Goal: Task Accomplishment & Management: Use online tool/utility

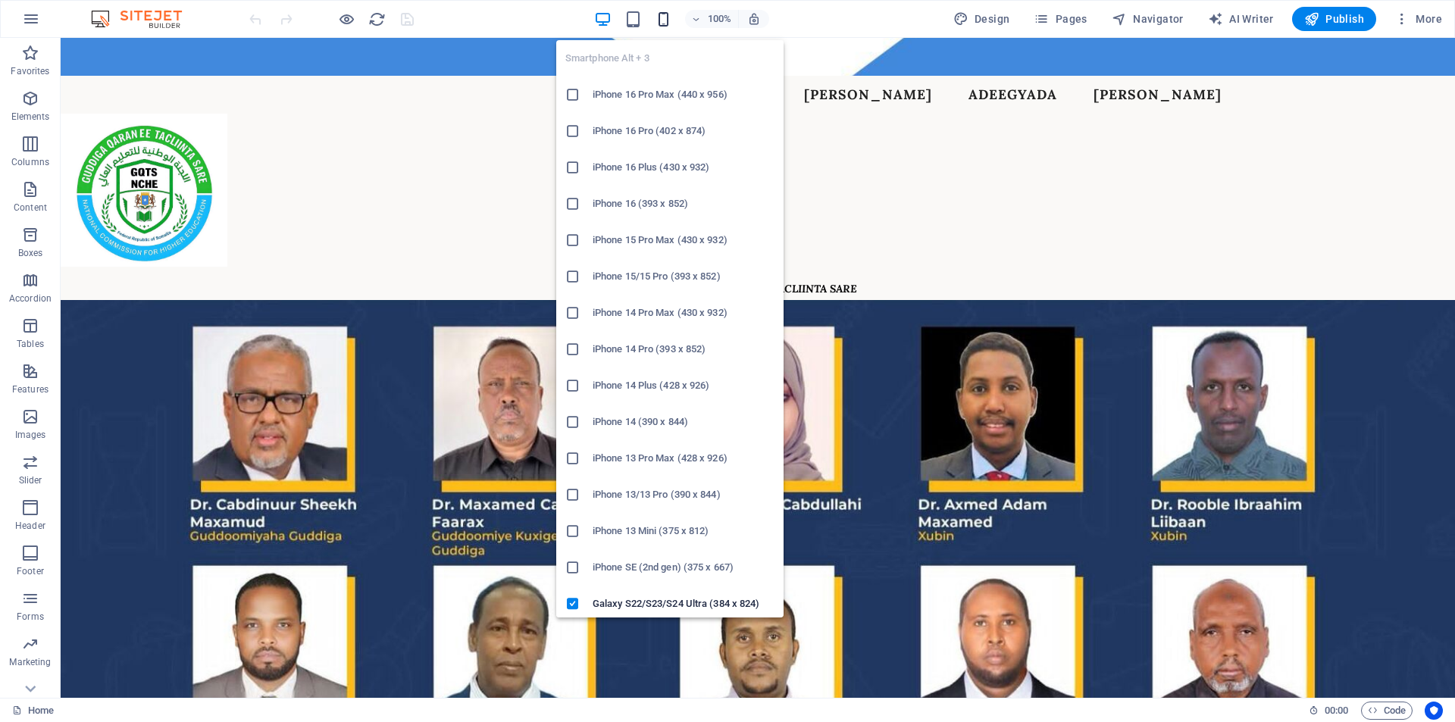
click at [664, 20] on icon "button" at bounding box center [663, 19] width 17 height 17
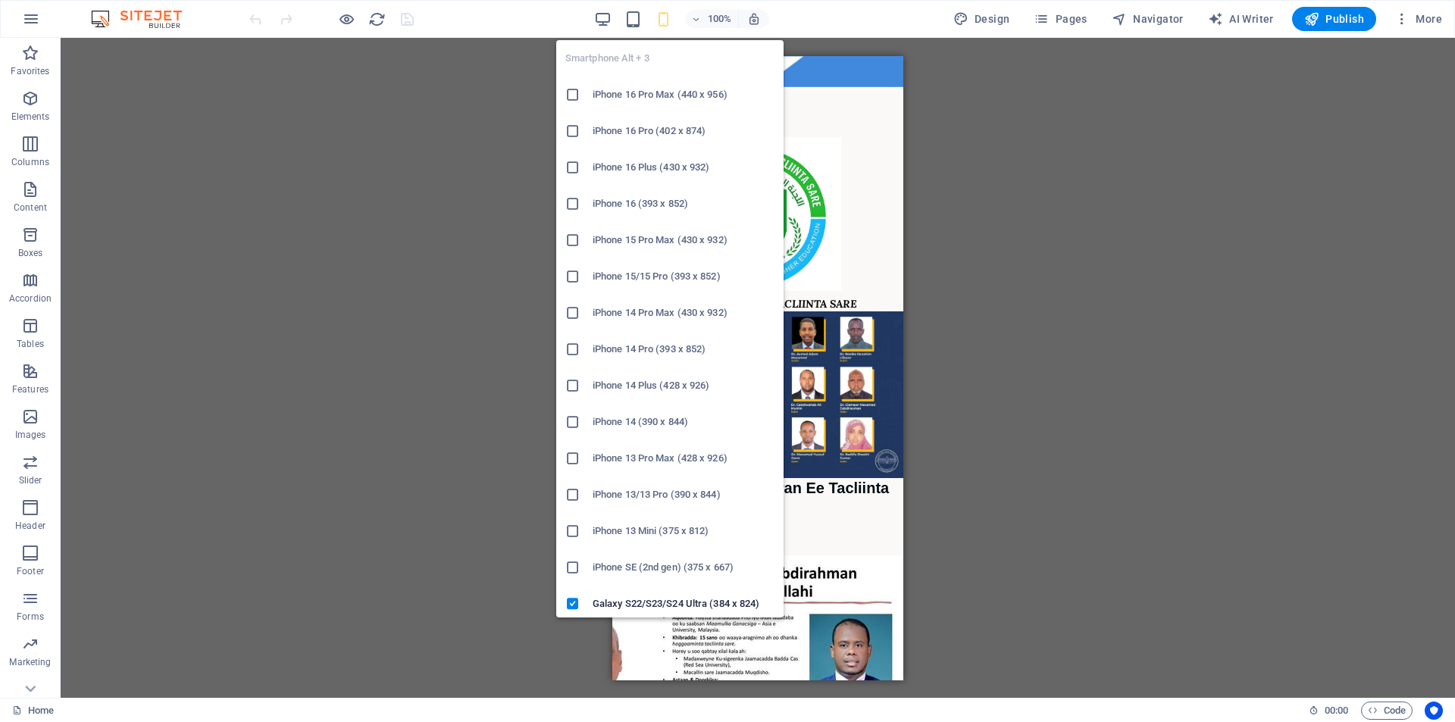
click at [672, 17] on icon "button" at bounding box center [663, 19] width 17 height 17
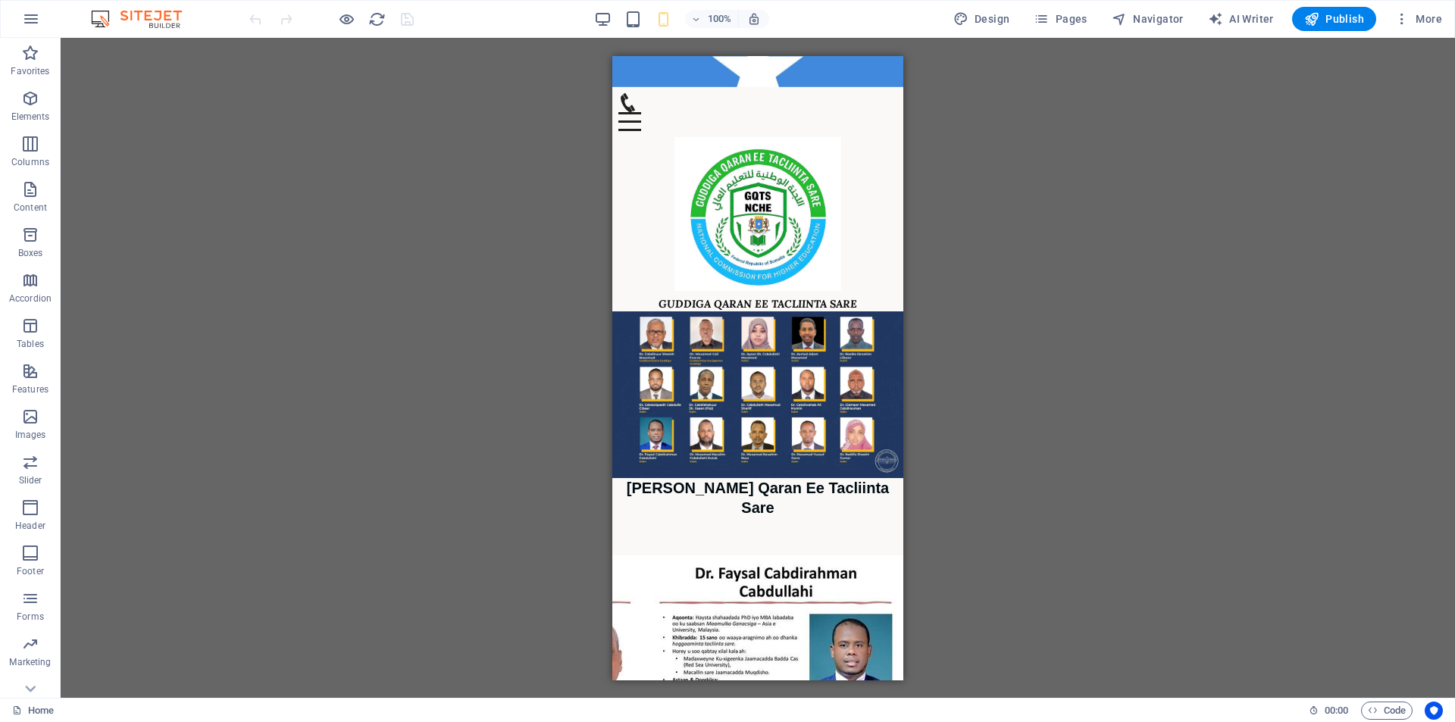
click at [661, 34] on div "100% Design Pages Navigator AI Writer Publish More" at bounding box center [727, 19] width 1453 height 36
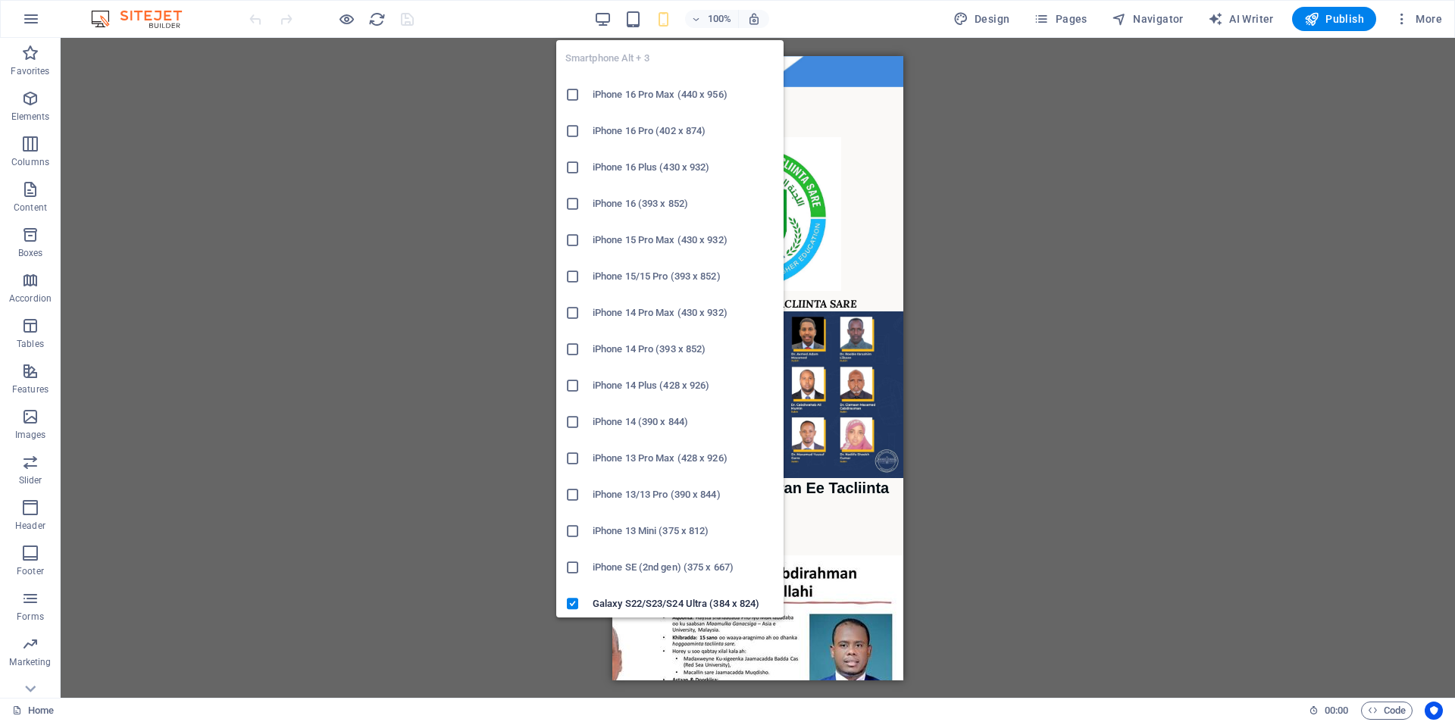
click at [665, 27] on icon "button" at bounding box center [663, 19] width 17 height 17
click at [666, 355] on h6 "iPhone 14 Pro (393 x 852)" at bounding box center [683, 349] width 182 height 18
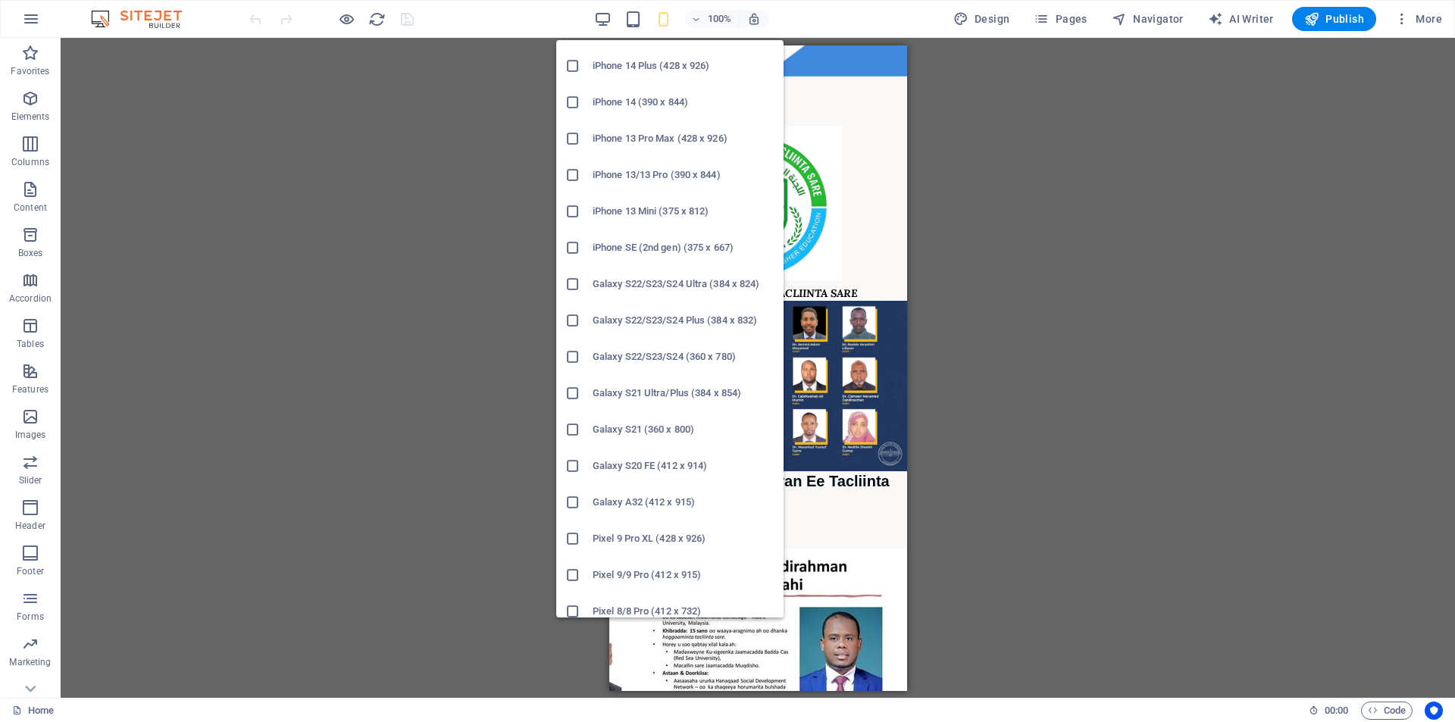
scroll to position [244, 0]
click at [656, 288] on h6 "iPhone 13 Mini (375 x 812)" at bounding box center [683, 287] width 182 height 18
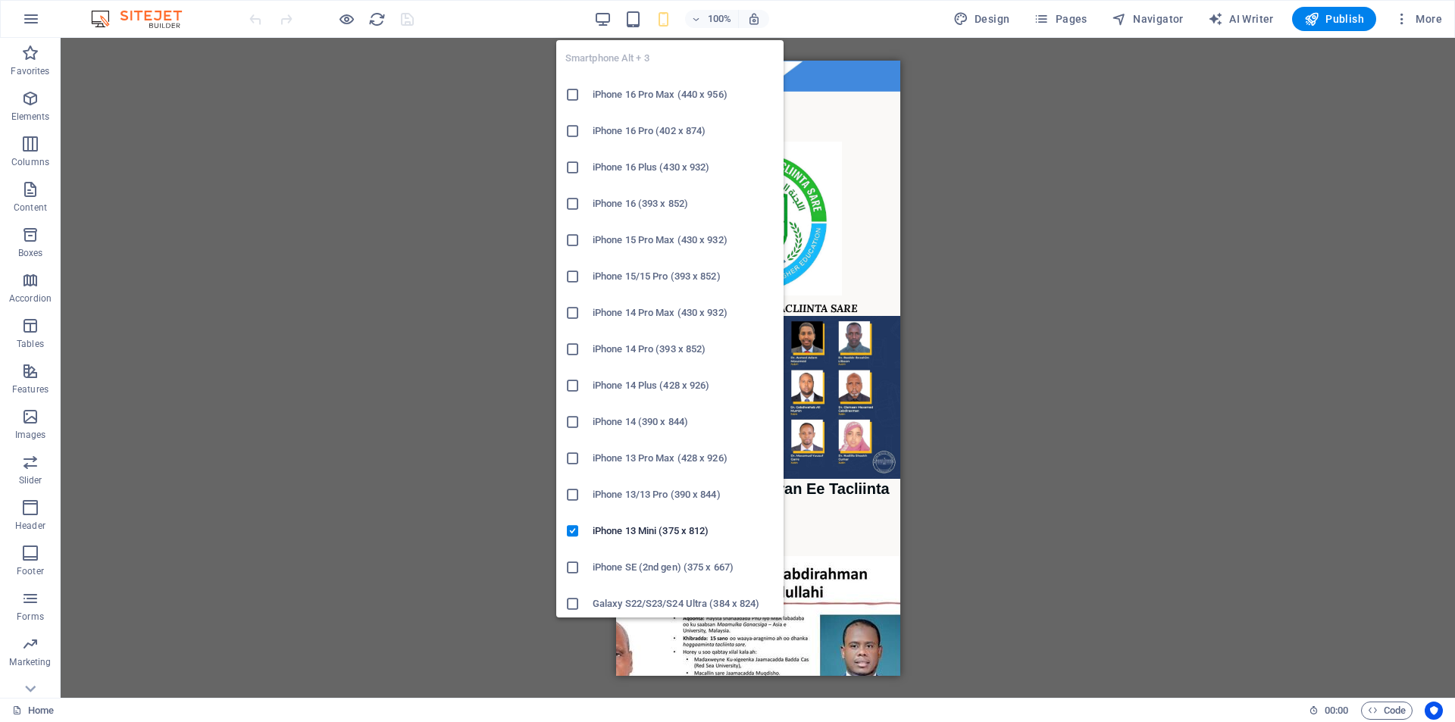
click at [673, 89] on h6 "iPhone 16 Pro Max (440 x 956)" at bounding box center [683, 95] width 182 height 18
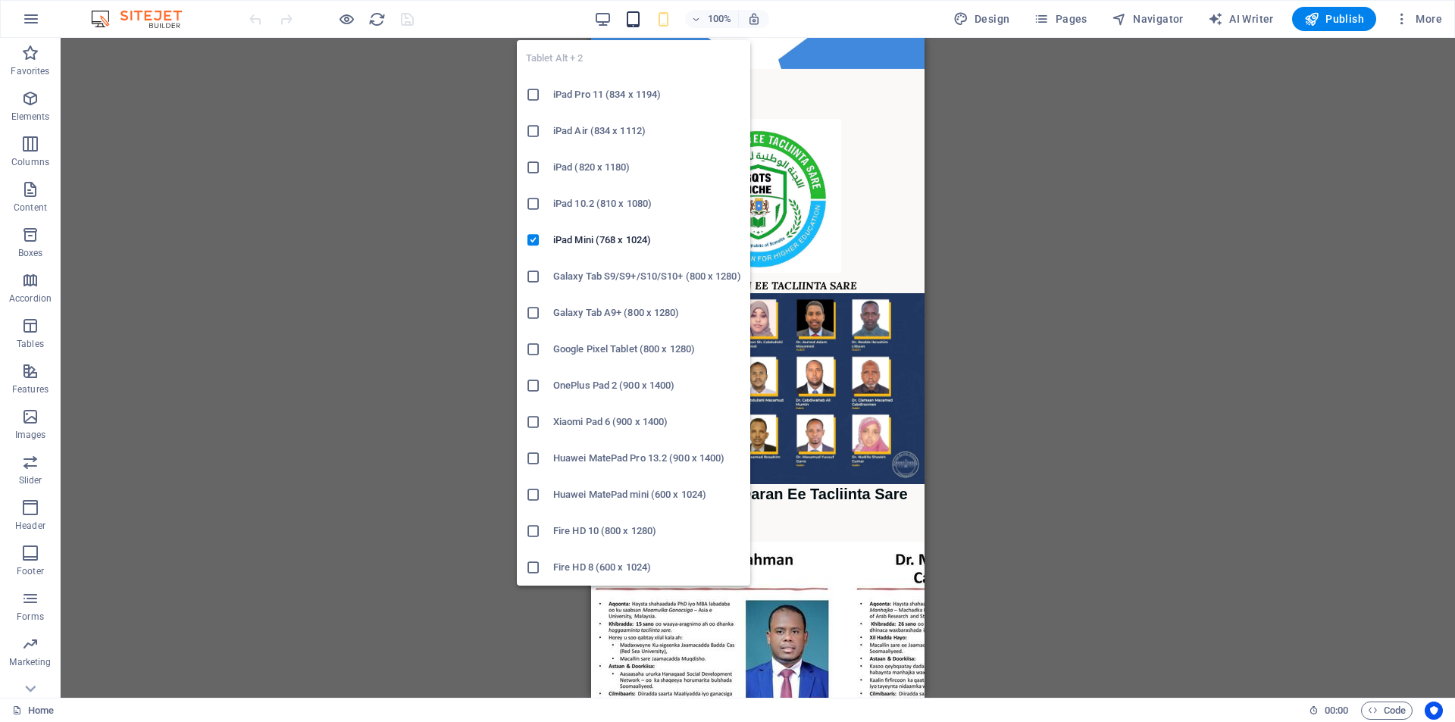
click at [633, 25] on icon "button" at bounding box center [632, 19] width 17 height 17
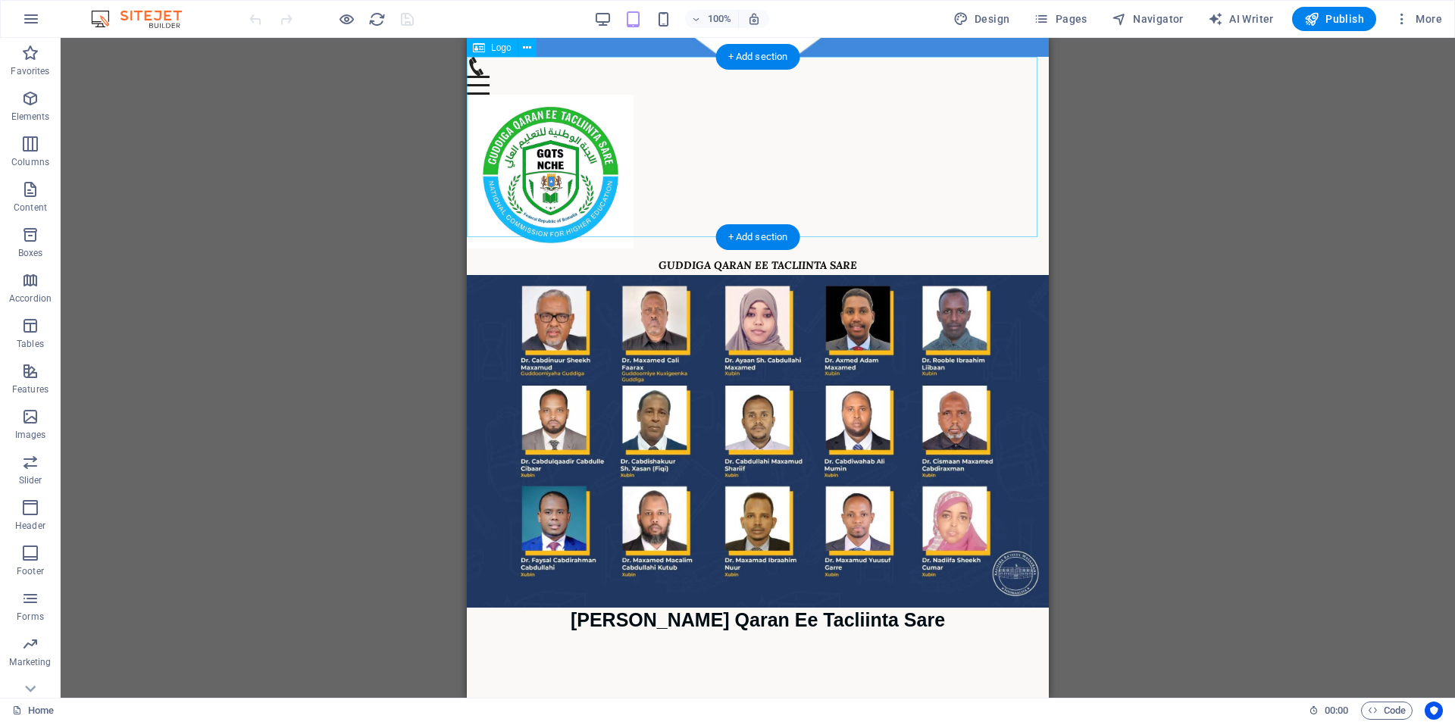
click at [842, 227] on div "GUDDIGA QARAN EE TACLIINTA SARE" at bounding box center [758, 185] width 582 height 180
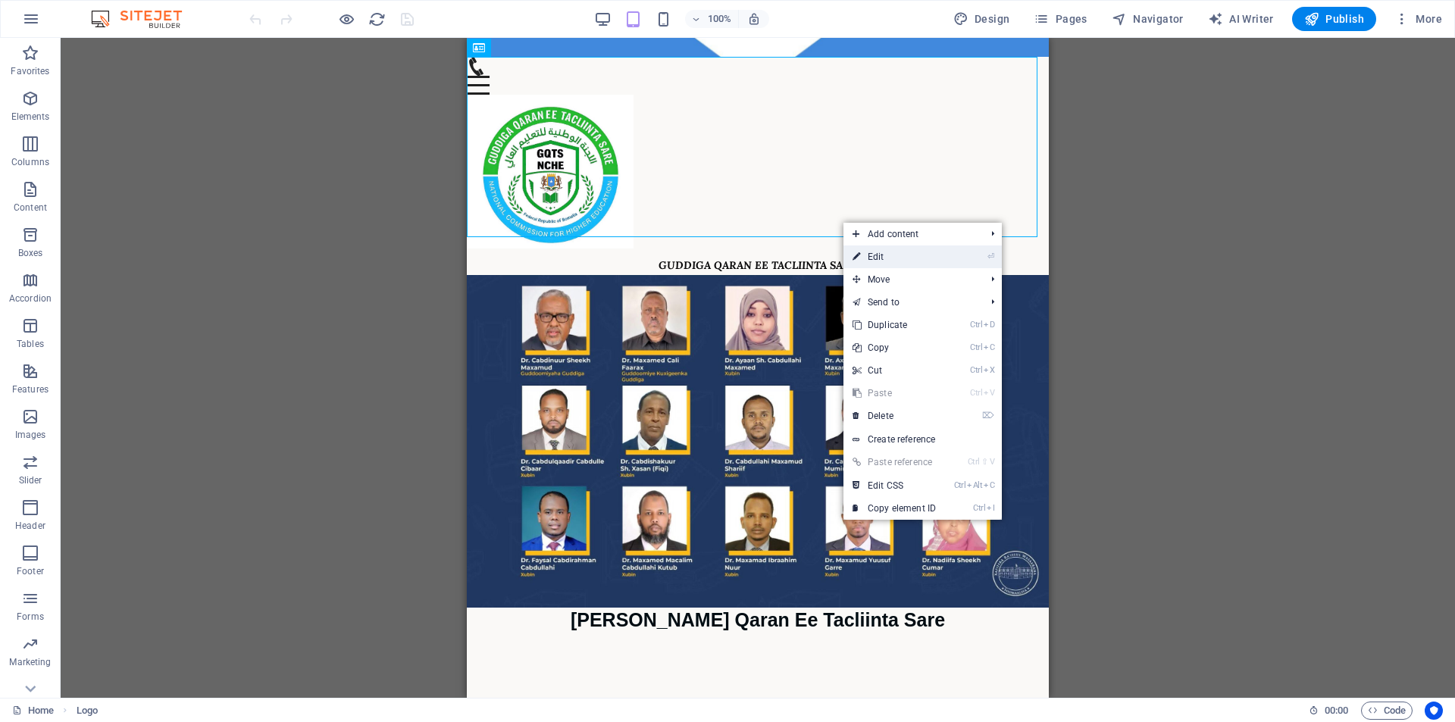
click at [891, 260] on link "⏎ Edit" at bounding box center [894, 256] width 102 height 23
select select "px"
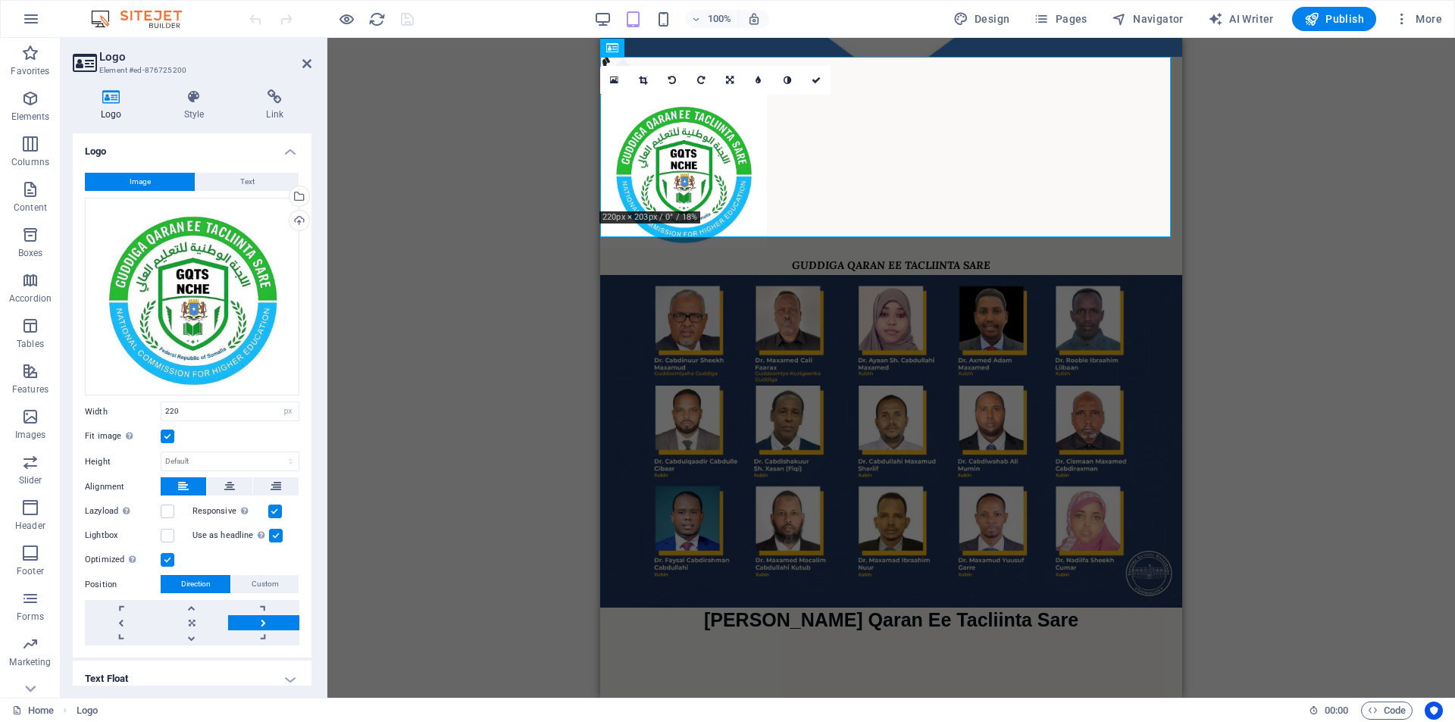
scroll to position [48, 0]
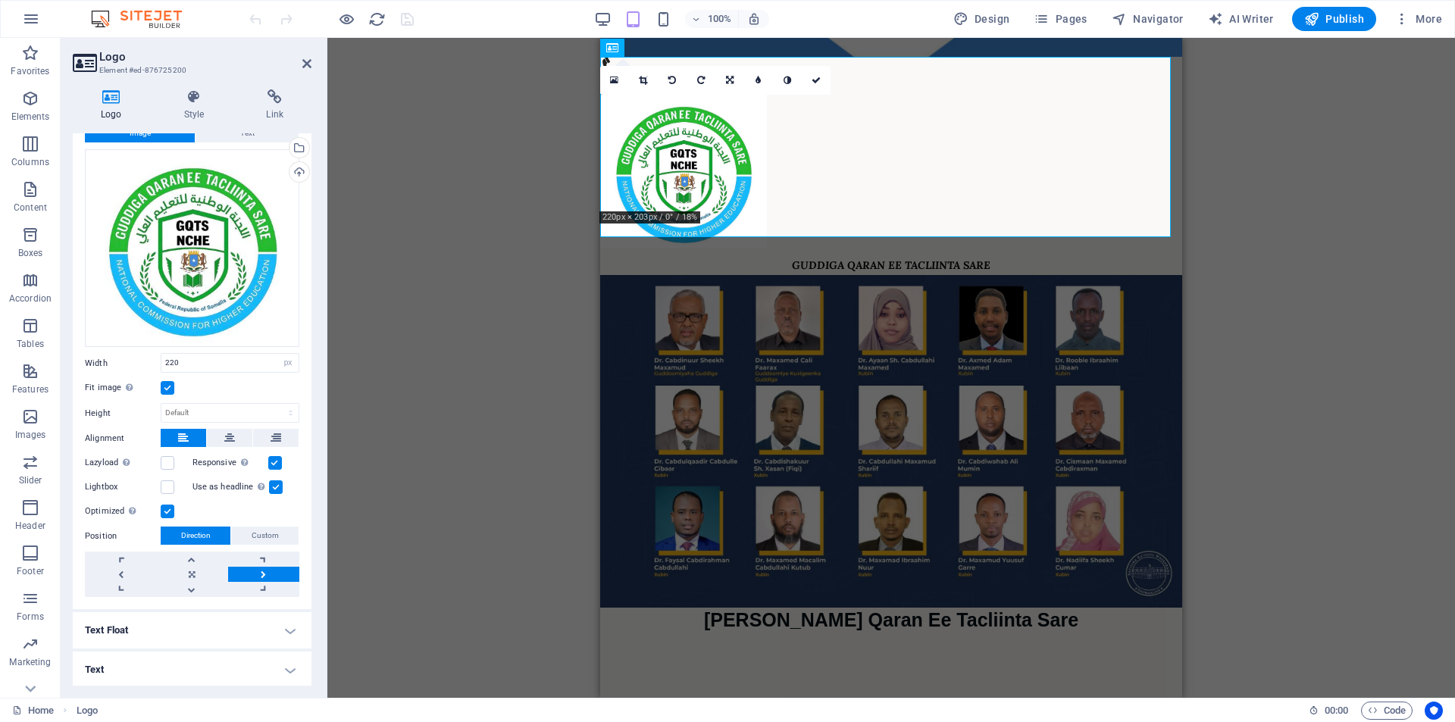
click at [124, 679] on h4 "Text" at bounding box center [192, 670] width 239 height 36
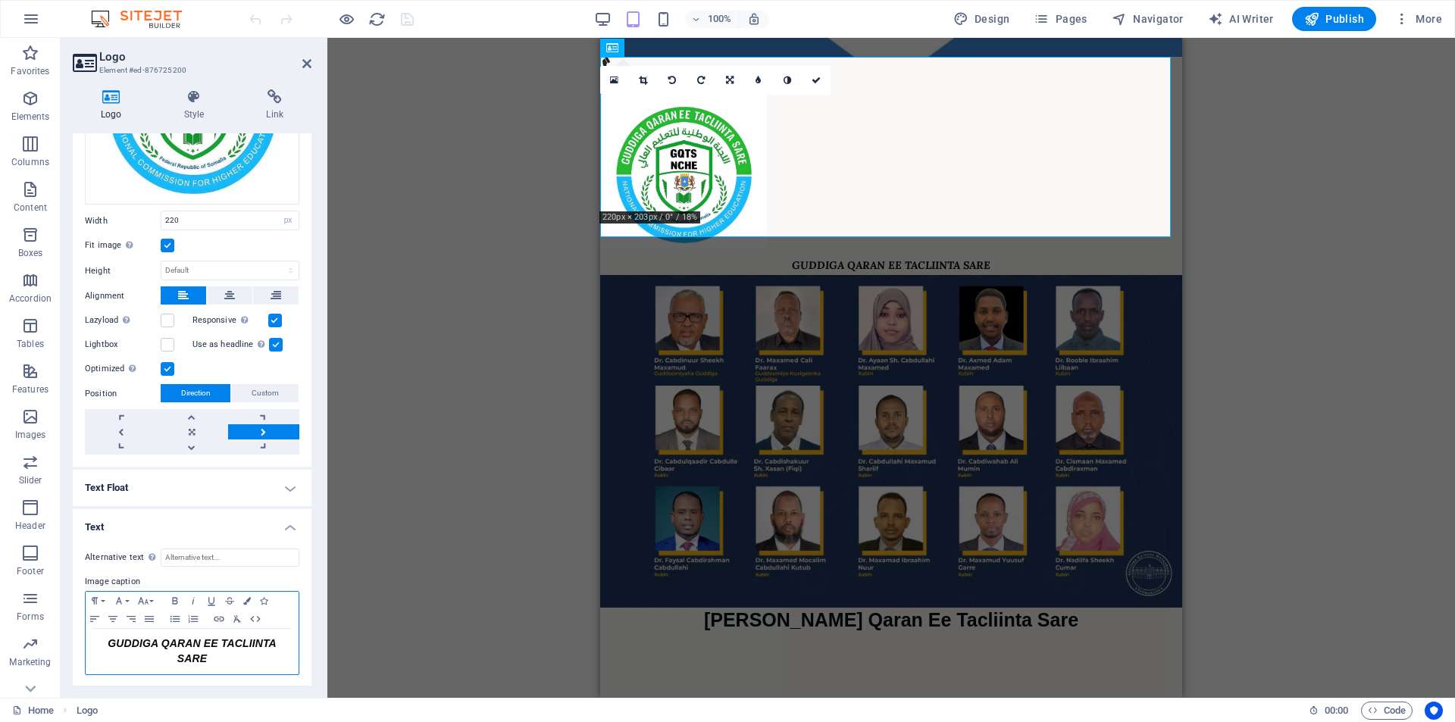
click at [108, 644] on span "GUDDIGA QARAN EE TACLIINTA SARE" at bounding box center [192, 650] width 169 height 27
click at [204, 652] on span "GUDDIGA QARAN EE TACLIINTA SARE" at bounding box center [192, 650] width 169 height 27
click at [195, 646] on span "GUDDIGA QARAN EE TACLIINTA SARE" at bounding box center [192, 650] width 169 height 27
drag, startPoint x: 214, startPoint y: 654, endPoint x: 99, endPoint y: 645, distance: 114.8
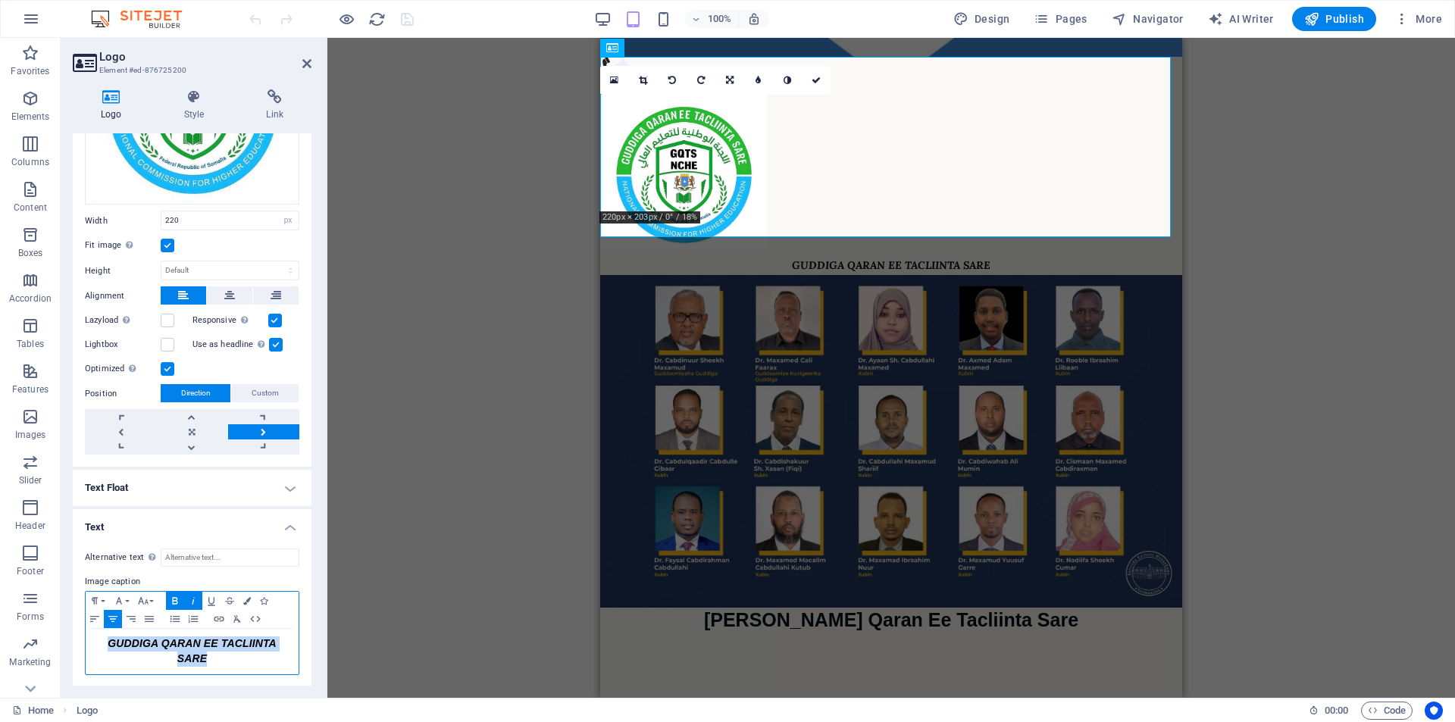
click at [99, 645] on h1 "GUDDIGA QARAN EE TACLIINTA SARE" at bounding box center [192, 651] width 198 height 30
click at [132, 619] on icon "button" at bounding box center [131, 619] width 18 height 12
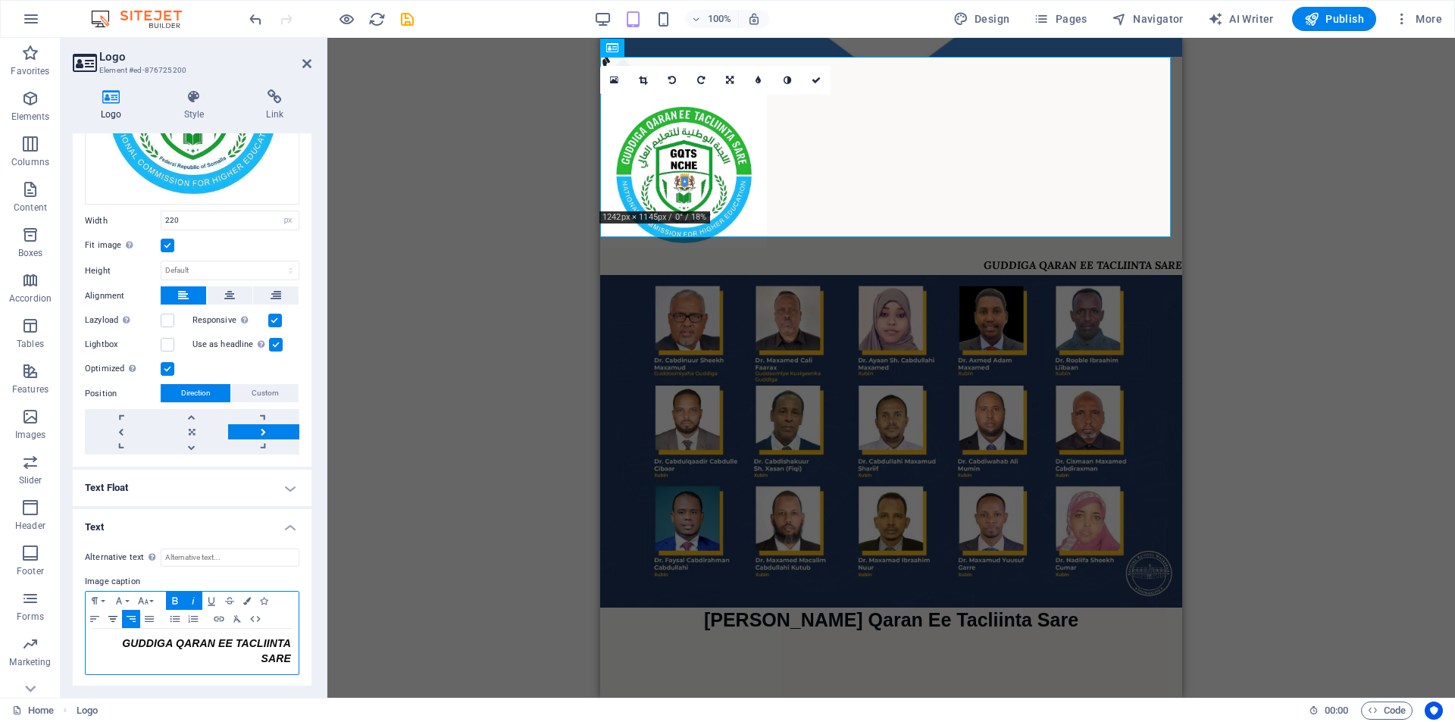
click at [105, 617] on icon "button" at bounding box center [113, 619] width 18 height 12
click at [111, 617] on icon "button" at bounding box center [113, 619] width 18 height 12
click at [95, 619] on icon "button" at bounding box center [95, 619] width 18 height 12
click at [111, 618] on icon "button" at bounding box center [113, 619] width 18 height 12
click at [127, 617] on icon "button" at bounding box center [131, 619] width 18 height 12
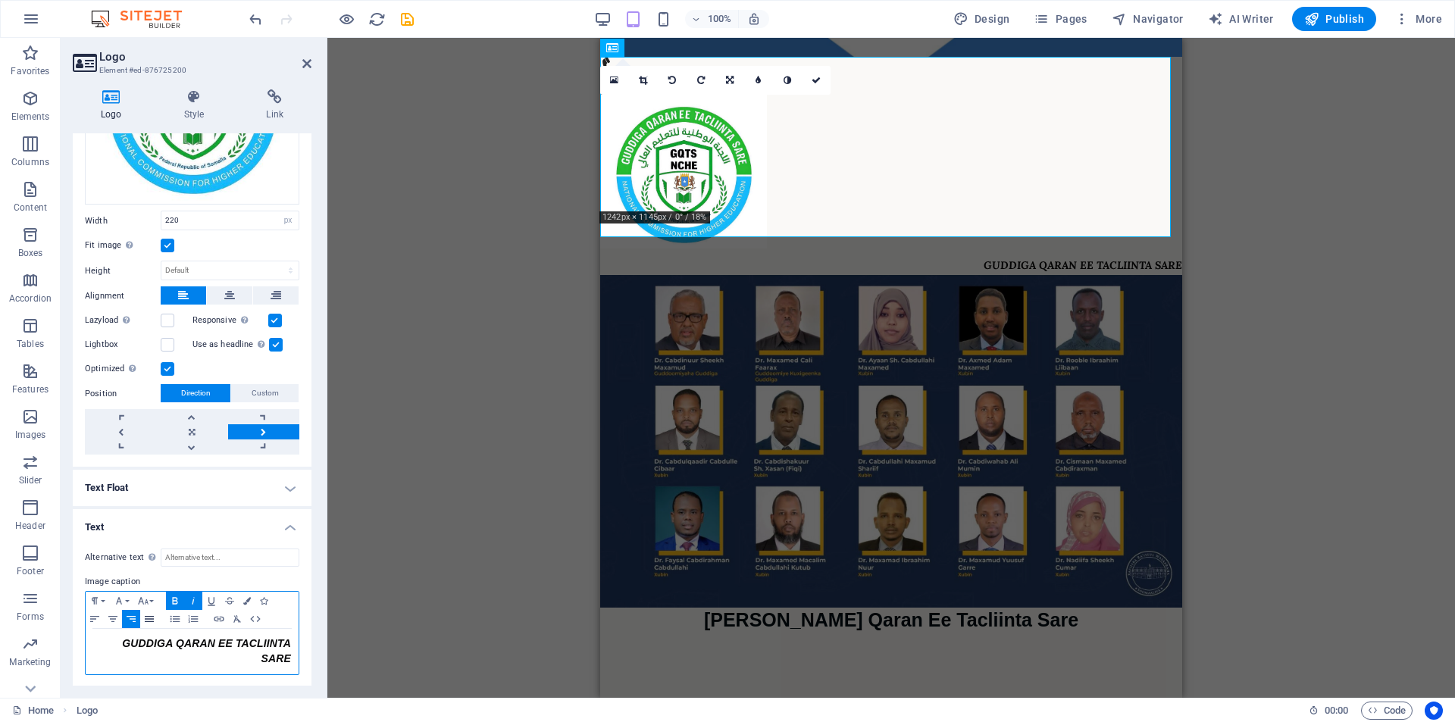
click at [150, 616] on icon "button" at bounding box center [149, 619] width 18 height 12
click at [170, 621] on icon "button" at bounding box center [175, 619] width 18 height 12
click at [130, 617] on icon "button" at bounding box center [131, 619] width 9 height 6
click at [176, 615] on icon "button" at bounding box center [175, 619] width 18 height 12
click at [986, 228] on div "GUDDIGA QARAN EE TACLIINTA SARE" at bounding box center [891, 185] width 582 height 180
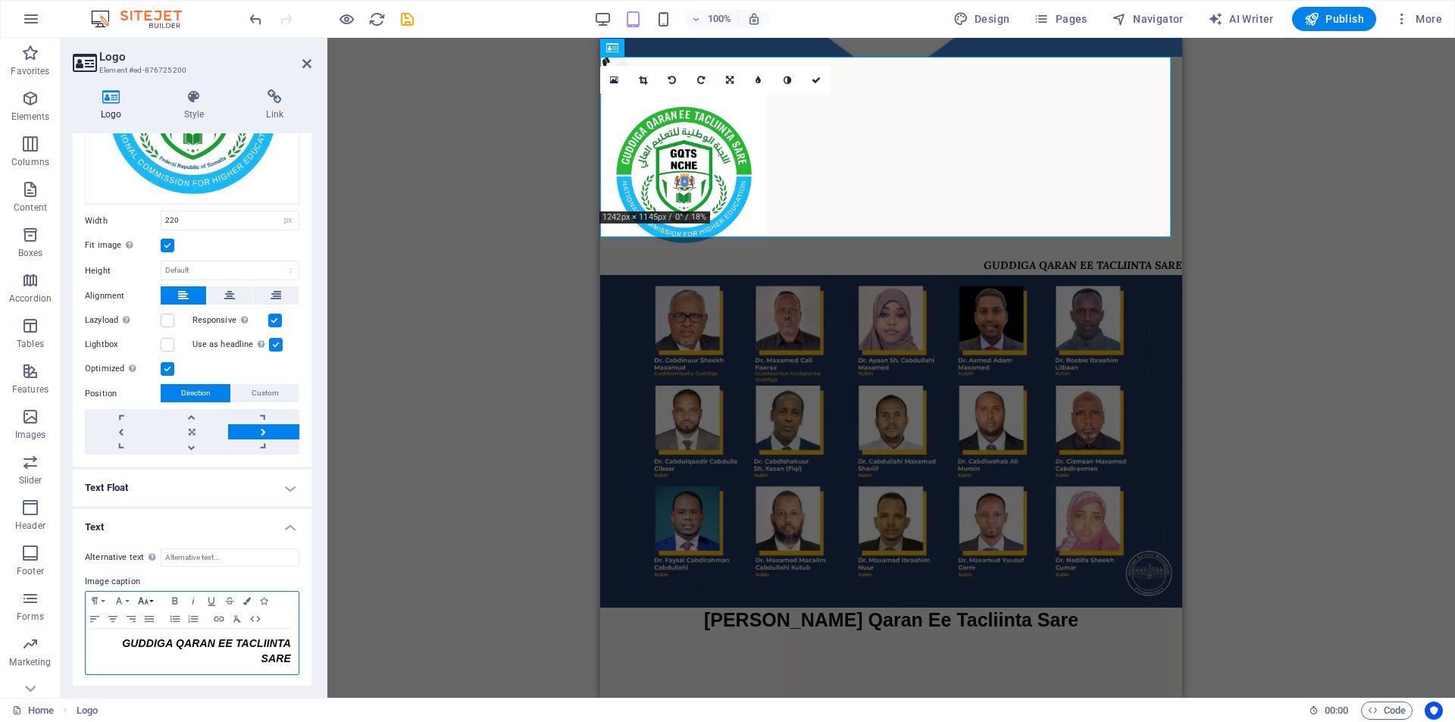
click at [145, 598] on icon "button" at bounding box center [143, 601] width 18 height 12
click at [163, 497] on link "48" at bounding box center [161, 506] width 55 height 23
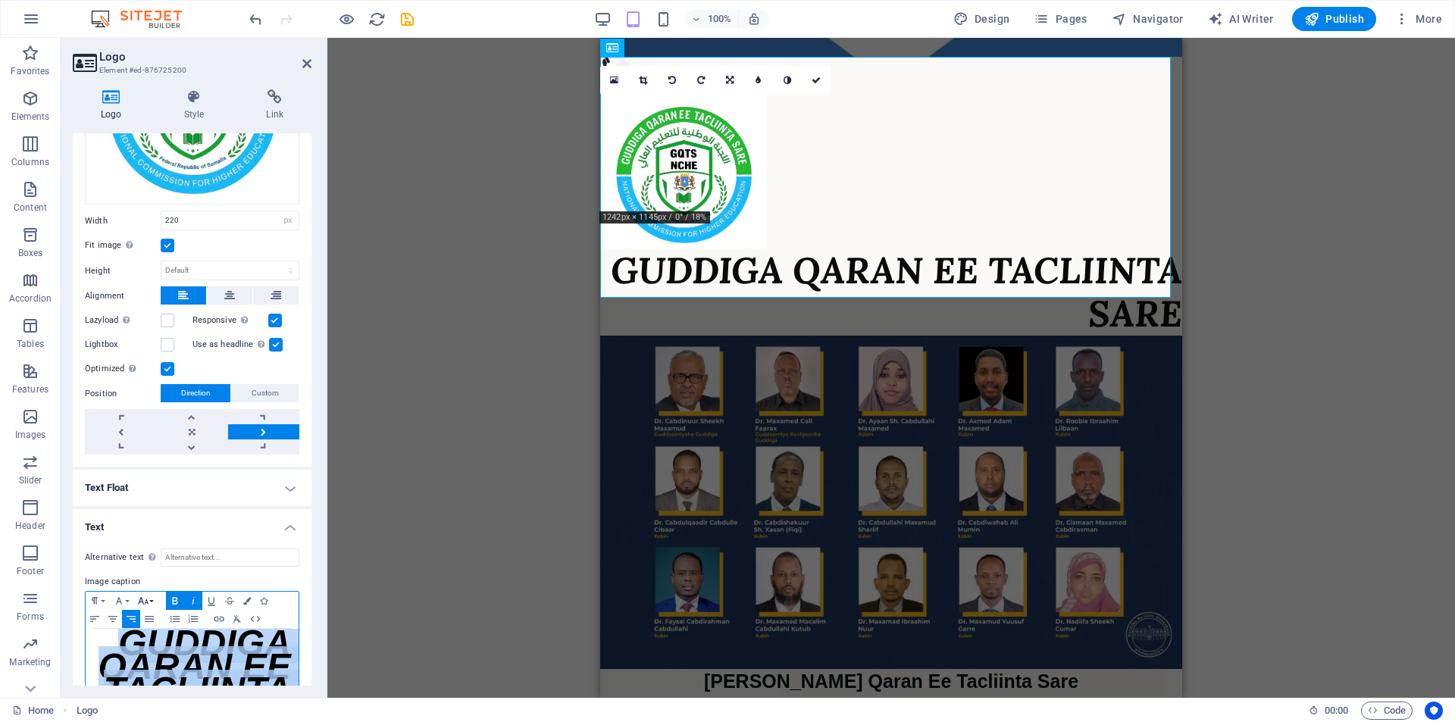
click at [147, 599] on icon "button" at bounding box center [143, 601] width 11 height 7
click at [158, 460] on link "30" at bounding box center [161, 460] width 55 height 23
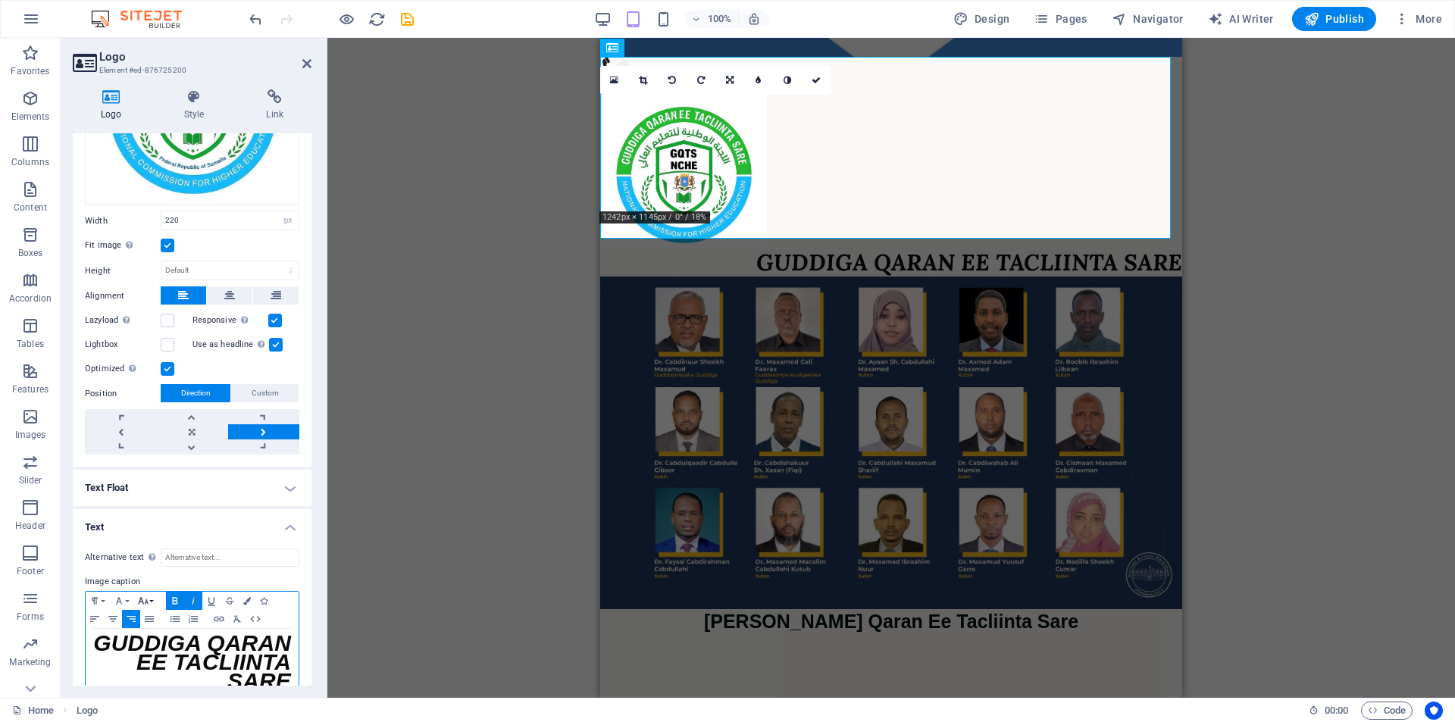
click at [149, 603] on icon "button" at bounding box center [143, 601] width 18 height 12
click at [158, 435] on link "24" at bounding box center [161, 438] width 55 height 23
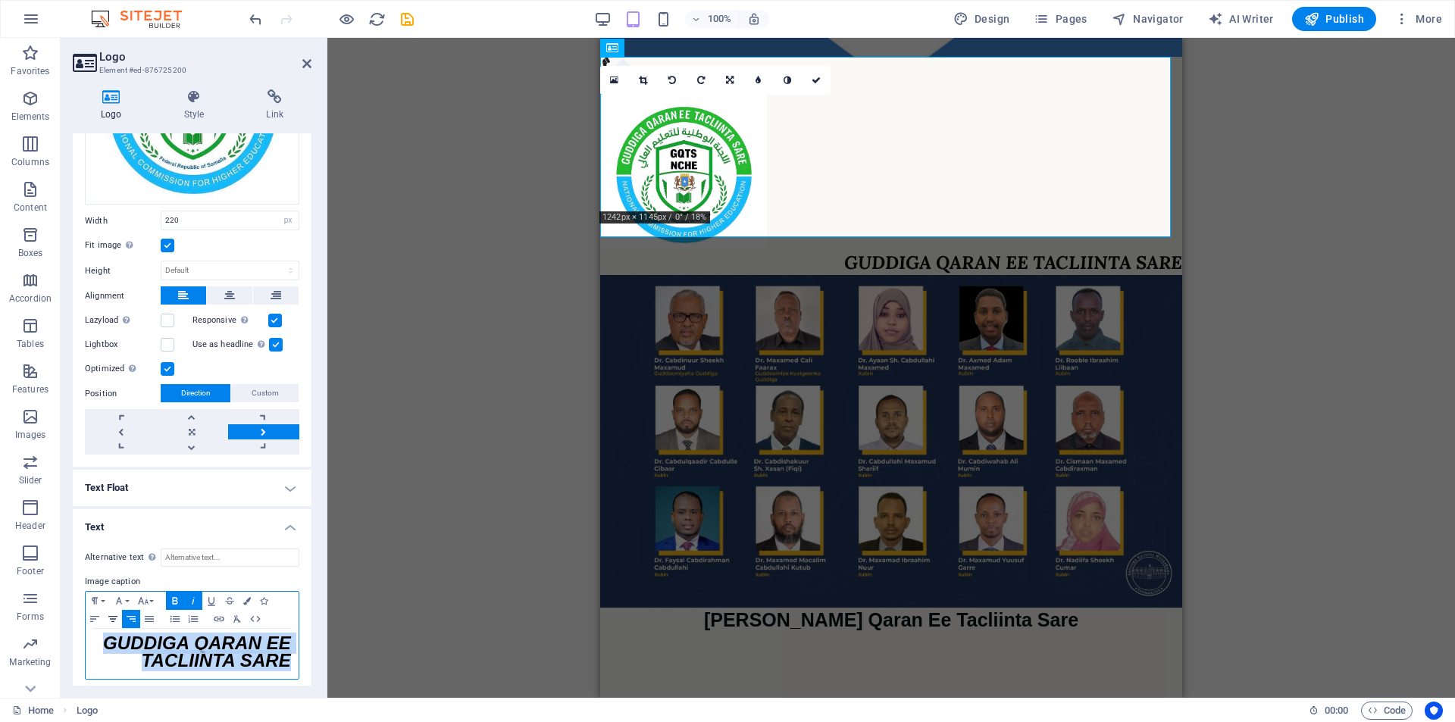
click at [109, 616] on icon "button" at bounding box center [112, 619] width 9 height 6
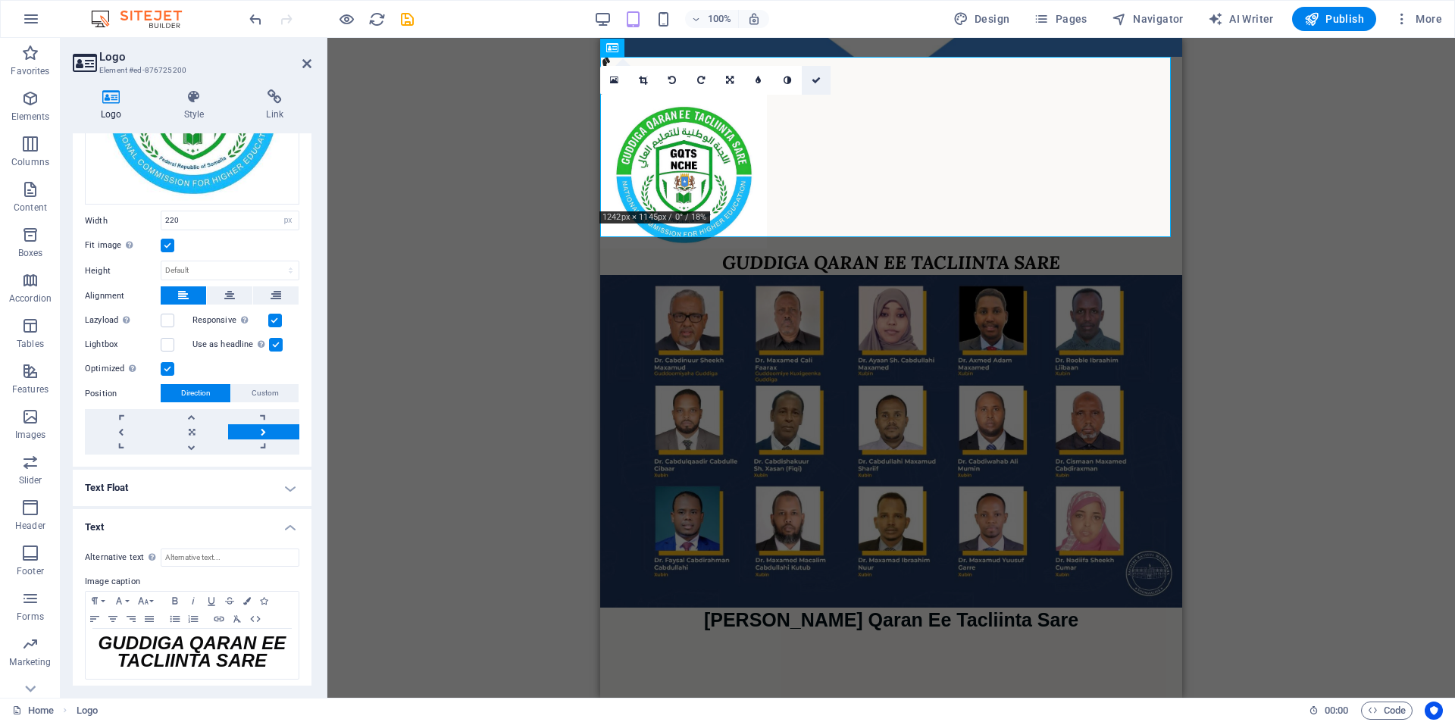
drag, startPoint x: 817, startPoint y: 79, endPoint x: 351, endPoint y: 41, distance: 467.5
click at [817, 79] on icon at bounding box center [815, 80] width 9 height 9
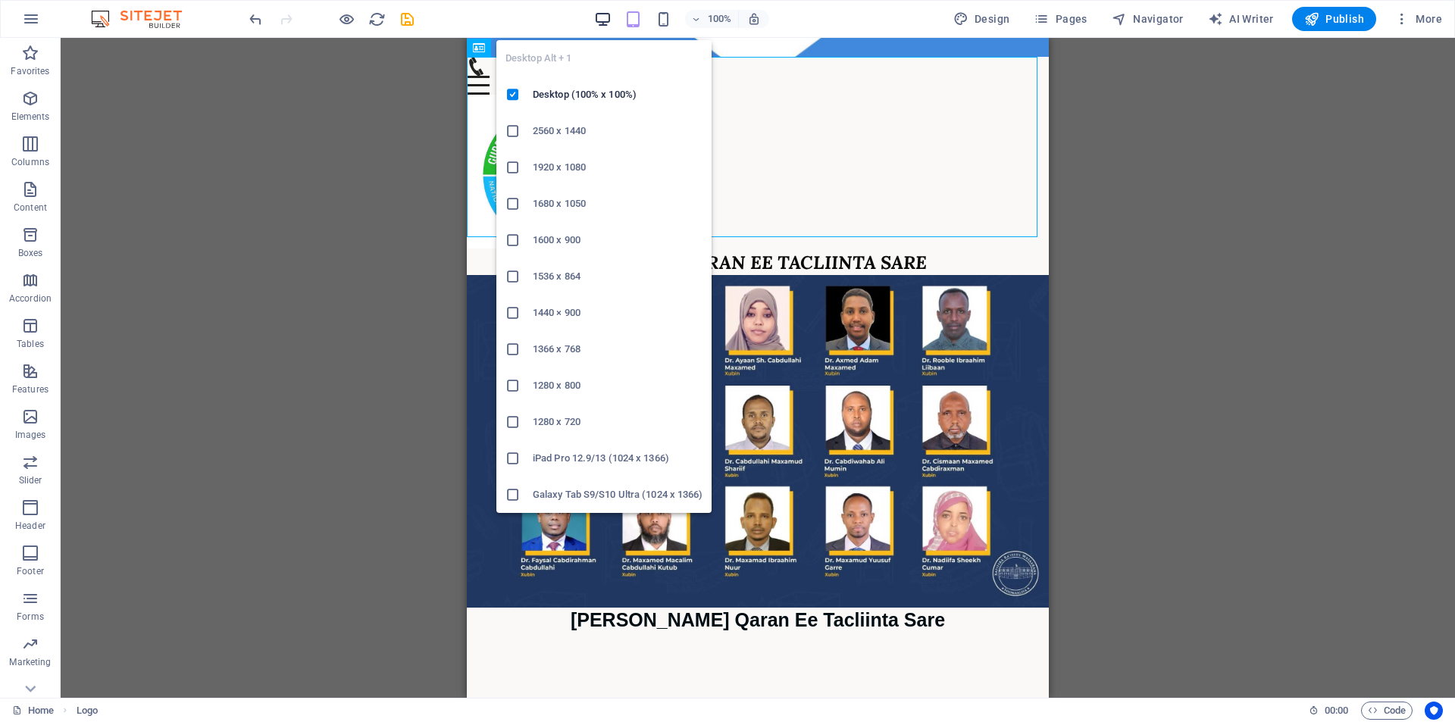
click at [611, 18] on icon "button" at bounding box center [602, 19] width 17 height 17
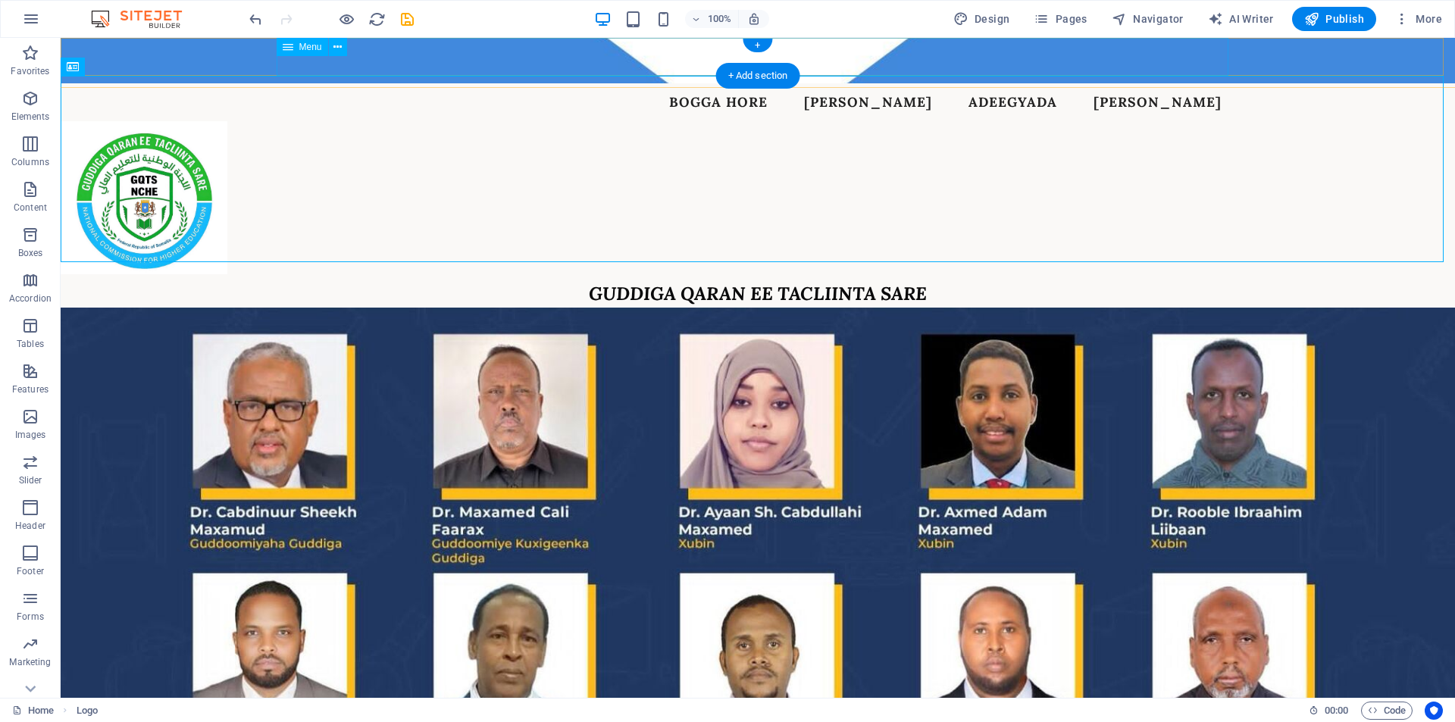
click at [839, 83] on nav "Bogga Hore Nagu Saabsan Adeegyada Nala Soo Xiriir" at bounding box center [758, 102] width 952 height 38
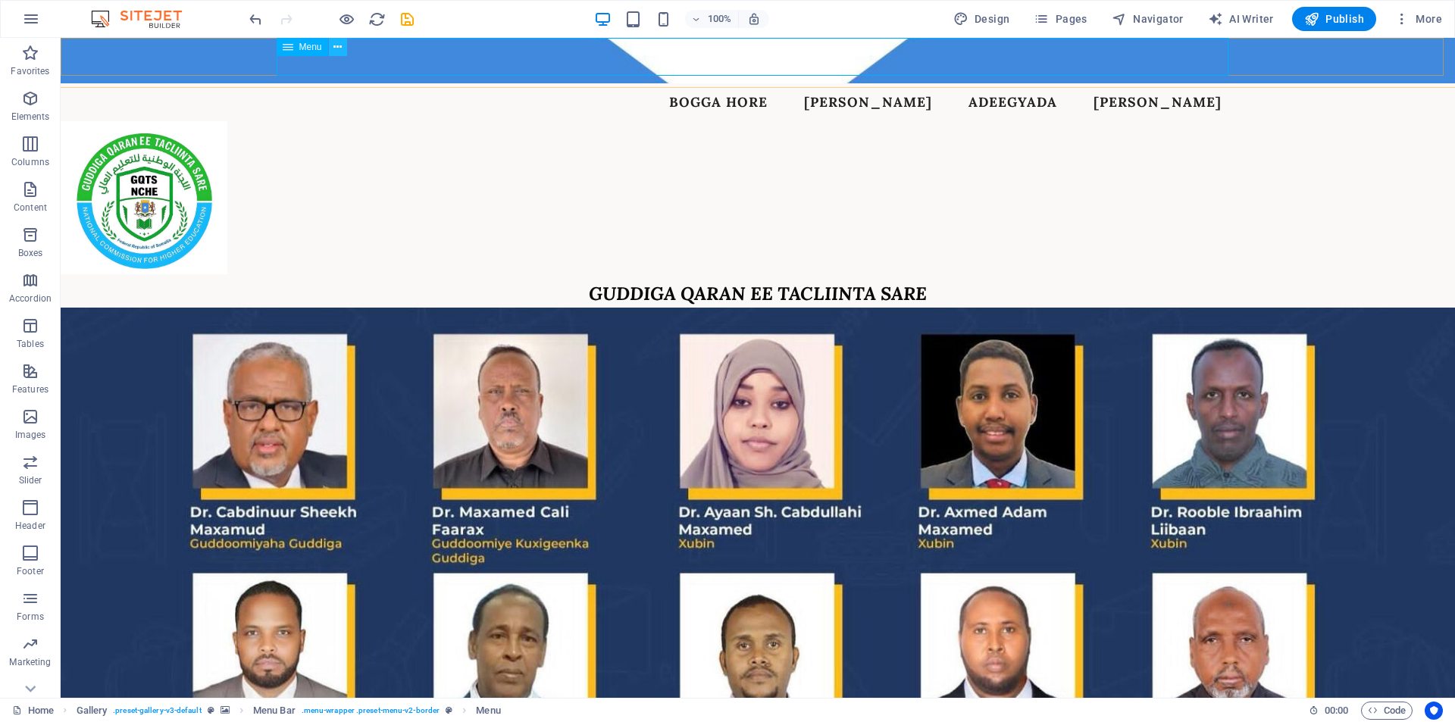
click at [336, 52] on icon at bounding box center [337, 47] width 8 height 16
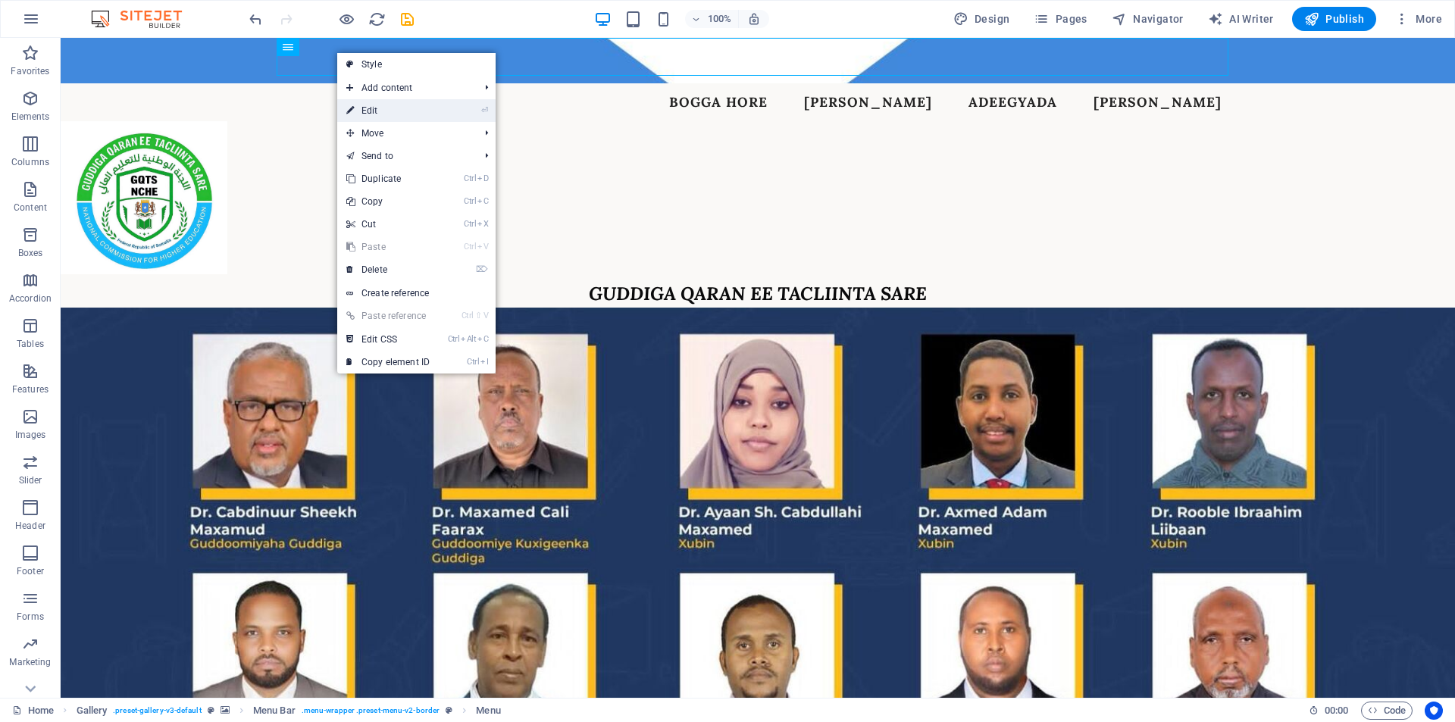
click at [366, 102] on link "⏎ Edit" at bounding box center [388, 110] width 102 height 23
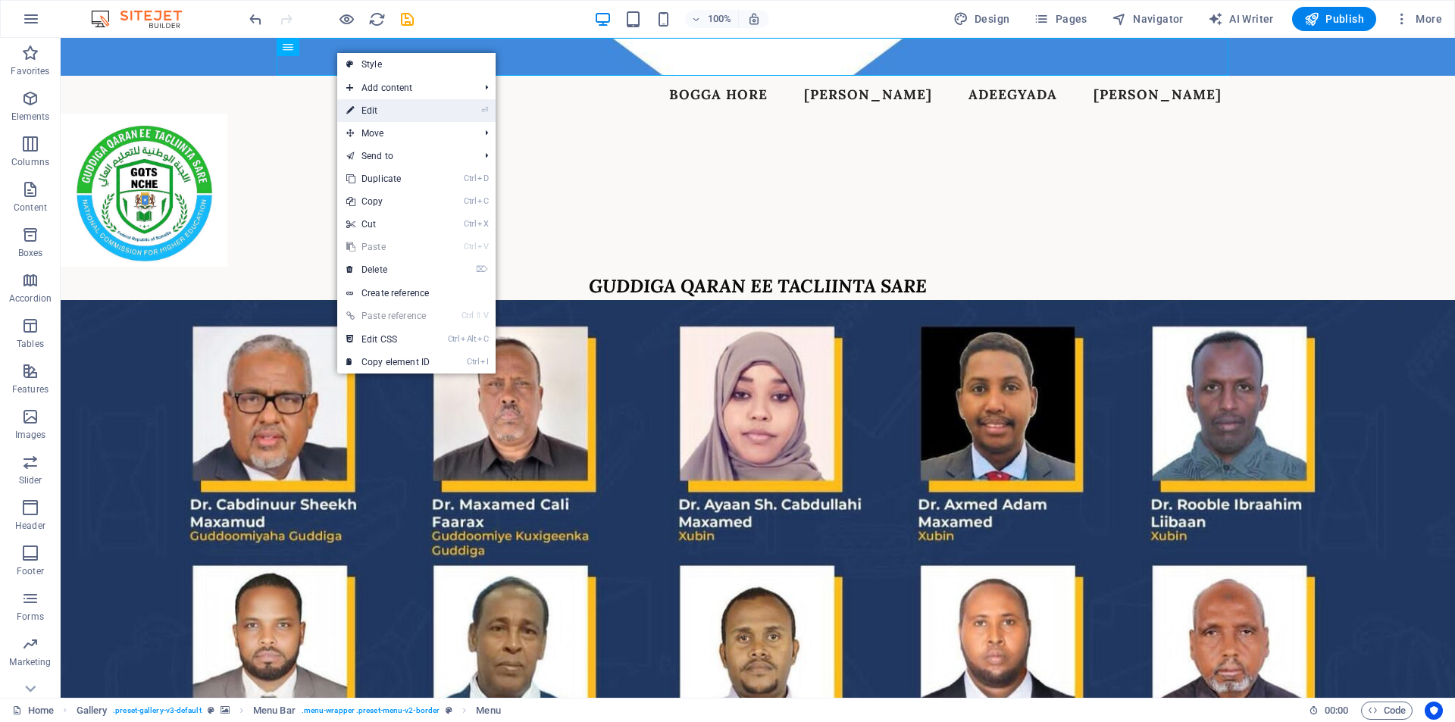
select select
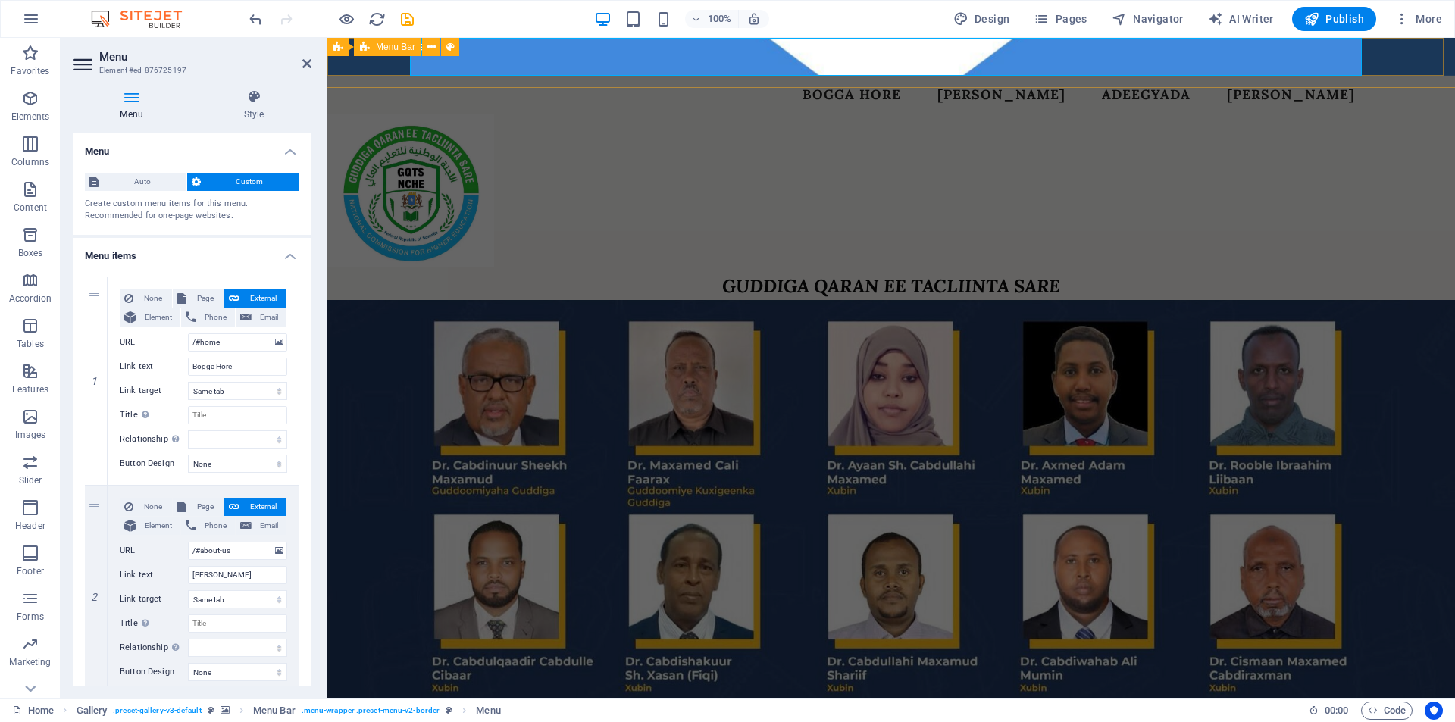
click at [372, 50] on div "Menu Bar" at bounding box center [387, 47] width 67 height 18
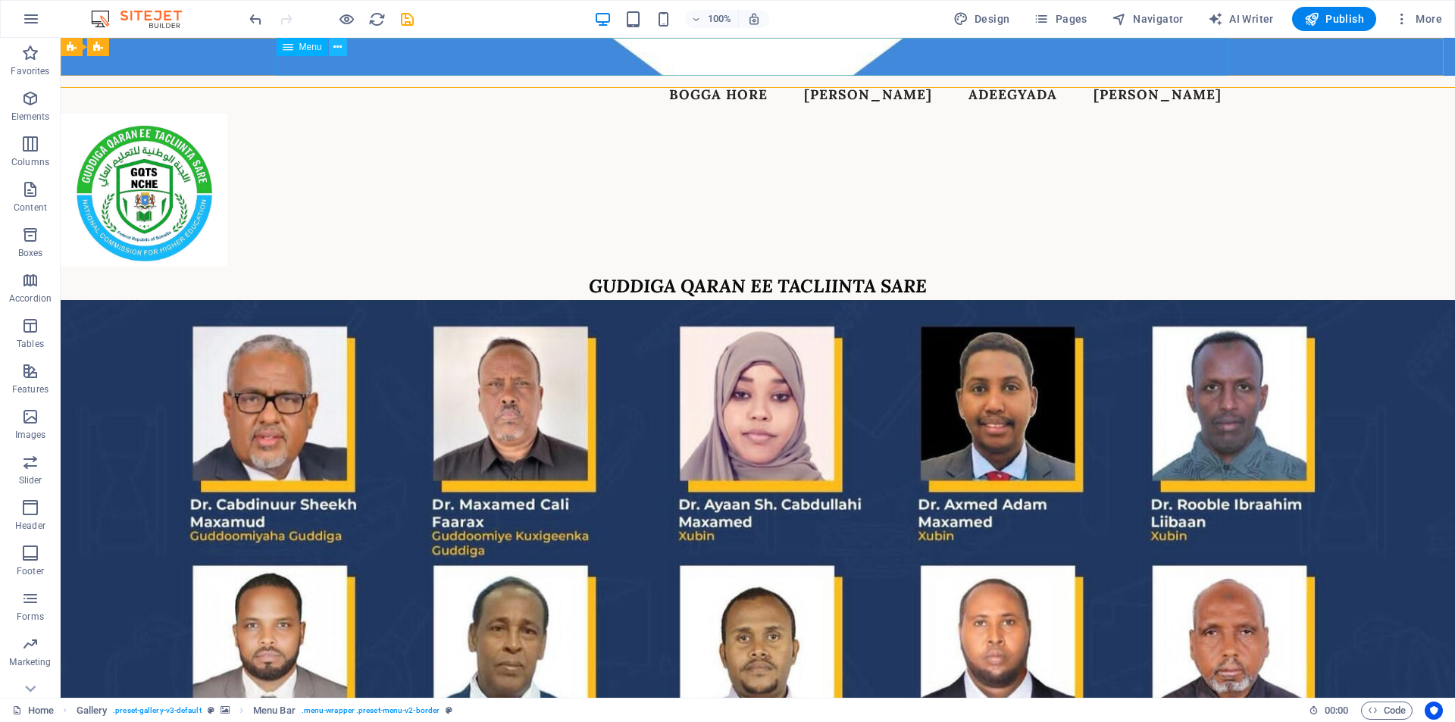
click at [339, 48] on icon at bounding box center [337, 47] width 8 height 16
click at [1124, 76] on nav "Bogga Hore Nagu Saabsan Adeegyada Nala Soo Xiriir" at bounding box center [758, 95] width 952 height 38
click at [290, 52] on icon at bounding box center [288, 47] width 11 height 18
click at [301, 46] on span "Menu" at bounding box center [310, 46] width 23 height 9
click at [342, 45] on icon at bounding box center [337, 47] width 8 height 16
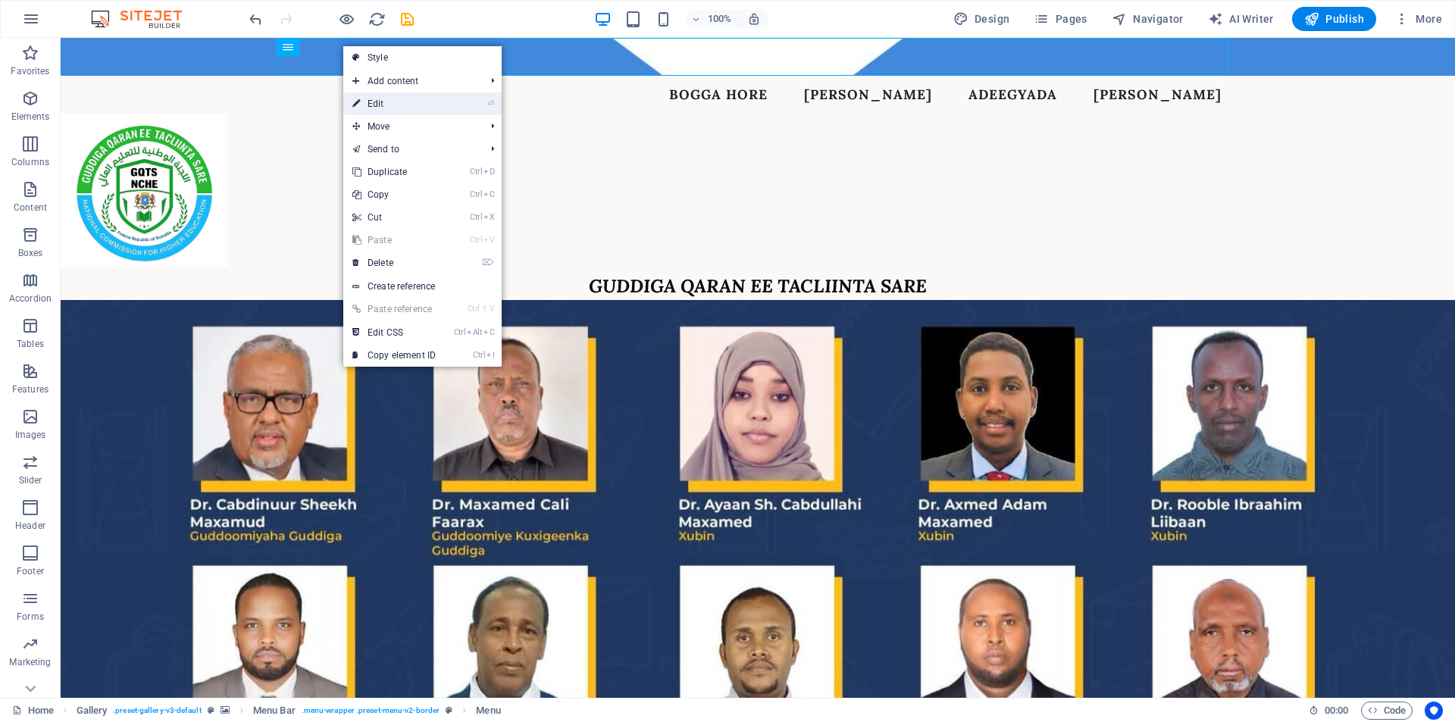
click at [381, 105] on link "⏎ Edit" at bounding box center [394, 103] width 102 height 23
select select
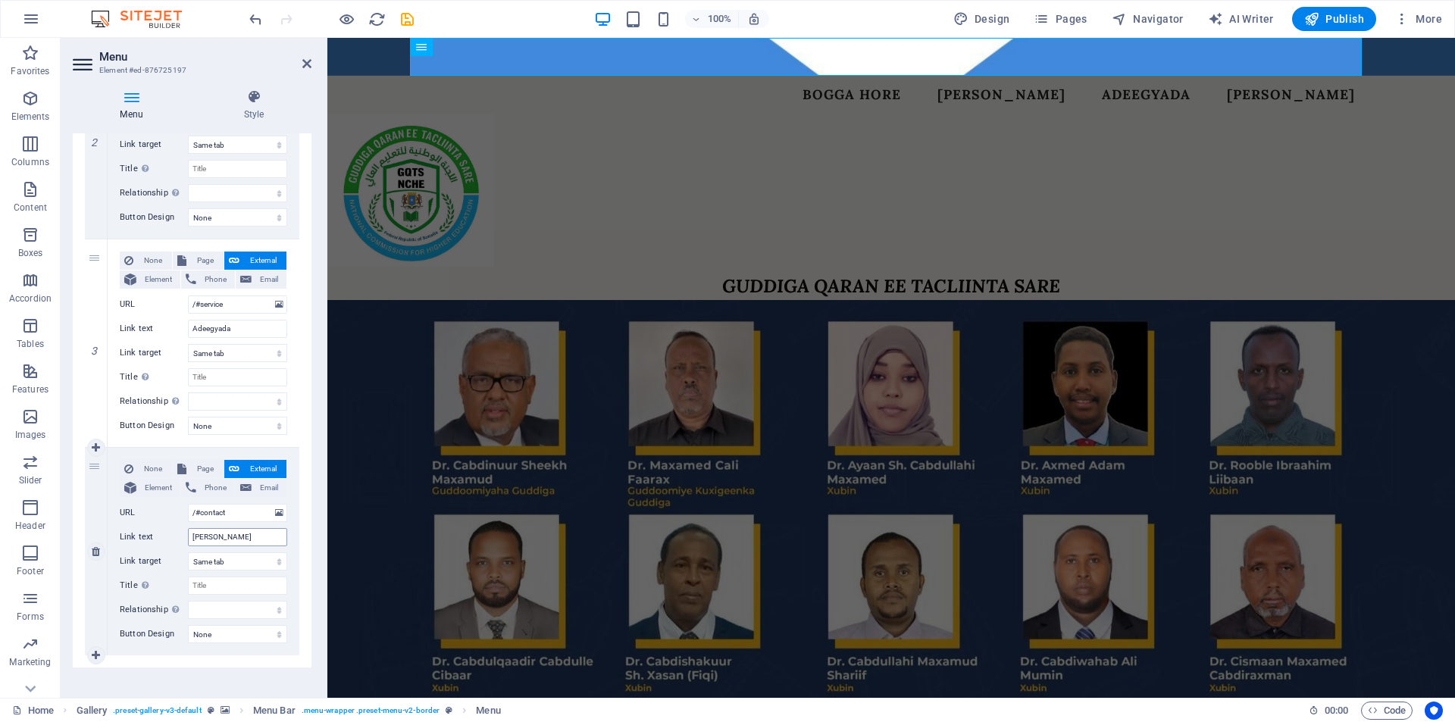
scroll to position [467, 0]
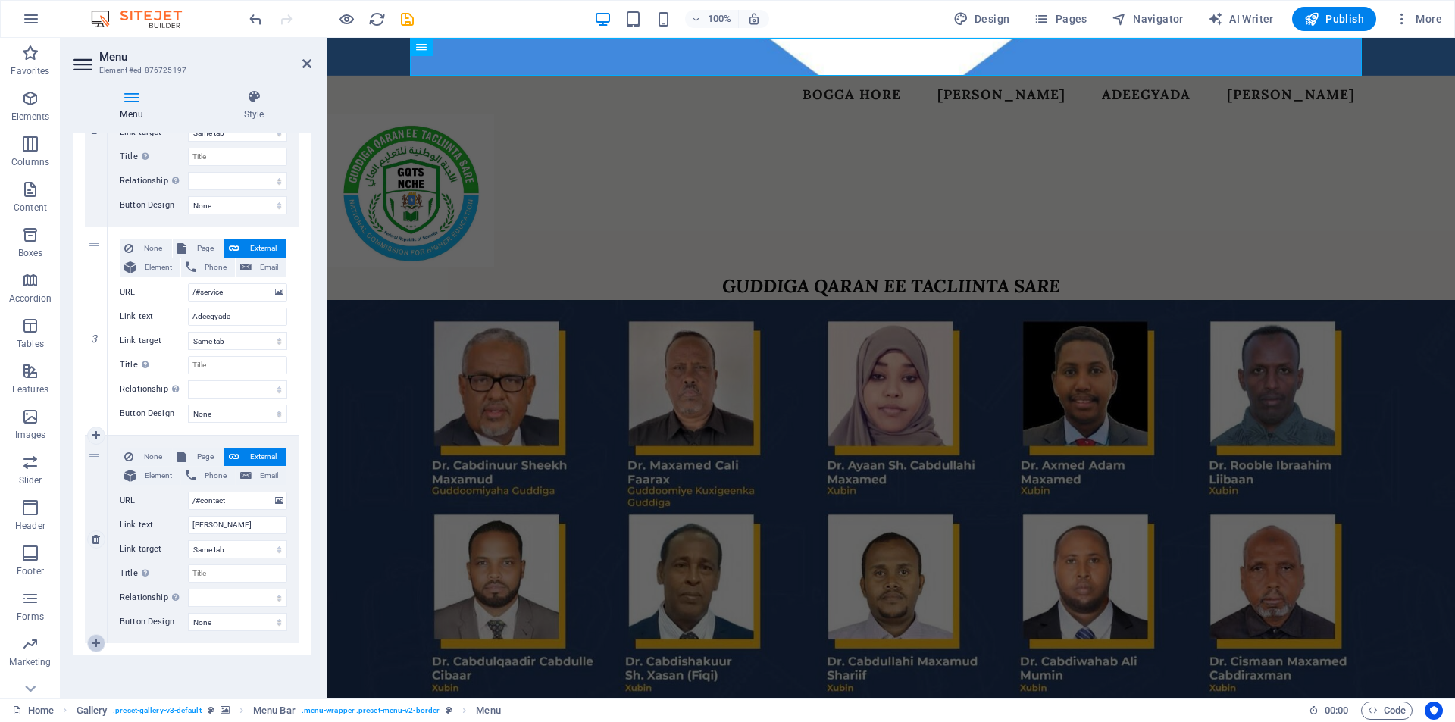
click at [94, 642] on icon at bounding box center [96, 643] width 8 height 11
select select
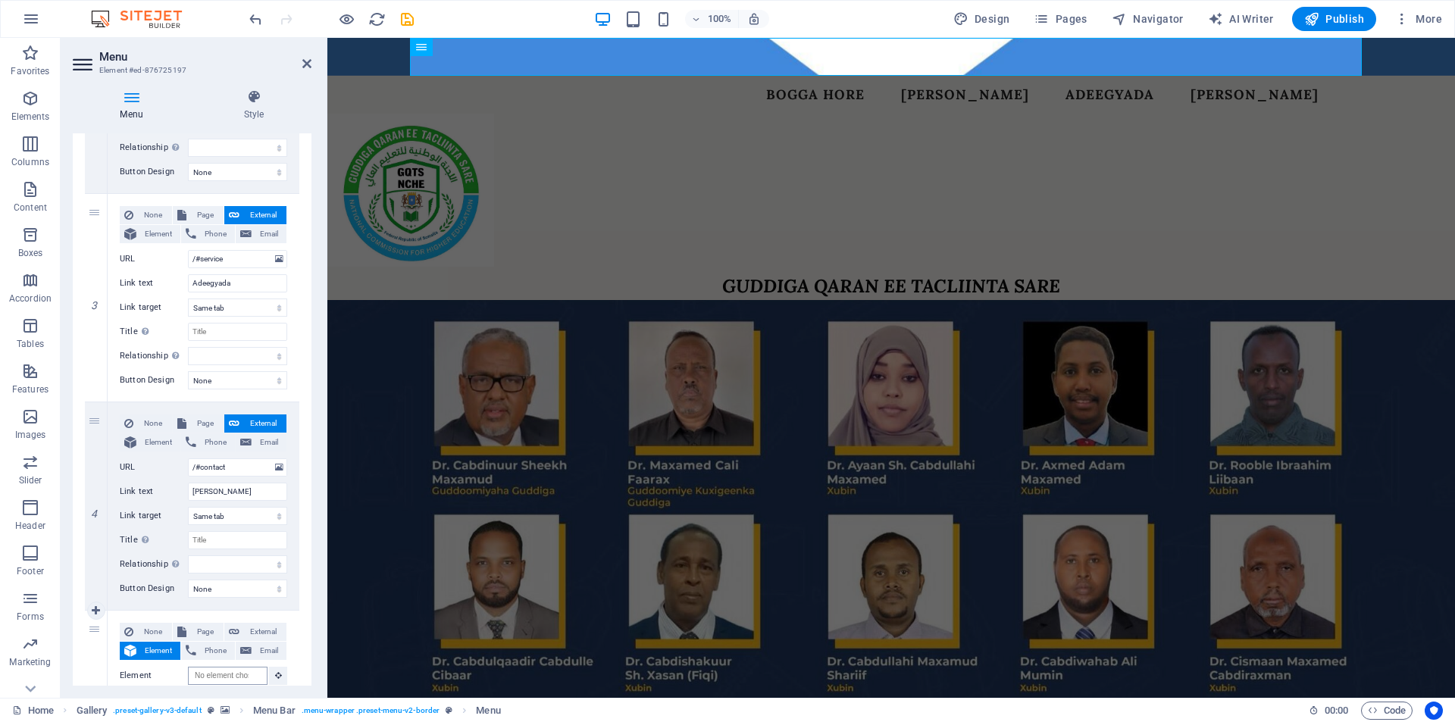
scroll to position [652, 0]
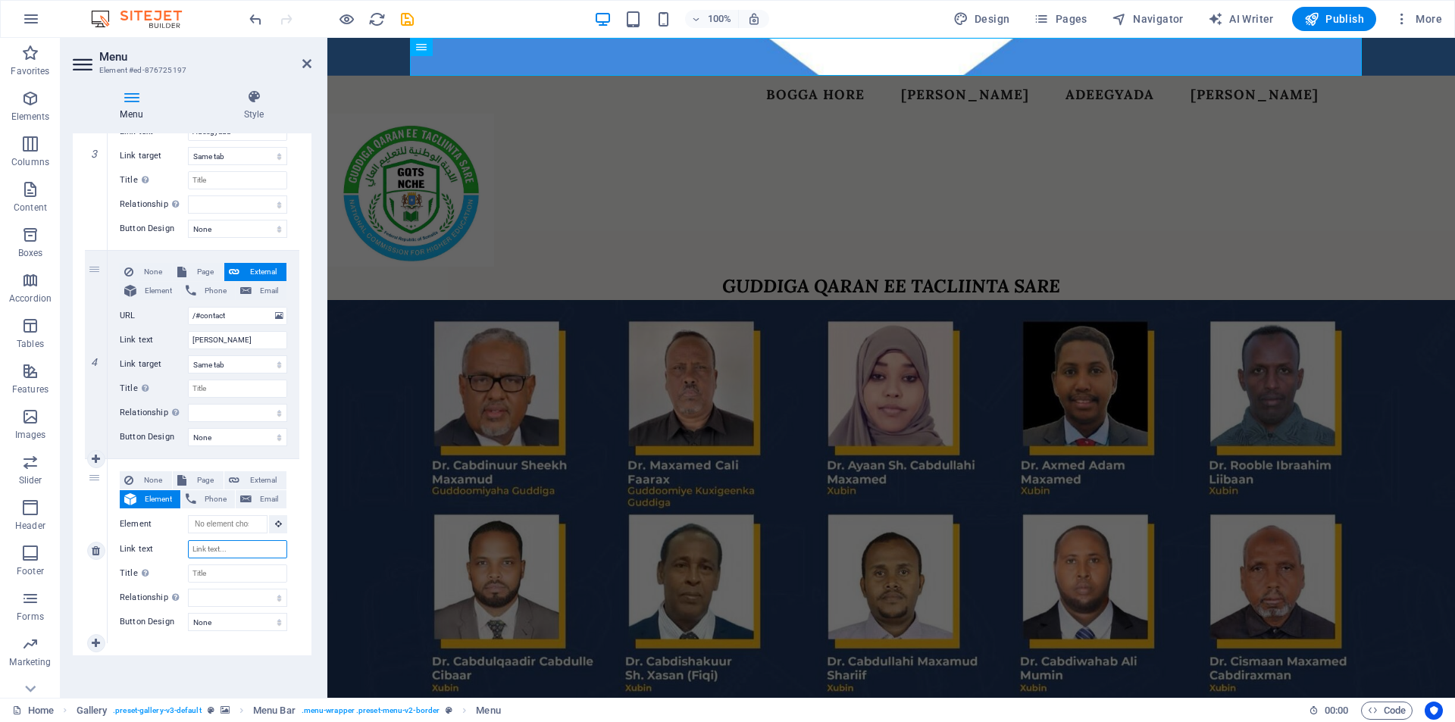
click at [202, 546] on input "Link text" at bounding box center [237, 549] width 99 height 18
type input "H"
select select
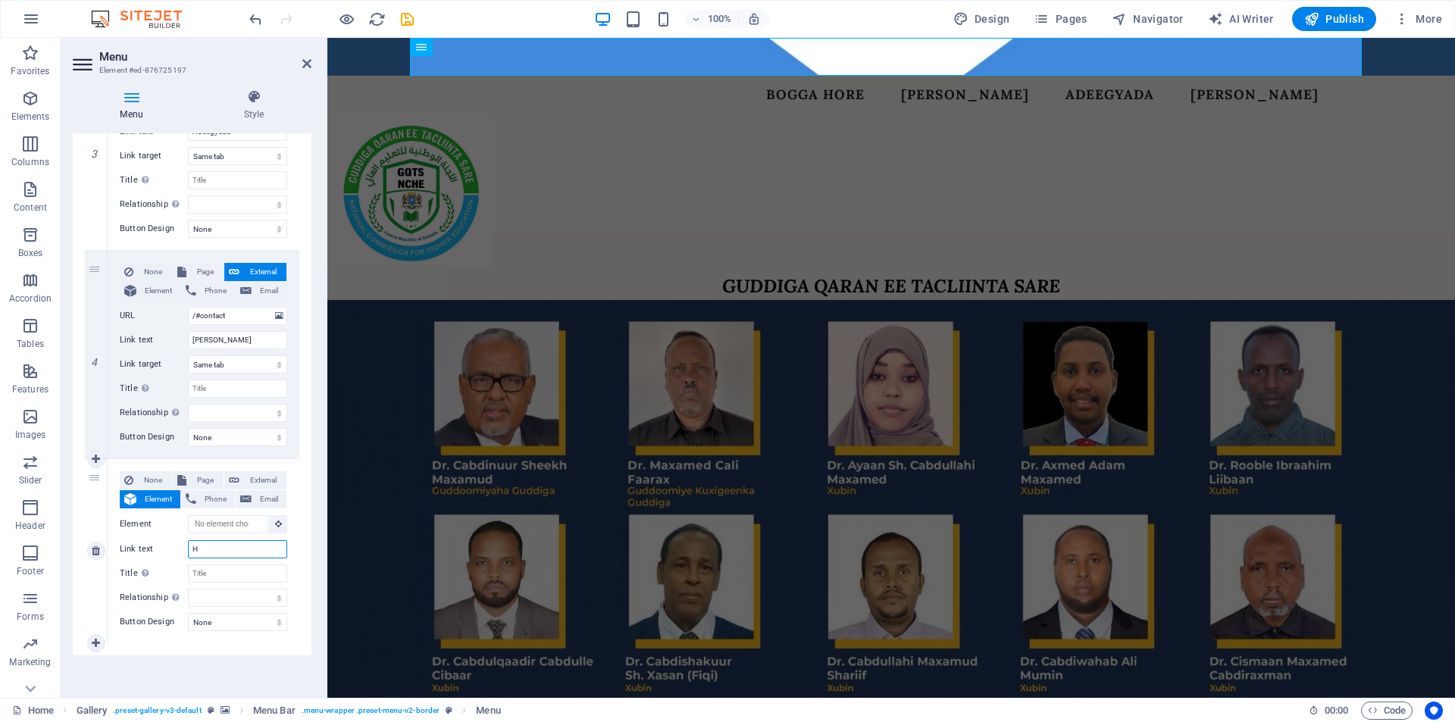
select select
type input "Ha"
select select
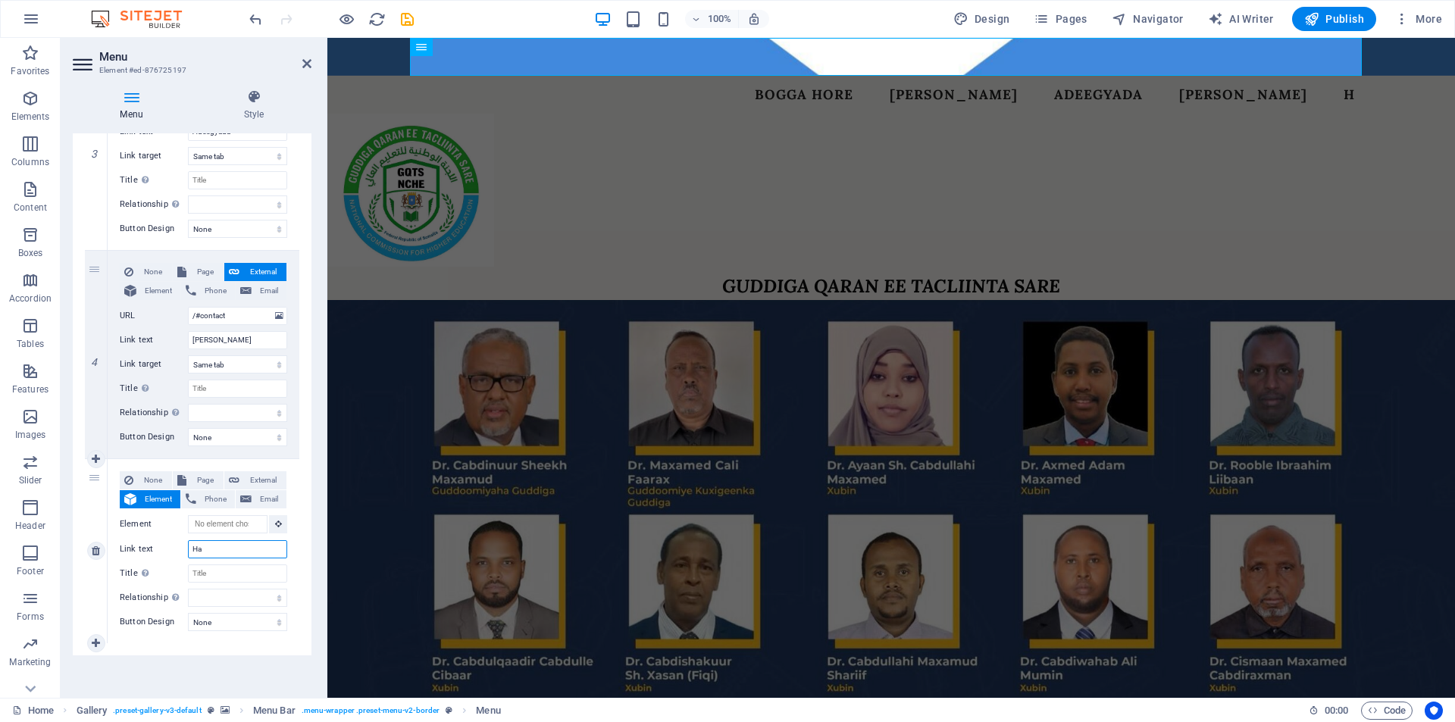
select select
type input "Halbeeg"
select select
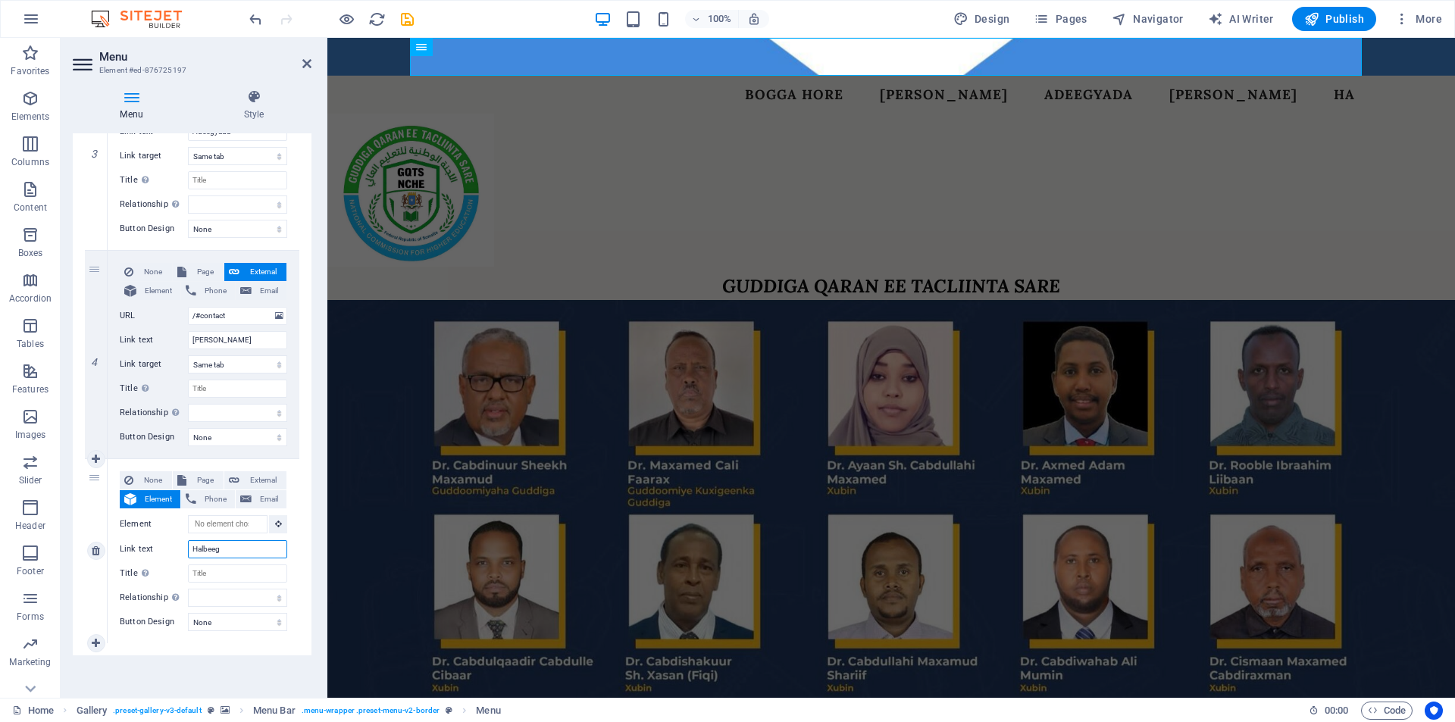
select select
type input "Halbeeg"
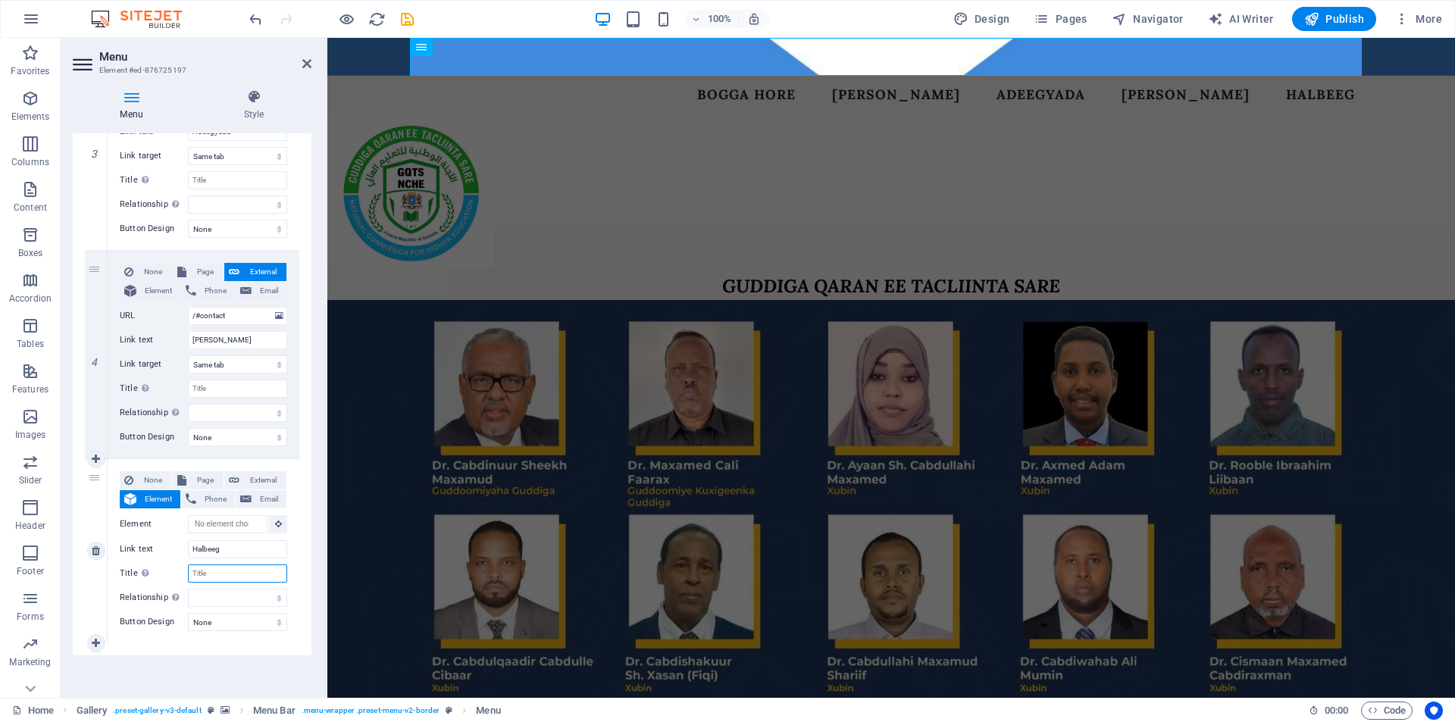
click at [231, 575] on input "Title Additional link description, should not be the same as the link text. The…" at bounding box center [237, 573] width 99 height 18
type input "H"
select select
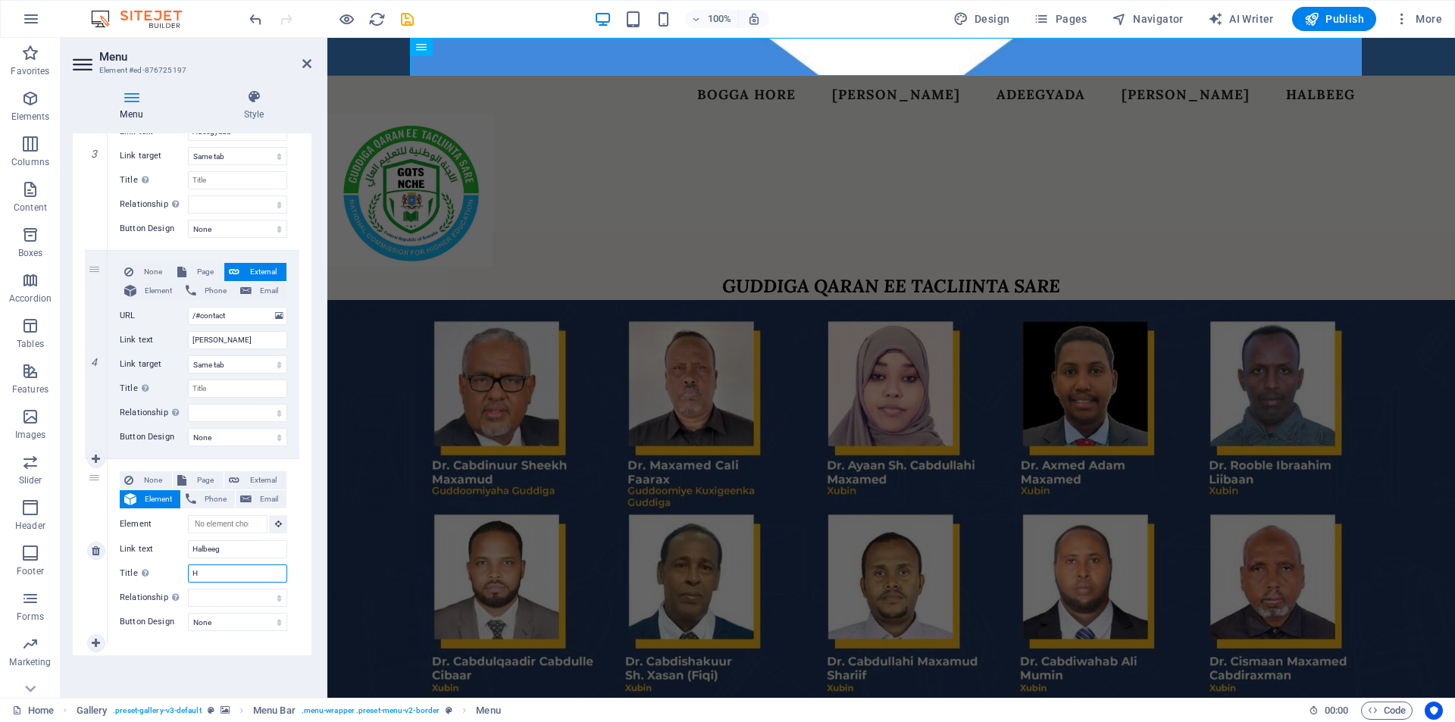
select select
type input "HAL"
select select
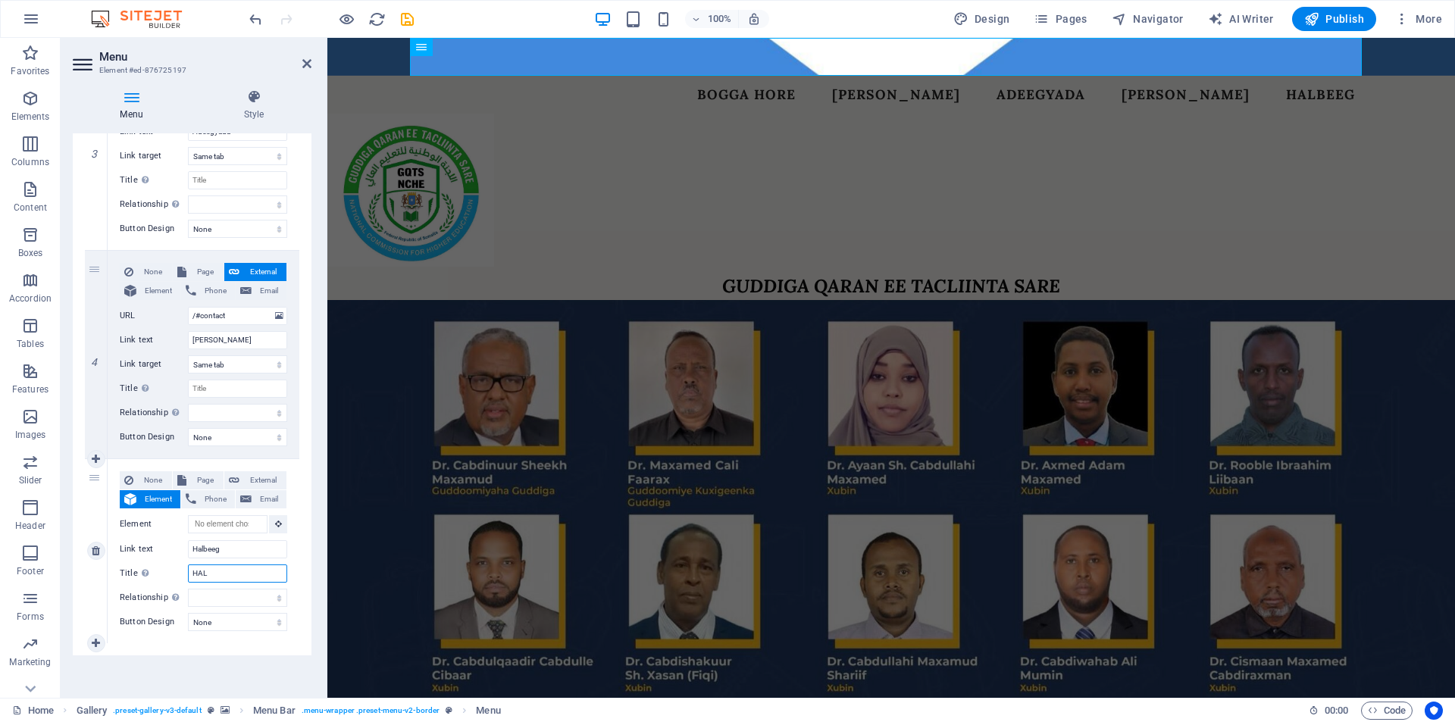
select select
type input "HALBEEG"
select select
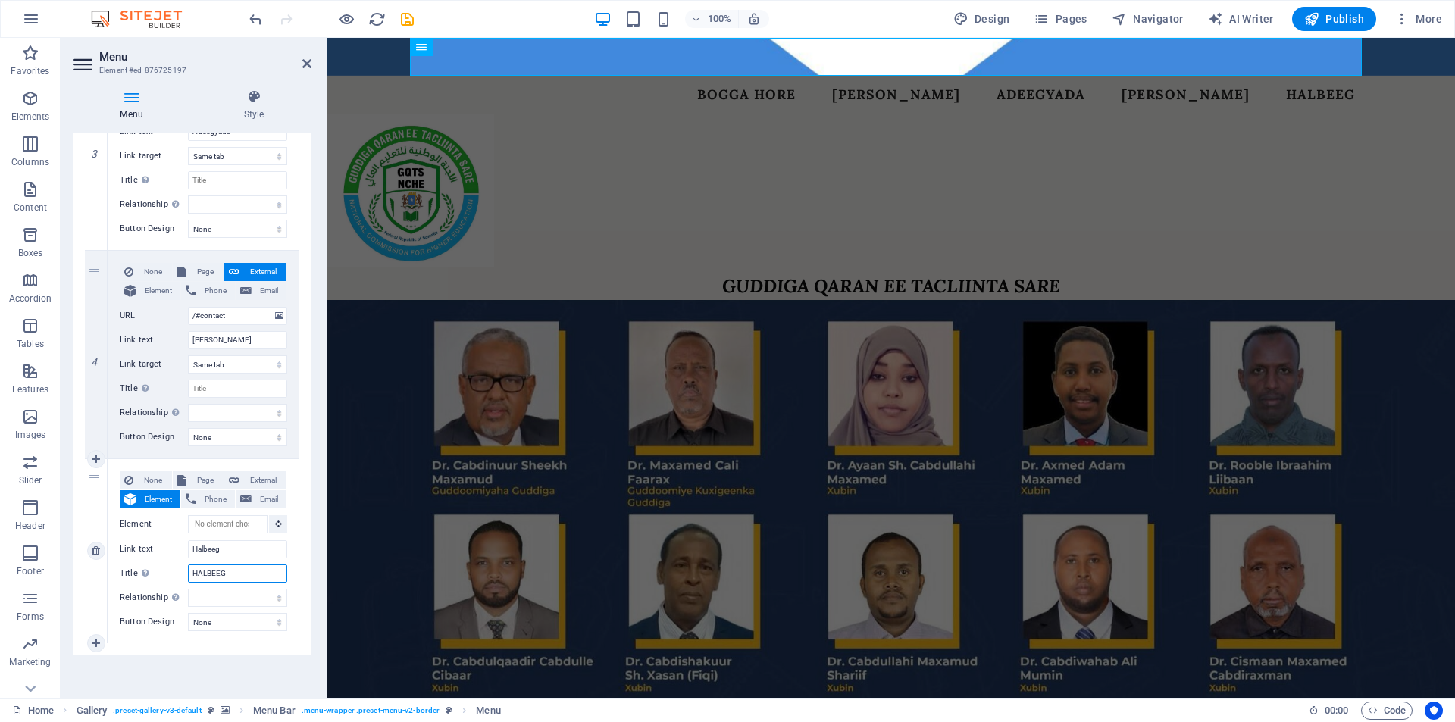
select select
type input "H"
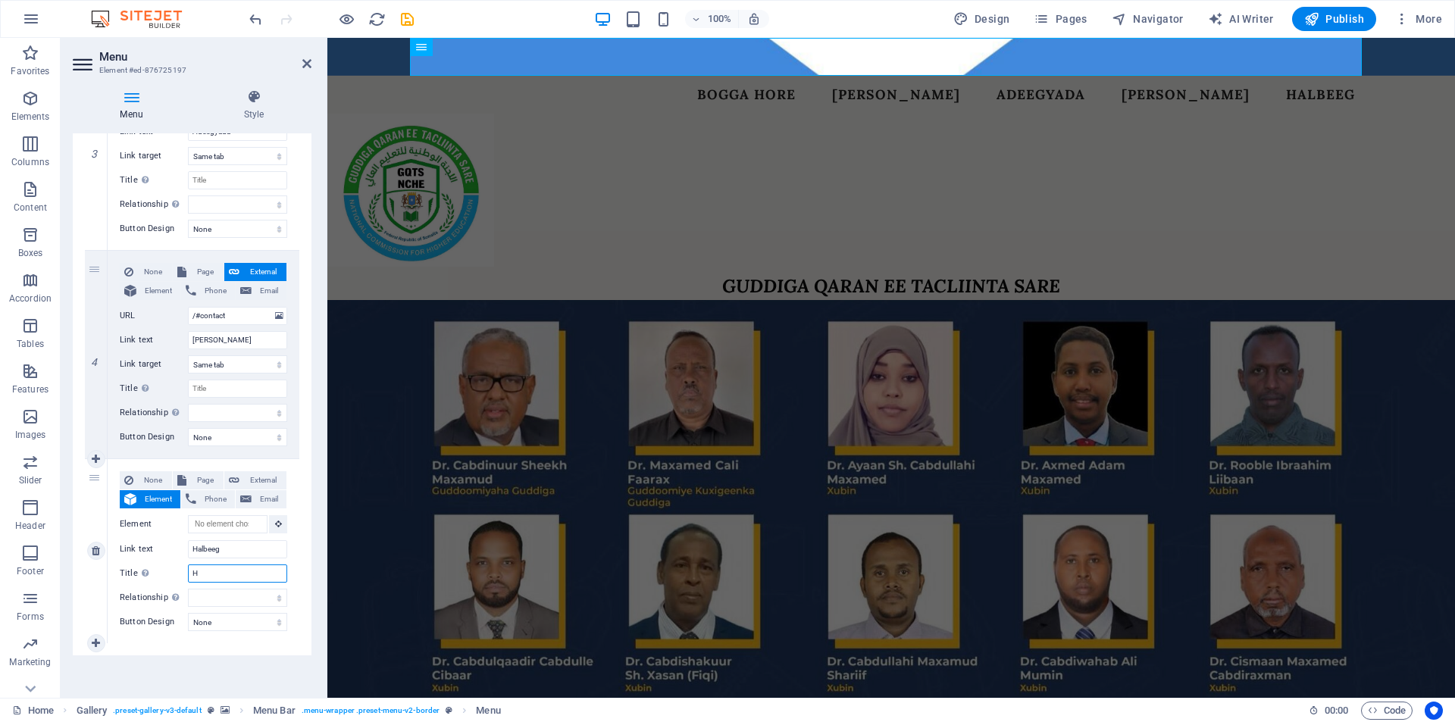
select select
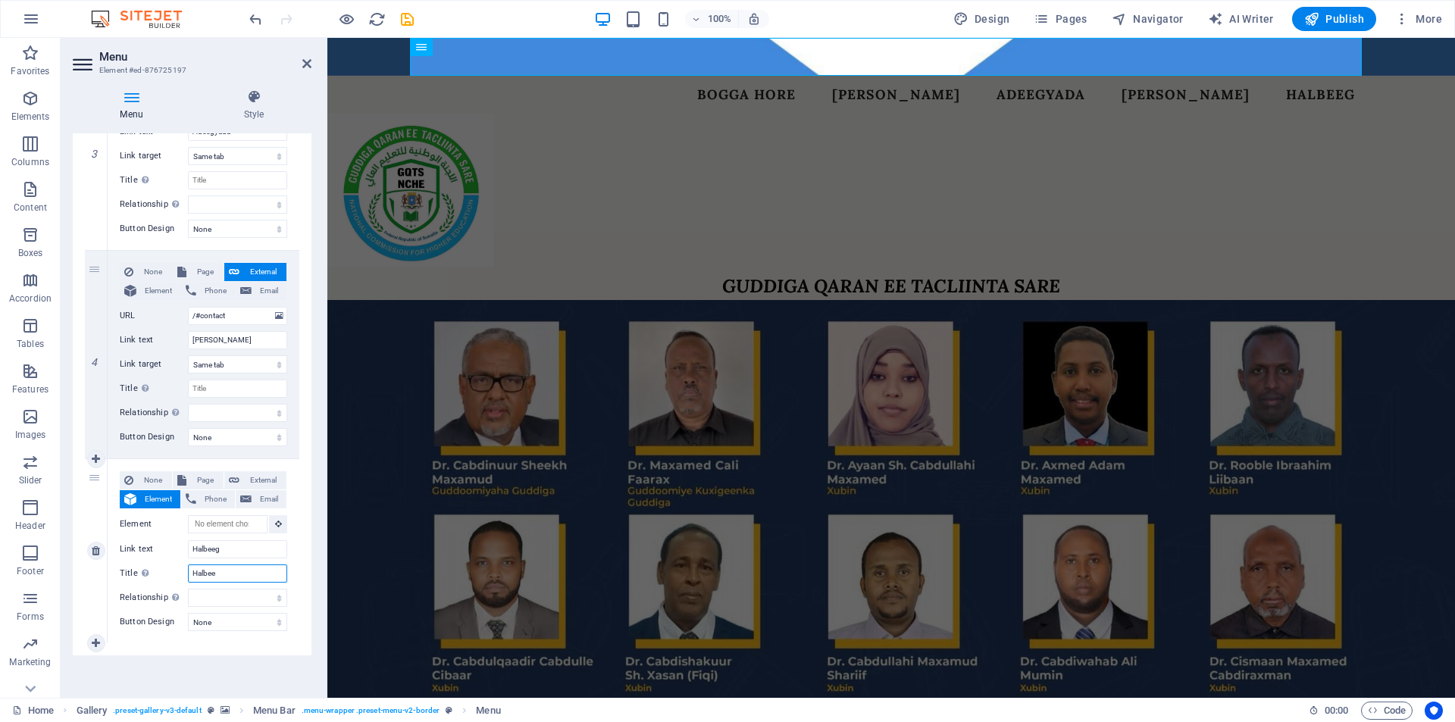
type input "Halbeeg"
select select
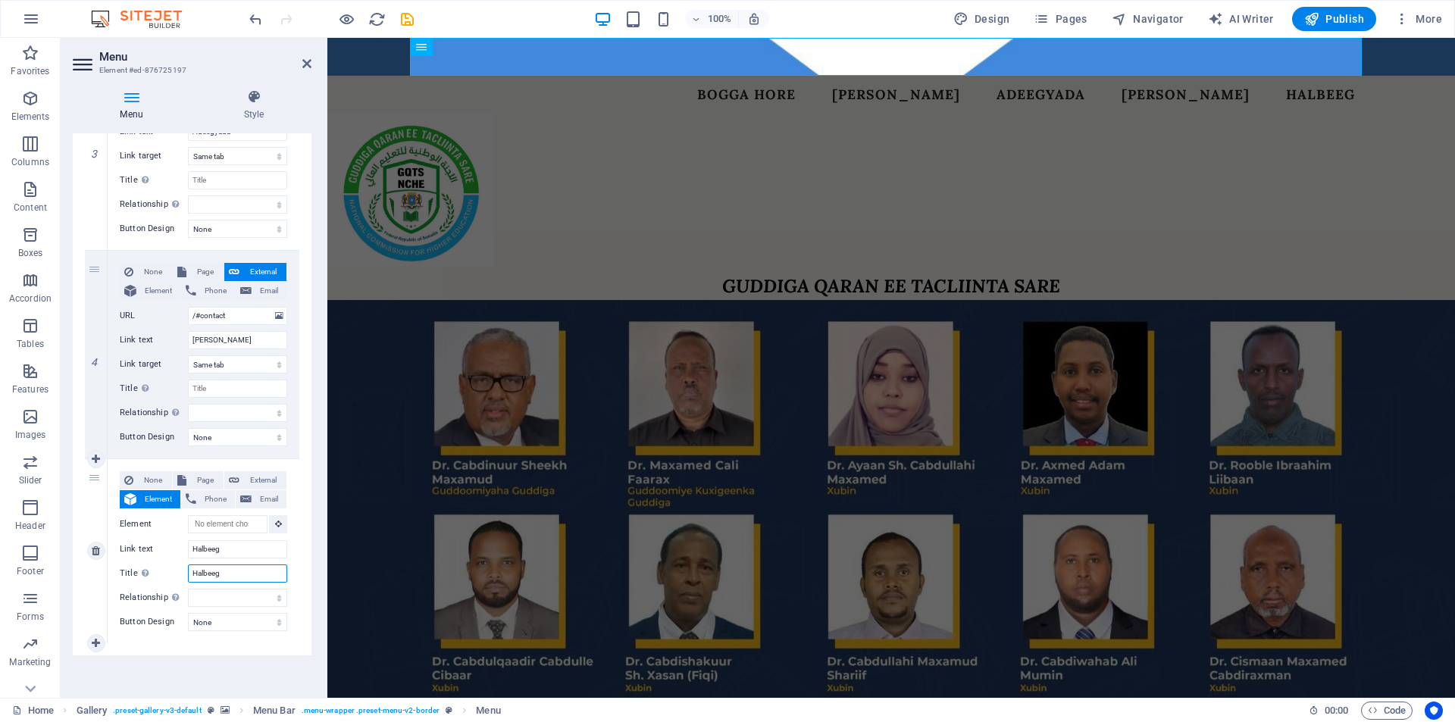
select select
type input "Halbeeg"
click at [161, 648] on div "1 None Page External Element Phone Email Page Home Services About Team Gallery …" at bounding box center [192, 135] width 239 height 1042
click at [95, 478] on div "5" at bounding box center [96, 551] width 23 height 184
drag, startPoint x: 92, startPoint y: 483, endPoint x: 108, endPoint y: 355, distance: 129.0
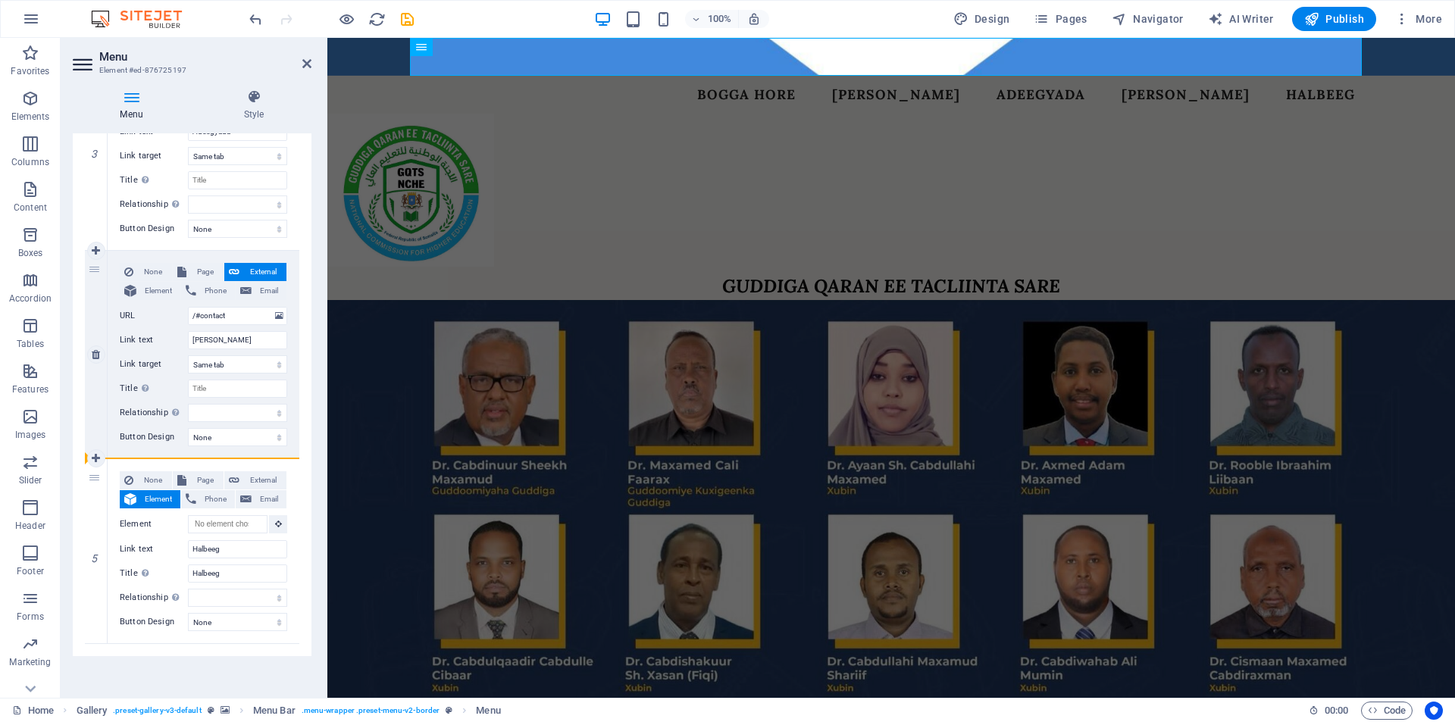
click at [108, 355] on div "1 None Page External Element Phone Email Page Home Services About Team Gallery …" at bounding box center [192, 135] width 214 height 1018
select select
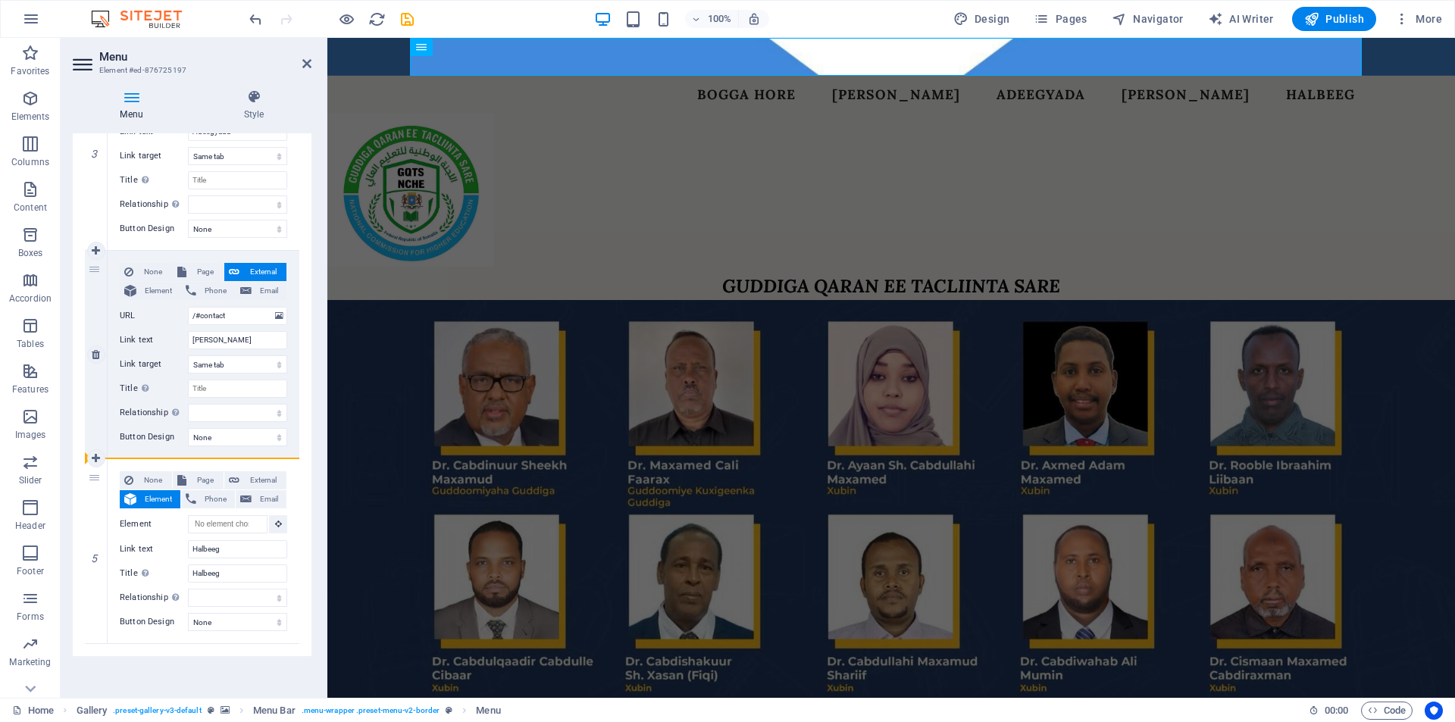
select select
drag, startPoint x: 93, startPoint y: 266, endPoint x: 108, endPoint y: 543, distance: 277.7
click at [108, 543] on div "1 None Page External Element Phone Email Page Home Services About Team Gallery …" at bounding box center [192, 135] width 214 height 1018
select select
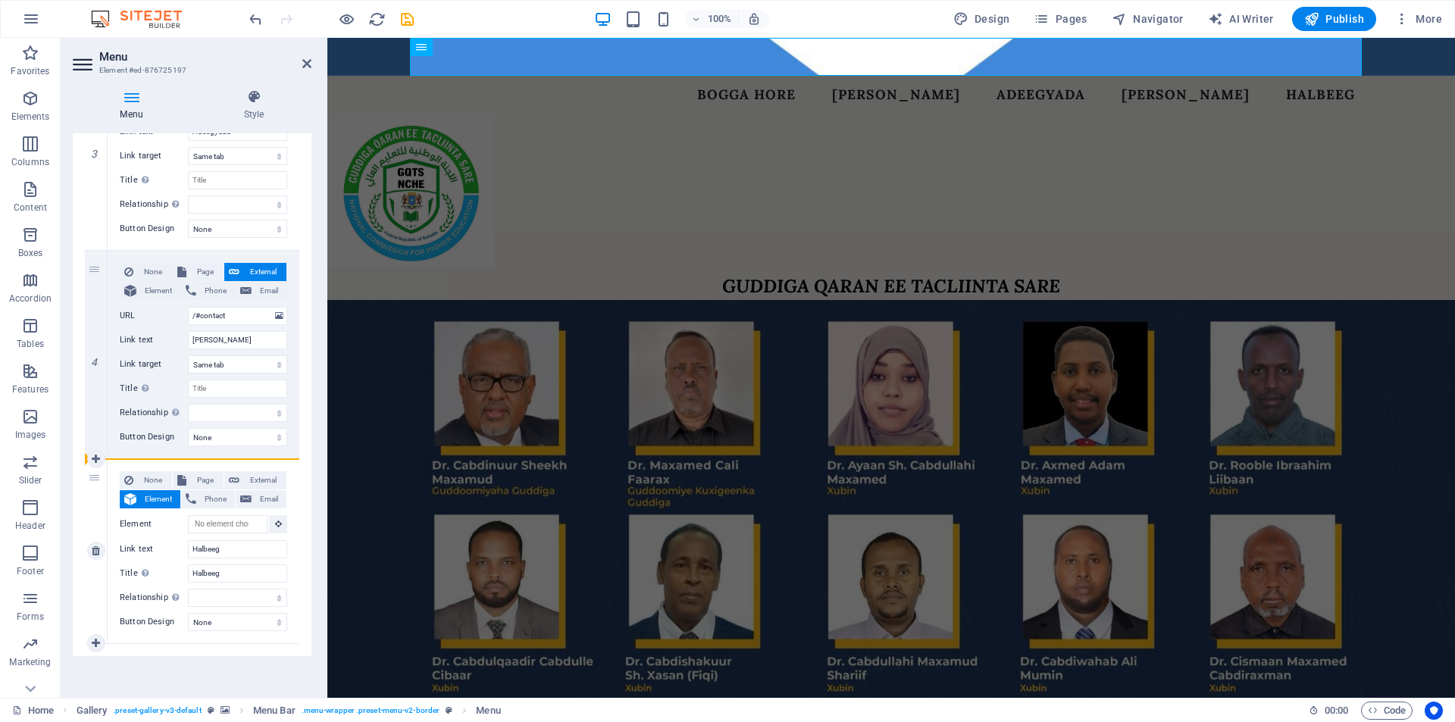
select select
click at [95, 477] on div "5" at bounding box center [96, 551] width 23 height 184
drag, startPoint x: 95, startPoint y: 477, endPoint x: 108, endPoint y: 351, distance: 127.2
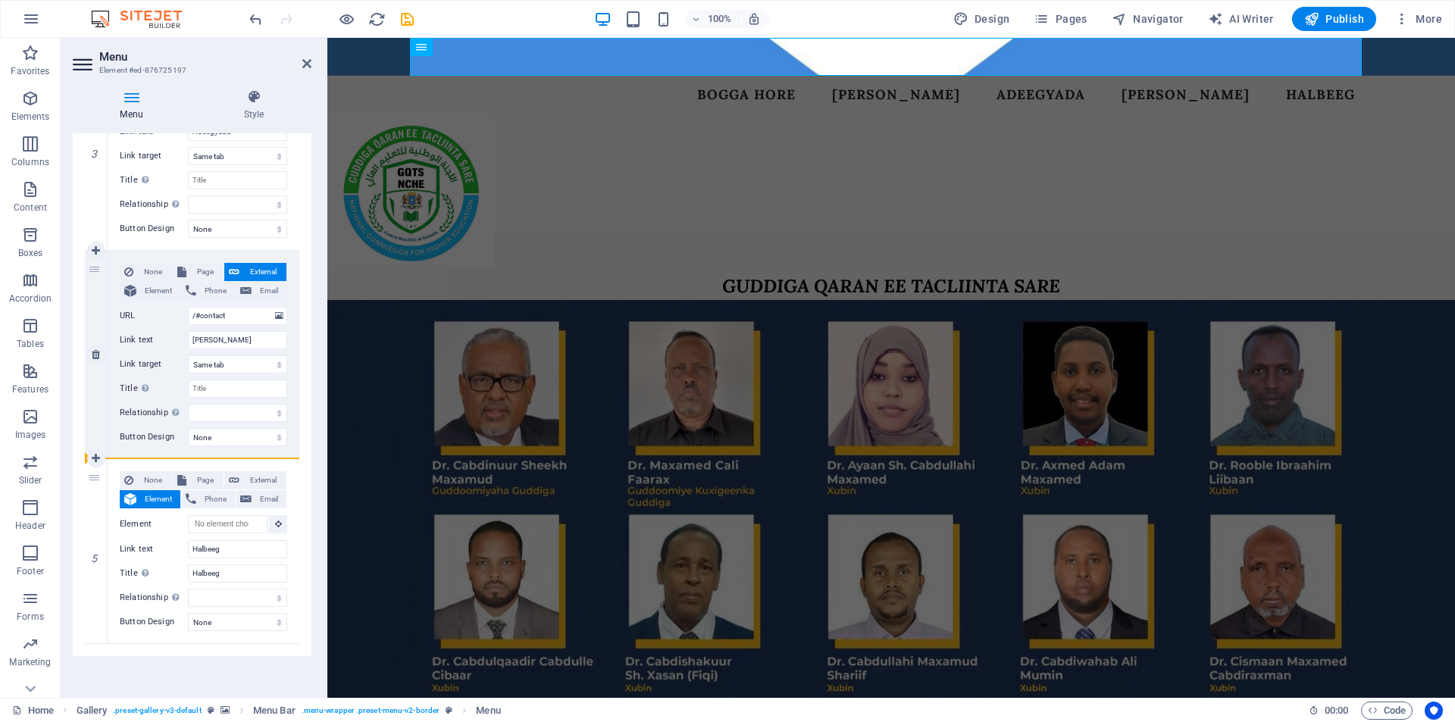
click at [108, 351] on div "1 None Page External Element Phone Email Page Home Services About Team Gallery …" at bounding box center [192, 135] width 214 height 1018
select select
type input "Halbeeg"
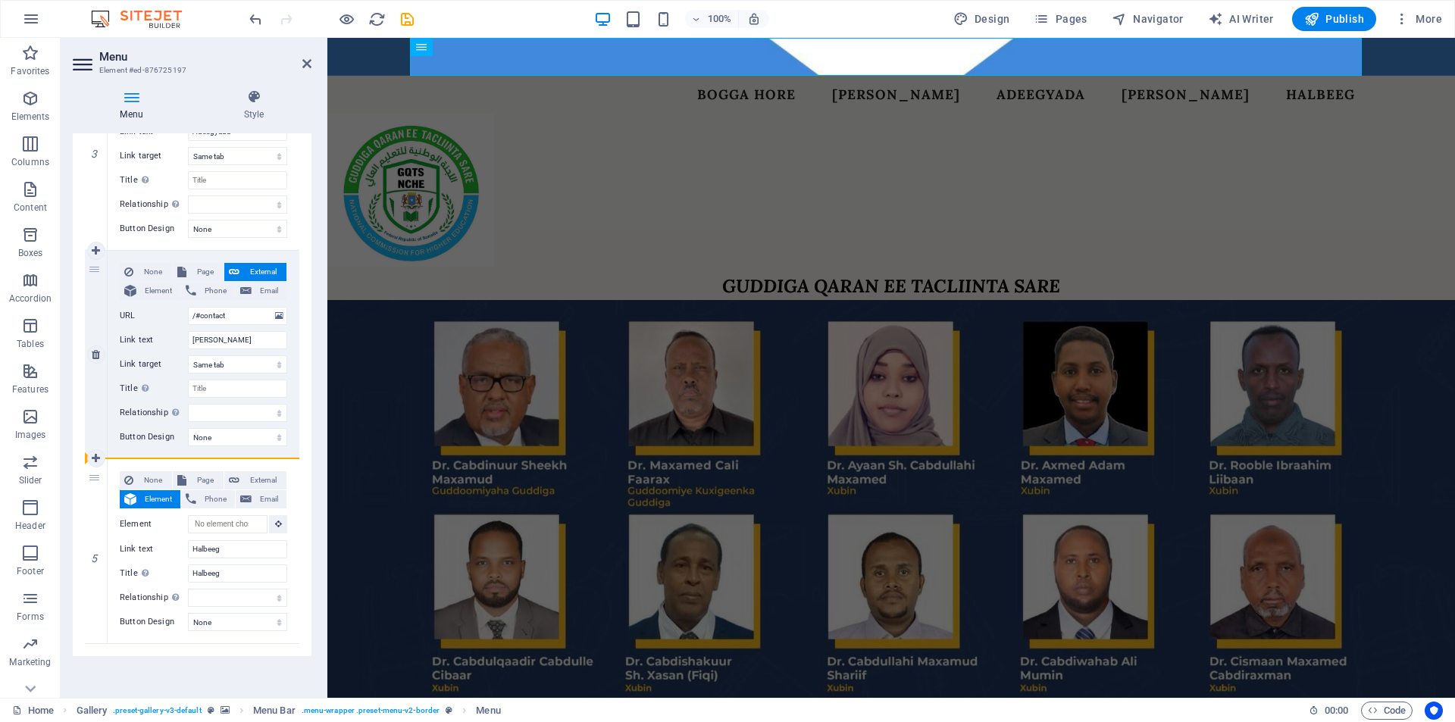
type input "Halbeeg"
select select
type input "/#contact"
type input "[PERSON_NAME]"
select select
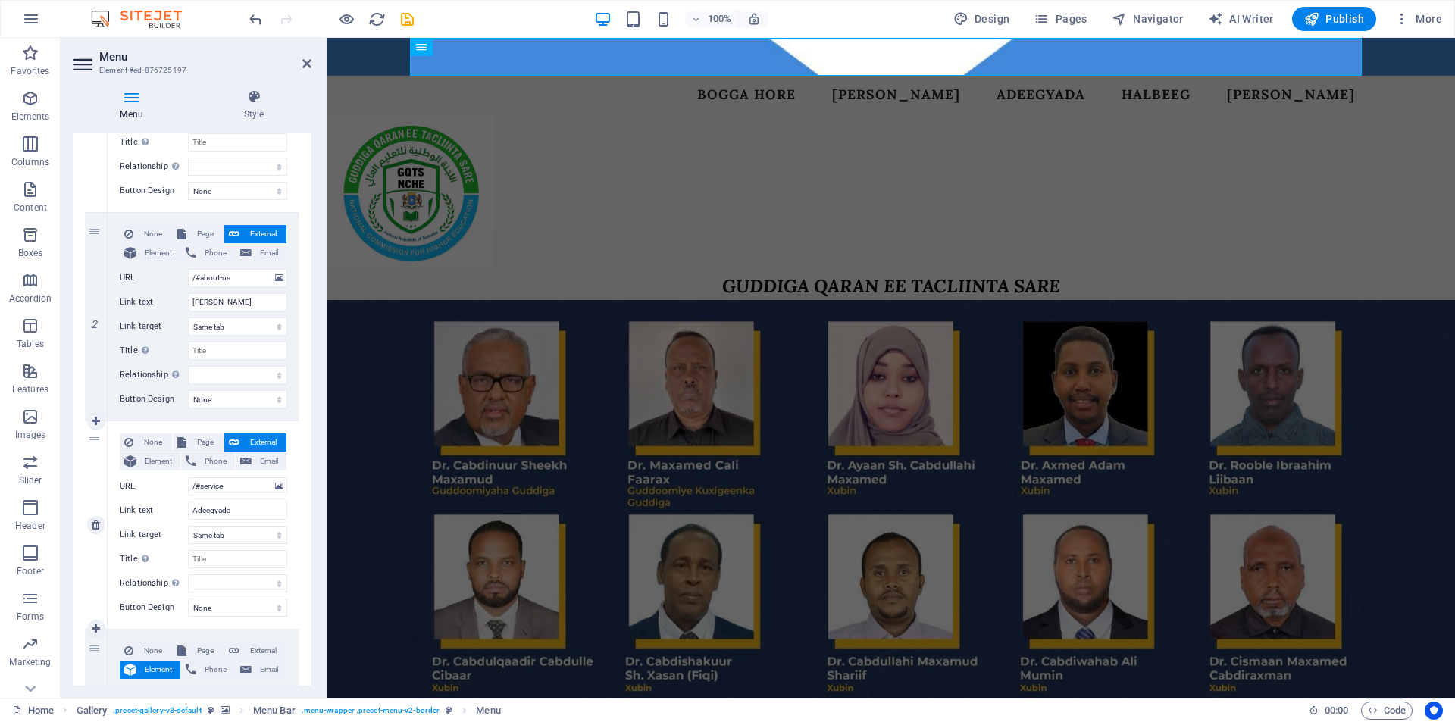
scroll to position [0, 0]
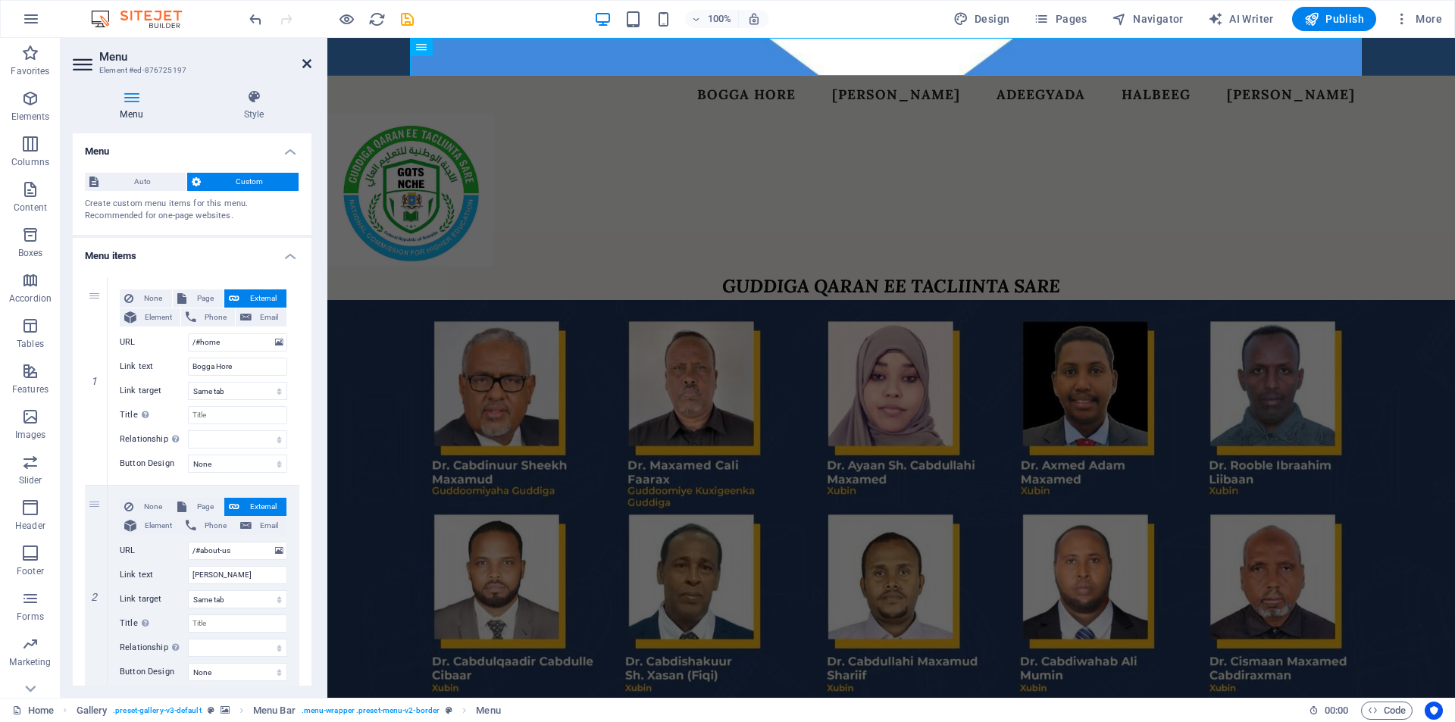
click at [307, 61] on icon at bounding box center [306, 64] width 9 height 12
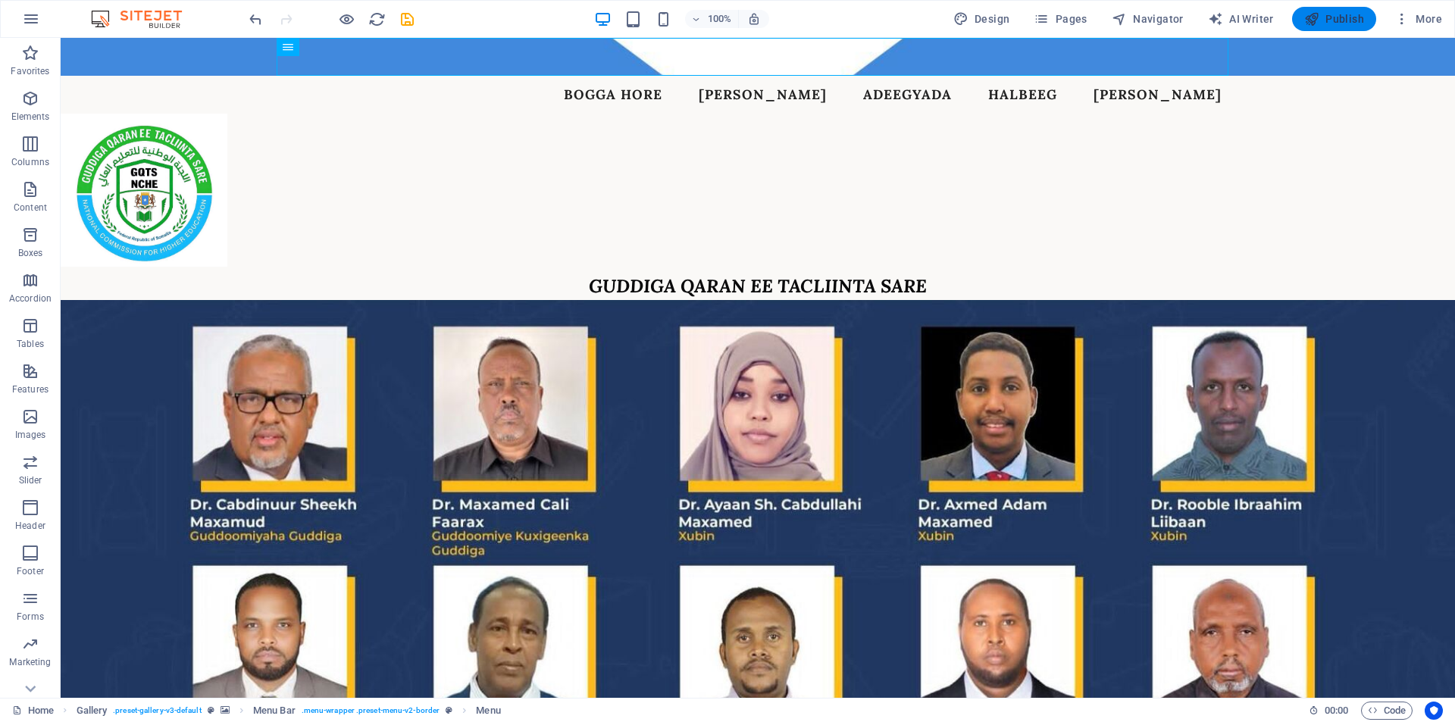
click at [1318, 21] on icon "button" at bounding box center [1311, 18] width 15 height 15
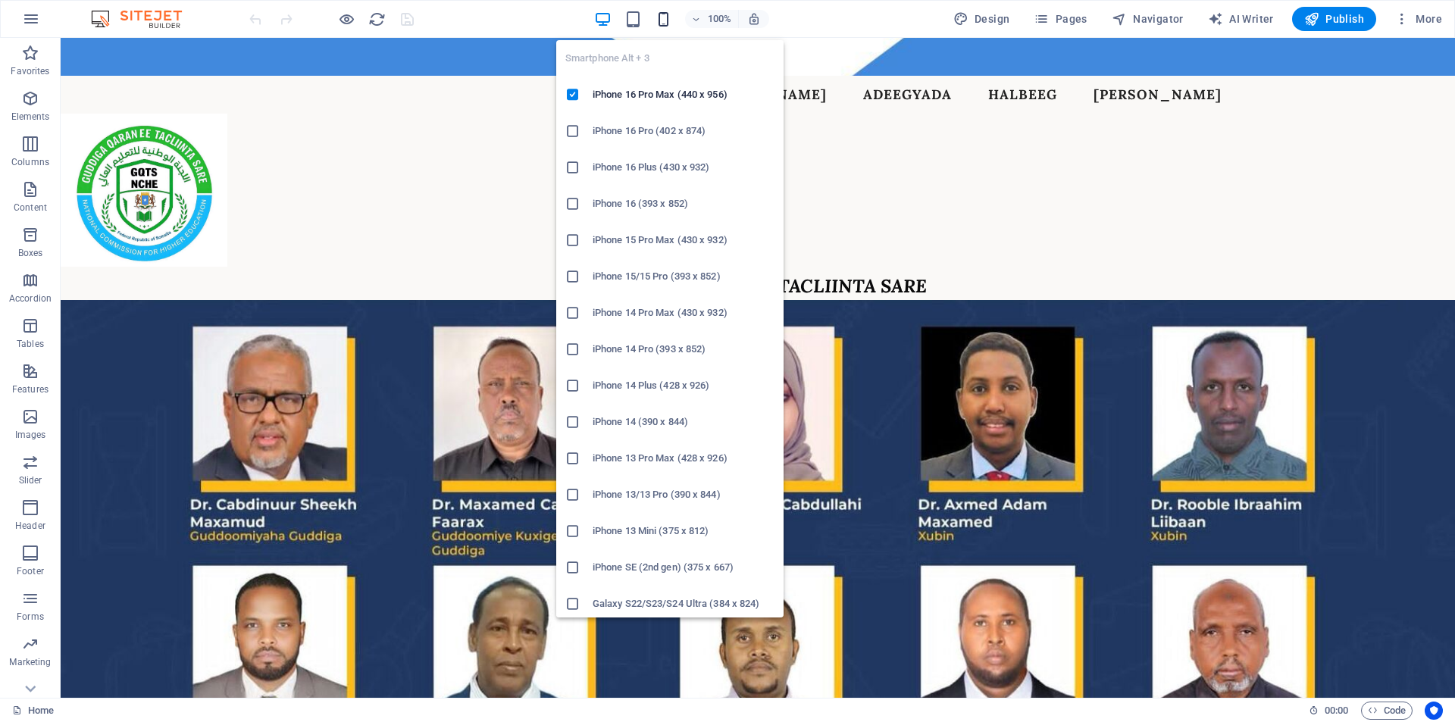
click at [669, 22] on icon "button" at bounding box center [663, 19] width 17 height 17
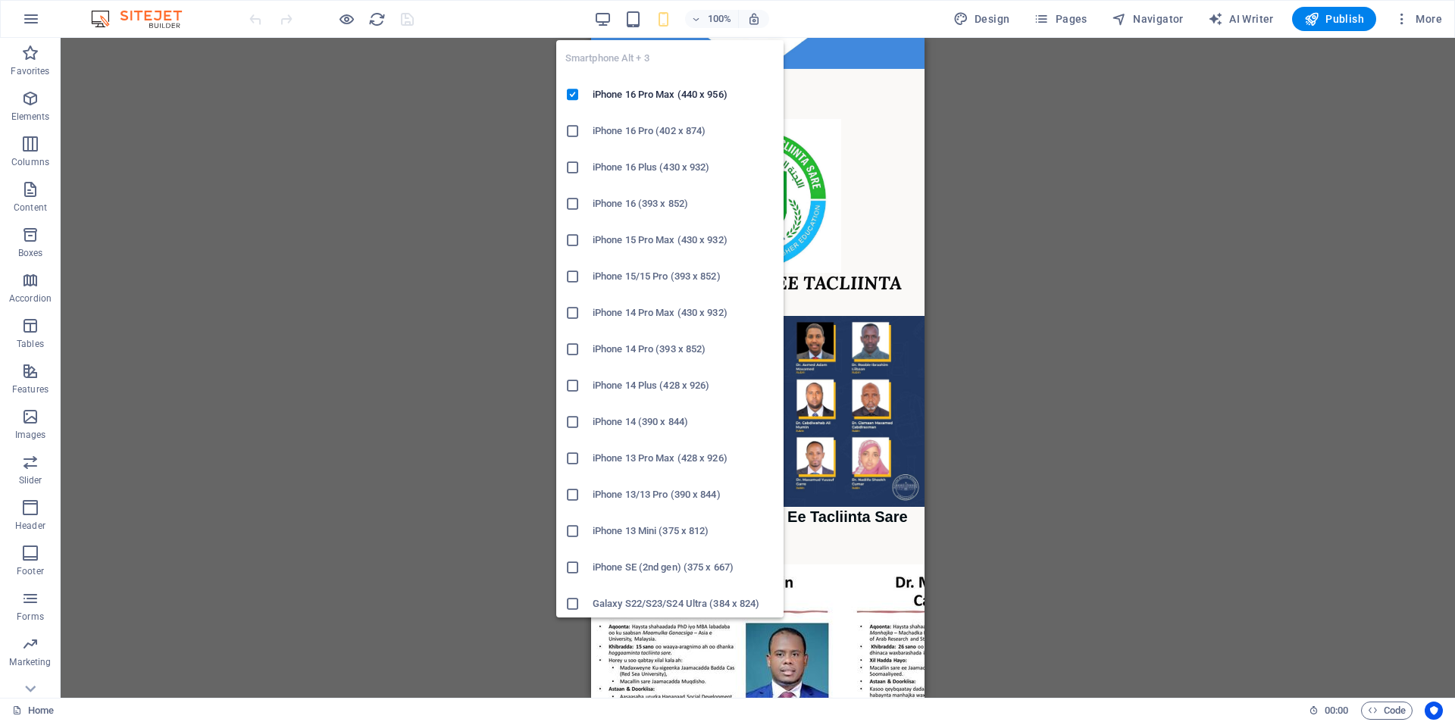
click at [650, 420] on h6 "iPhone 14 (390 x 844)" at bounding box center [683, 422] width 182 height 18
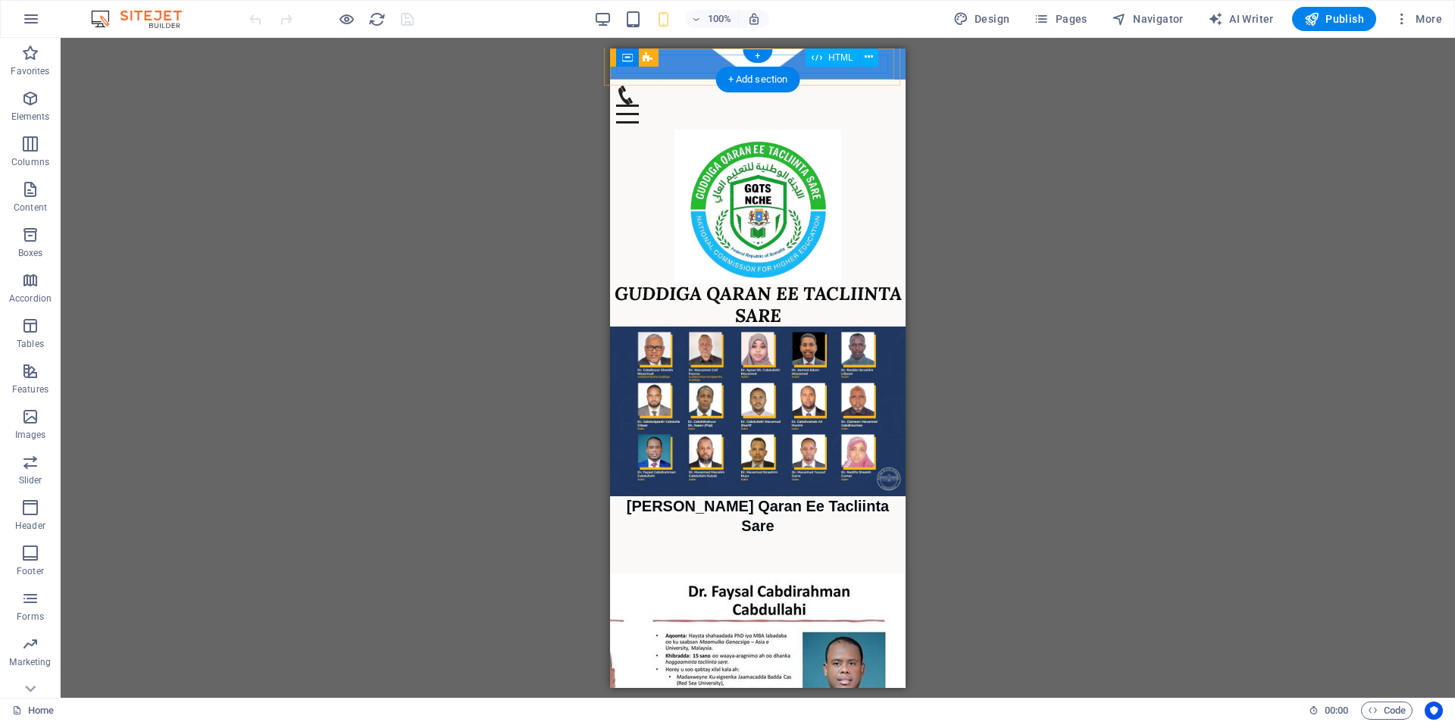
click at [874, 104] on div "Menu" at bounding box center [757, 113] width 283 height 19
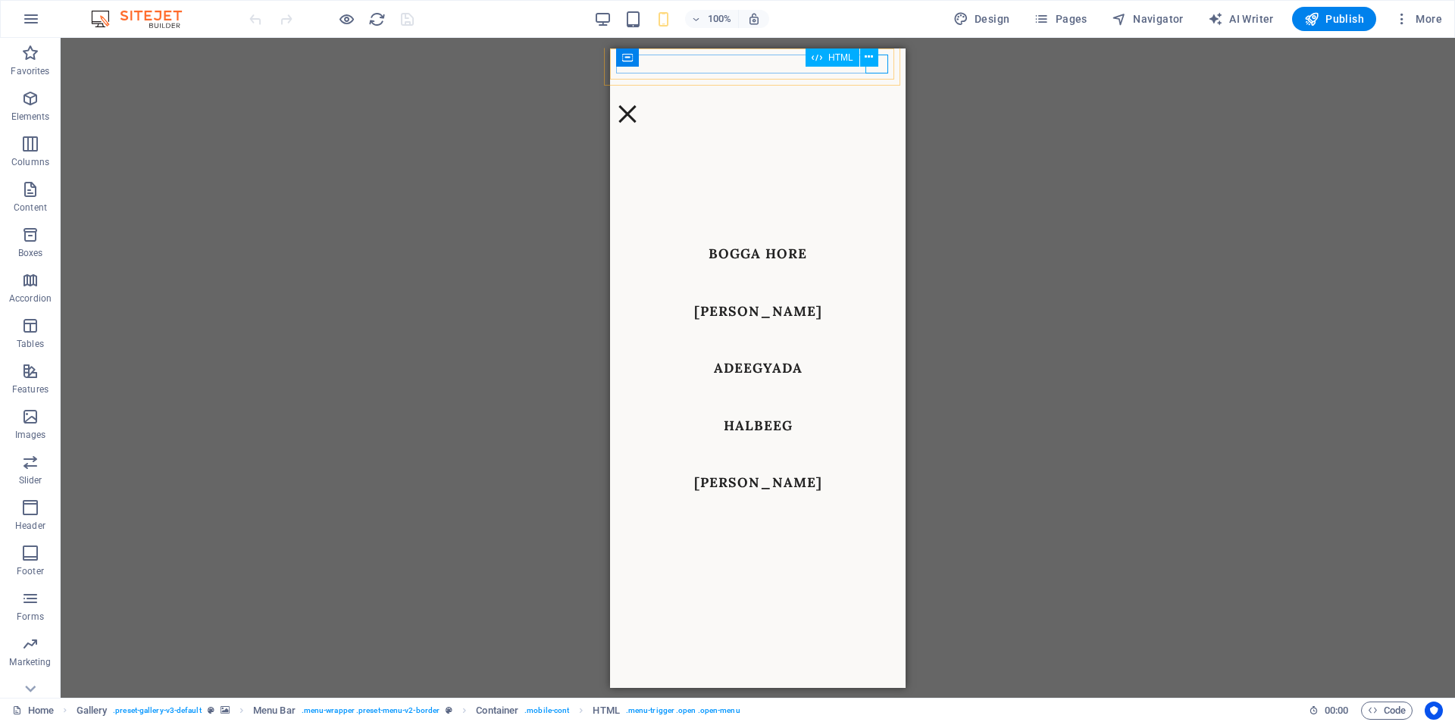
click at [882, 66] on div "HTML" at bounding box center [846, 57] width 83 height 19
click at [639, 104] on div "Menu" at bounding box center [627, 113] width 23 height 19
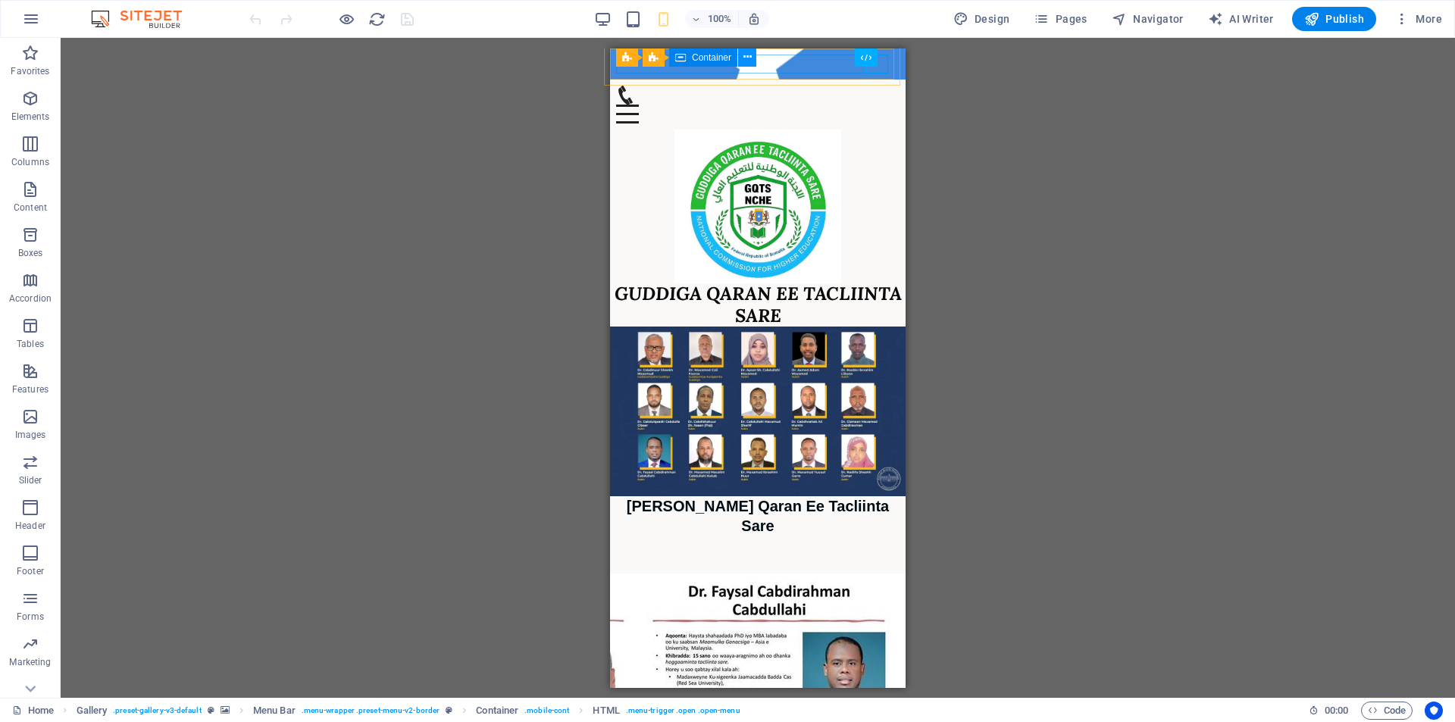
click at [747, 55] on icon at bounding box center [747, 57] width 8 height 16
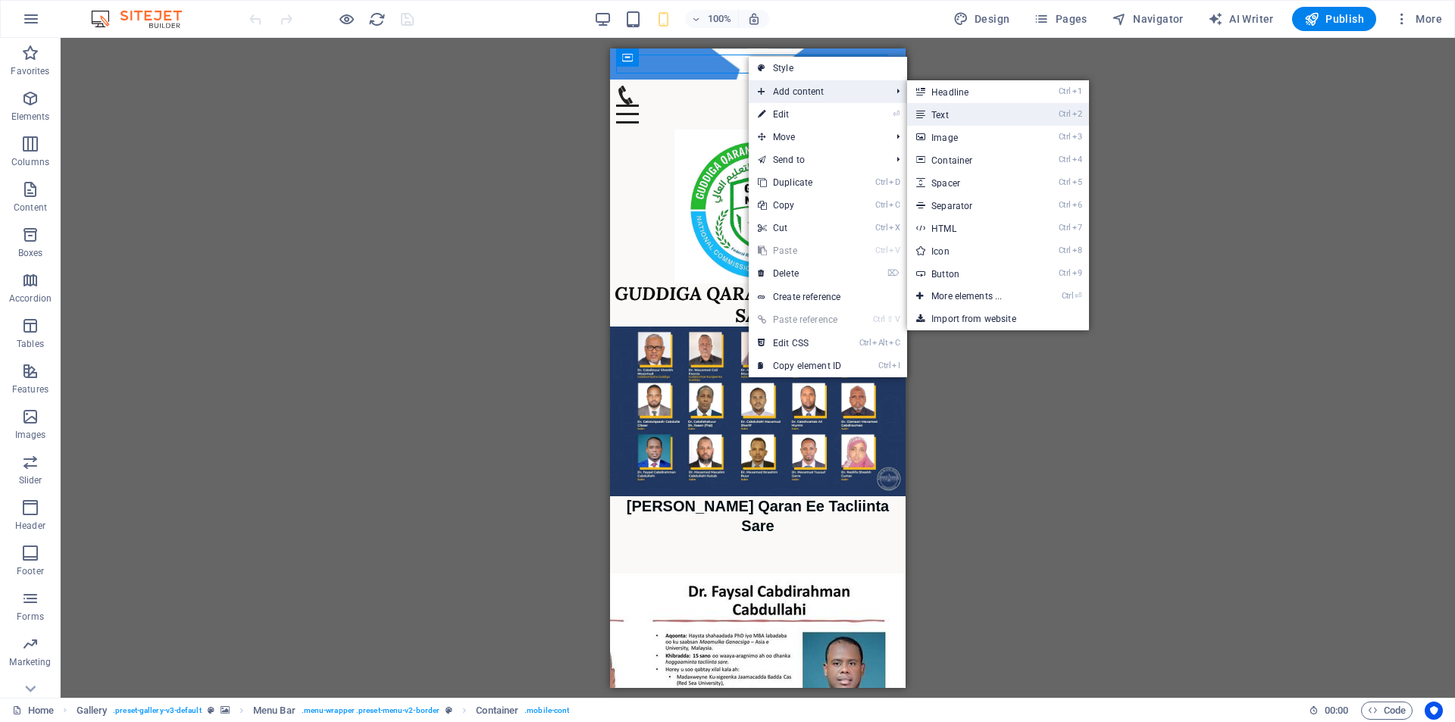
click at [953, 120] on link "Ctrl 2 Text" at bounding box center [969, 114] width 125 height 23
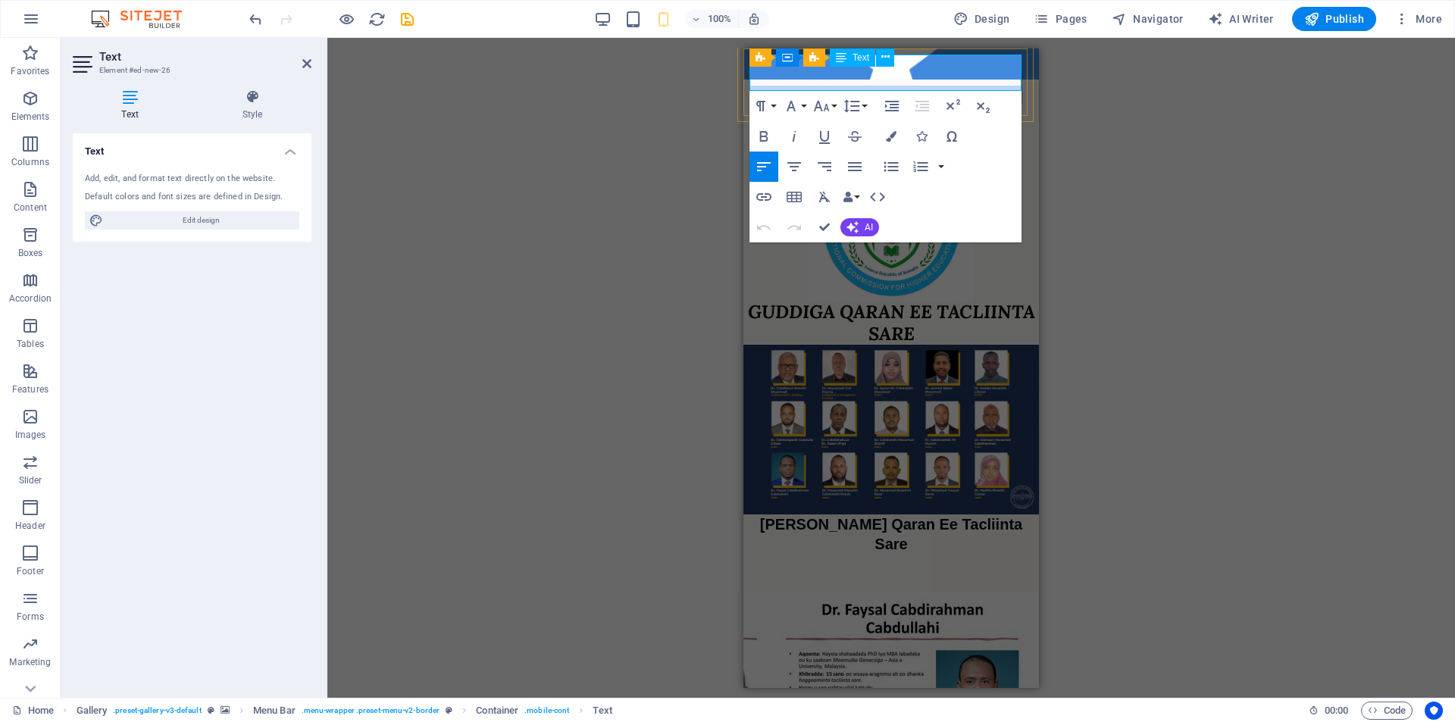
click at [899, 85] on p "New text element" at bounding box center [890, 94] width 283 height 18
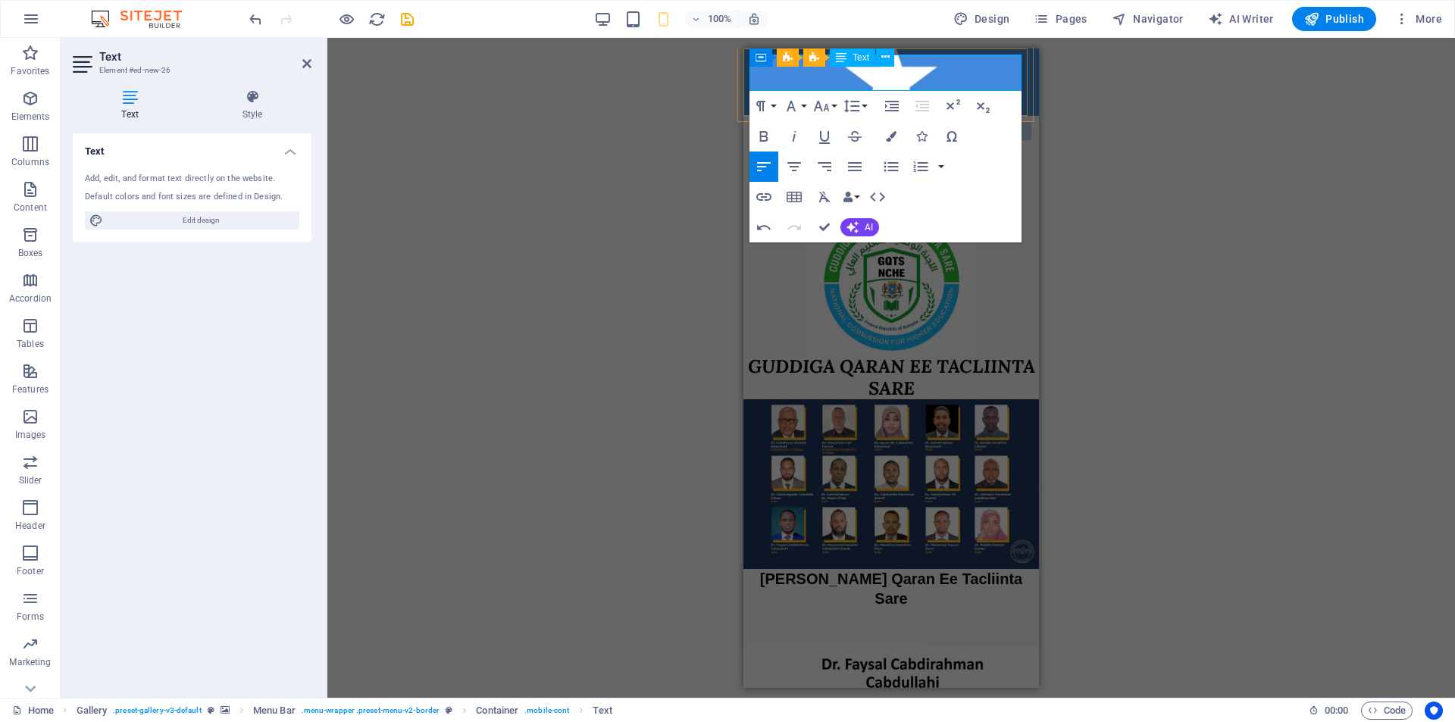
drag, startPoint x: 981, startPoint y: 83, endPoint x: 750, endPoint y: 57, distance: 232.6
click at [750, 121] on p "GUDDIGA QARAN EE TACLIINTA SARE" at bounding box center [890, 139] width 283 height 36
click at [830, 107] on button "Font Size" at bounding box center [824, 106] width 29 height 30
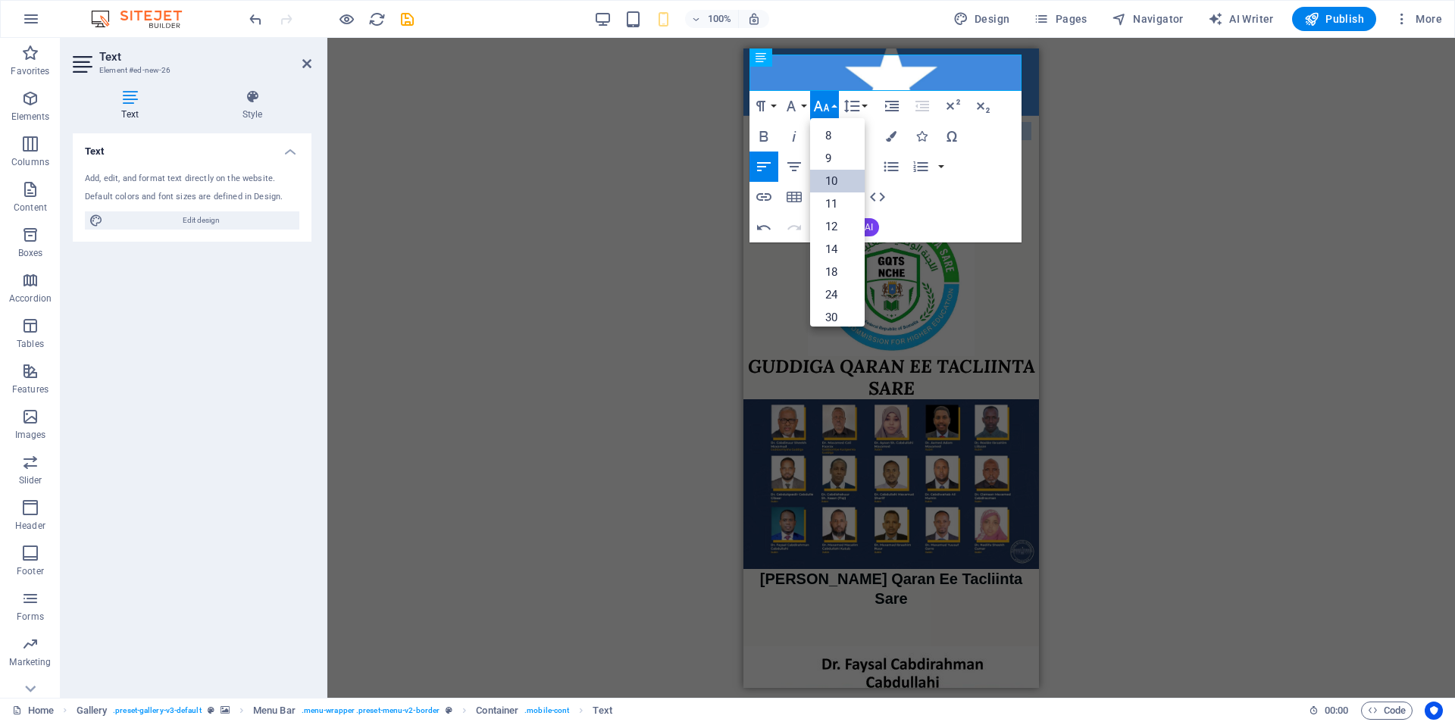
click at [838, 177] on link "10" at bounding box center [837, 181] width 55 height 23
click at [787, 164] on icon "button" at bounding box center [794, 167] width 18 height 18
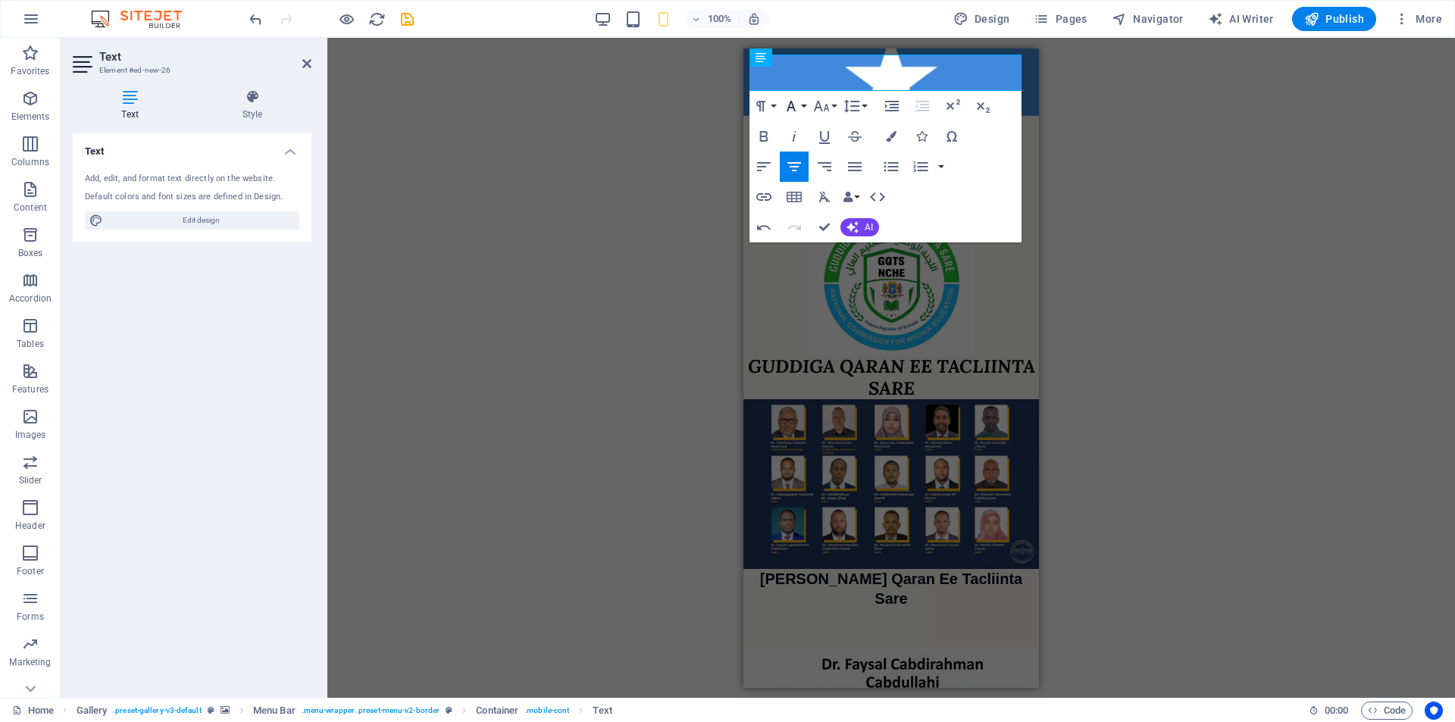
click at [798, 106] on icon "button" at bounding box center [791, 106] width 18 height 18
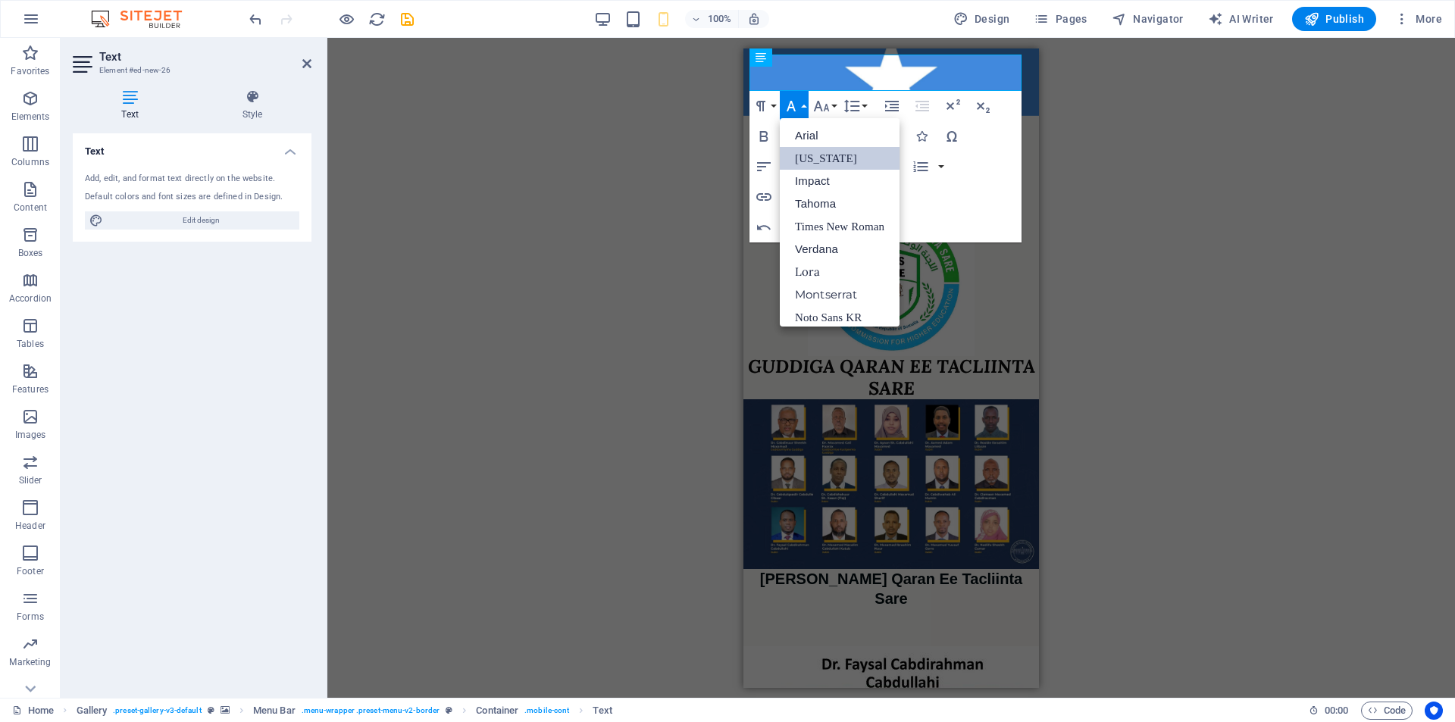
click at [830, 157] on link "Georgia" at bounding box center [840, 158] width 120 height 23
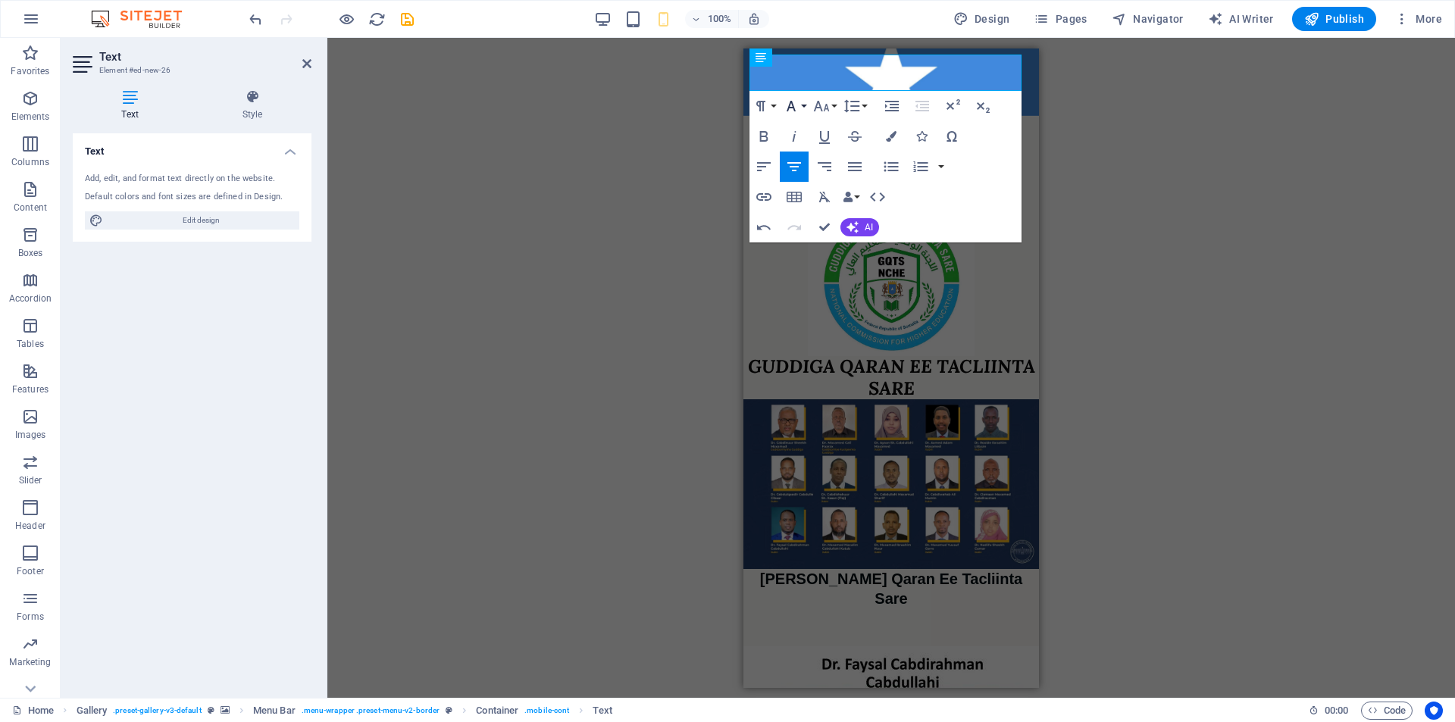
click at [805, 108] on button "Font Family" at bounding box center [794, 106] width 29 height 30
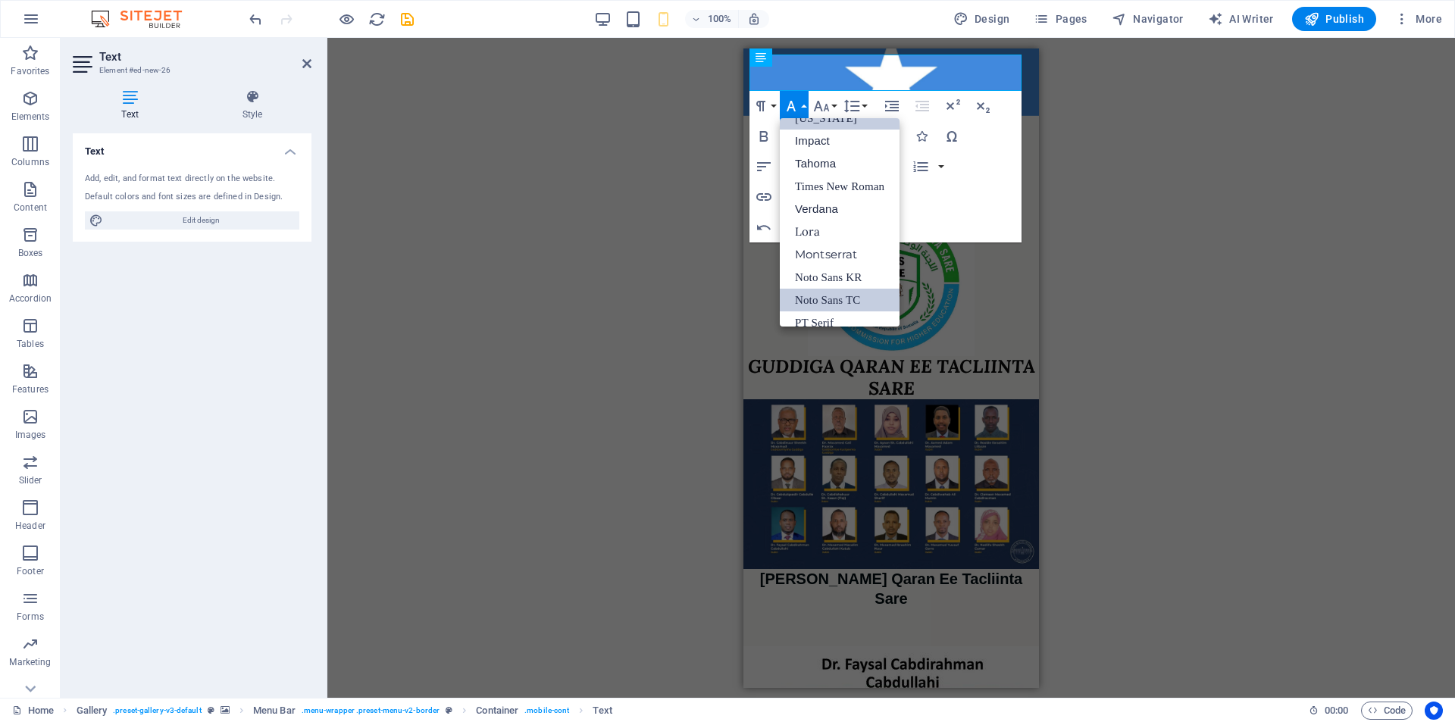
scroll to position [54, 0]
click at [855, 176] on link "Times New Roman" at bounding box center [840, 172] width 120 height 23
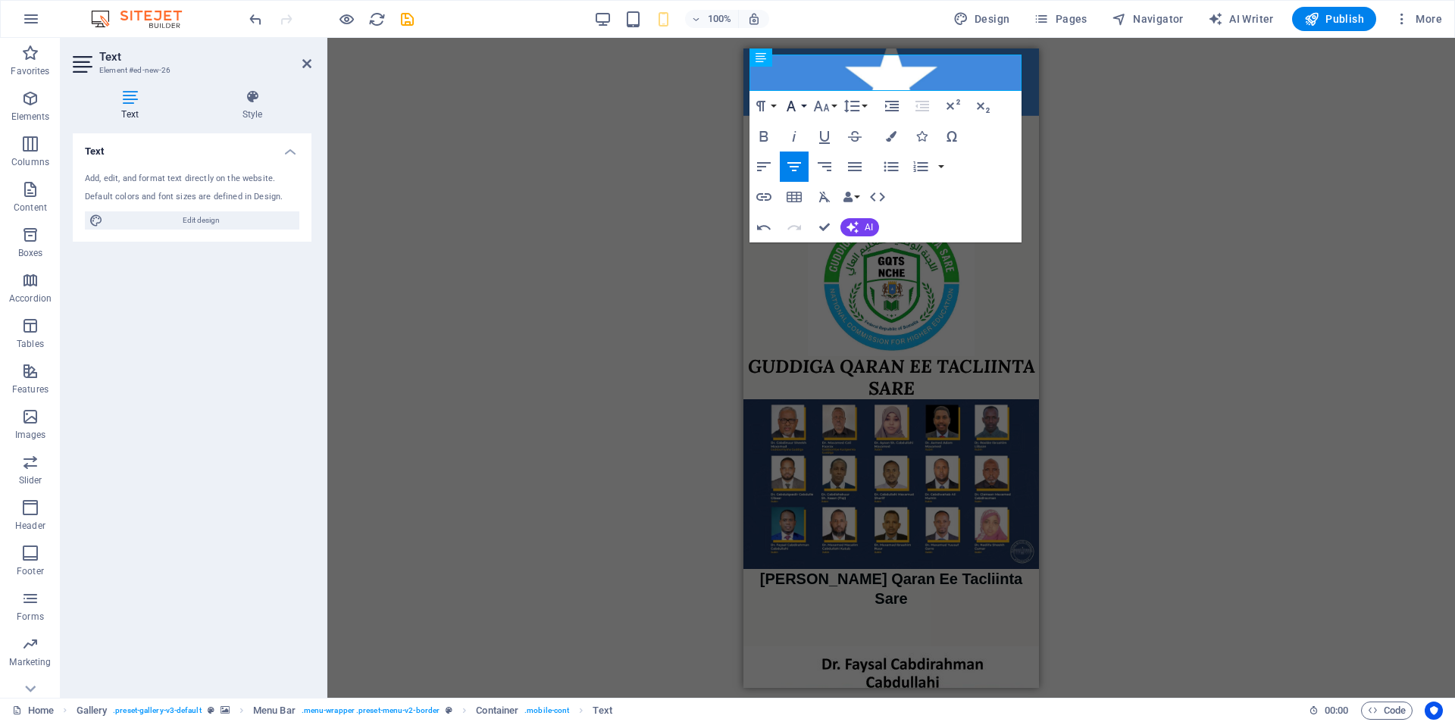
click at [800, 106] on button "Font Family" at bounding box center [794, 106] width 29 height 30
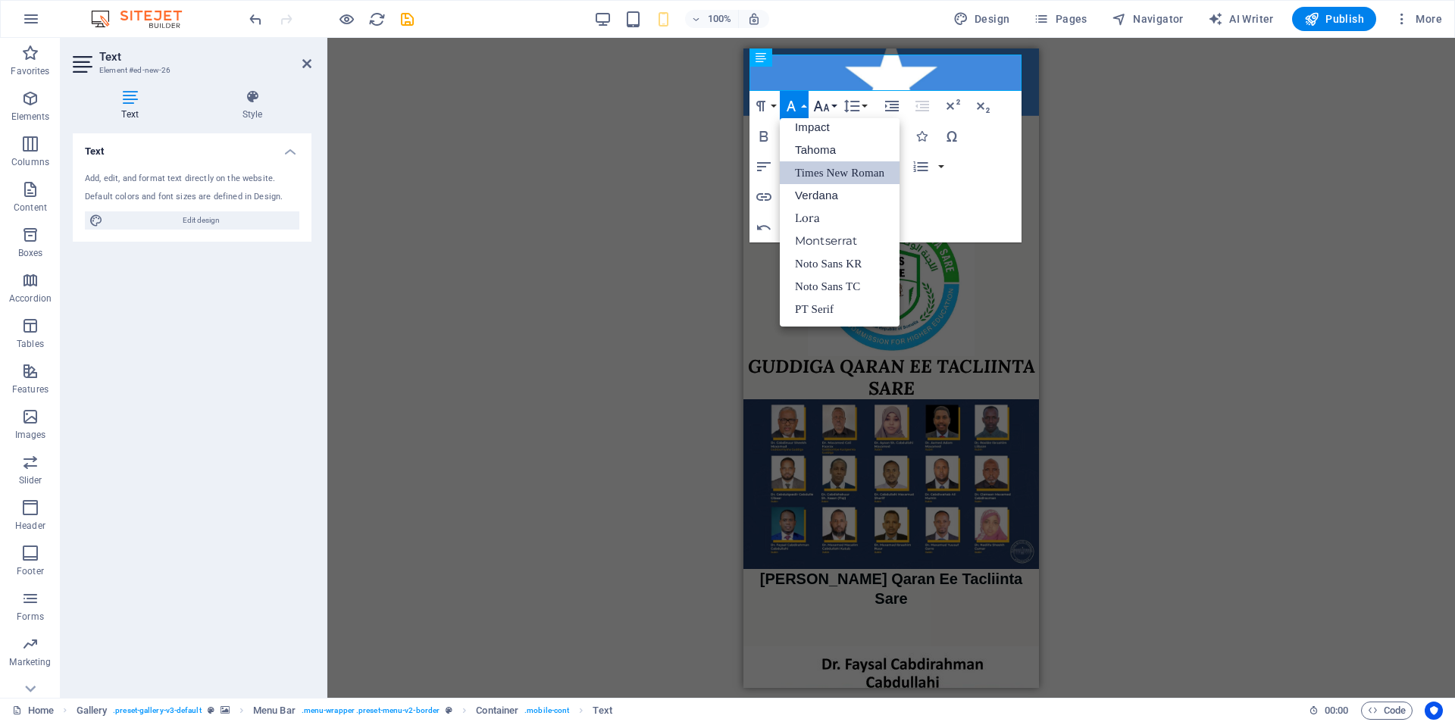
click at [834, 105] on button "Font Size" at bounding box center [824, 106] width 29 height 30
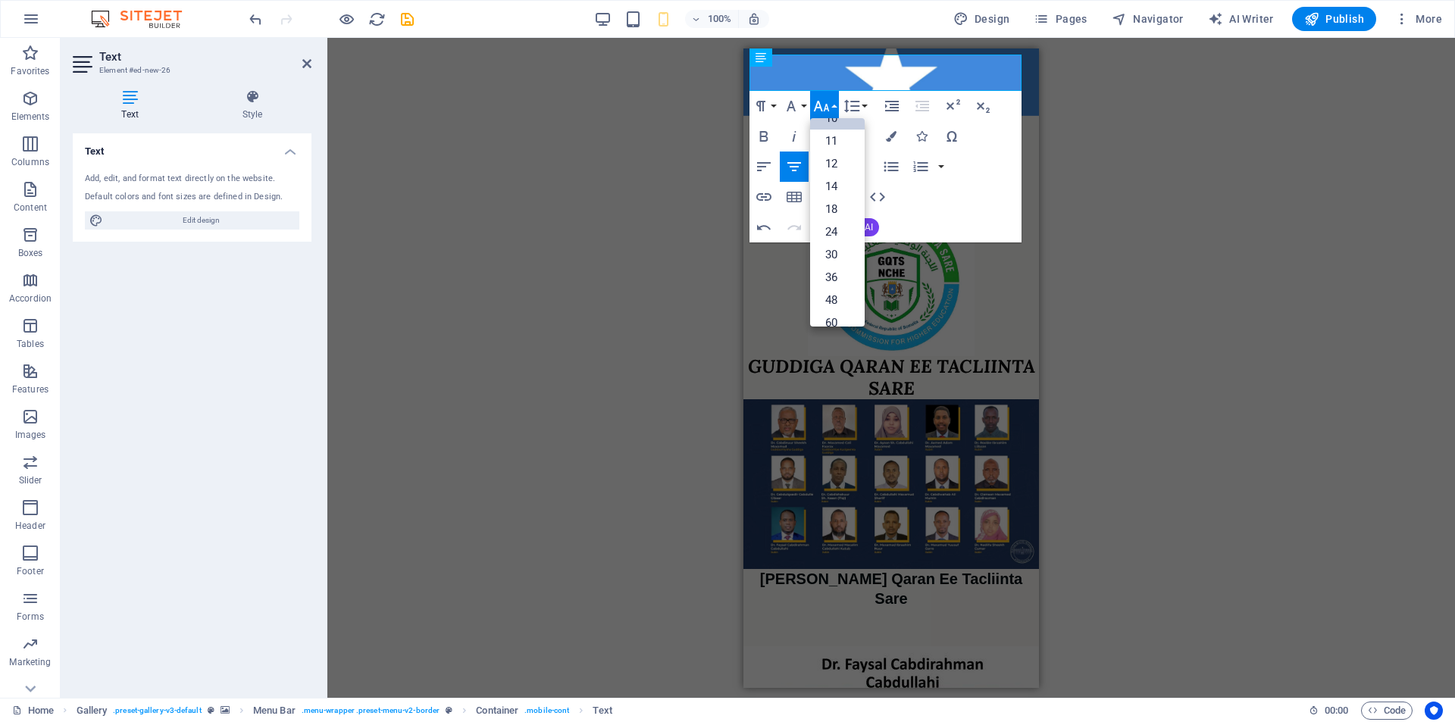
scroll to position [0, 0]
click at [836, 133] on link "8" at bounding box center [837, 135] width 55 height 23
click at [864, 108] on button "Line Height" at bounding box center [854, 106] width 29 height 30
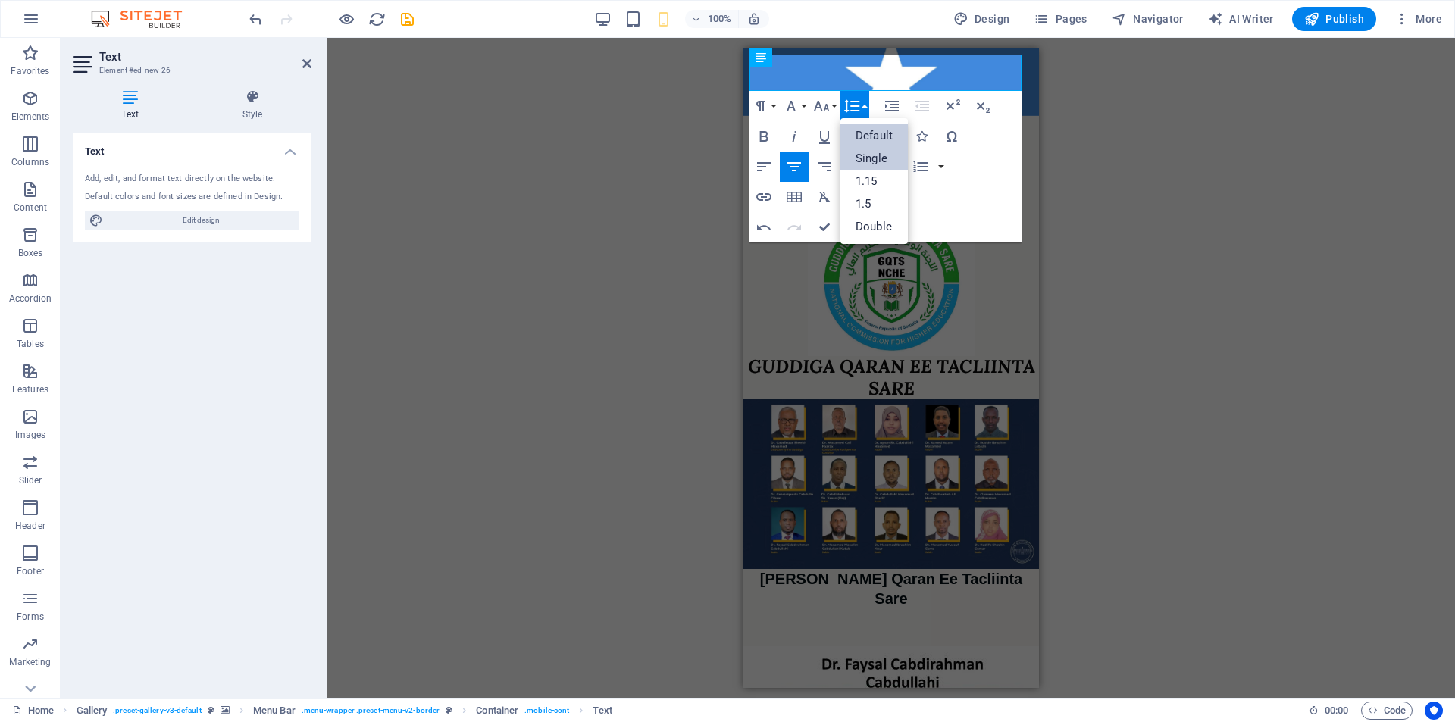
click at [878, 158] on link "Single" at bounding box center [873, 158] width 67 height 23
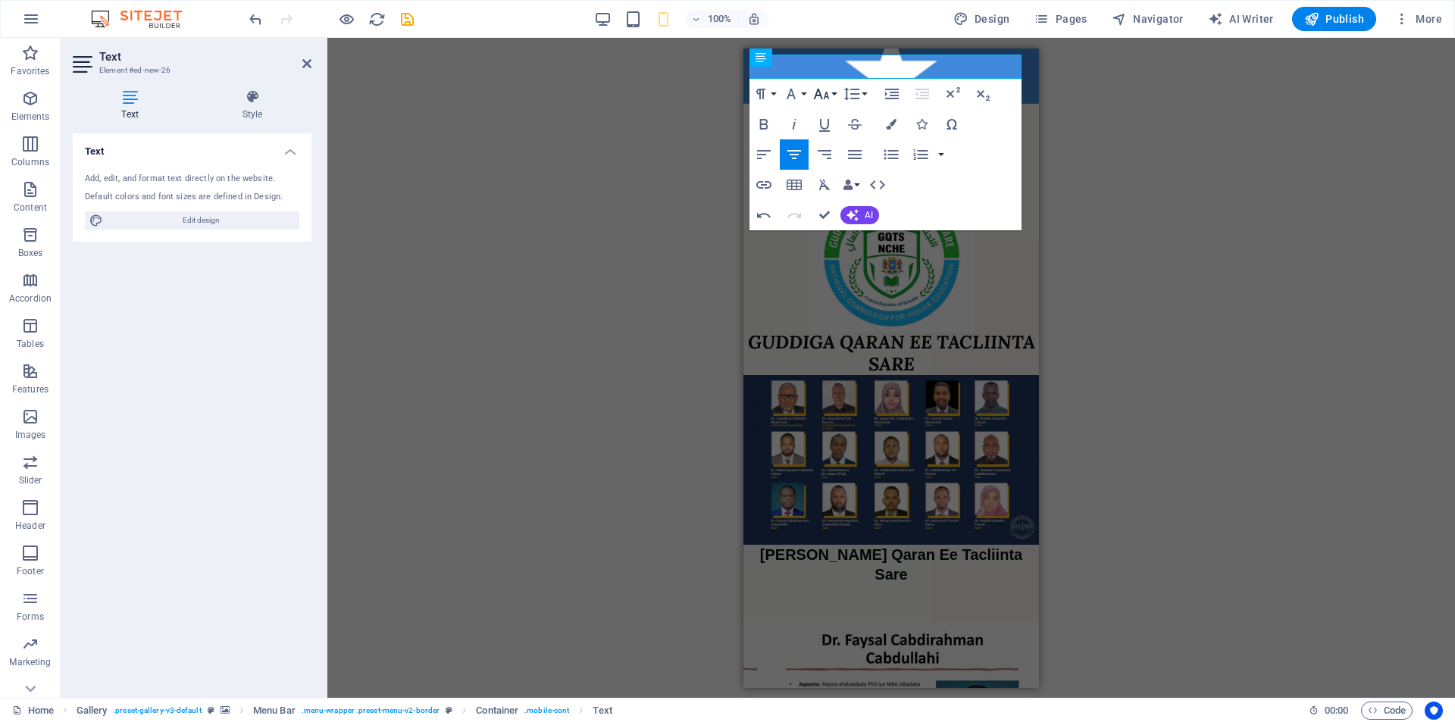
click at [828, 94] on icon "button" at bounding box center [821, 94] width 18 height 18
click at [840, 155] on link "10" at bounding box center [837, 151] width 55 height 23
click at [859, 91] on icon "button" at bounding box center [851, 94] width 18 height 18
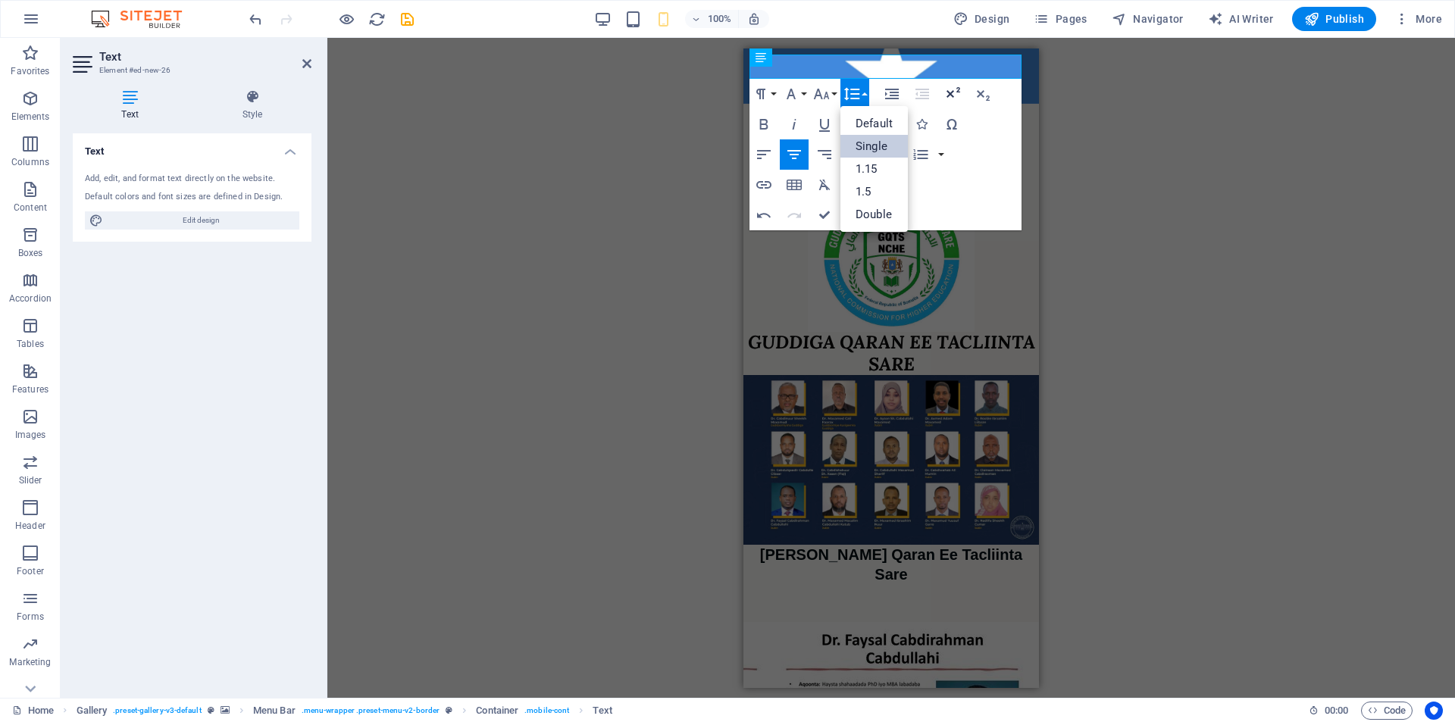
click at [958, 92] on icon "button" at bounding box center [952, 94] width 18 height 18
click at [980, 98] on icon "button" at bounding box center [982, 94] width 18 height 18
click at [980, 99] on icon "button" at bounding box center [982, 94] width 18 height 18
click at [804, 93] on button "Font Family" at bounding box center [794, 94] width 29 height 30
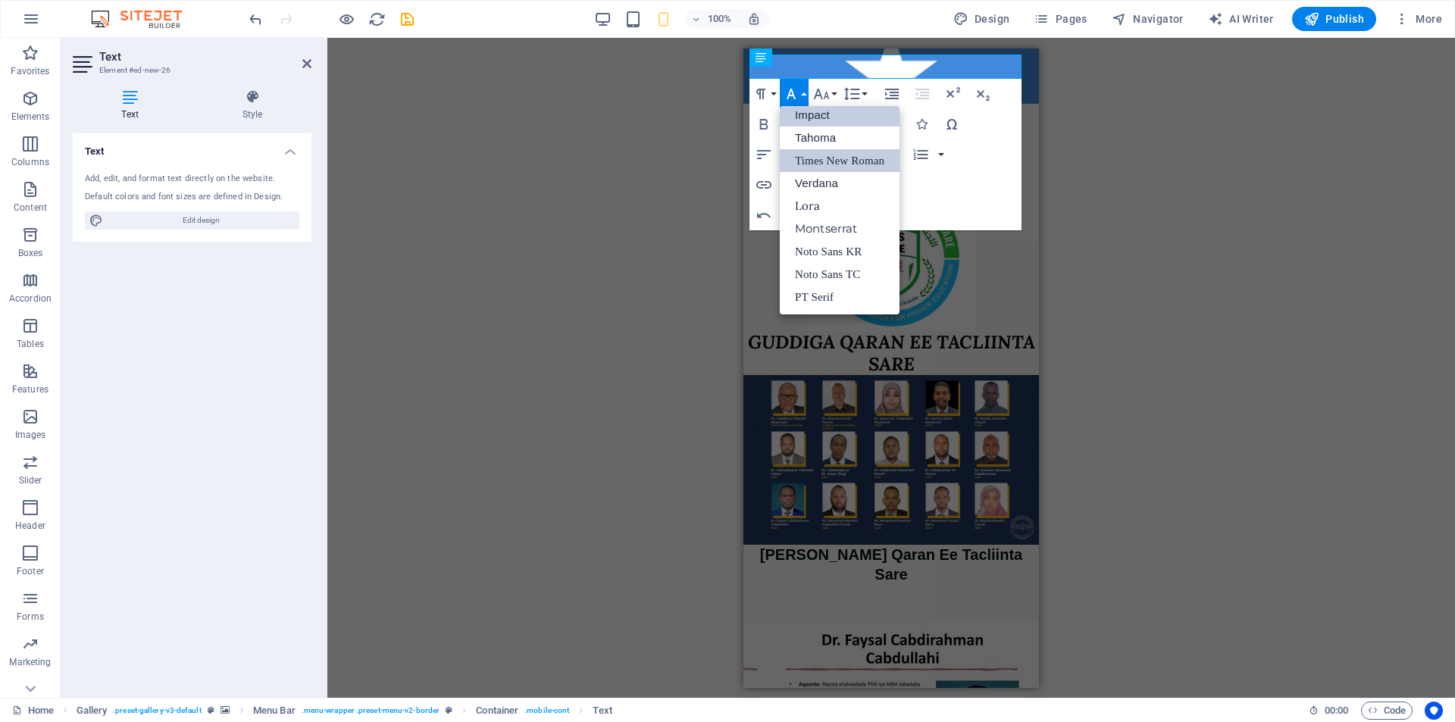
scroll to position [54, 0]
click at [821, 299] on link "PT Serif" at bounding box center [840, 297] width 120 height 23
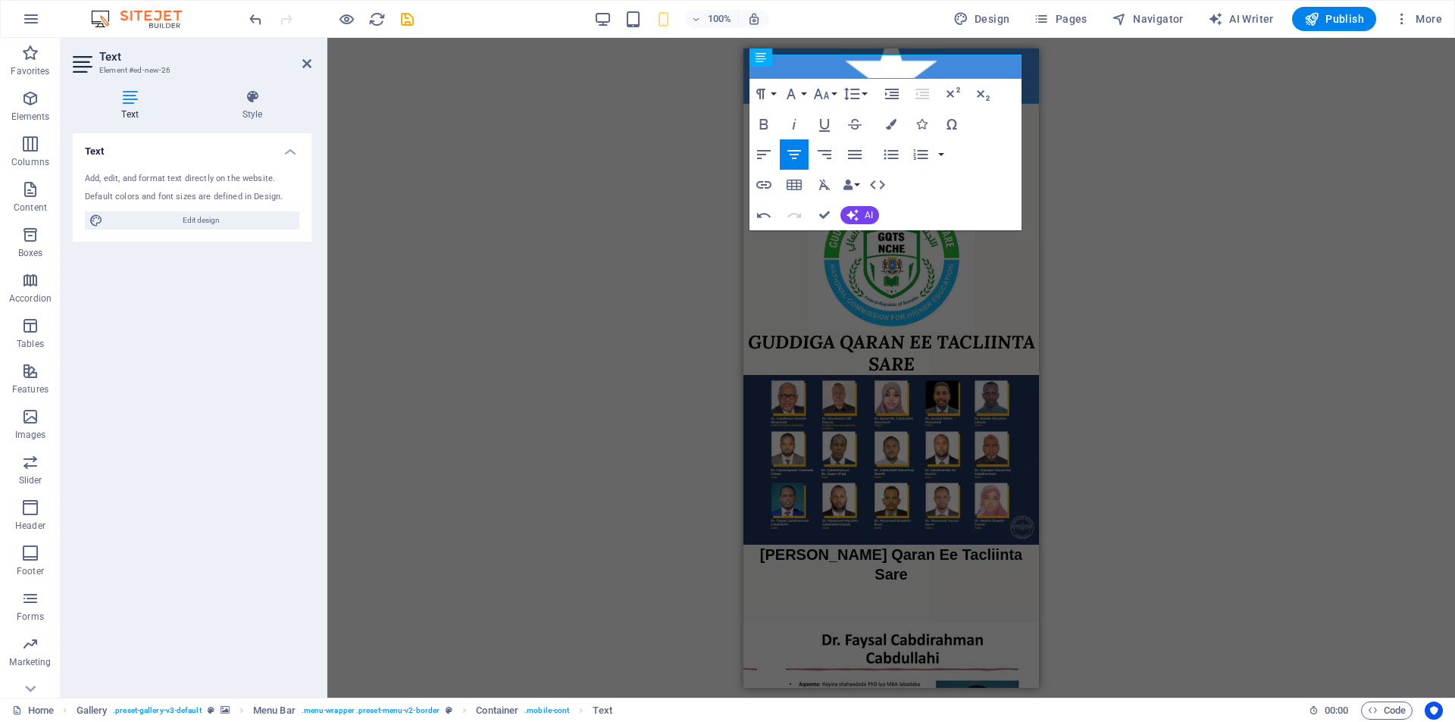
click at [808, 90] on div "Paragraph Format Normal Heading 1 Heading 2 Heading 3 Heading 4 Heading 5 Headi…" at bounding box center [809, 94] width 120 height 30
click at [805, 92] on button "Font Family" at bounding box center [794, 94] width 29 height 30
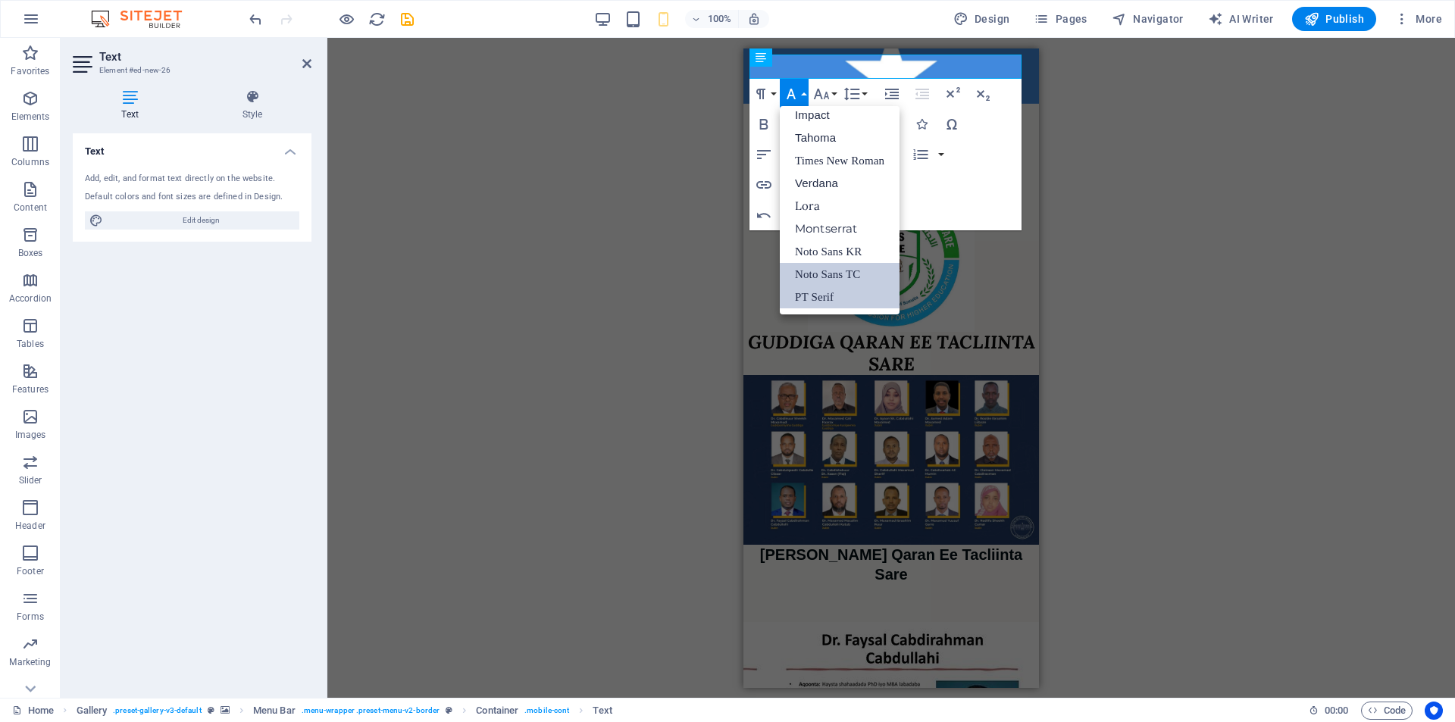
click at [837, 273] on link "Noto Sans TC" at bounding box center [840, 274] width 120 height 23
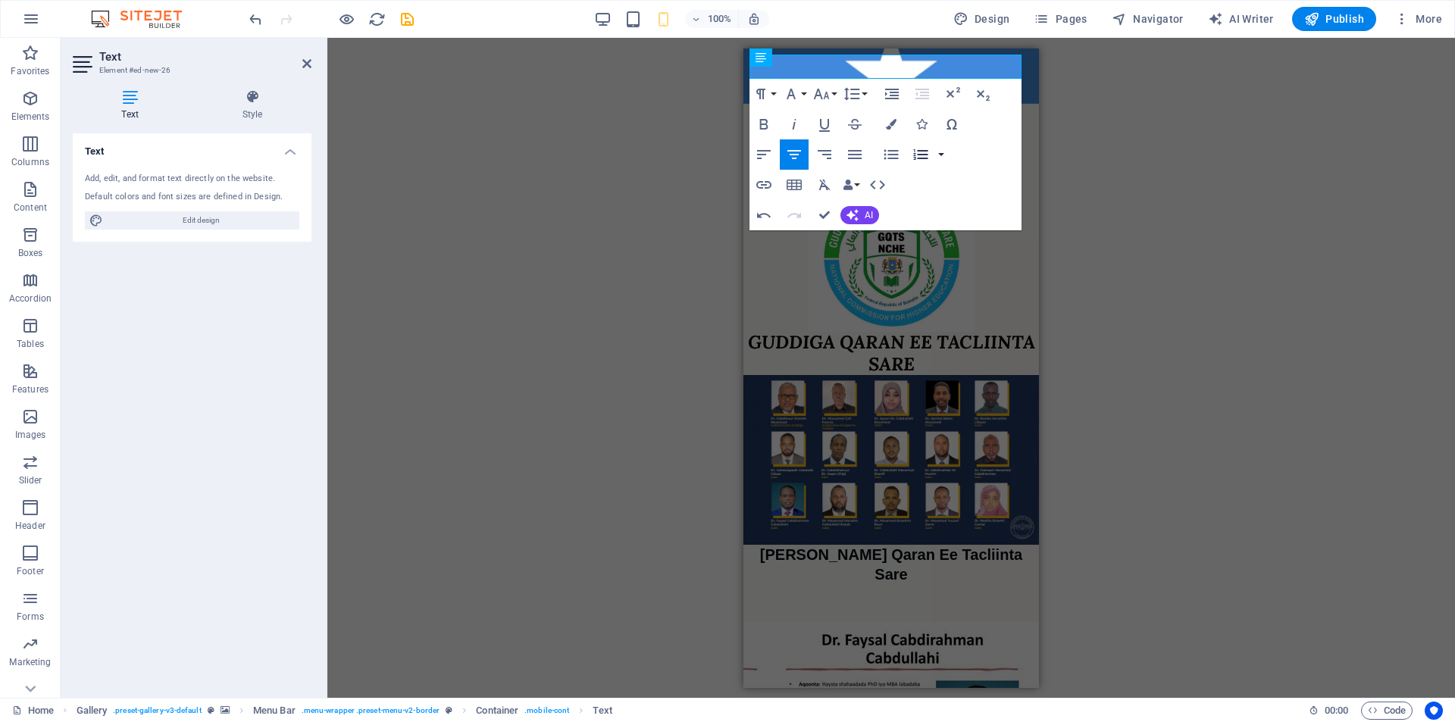
click at [945, 153] on button "button" at bounding box center [941, 154] width 12 height 30
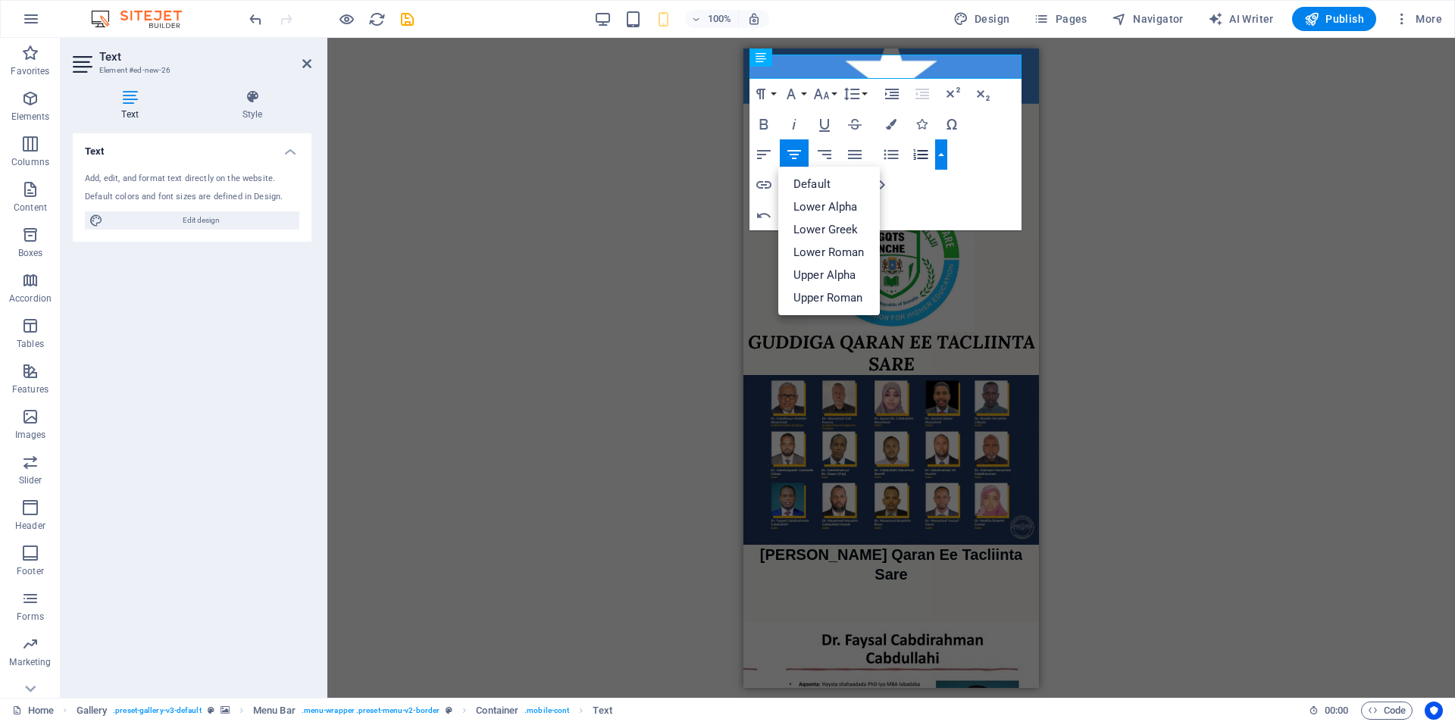
click at [945, 153] on button "button" at bounding box center [941, 154] width 12 height 30
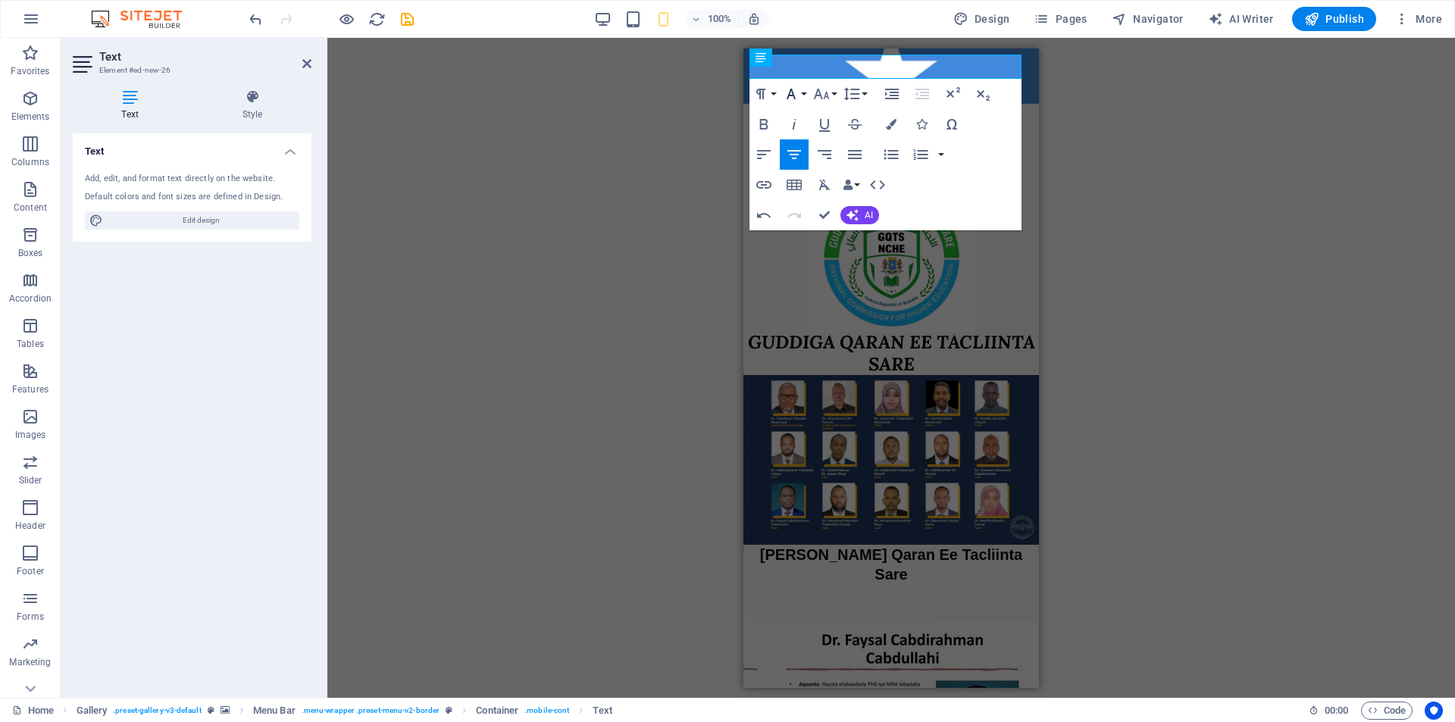
click at [798, 92] on icon "button" at bounding box center [791, 94] width 18 height 18
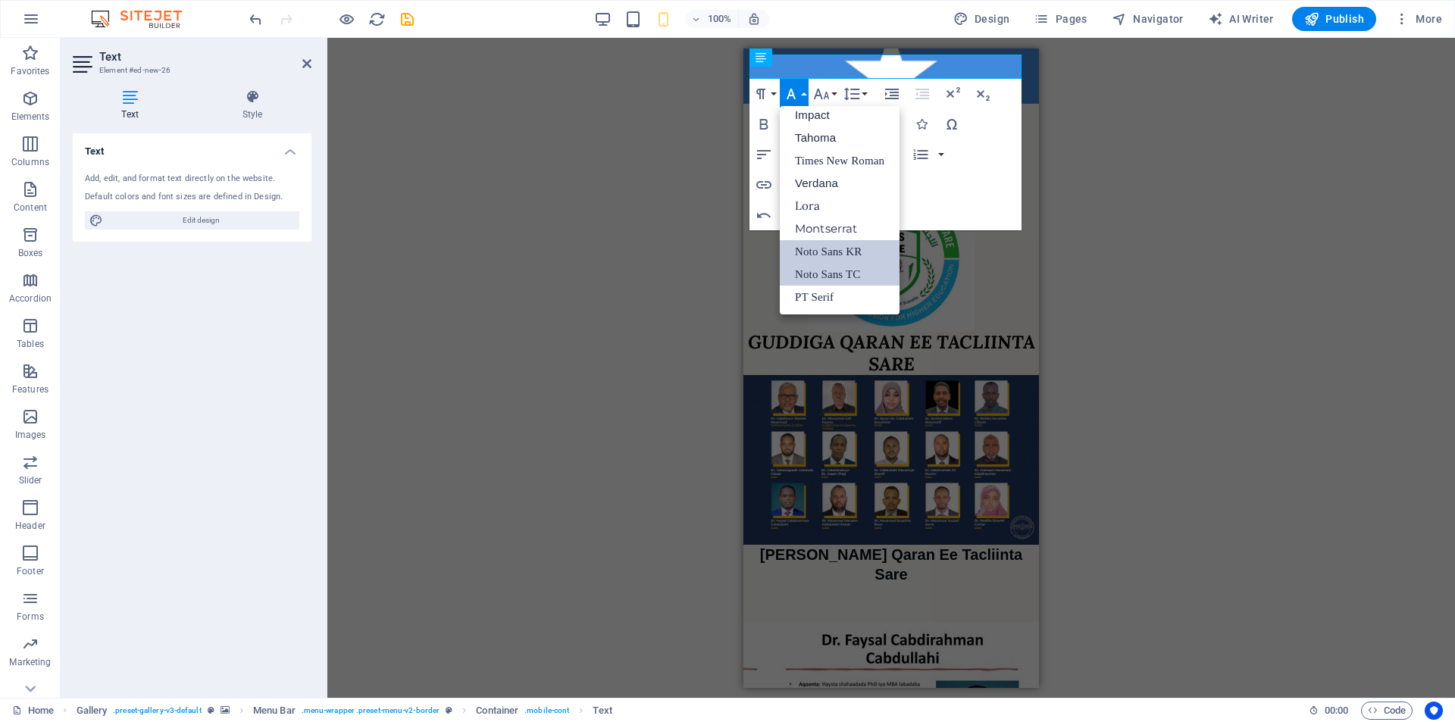
click at [826, 252] on link "Noto Sans KR" at bounding box center [840, 251] width 120 height 23
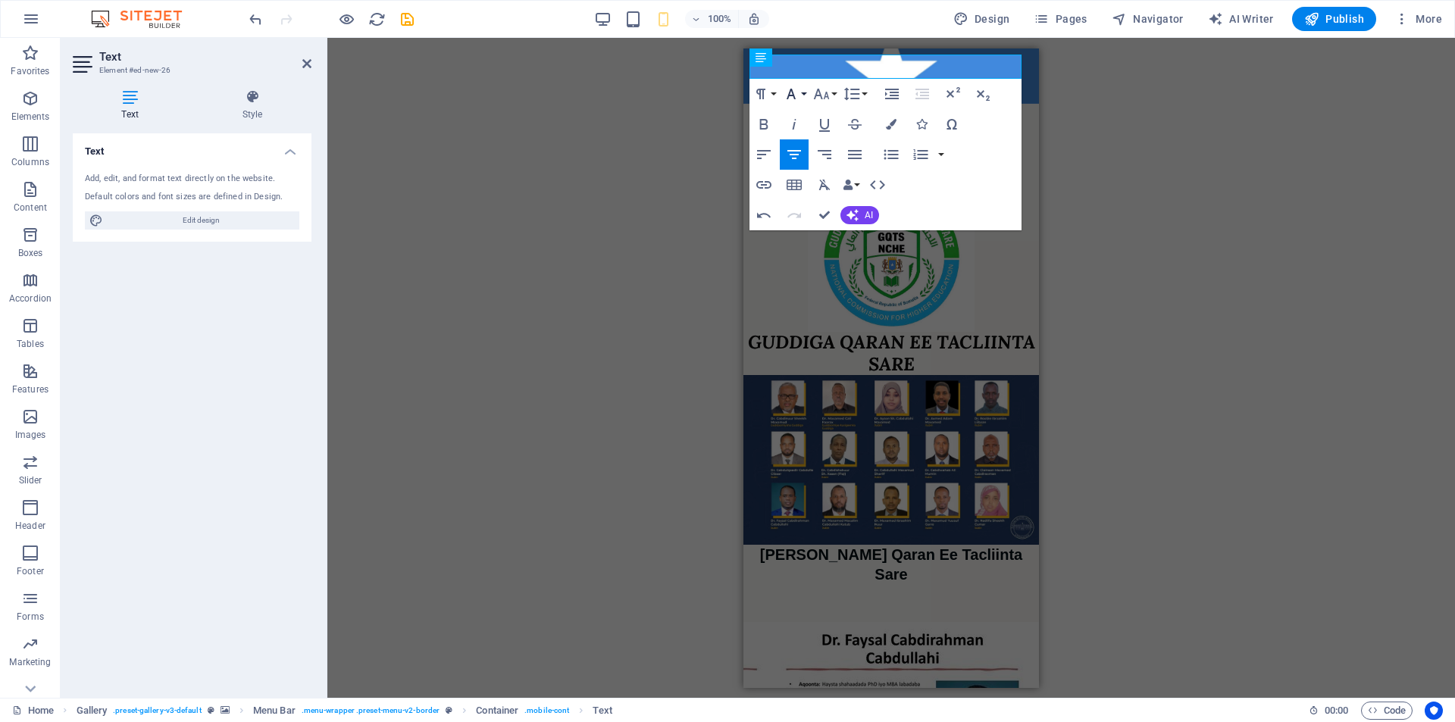
click at [805, 94] on button "Font Family" at bounding box center [794, 94] width 29 height 30
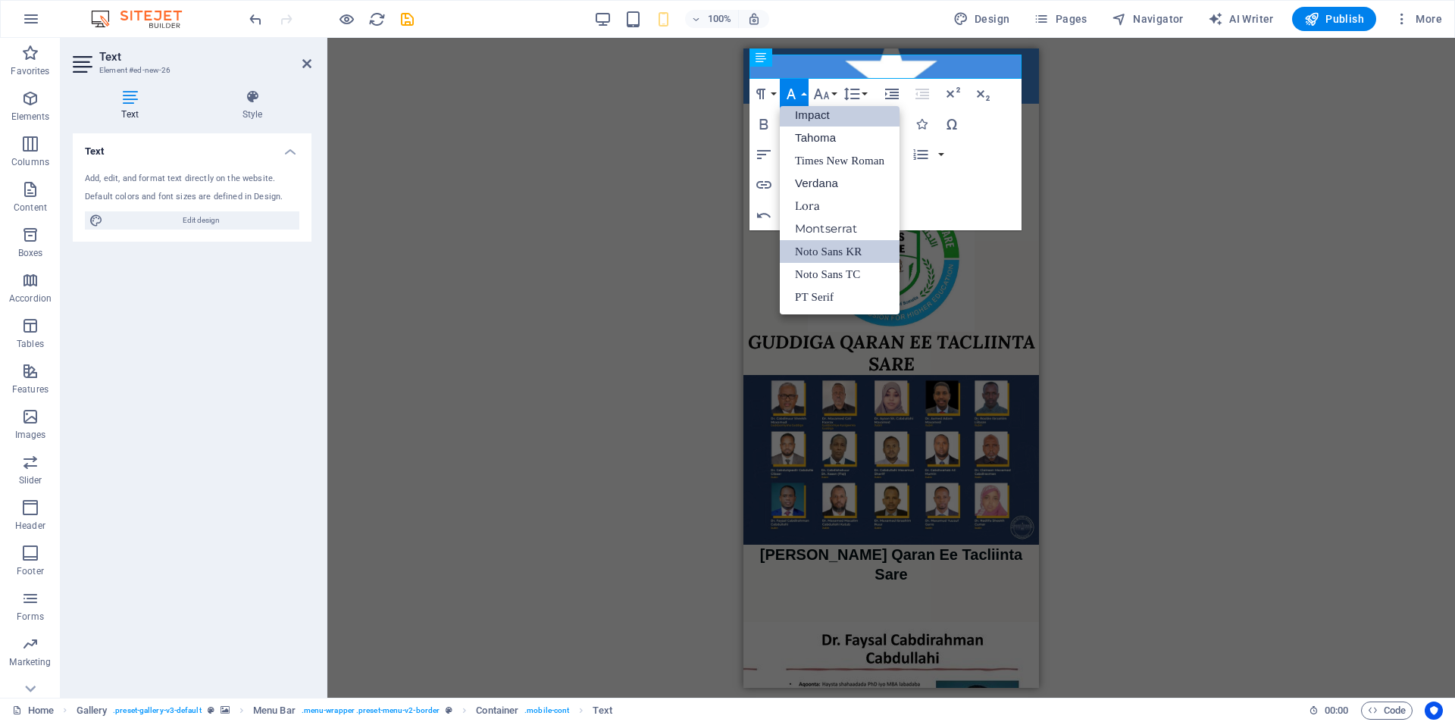
click at [815, 113] on link "Impact" at bounding box center [840, 115] width 120 height 23
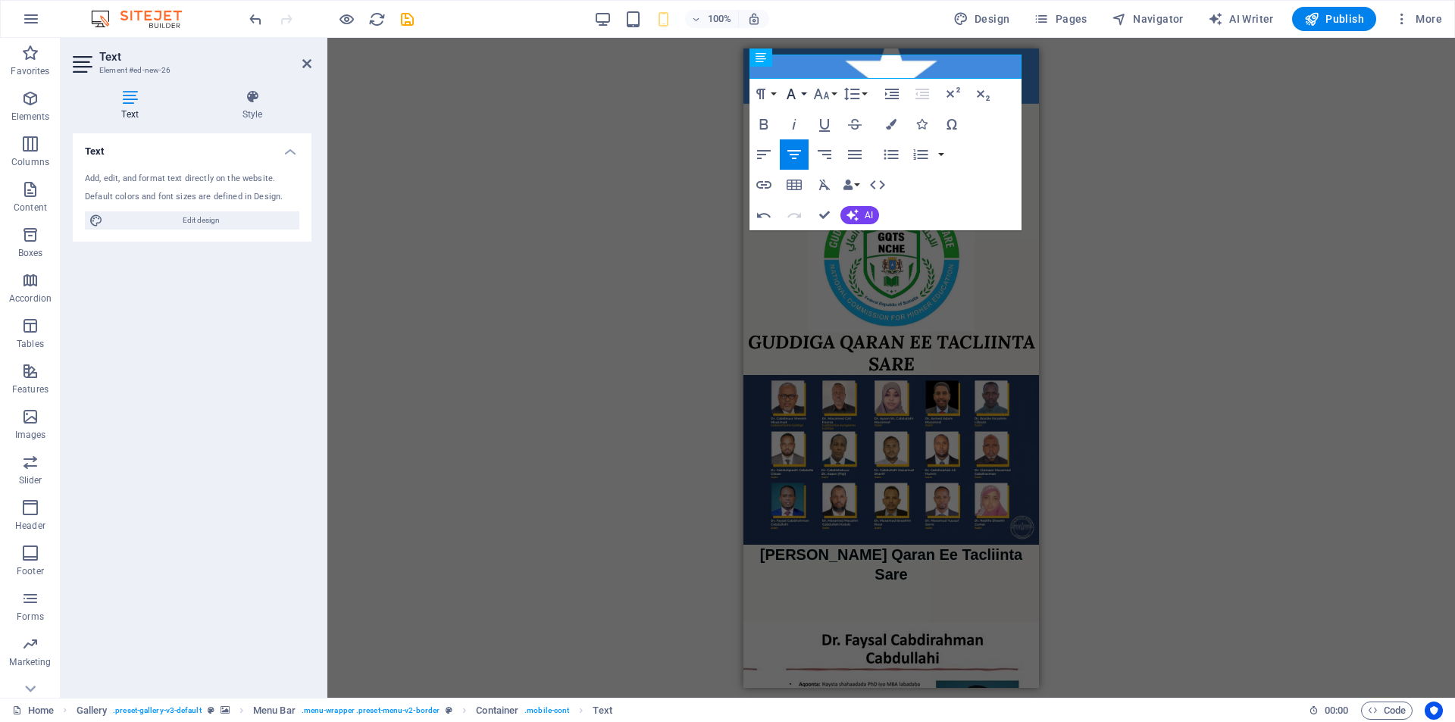
click at [799, 98] on icon "button" at bounding box center [791, 94] width 18 height 18
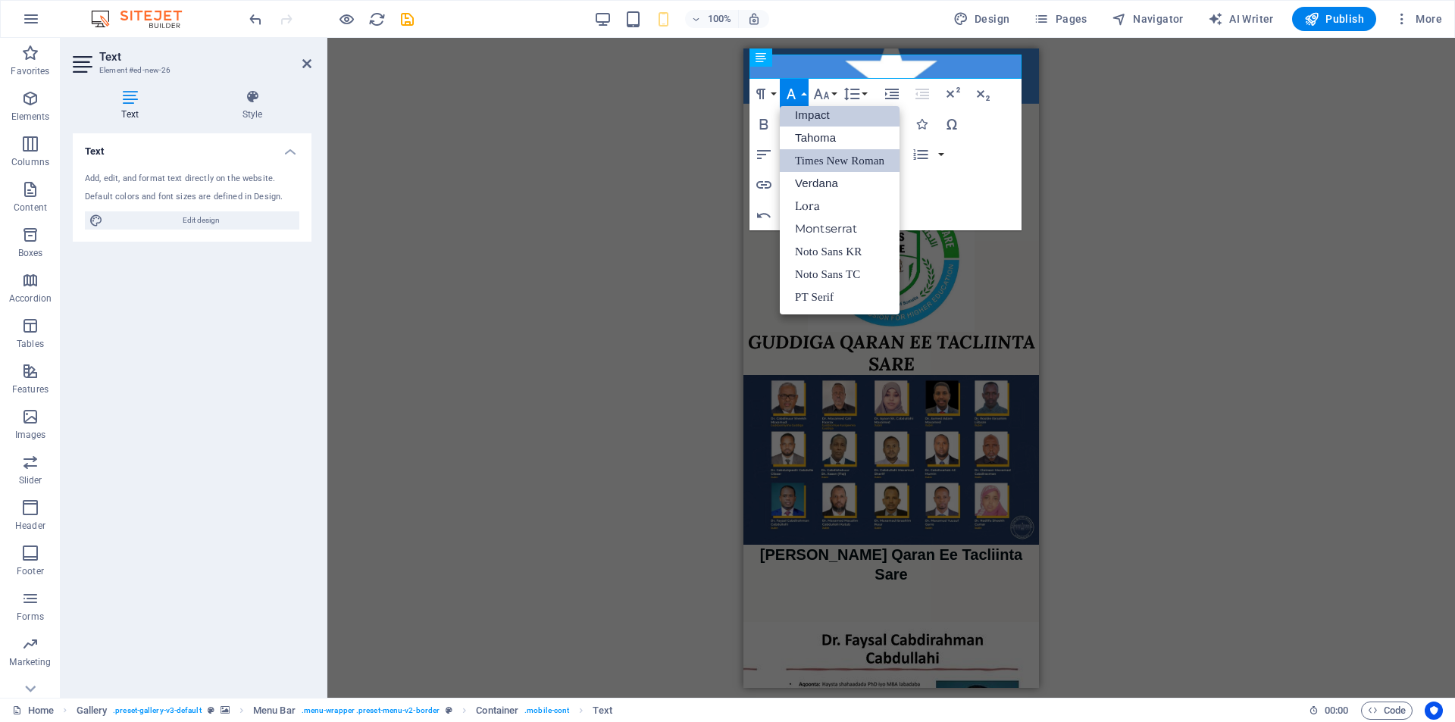
click at [822, 163] on link "Times New Roman" at bounding box center [840, 160] width 120 height 23
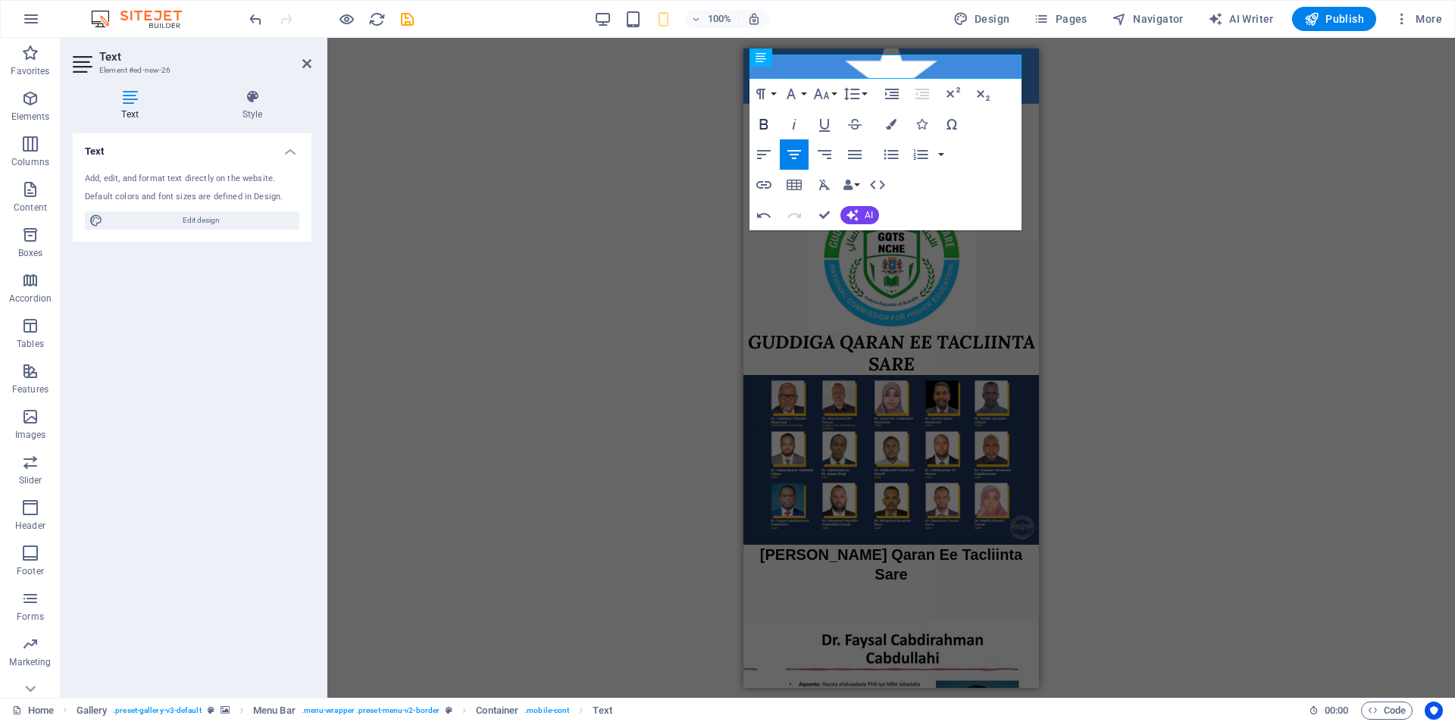
click at [763, 124] on icon "button" at bounding box center [764, 124] width 8 height 11
click at [825, 94] on icon "button" at bounding box center [821, 94] width 18 height 18
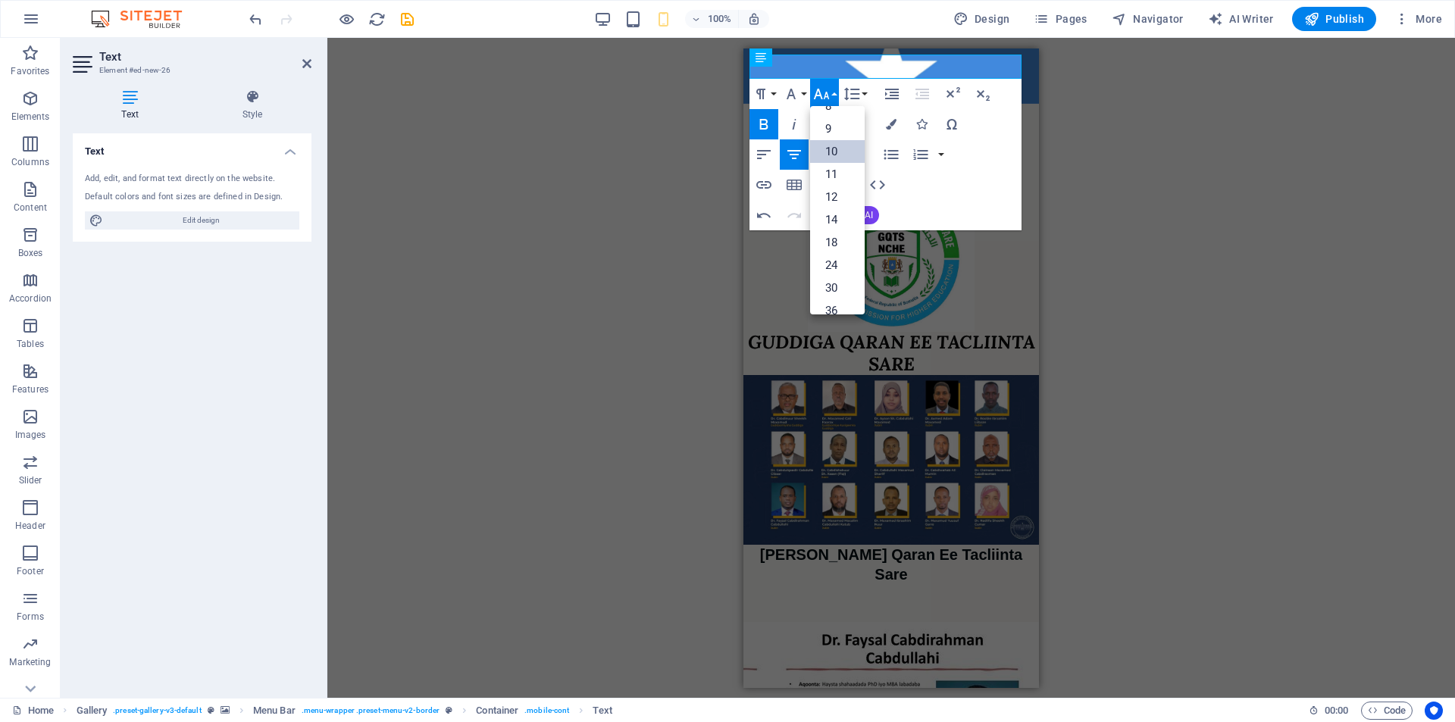
scroll to position [63, 0]
click at [861, 98] on button "Line Height" at bounding box center [854, 94] width 29 height 30
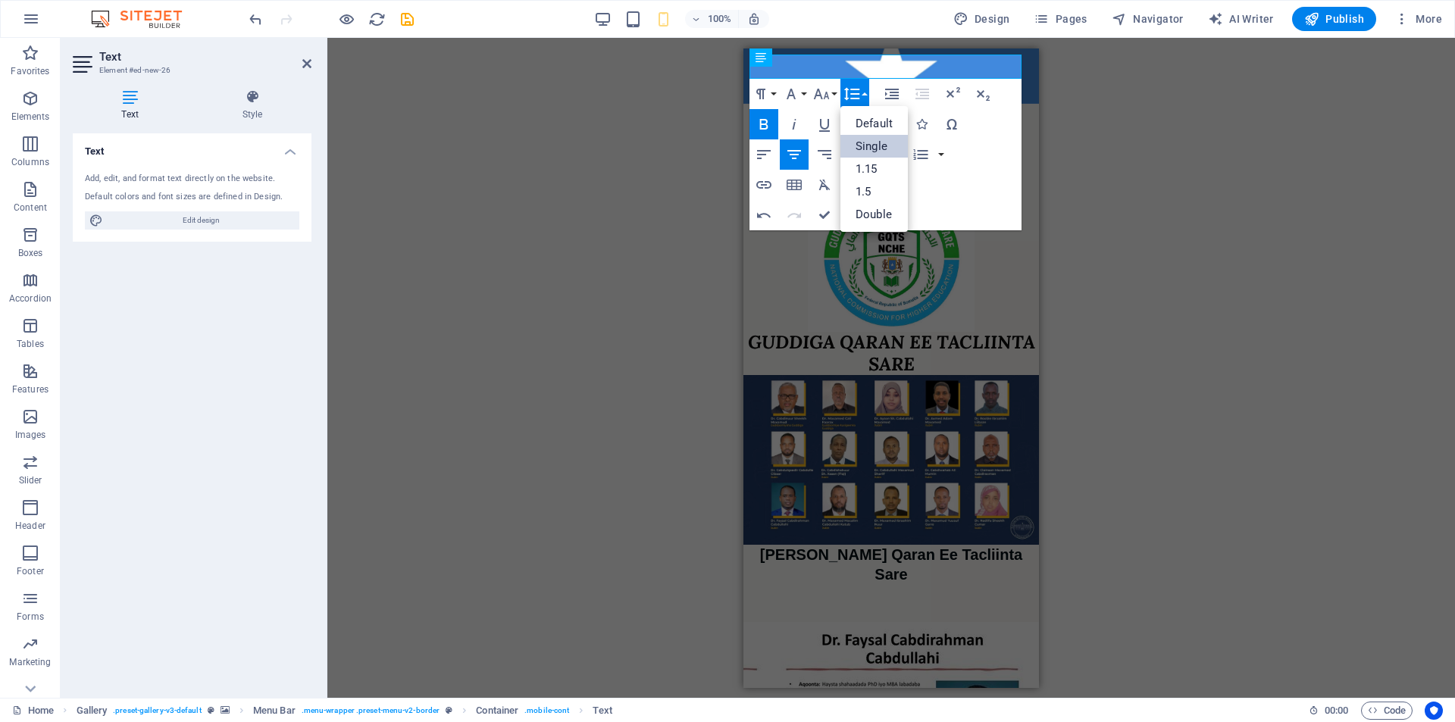
scroll to position [0, 0]
click at [894, 124] on link "Default" at bounding box center [873, 123] width 67 height 23
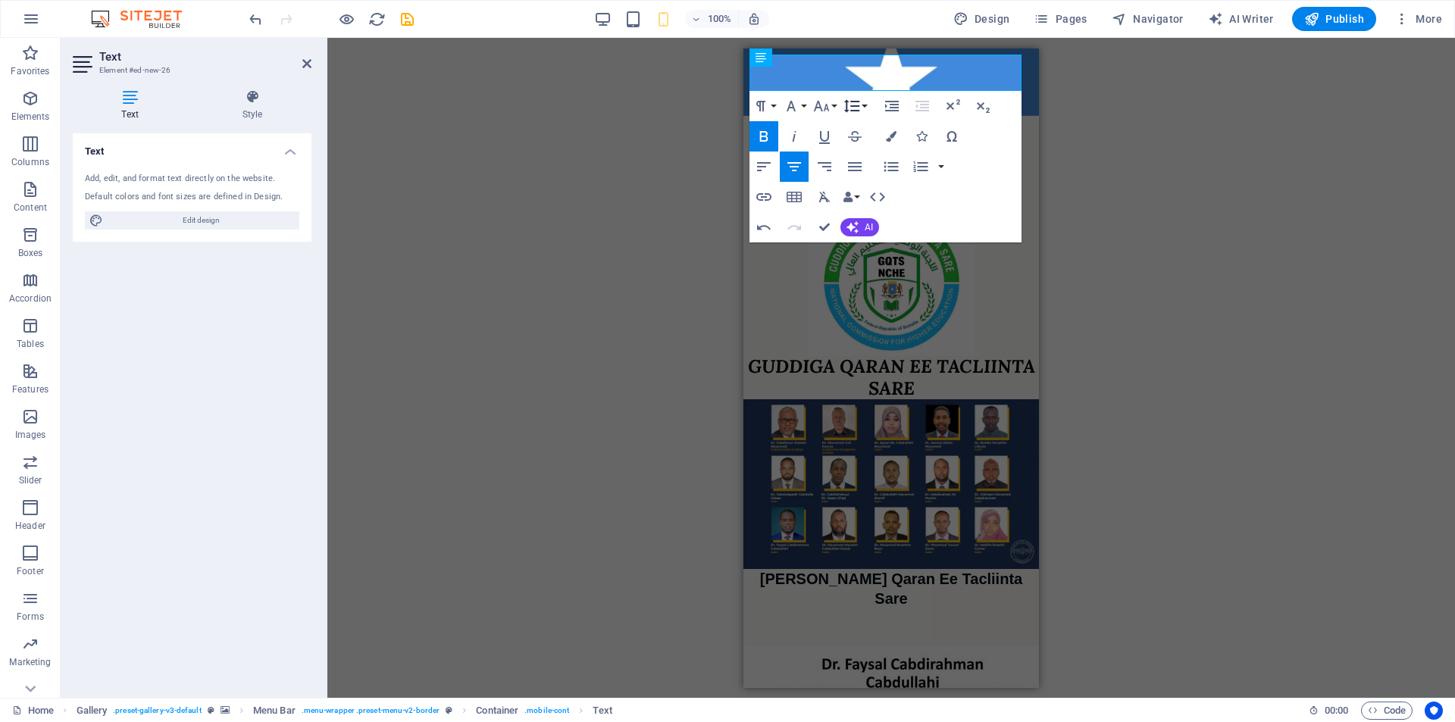
click at [861, 108] on button "Line Height" at bounding box center [854, 106] width 29 height 30
click at [871, 175] on link "1.15" at bounding box center [873, 181] width 67 height 23
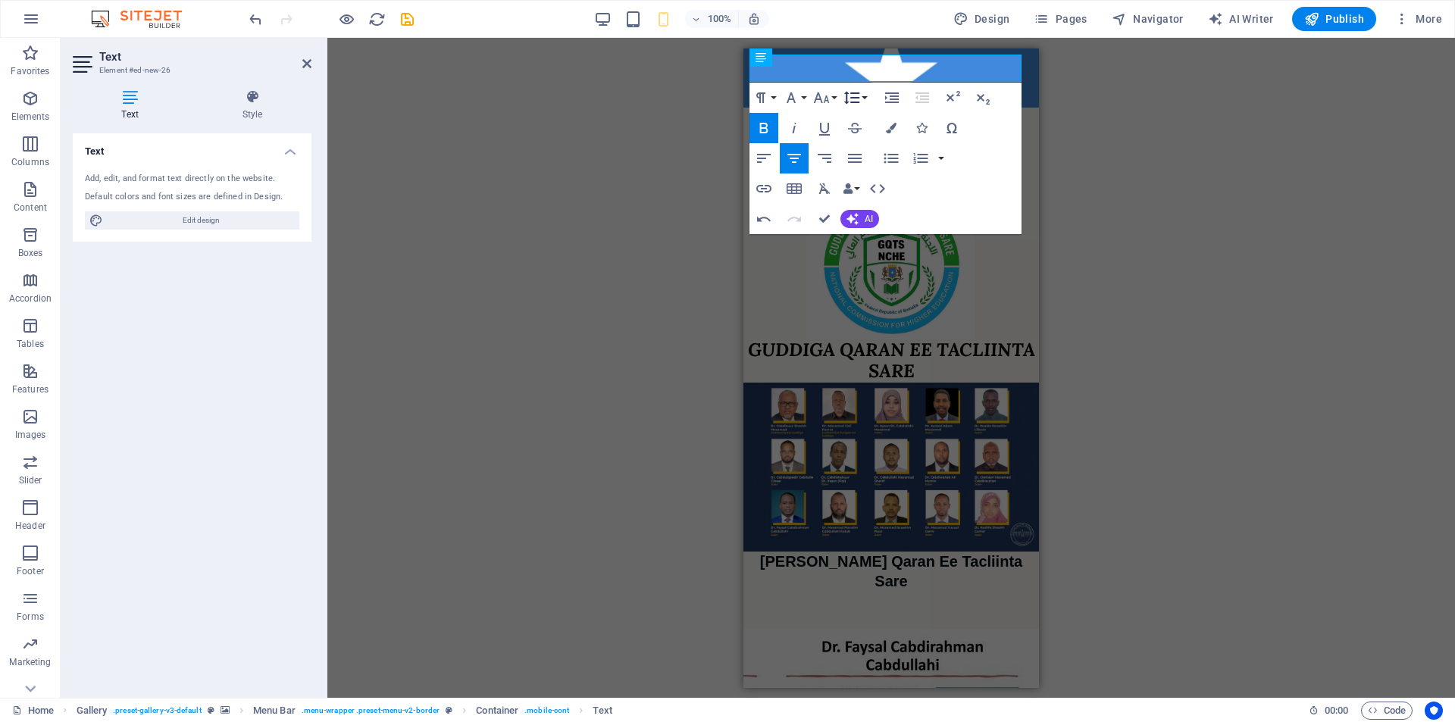
click at [859, 100] on icon "button" at bounding box center [851, 98] width 18 height 18
click at [887, 153] on link "Single" at bounding box center [873, 150] width 67 height 23
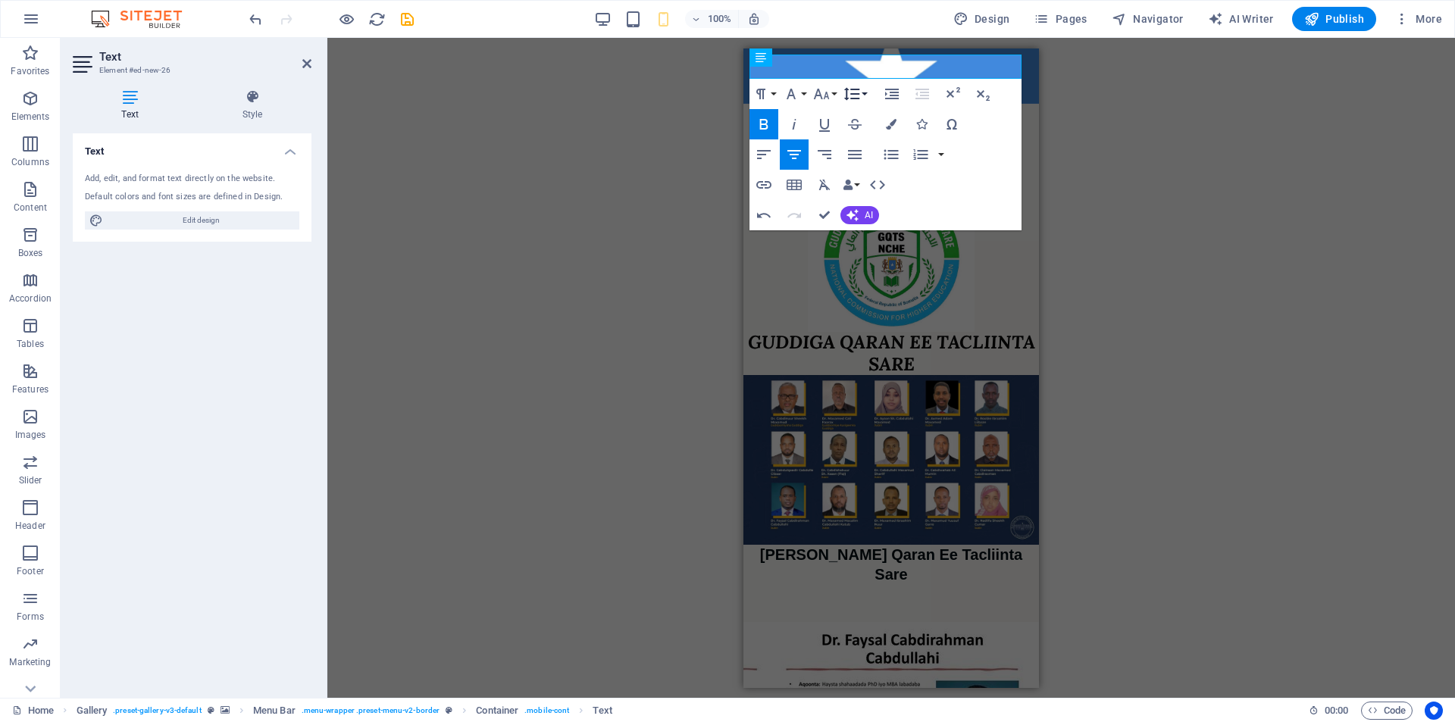
click at [858, 95] on icon "button" at bounding box center [851, 94] width 18 height 18
click at [961, 187] on div "Paragraph Format Normal Heading 1 Heading 2 Heading 3 Heading 4 Heading 5 Headi…" at bounding box center [885, 155] width 272 height 152
click at [953, 187] on div "Paragraph Format Normal Heading 1 Heading 2 Heading 3 Heading 4 Heading 5 Headi…" at bounding box center [885, 155] width 272 height 152
drag, startPoint x: 826, startPoint y: 211, endPoint x: 216, endPoint y: 163, distance: 611.8
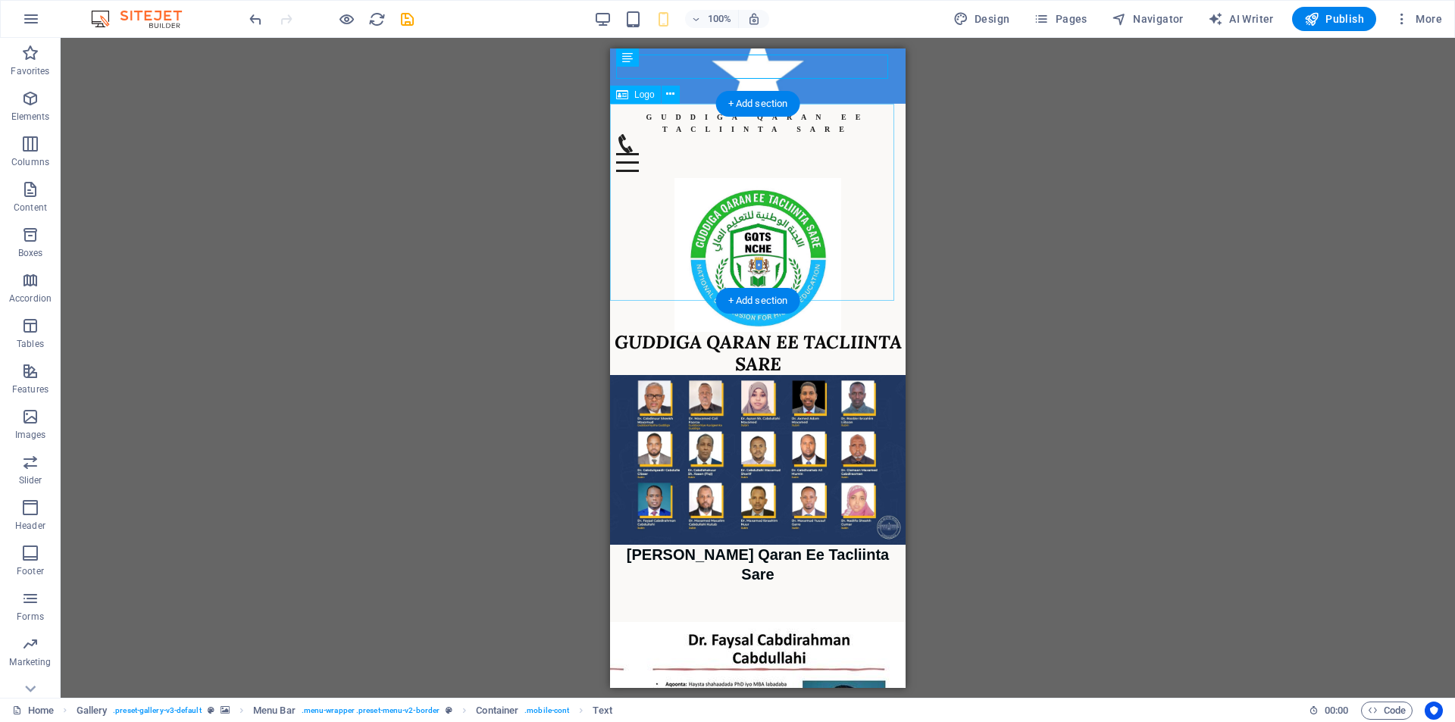
click at [752, 275] on div "GUDDIGA QARAN EE TACLIINTA SARE" at bounding box center [757, 275] width 295 height 197
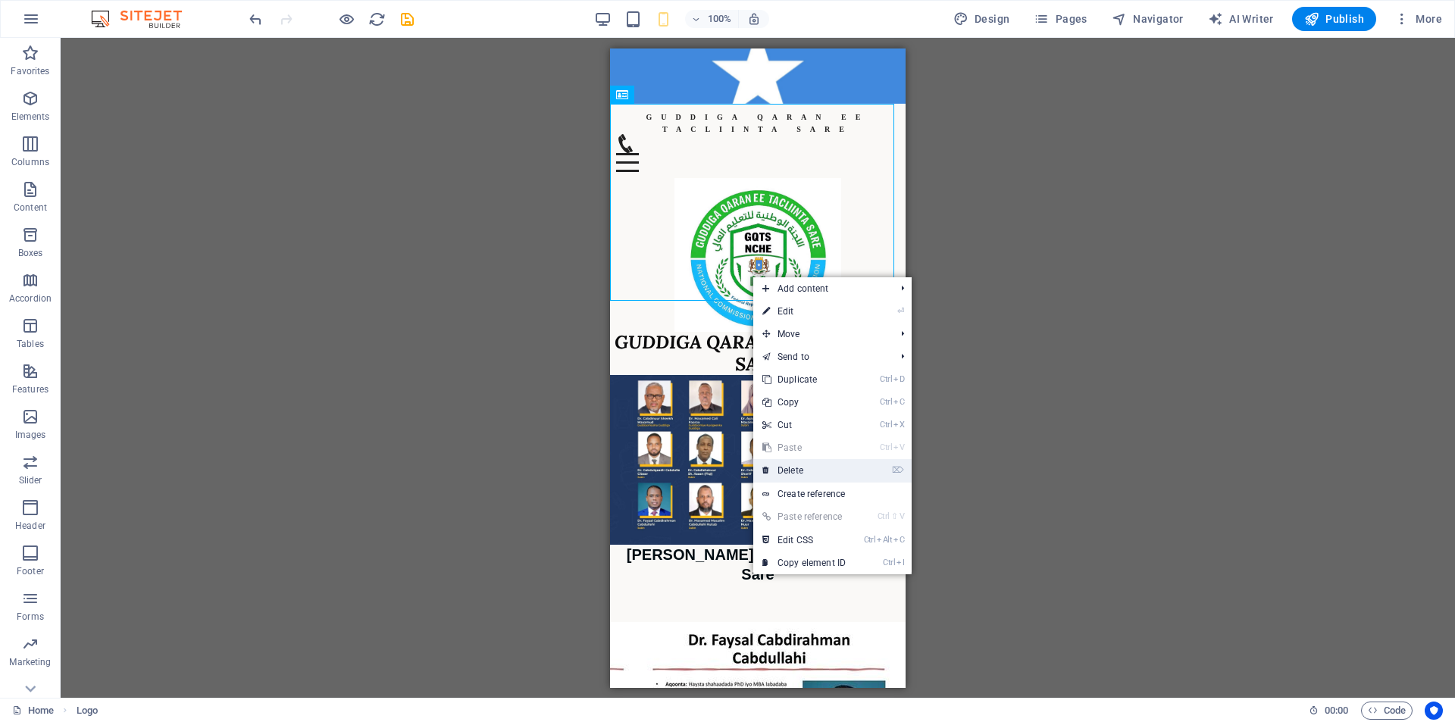
click at [799, 464] on link "⌦ Delete" at bounding box center [804, 470] width 102 height 23
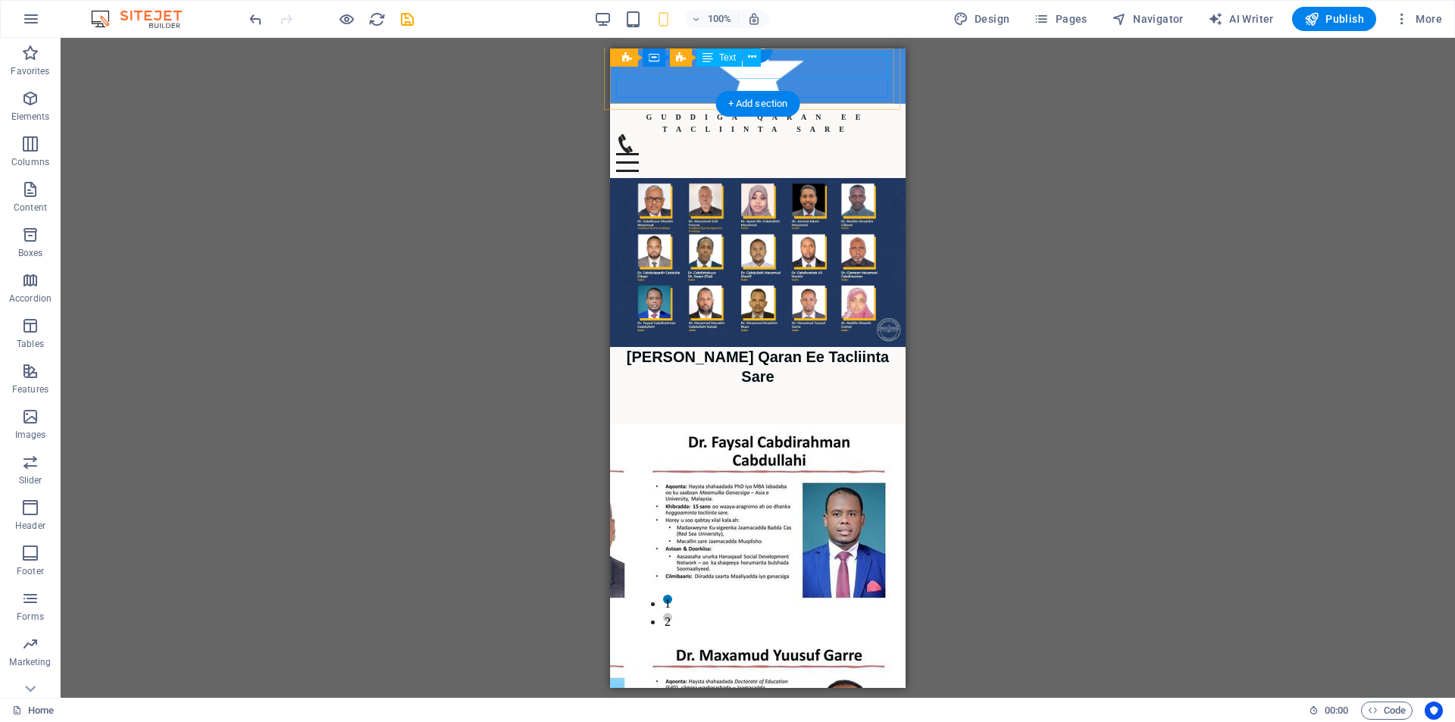
click at [790, 109] on div "GUDDIGA QARAN EE TACLIINTA SARE" at bounding box center [757, 121] width 283 height 24
click at [756, 58] on button at bounding box center [751, 57] width 18 height 18
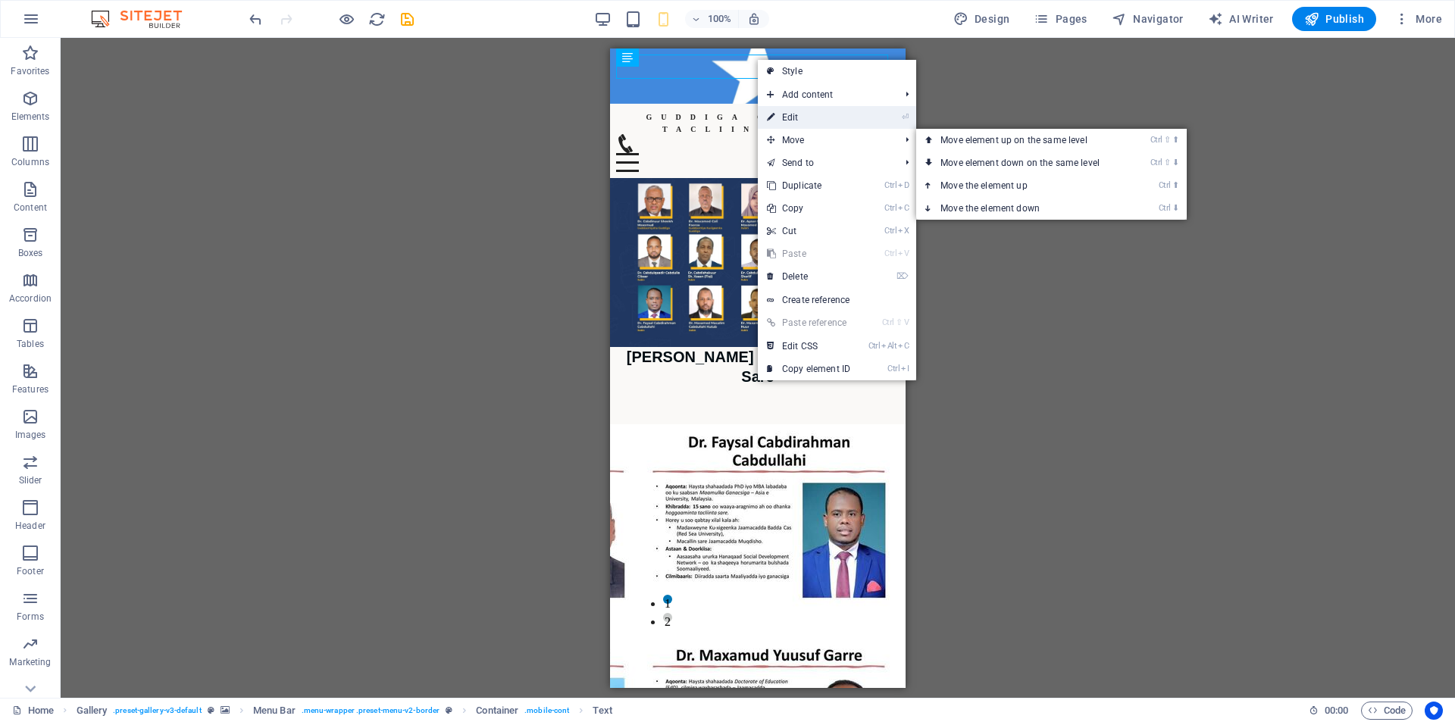
click at [798, 119] on link "⏎ Edit" at bounding box center [809, 117] width 102 height 23
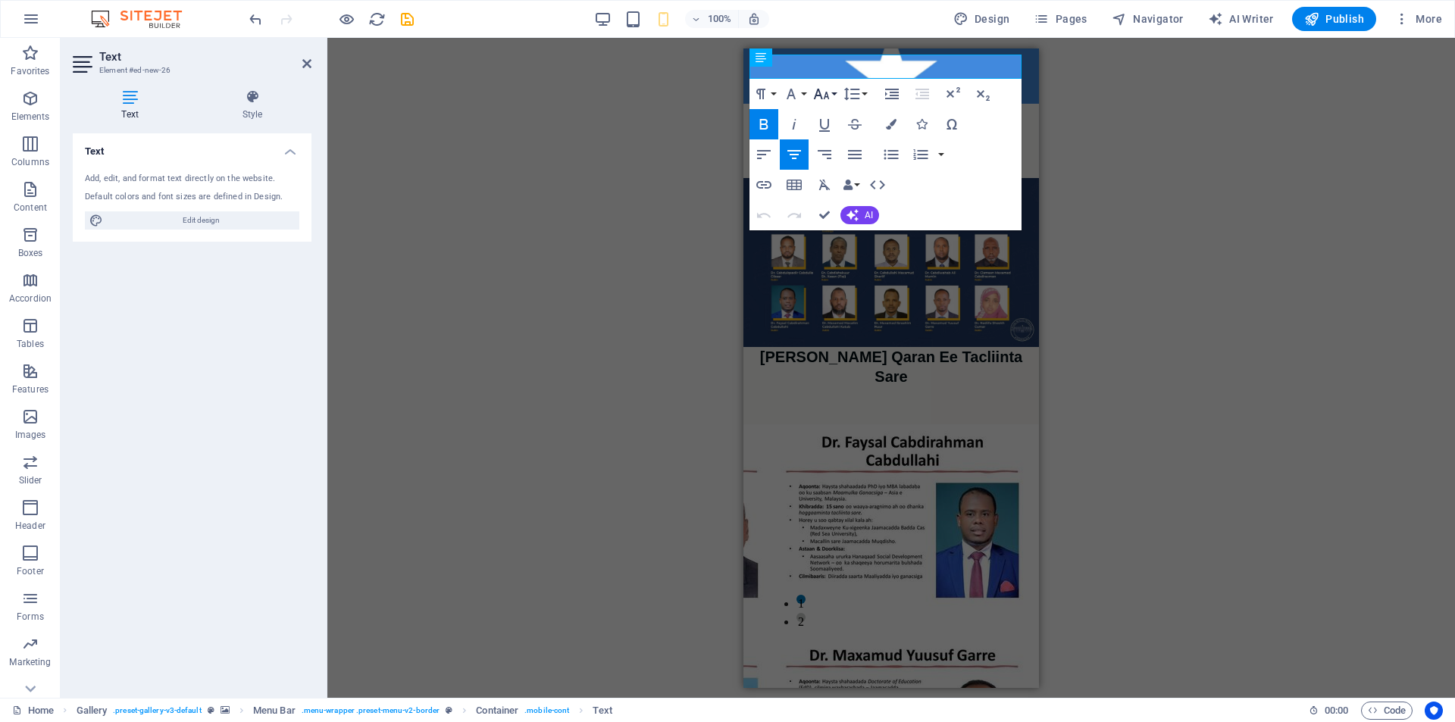
click at [827, 95] on icon "button" at bounding box center [821, 94] width 18 height 18
click at [831, 123] on link "8" at bounding box center [837, 123] width 55 height 23
click at [792, 93] on icon "button" at bounding box center [791, 94] width 18 height 18
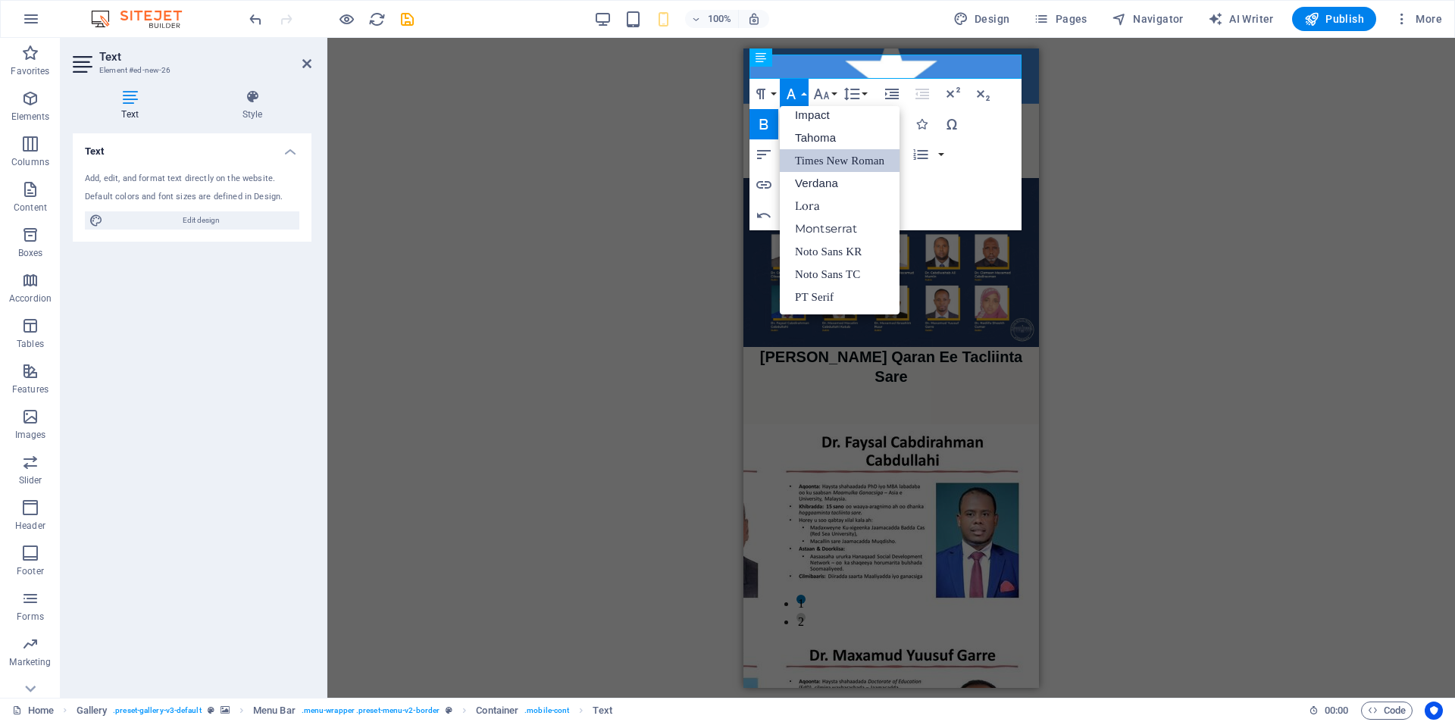
scroll to position [54, 0]
click at [842, 224] on link "Montserrat" at bounding box center [840, 228] width 120 height 23
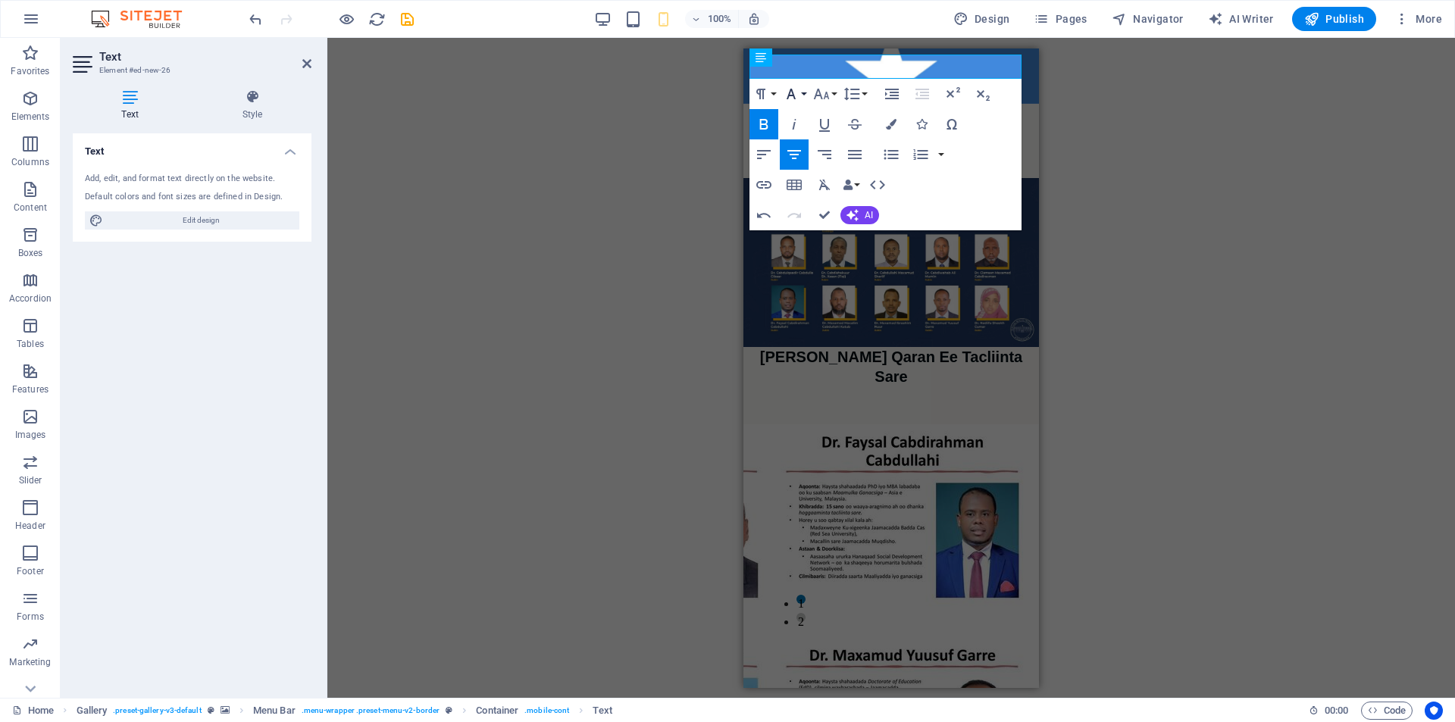
click at [802, 92] on button "Font Family" at bounding box center [794, 94] width 29 height 30
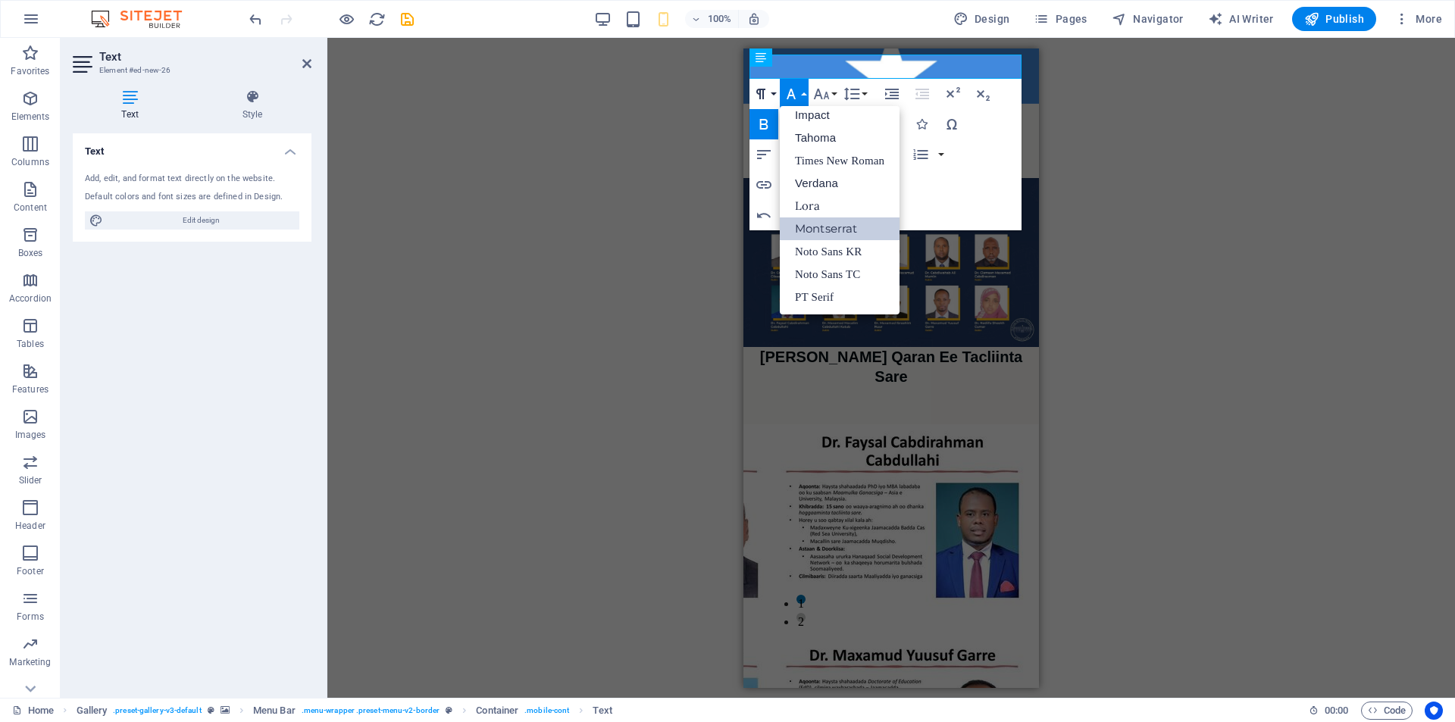
click at [772, 92] on button "Paragraph Format" at bounding box center [763, 94] width 29 height 30
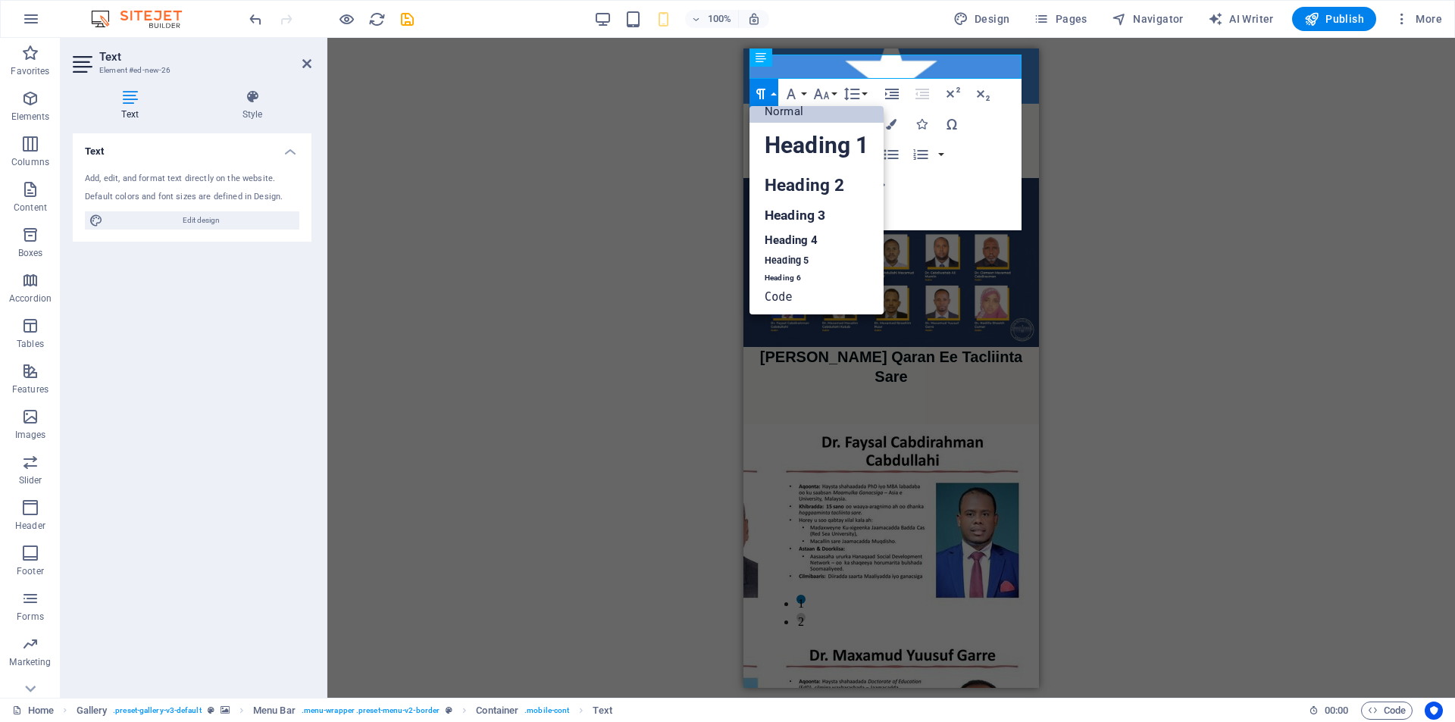
scroll to position [12, 0]
click at [802, 243] on link "Heading 4" at bounding box center [816, 240] width 134 height 23
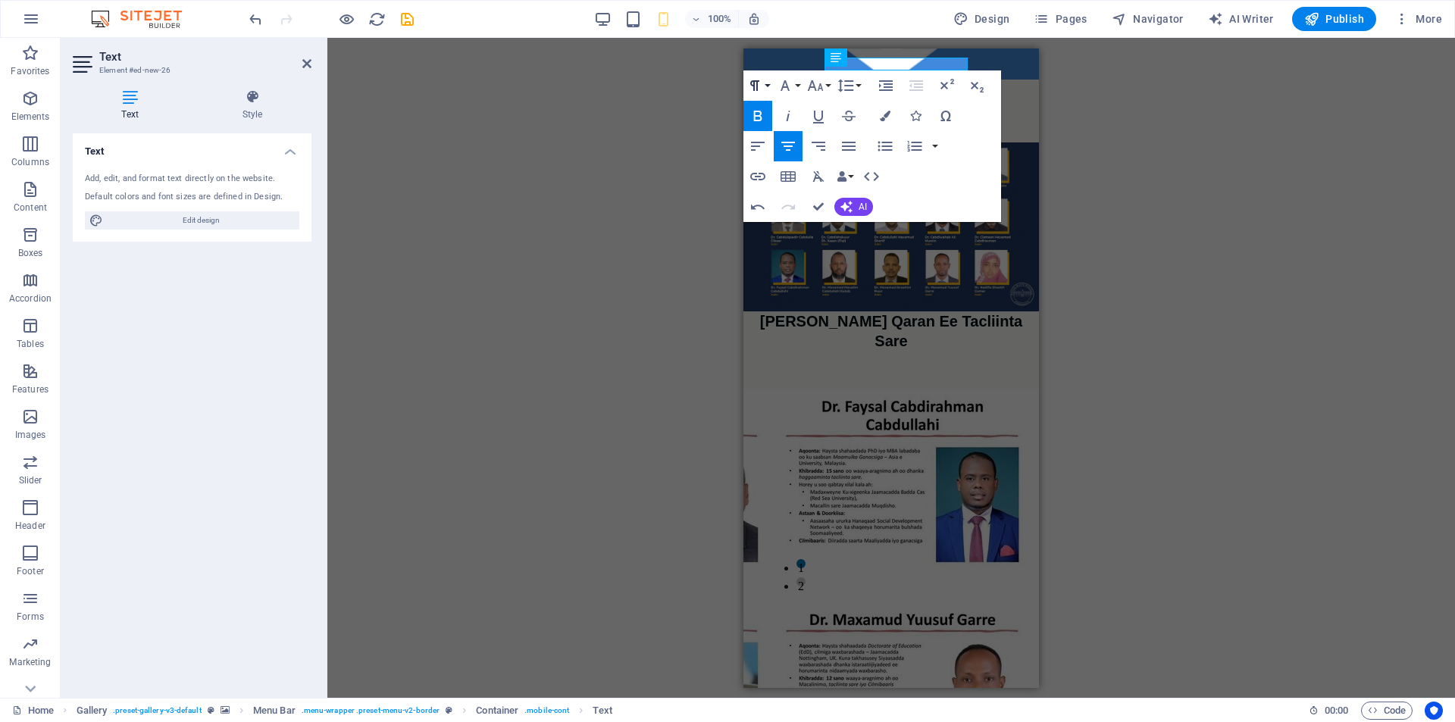
click at [761, 88] on icon "button" at bounding box center [754, 86] width 18 height 18
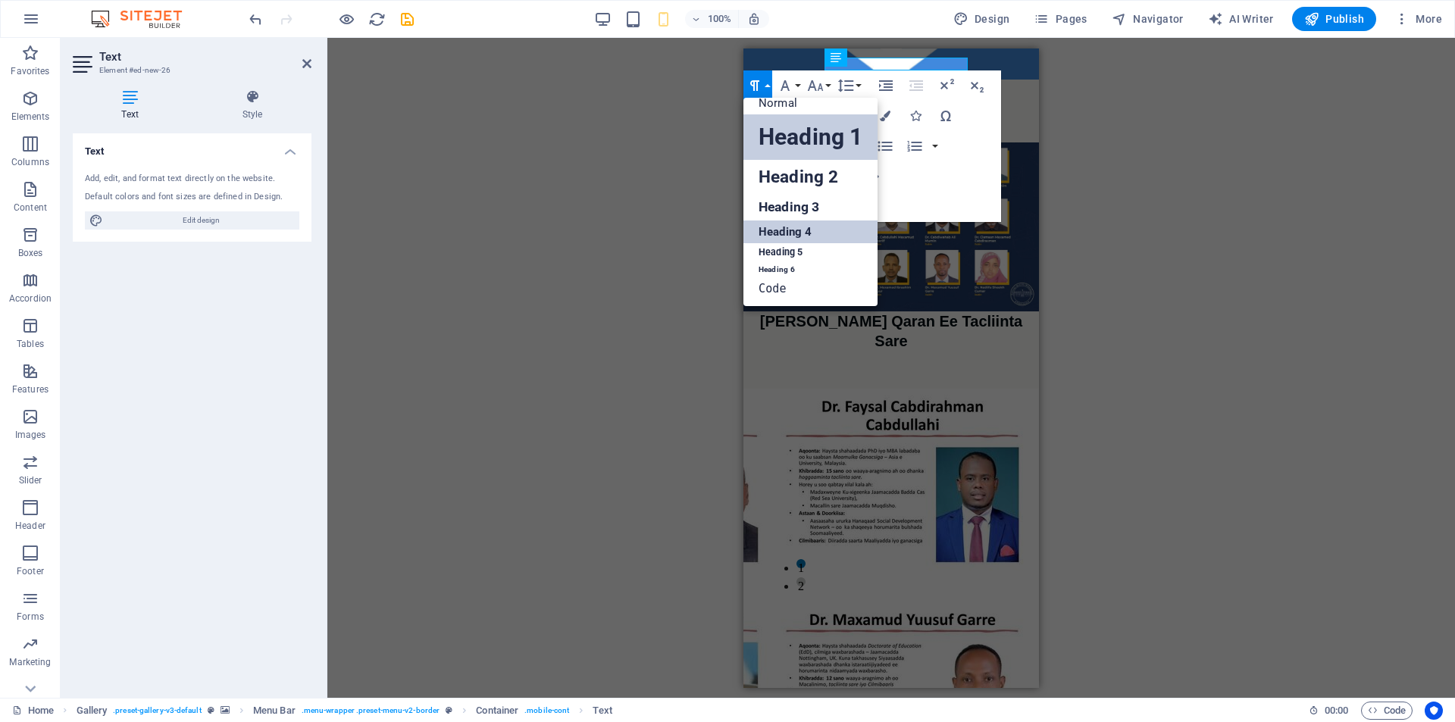
click at [811, 130] on link "Heading 1" at bounding box center [810, 136] width 134 height 45
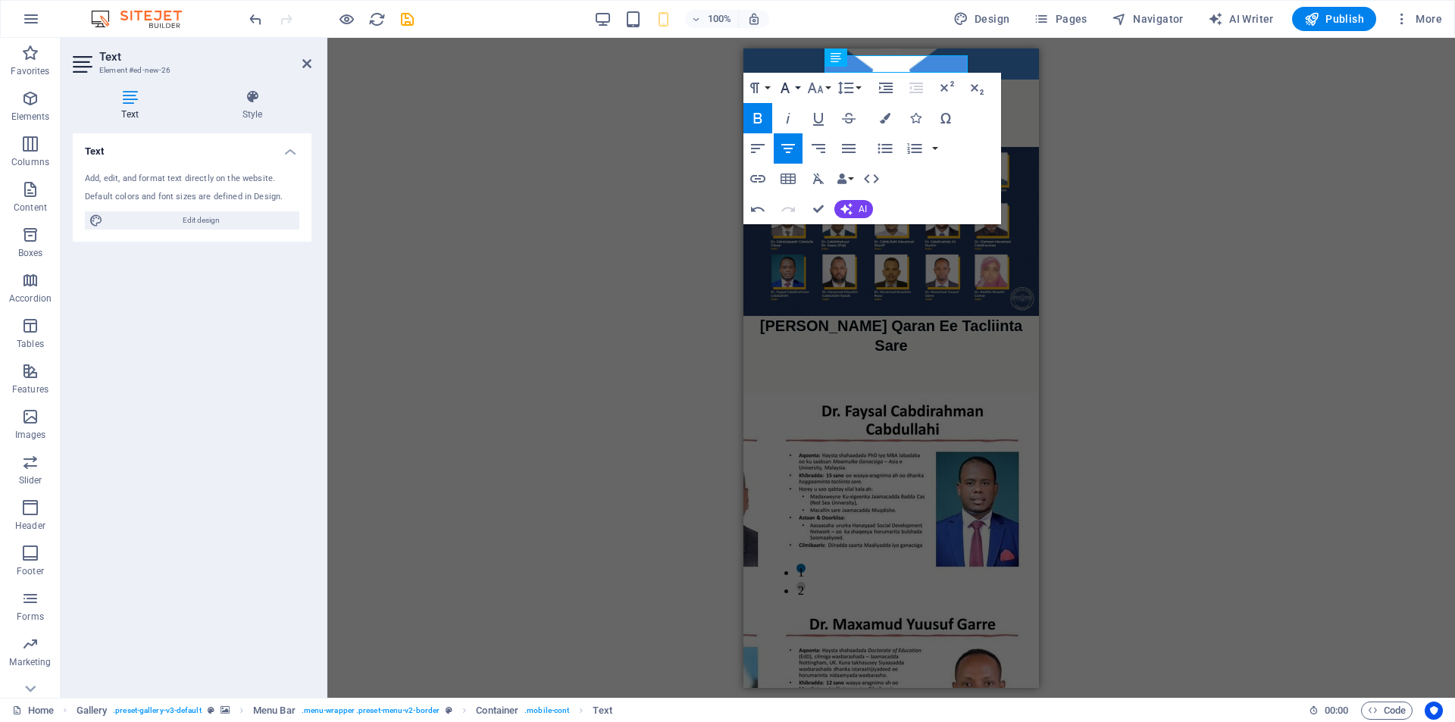
click at [796, 86] on button "Font Family" at bounding box center [787, 88] width 29 height 30
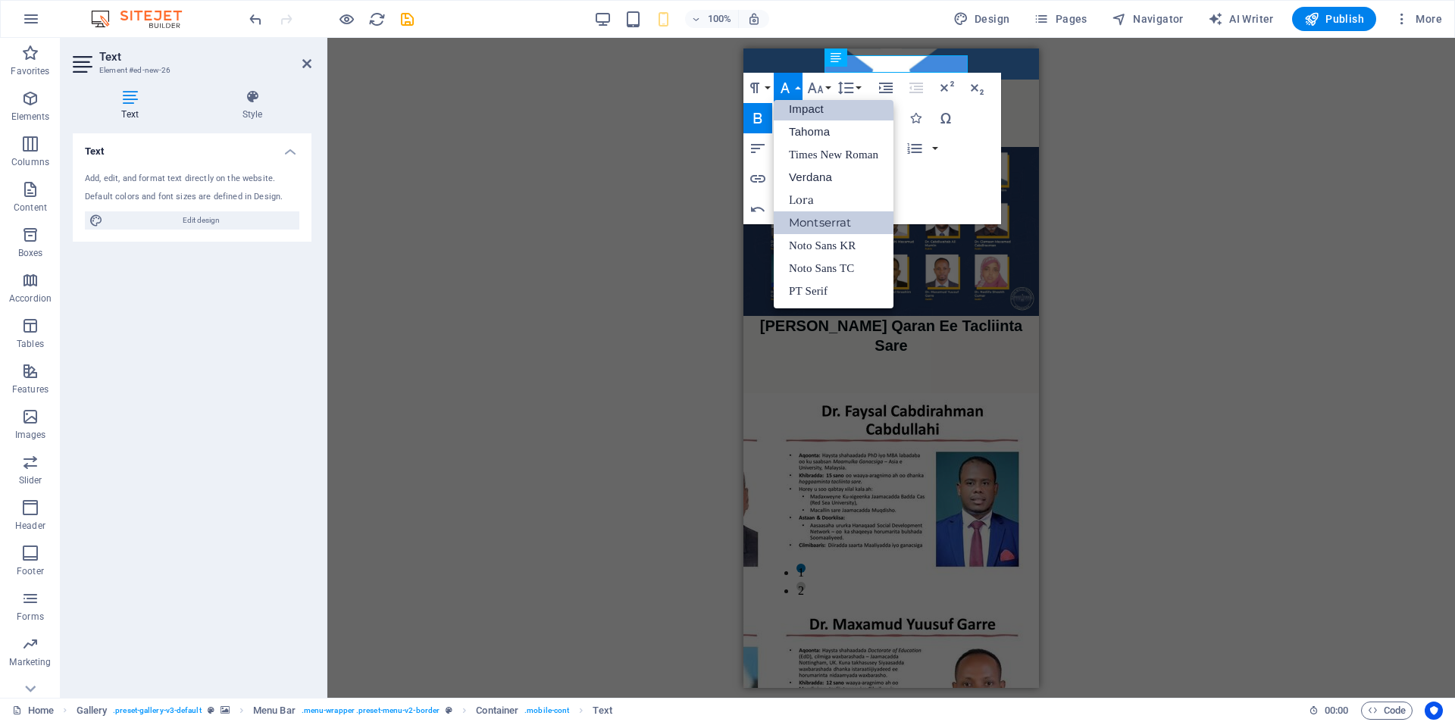
scroll to position [54, 0]
click at [822, 89] on icon "button" at bounding box center [815, 88] width 18 height 18
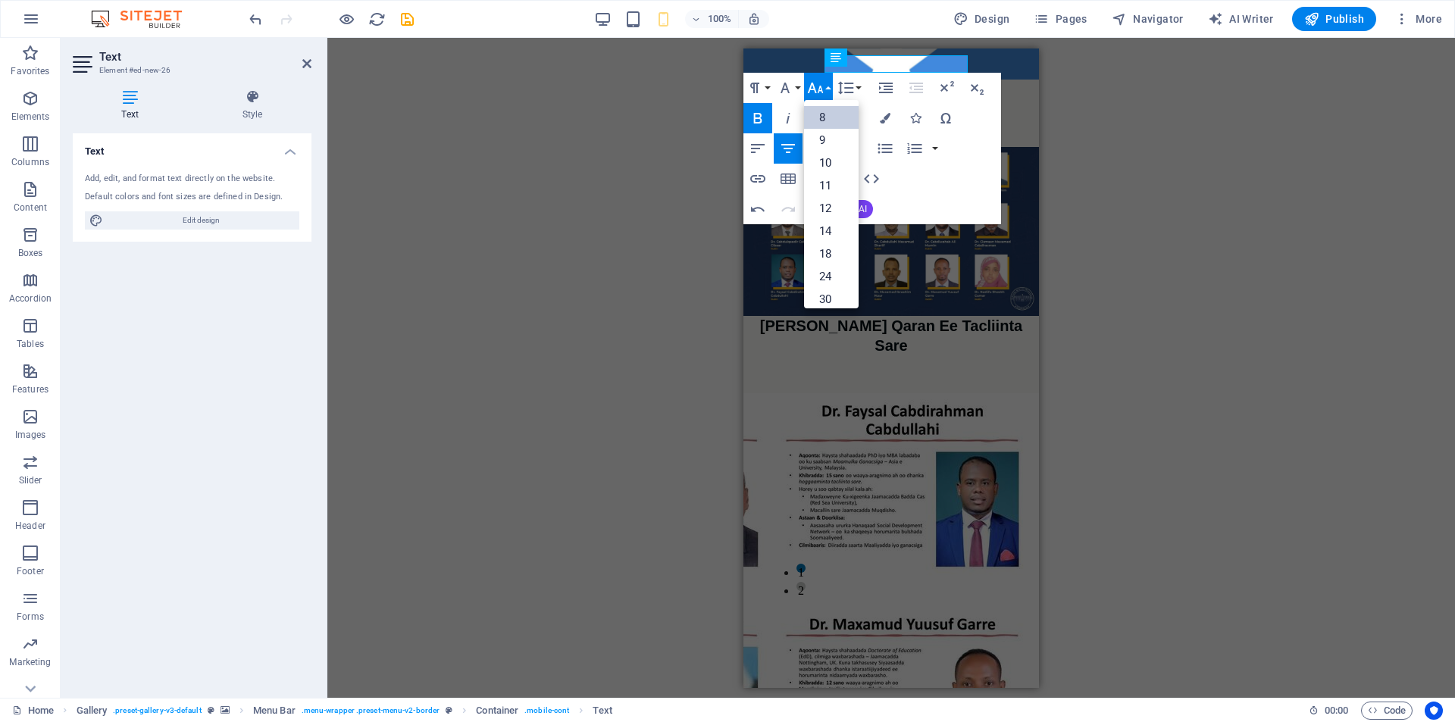
scroll to position [17, 0]
click at [829, 208] on link "14" at bounding box center [831, 213] width 55 height 23
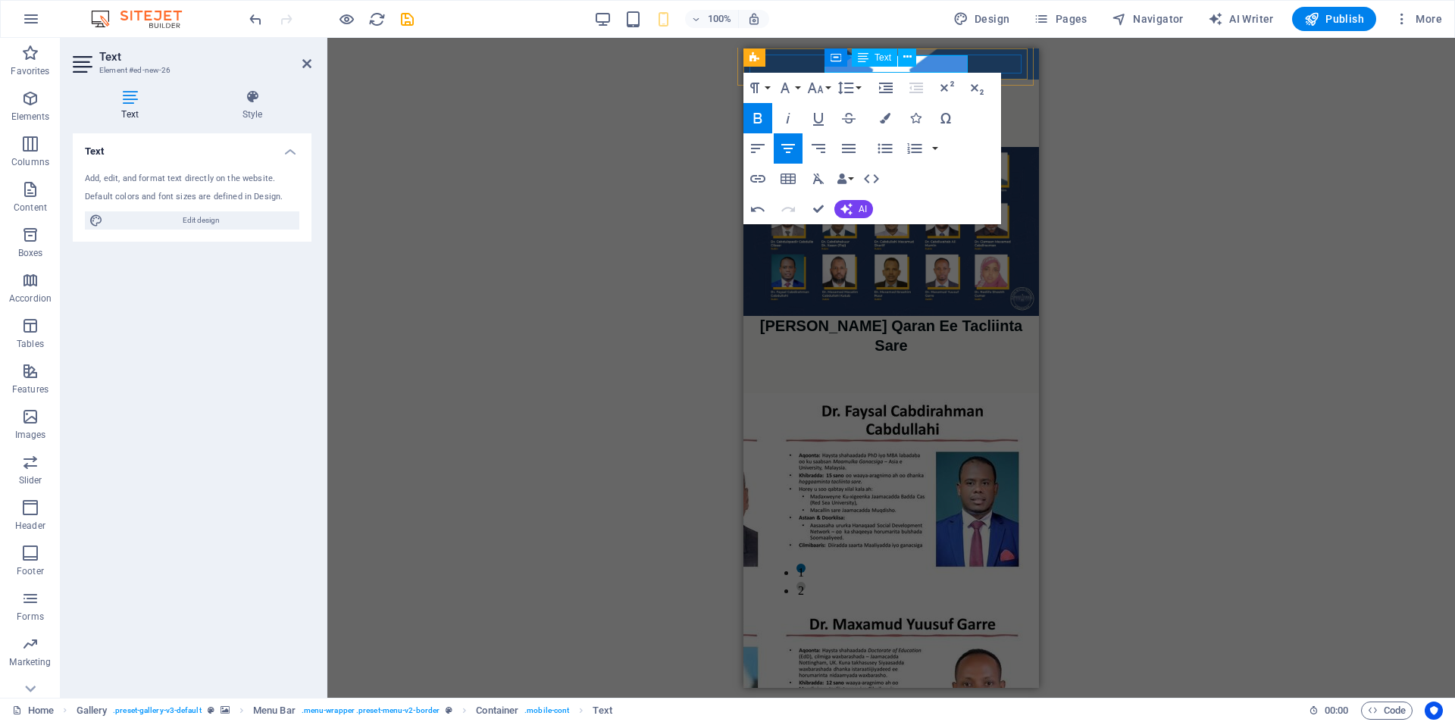
click at [894, 93] on strong "GUDDIGA QARAN EE TACLIINTA SARE" at bounding box center [891, 97] width 143 height 8
click at [798, 86] on button "Font Family" at bounding box center [787, 88] width 29 height 30
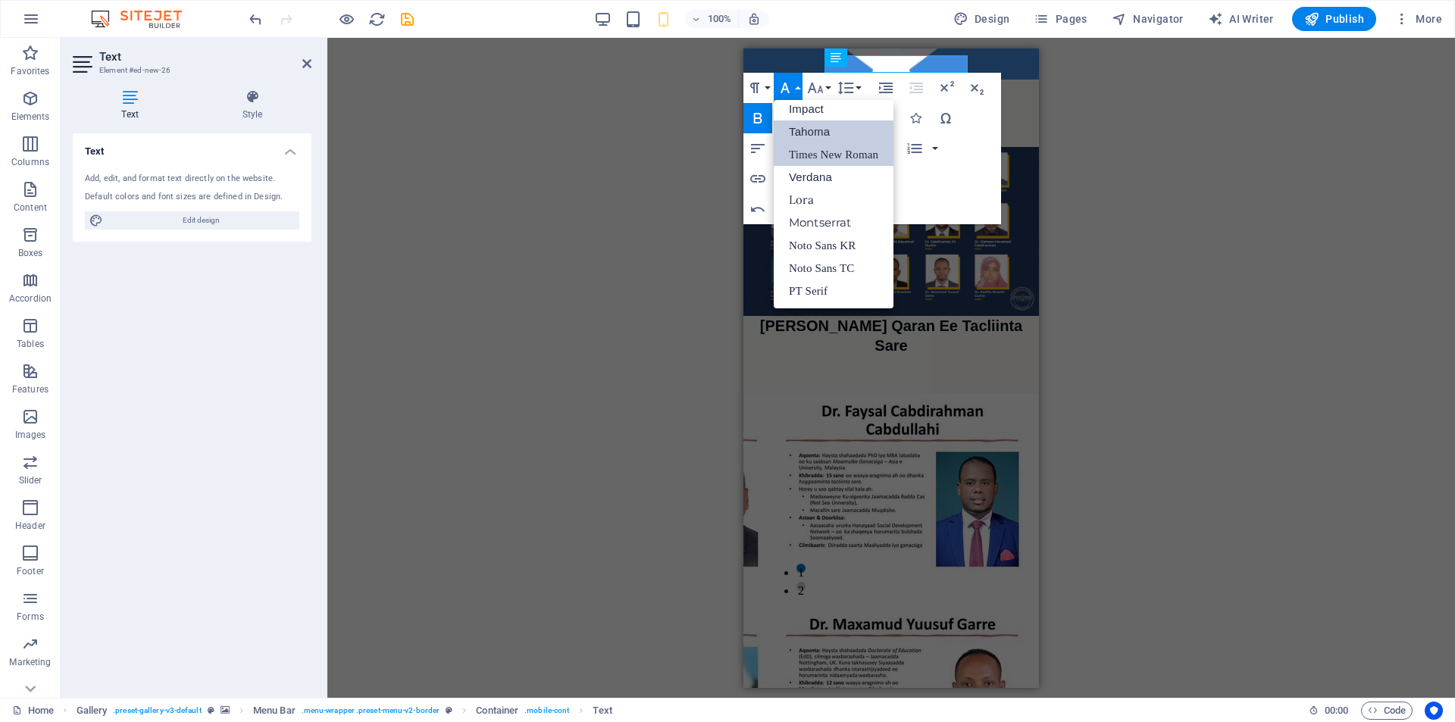
scroll to position [54, 0]
click at [828, 92] on button "Font Size" at bounding box center [818, 88] width 29 height 30
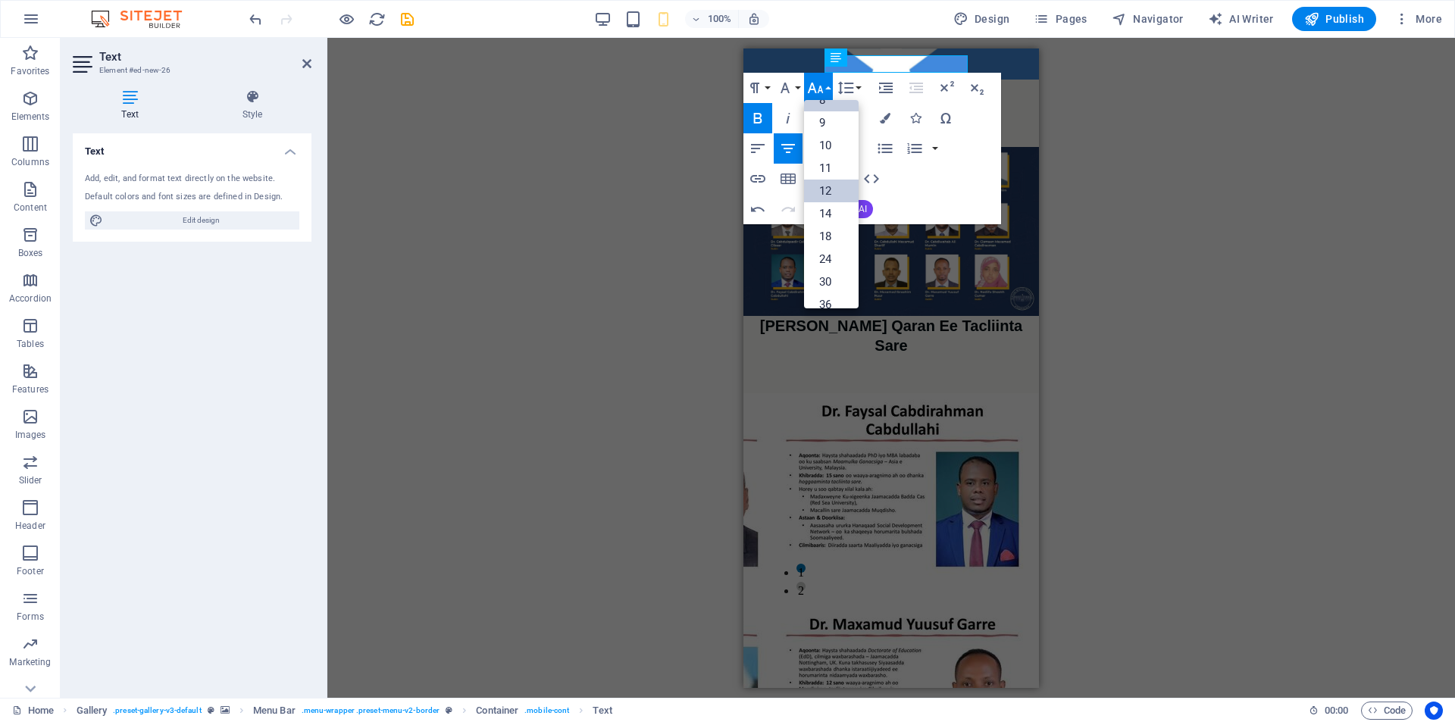
click at [830, 190] on link "12" at bounding box center [831, 191] width 55 height 23
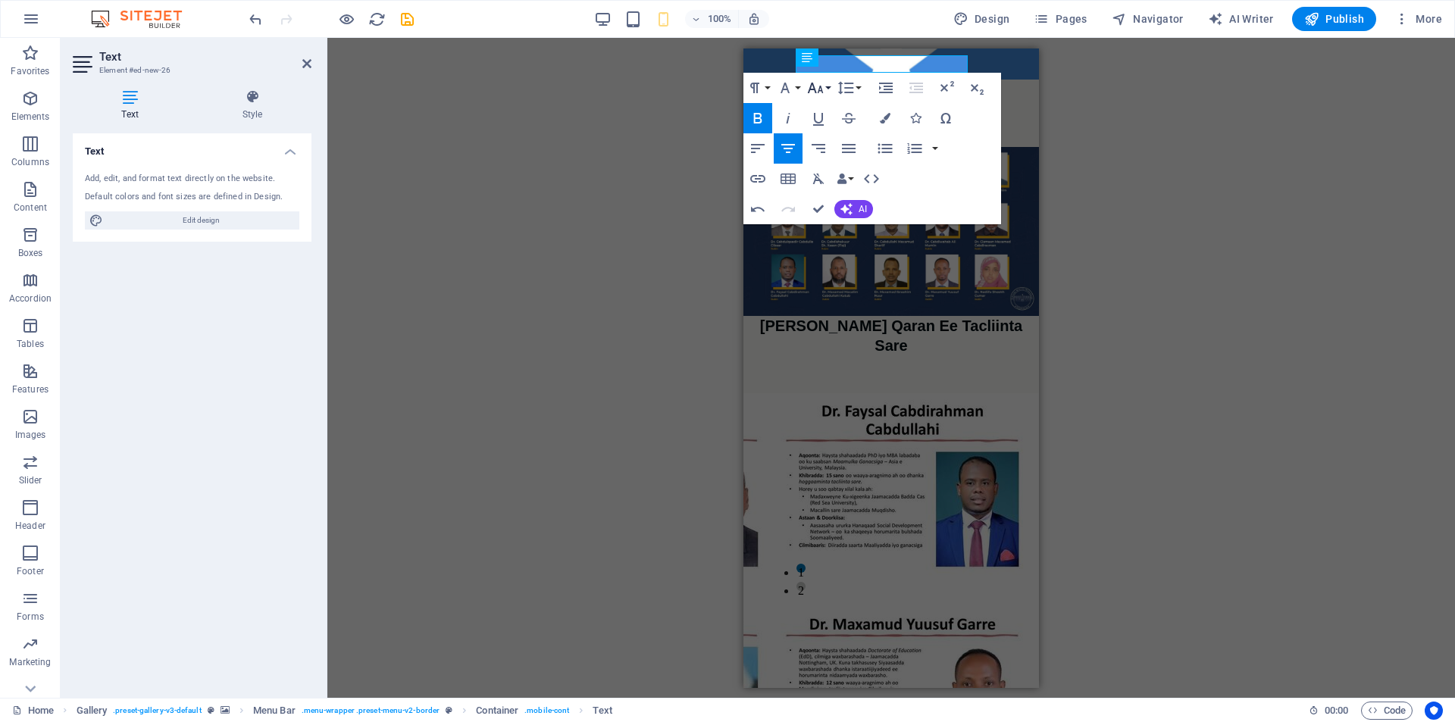
click at [822, 83] on icon "button" at bounding box center [815, 88] width 18 height 18
click at [830, 240] on link "48" at bounding box center [831, 236] width 55 height 23
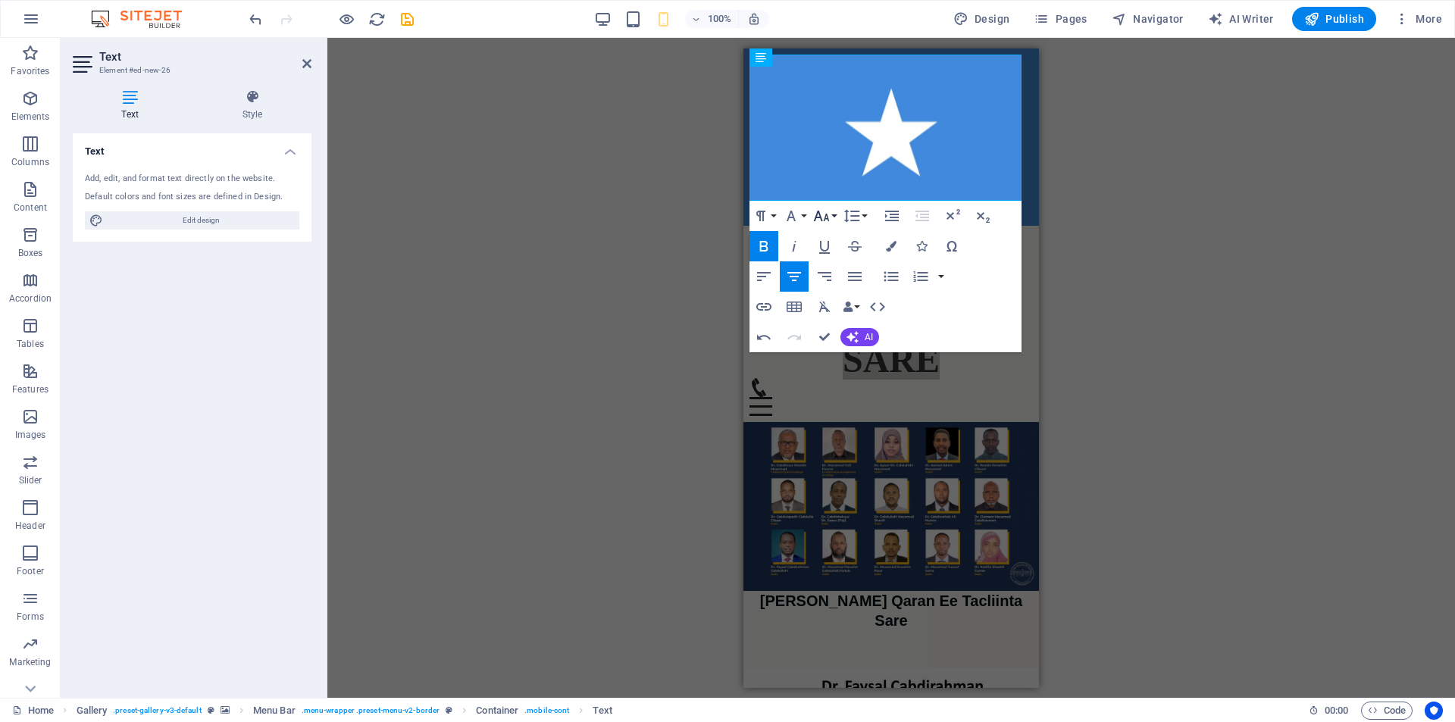
click at [827, 218] on icon "button" at bounding box center [822, 216] width 16 height 11
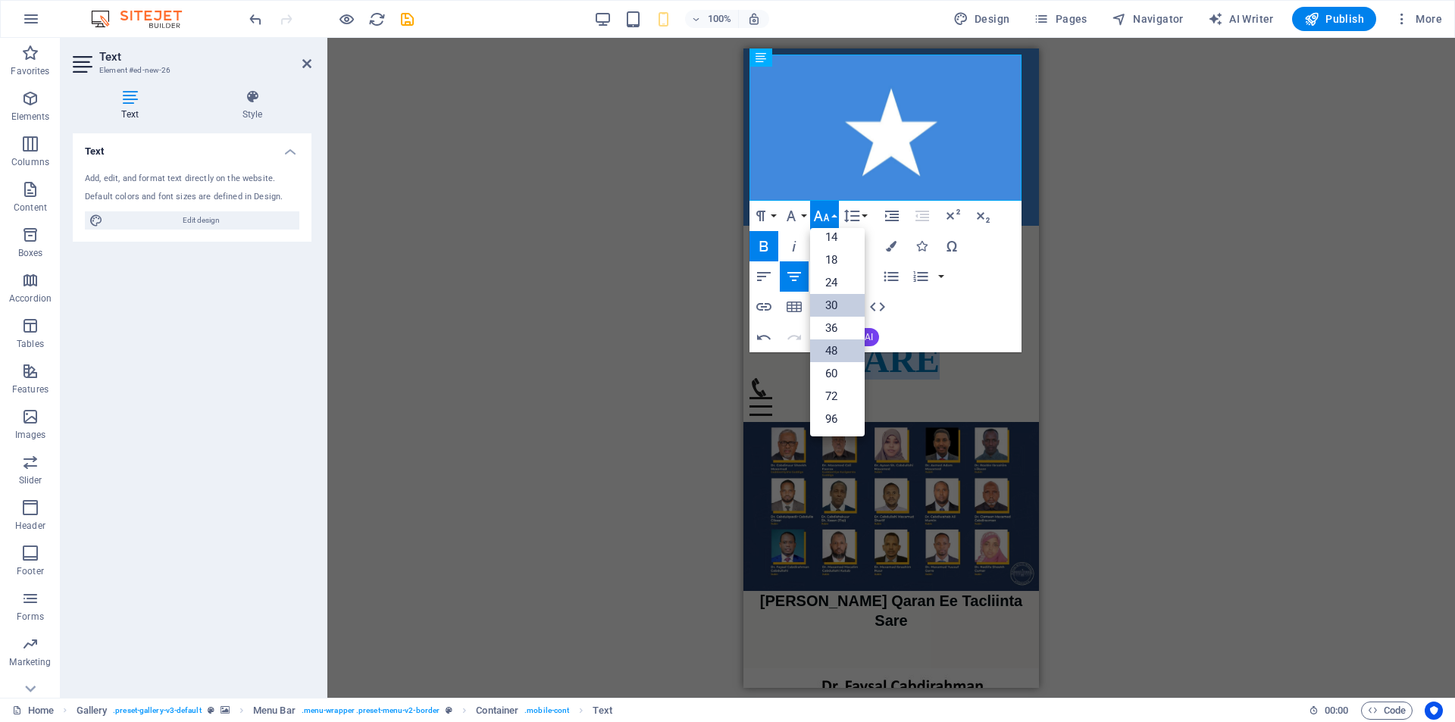
click at [833, 307] on link "30" at bounding box center [837, 305] width 55 height 23
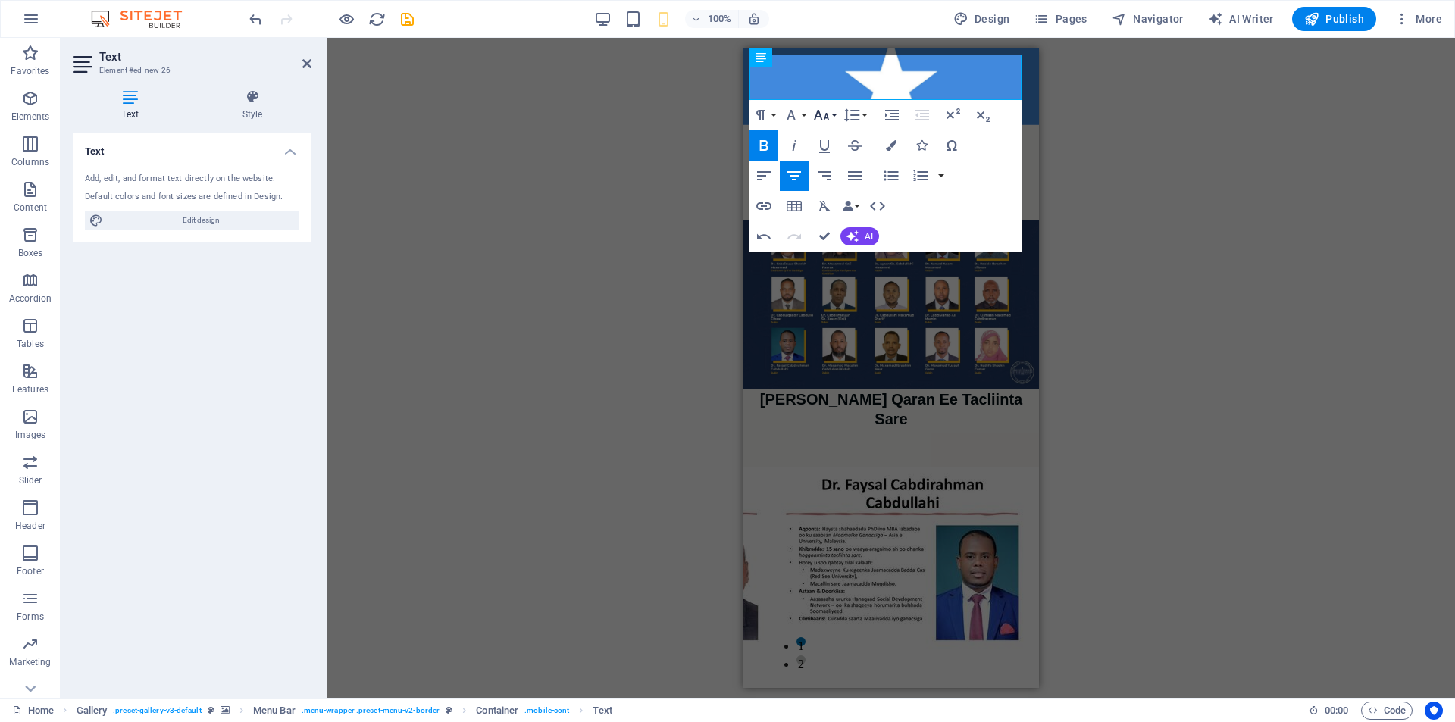
click at [836, 120] on button "Font Size" at bounding box center [824, 115] width 29 height 30
click at [837, 180] on link "24" at bounding box center [837, 181] width 55 height 23
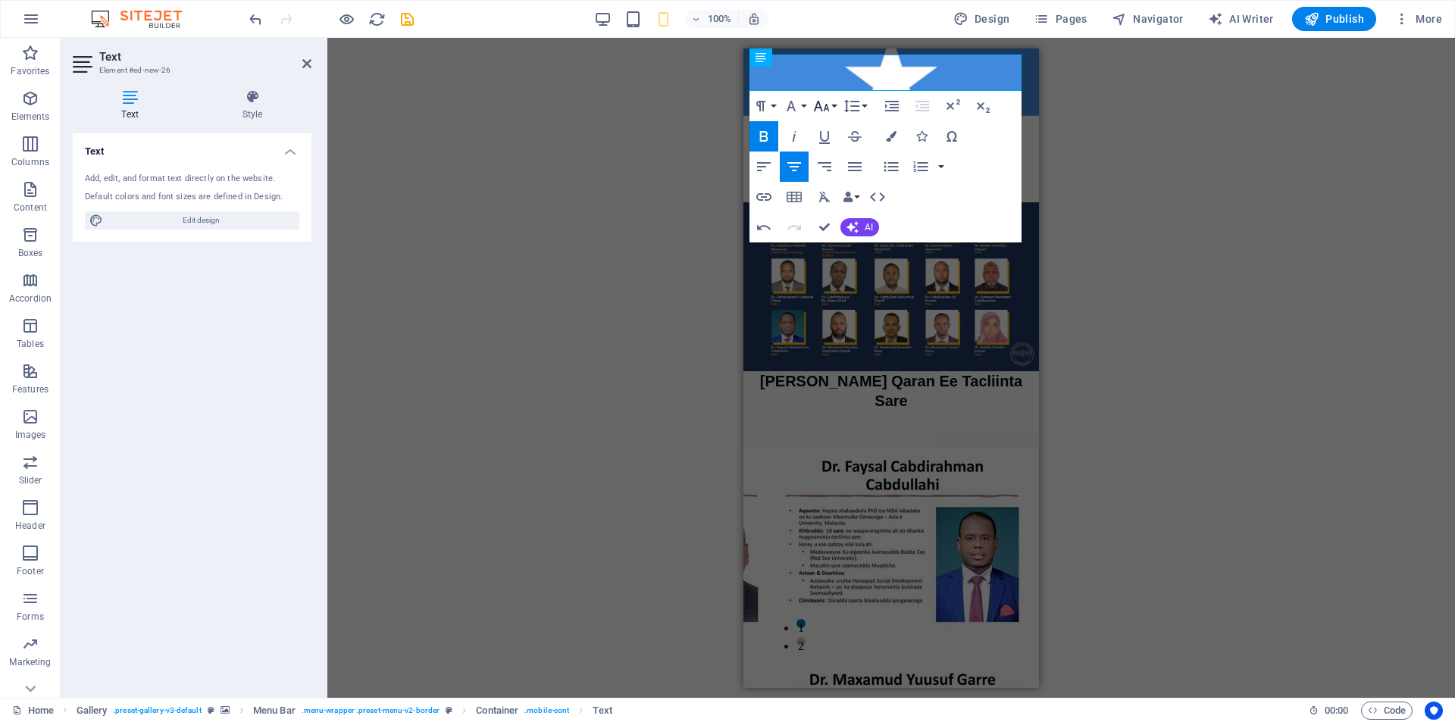
click at [822, 101] on icon "button" at bounding box center [821, 106] width 18 height 18
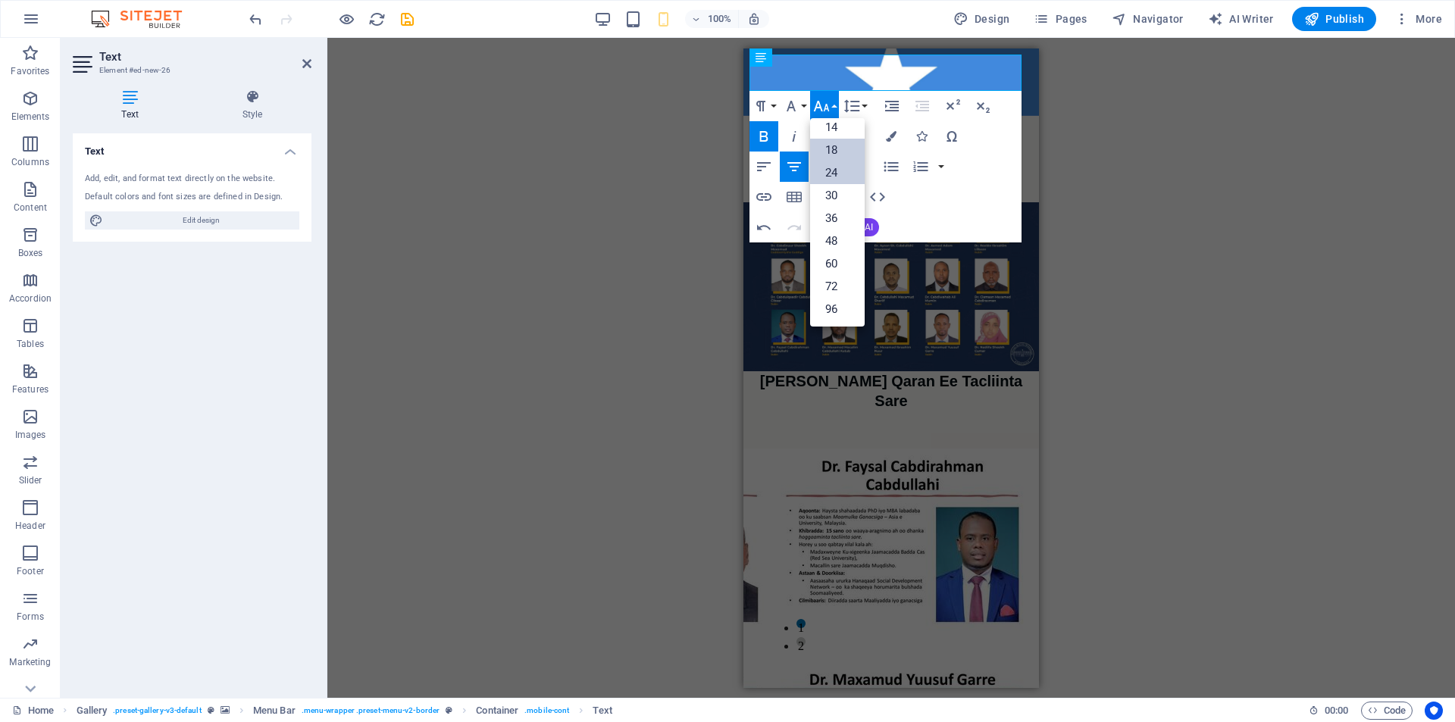
click at [836, 157] on link "18" at bounding box center [837, 150] width 55 height 23
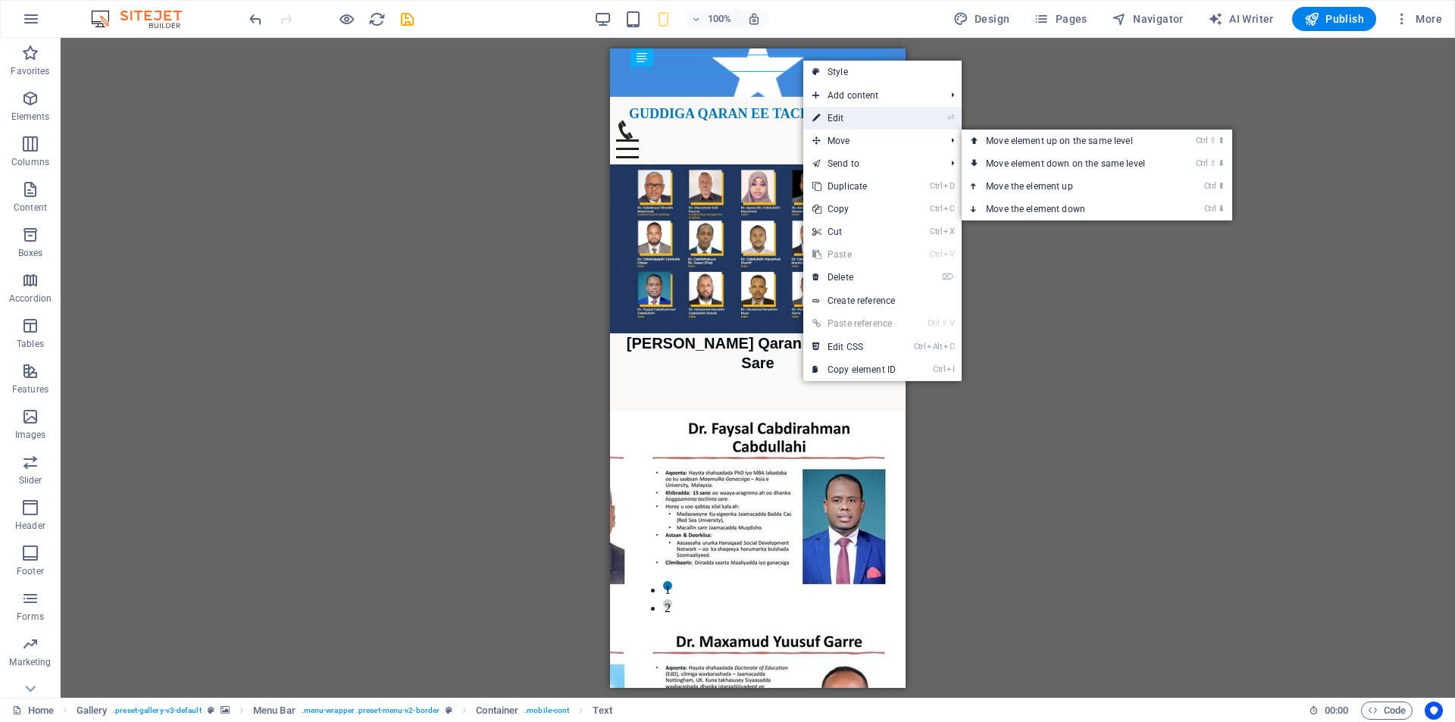
click at [832, 121] on link "⏎ Edit" at bounding box center [854, 118] width 102 height 23
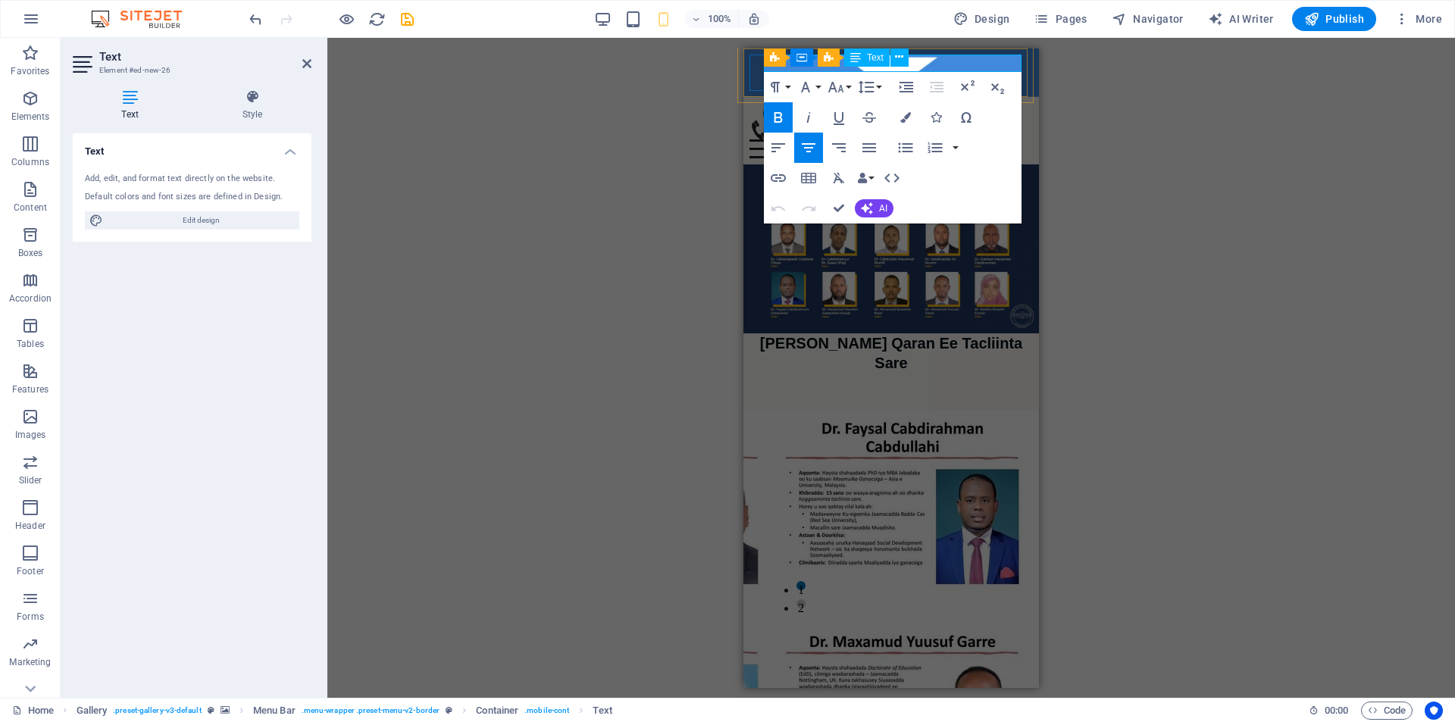
click at [856, 61] on icon at bounding box center [855, 57] width 11 height 18
click at [941, 105] on strong "GUDDIGA QARAN EE TACLIINTA SARE" at bounding box center [891, 112] width 258 height 15
click at [942, 105] on strong "GUDDIGA QARAN EE TACLIINTA SARE" at bounding box center [891, 112] width 258 height 15
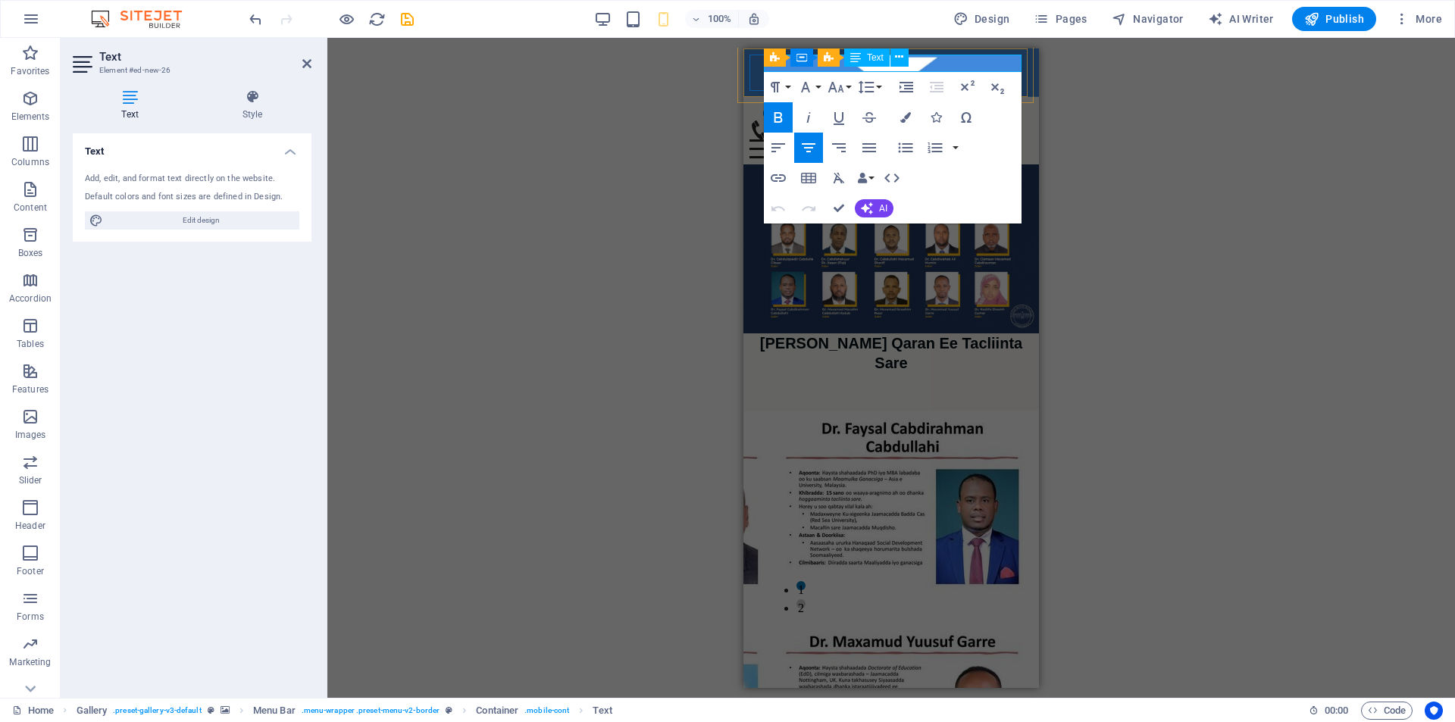
click at [942, 105] on strong "GUDDIGA QARAN EE TACLIINTA SARE" at bounding box center [891, 112] width 258 height 15
click at [905, 115] on icon "button" at bounding box center [905, 117] width 11 height 11
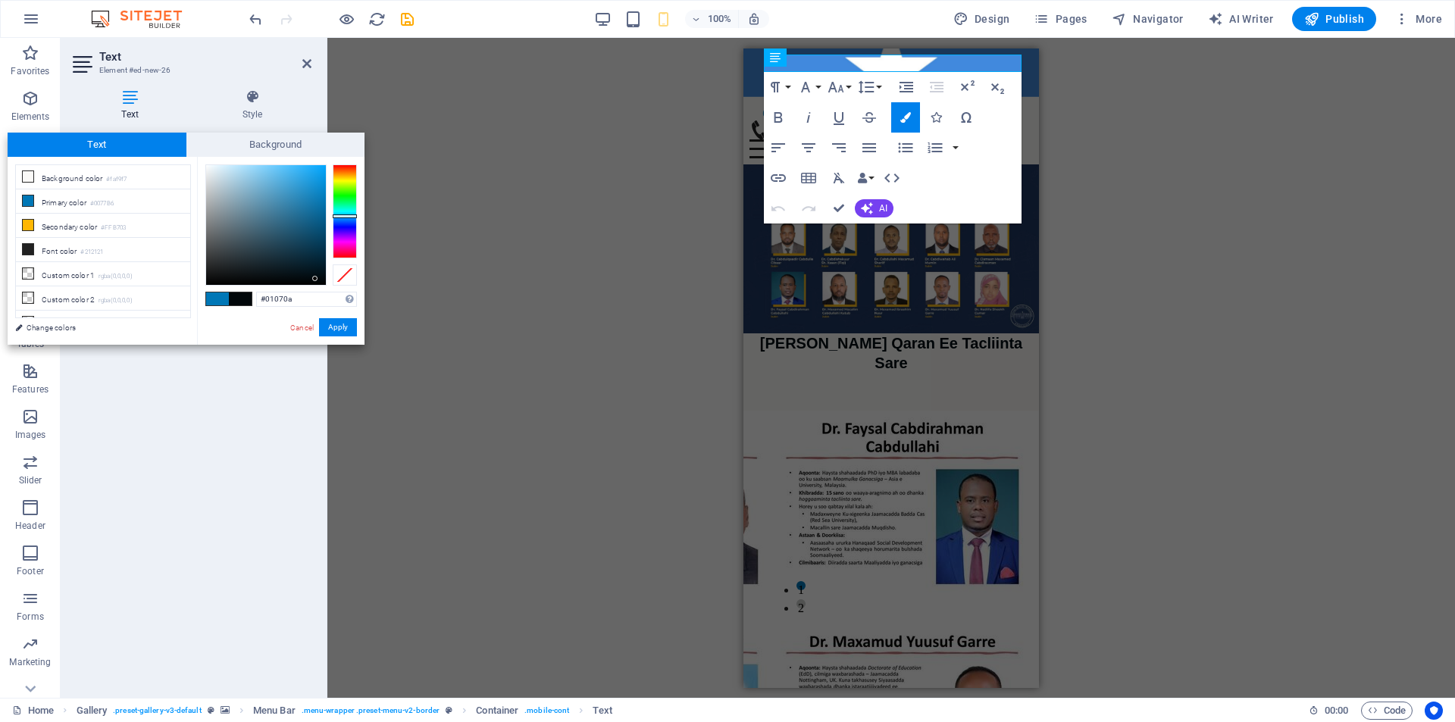
click at [315, 279] on div at bounding box center [266, 225] width 120 height 120
click at [33, 245] on span at bounding box center [28, 249] width 12 height 12
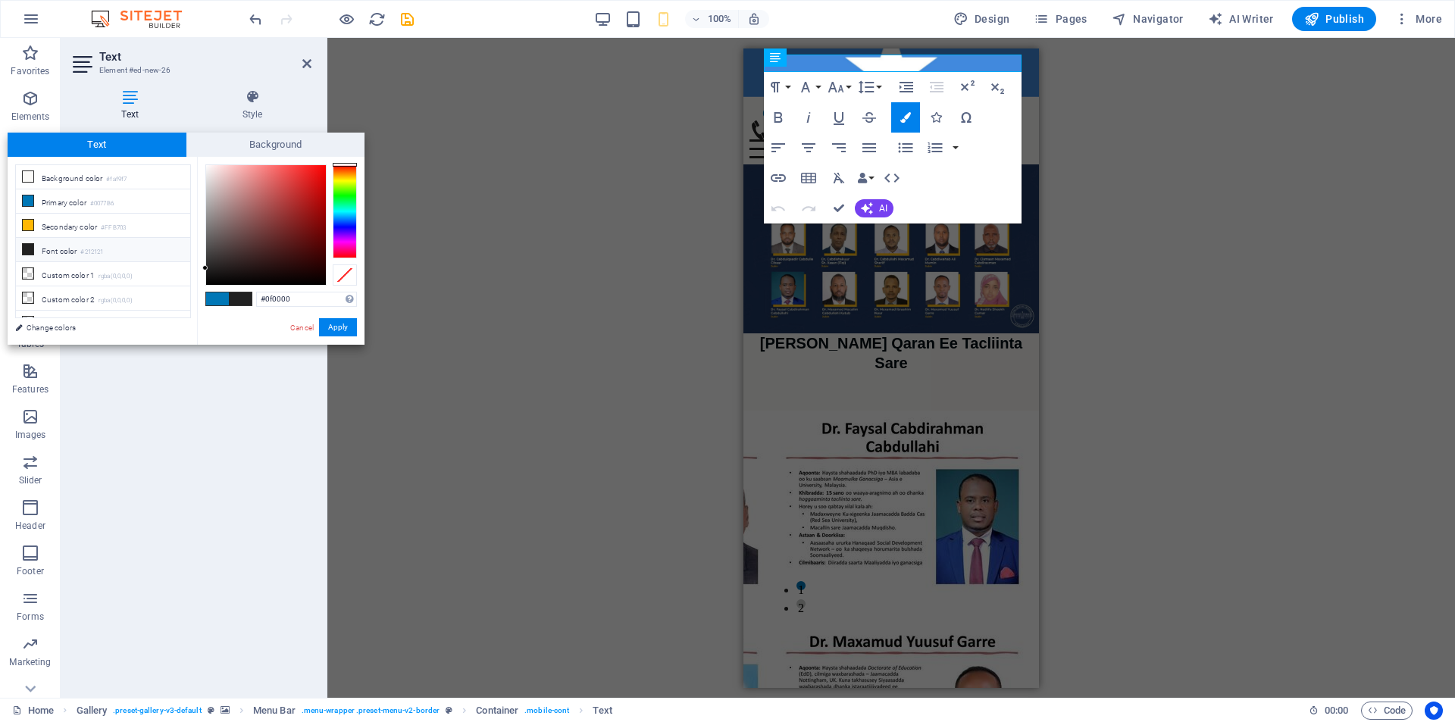
click at [322, 277] on div at bounding box center [266, 225] width 120 height 120
type input "#090202"
click at [295, 280] on div at bounding box center [266, 225] width 120 height 120
click at [342, 330] on button "Apply" at bounding box center [338, 327] width 38 height 18
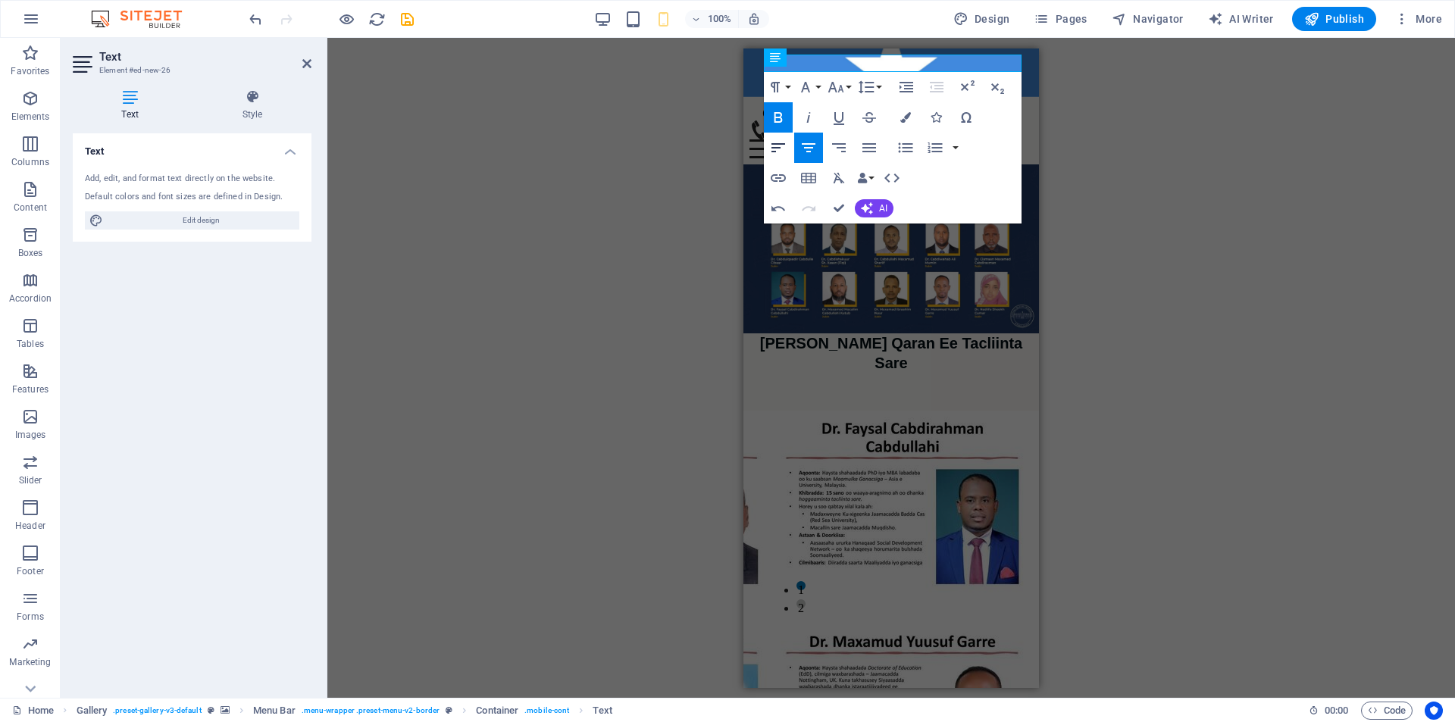
click at [775, 148] on icon "button" at bounding box center [778, 147] width 14 height 9
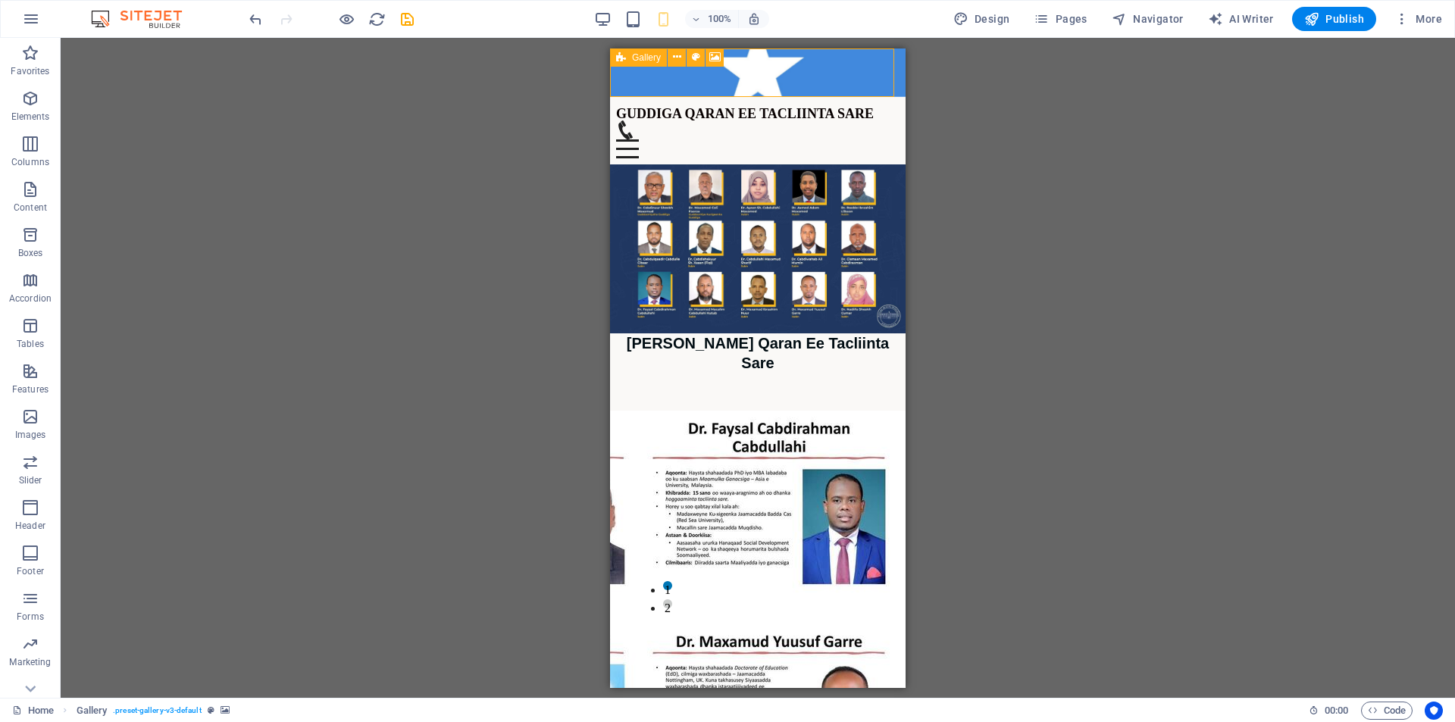
drag, startPoint x: 638, startPoint y: 58, endPoint x: 617, endPoint y: 63, distance: 21.0
click at [617, 63] on div "Gallery" at bounding box center [638, 57] width 57 height 18
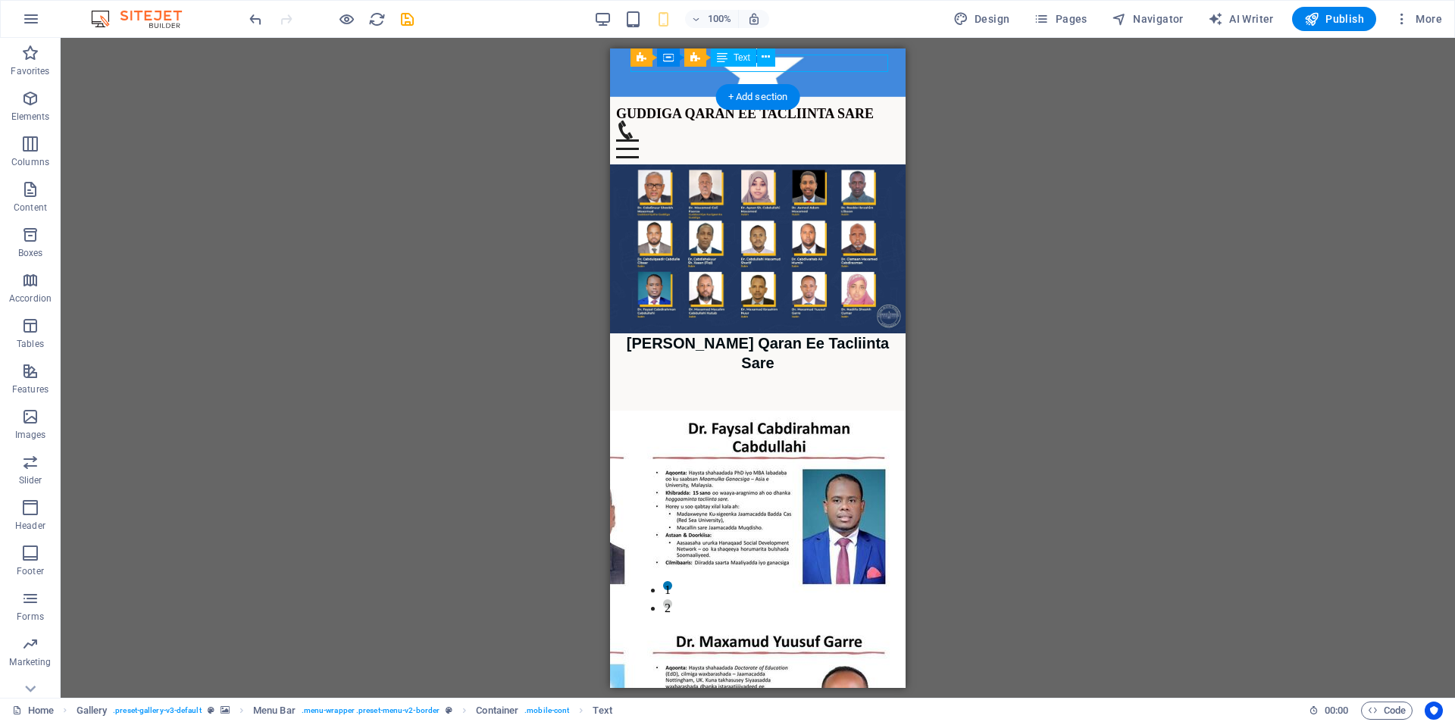
drag, startPoint x: 834, startPoint y: 65, endPoint x: 777, endPoint y: 65, distance: 57.6
click at [777, 102] on div "GUDDIGA QARAN EE TACLIINTA SARE" at bounding box center [757, 110] width 283 height 17
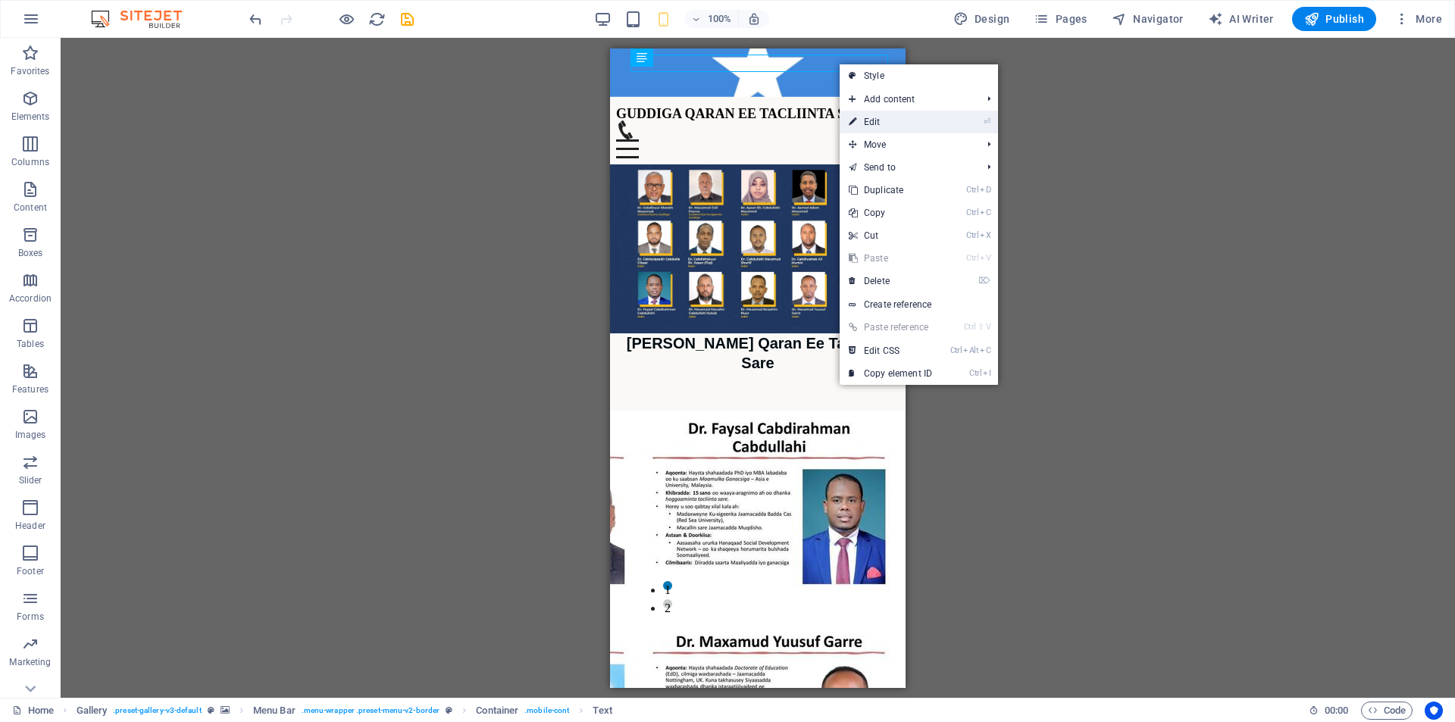
click at [893, 114] on link "⏎ Edit" at bounding box center [890, 122] width 102 height 23
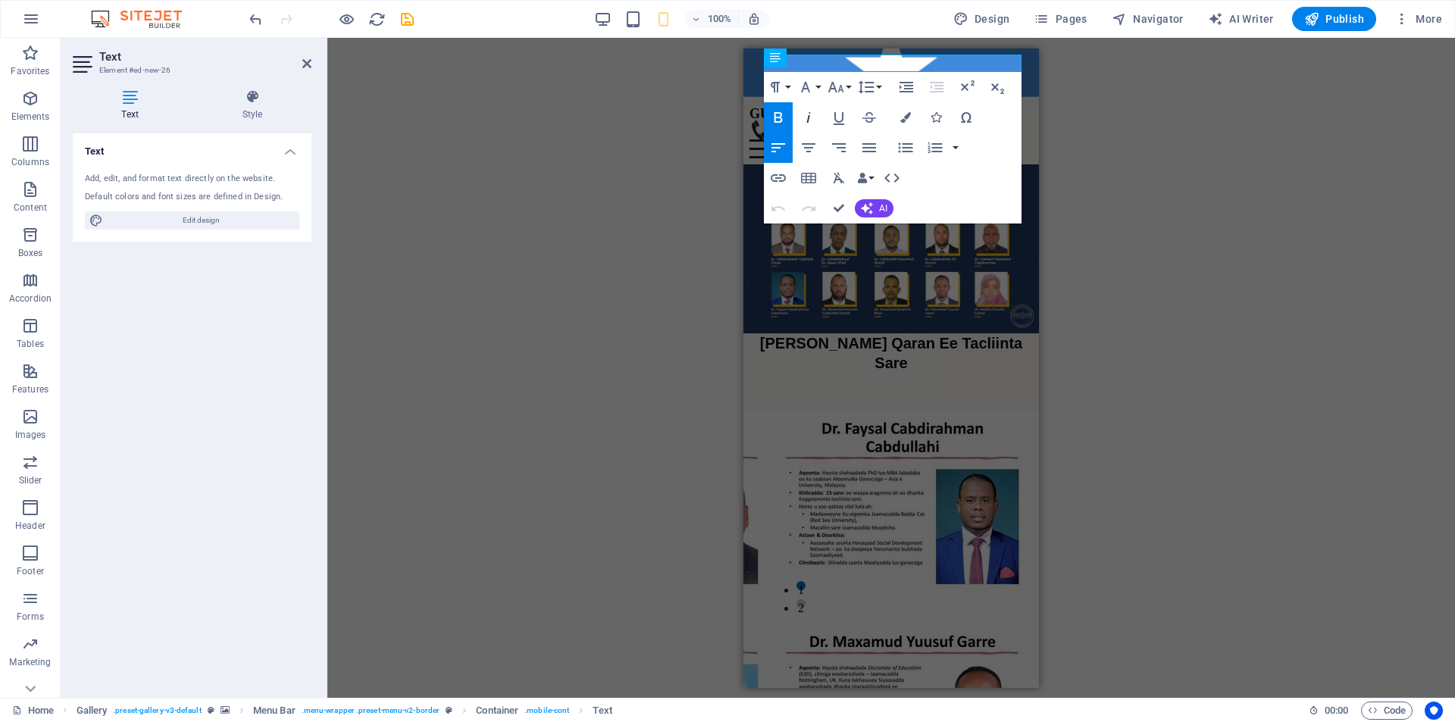
click at [809, 117] on icon "button" at bounding box center [808, 117] width 18 height 18
click at [842, 64] on div "Menu Bar Container Gallery Text" at bounding box center [841, 57] width 155 height 19
click at [966, 105] on span "​ GUDDIGA QARAN EE TACLIINTA SARE" at bounding box center [878, 112] width 258 height 15
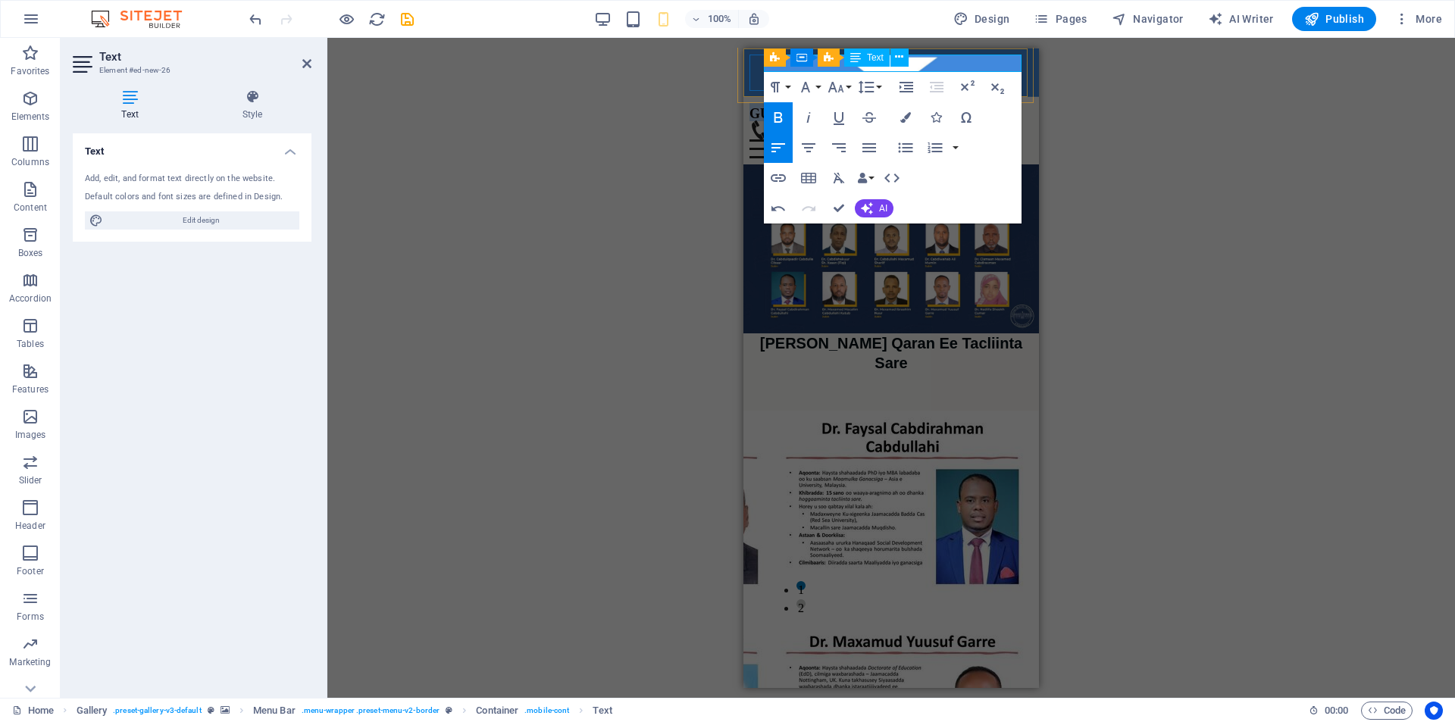
click at [966, 105] on span "​ GUDDIGA QARAN EE TACLIINTA SARE" at bounding box center [878, 112] width 258 height 15
click at [811, 117] on icon "button" at bounding box center [808, 117] width 18 height 18
click at [808, 114] on icon "button" at bounding box center [808, 117] width 18 height 18
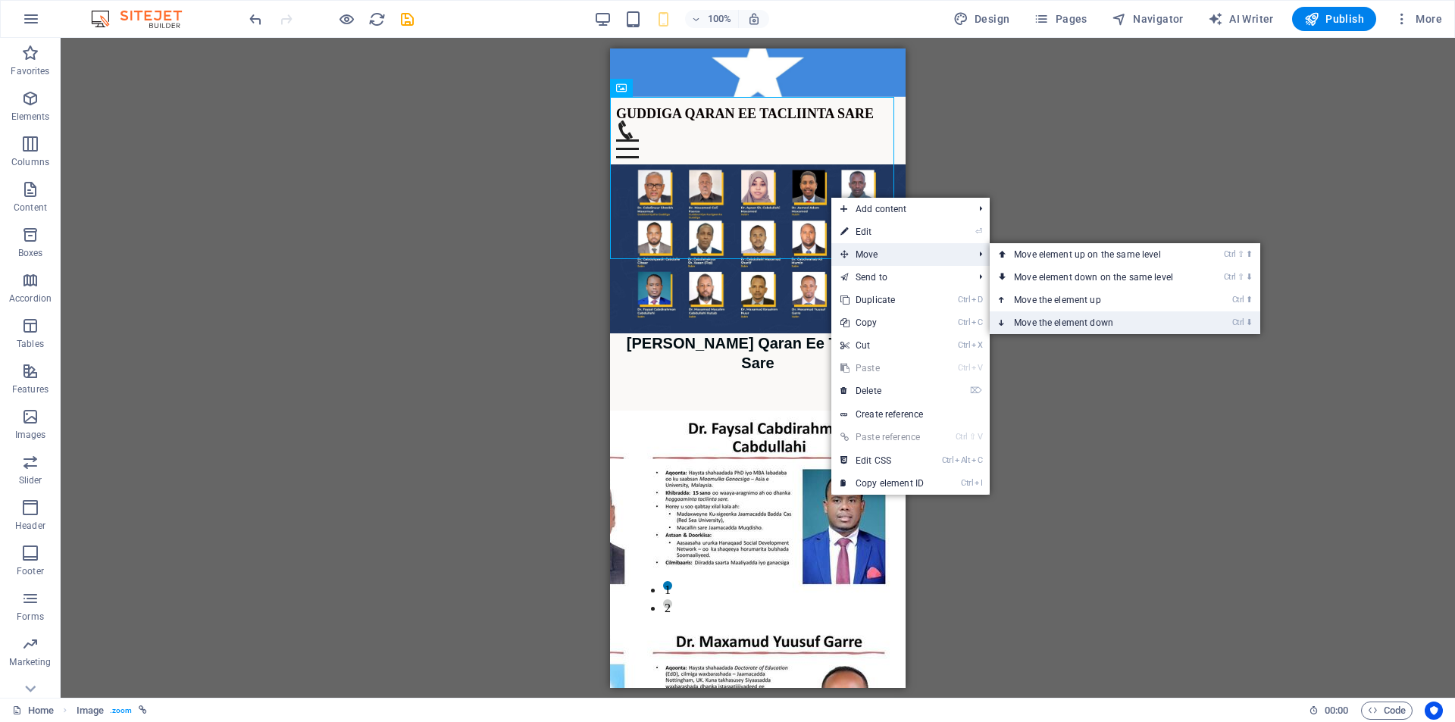
click at [1095, 320] on link "Ctrl ⬇ Move the element down" at bounding box center [1096, 322] width 214 height 23
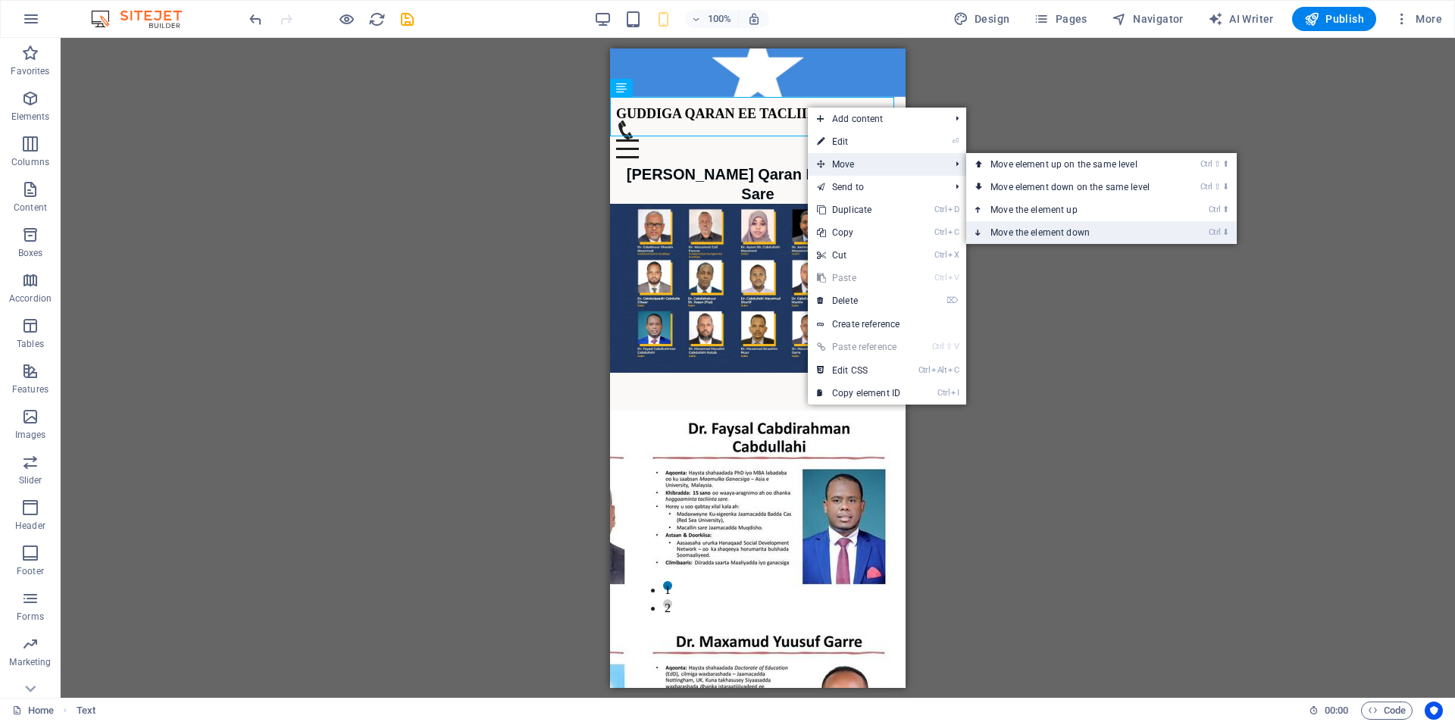
click at [1045, 240] on link "Ctrl ⬇ Move the element down" at bounding box center [1073, 232] width 214 height 23
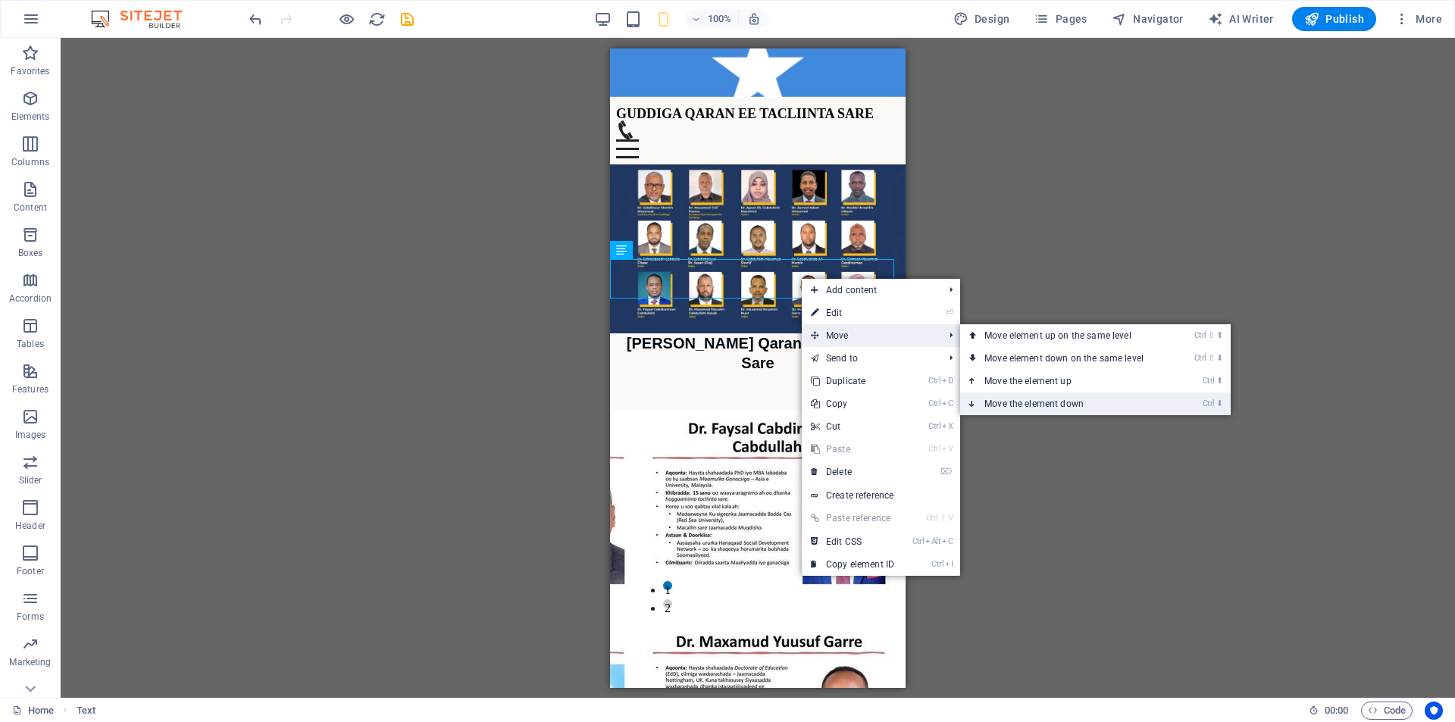
click at [1070, 400] on link "Ctrl ⬇ Move the element down" at bounding box center [1067, 403] width 214 height 23
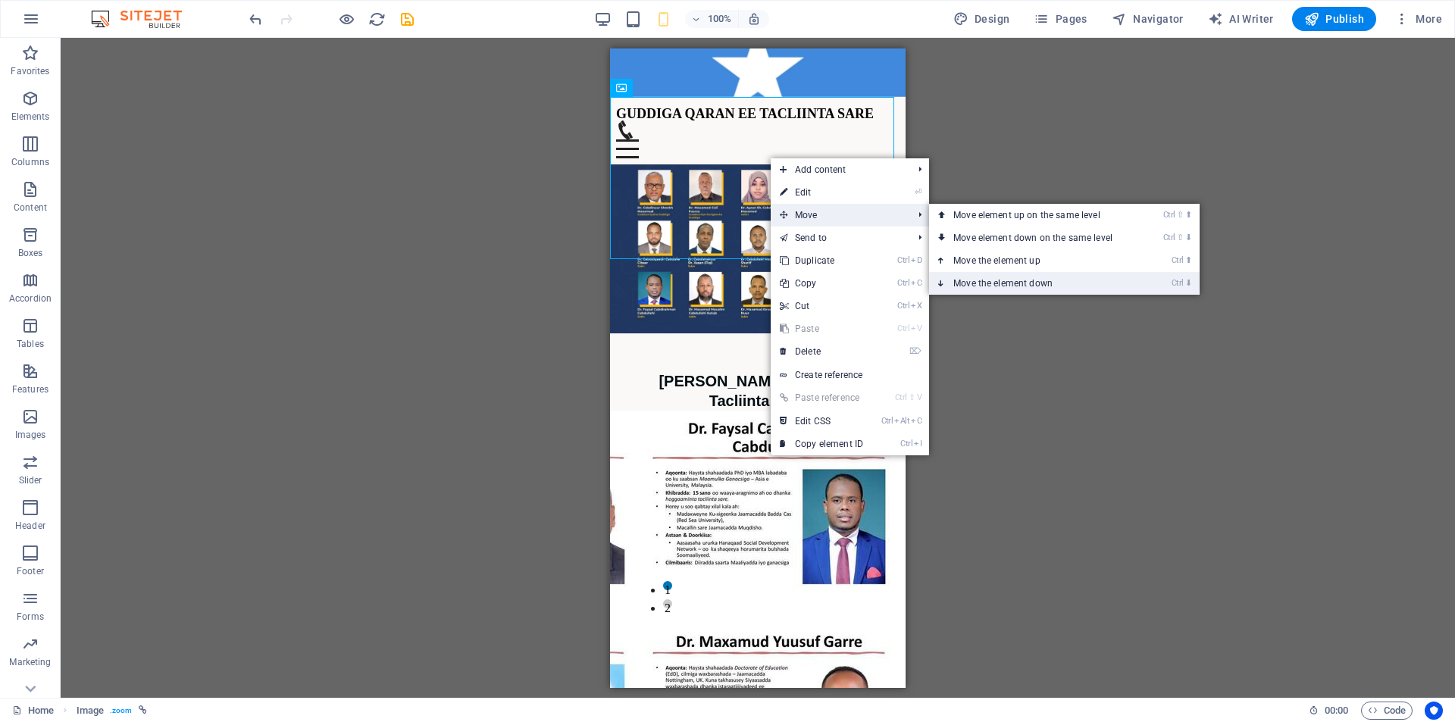
click at [1036, 281] on link "Ctrl ⬇ Move the element down" at bounding box center [1036, 283] width 214 height 23
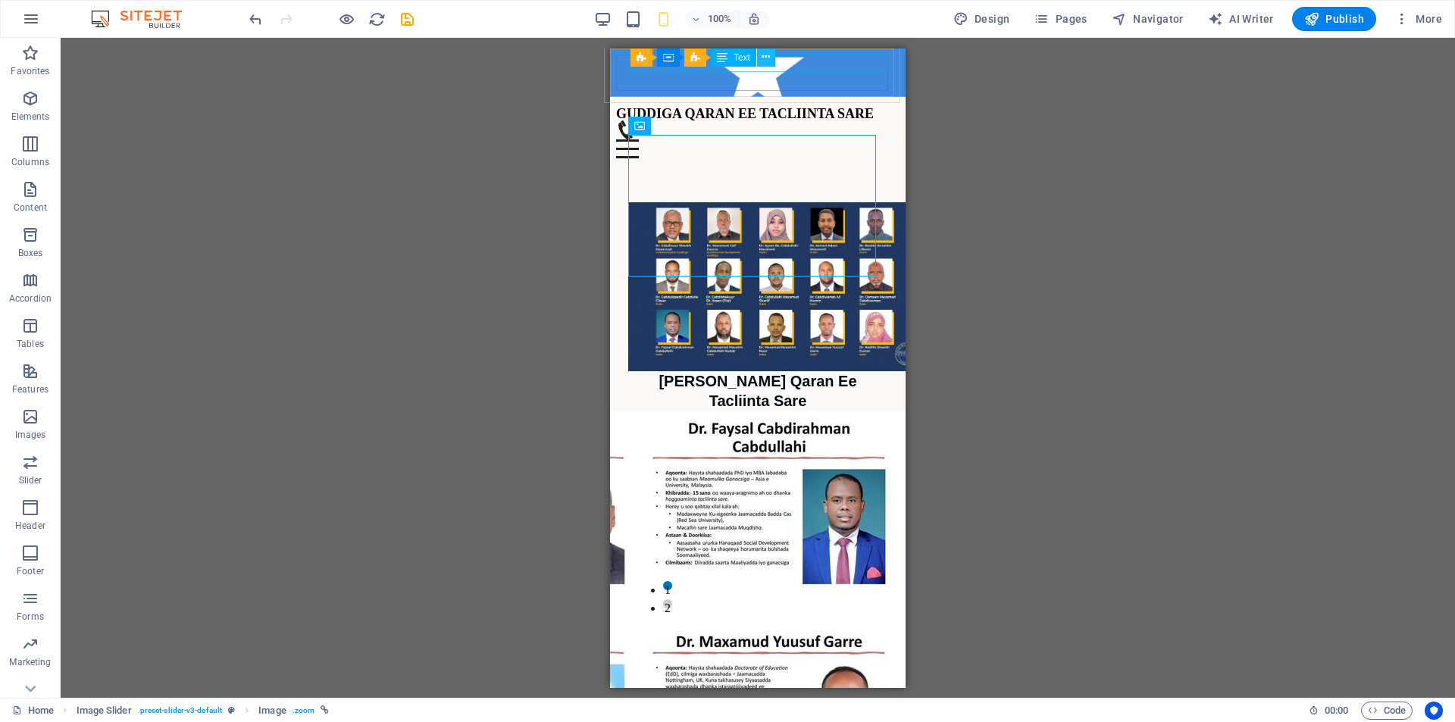
click at [770, 56] on icon at bounding box center [765, 57] width 8 height 16
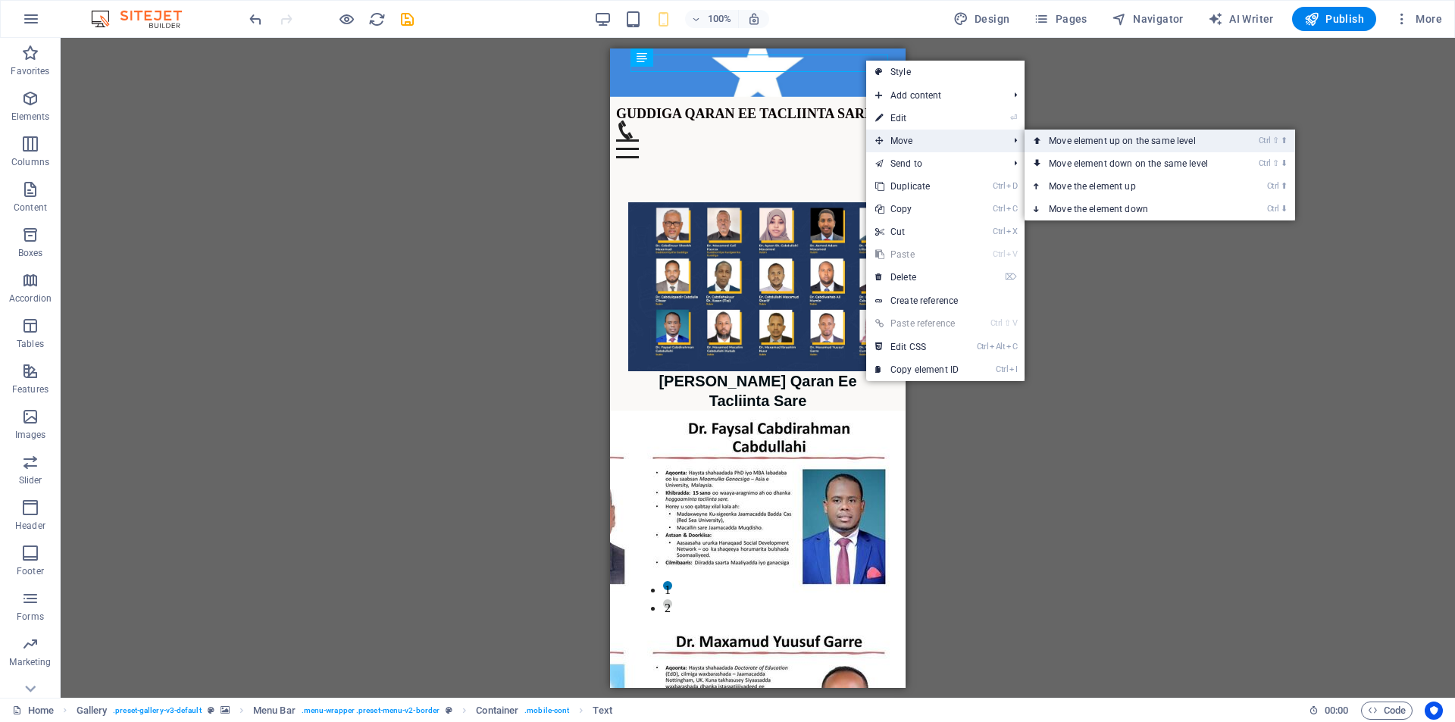
click at [1057, 140] on link "Ctrl ⇧ ⬆ Move element up on the same level" at bounding box center [1131, 141] width 214 height 23
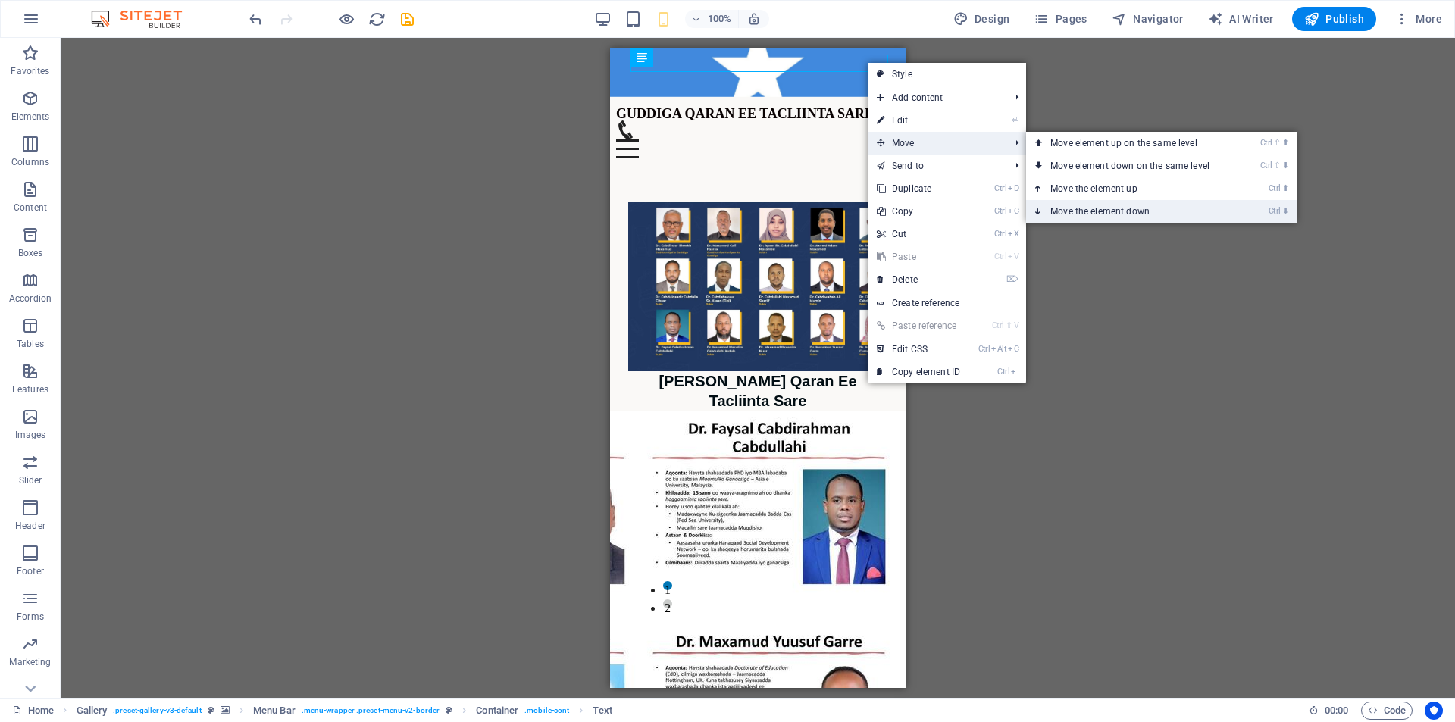
click at [1095, 210] on link "Ctrl ⬇ Move the element down" at bounding box center [1133, 211] width 214 height 23
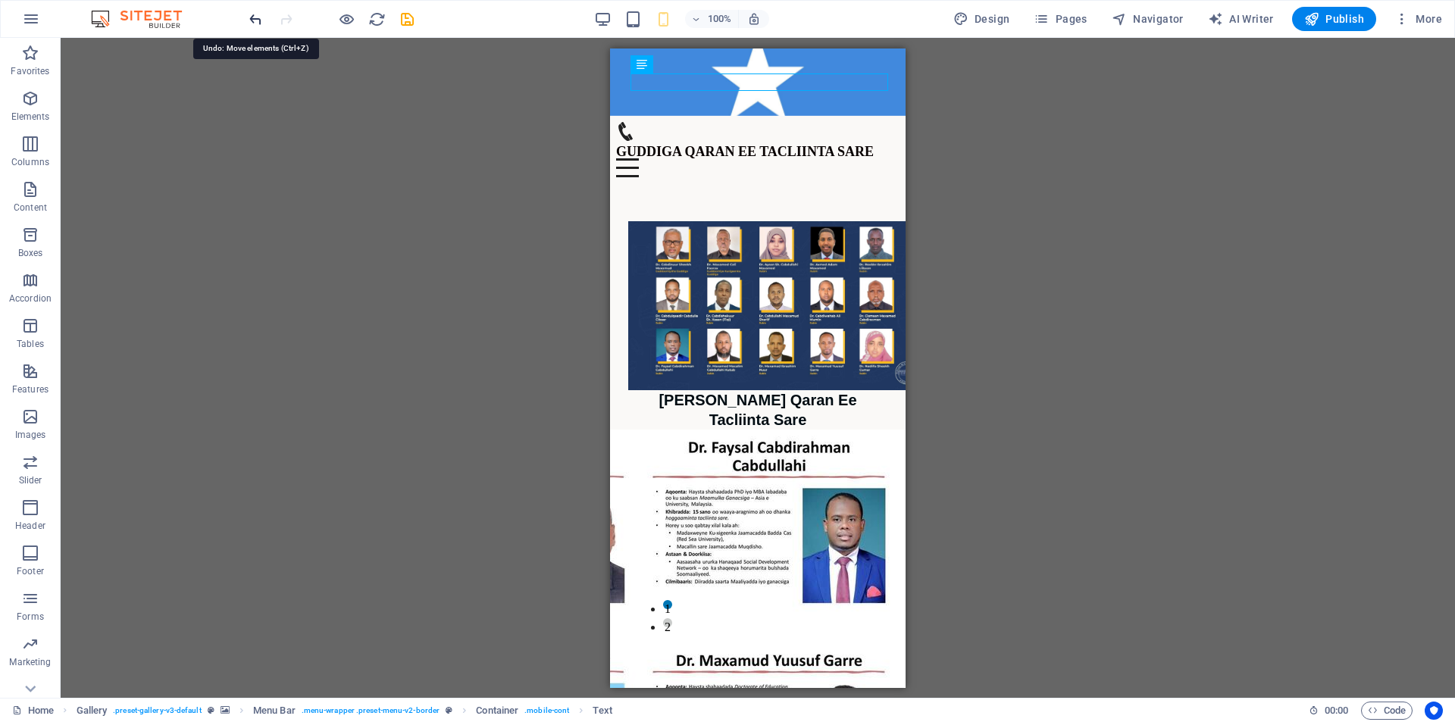
click at [252, 16] on icon "undo" at bounding box center [255, 19] width 17 height 17
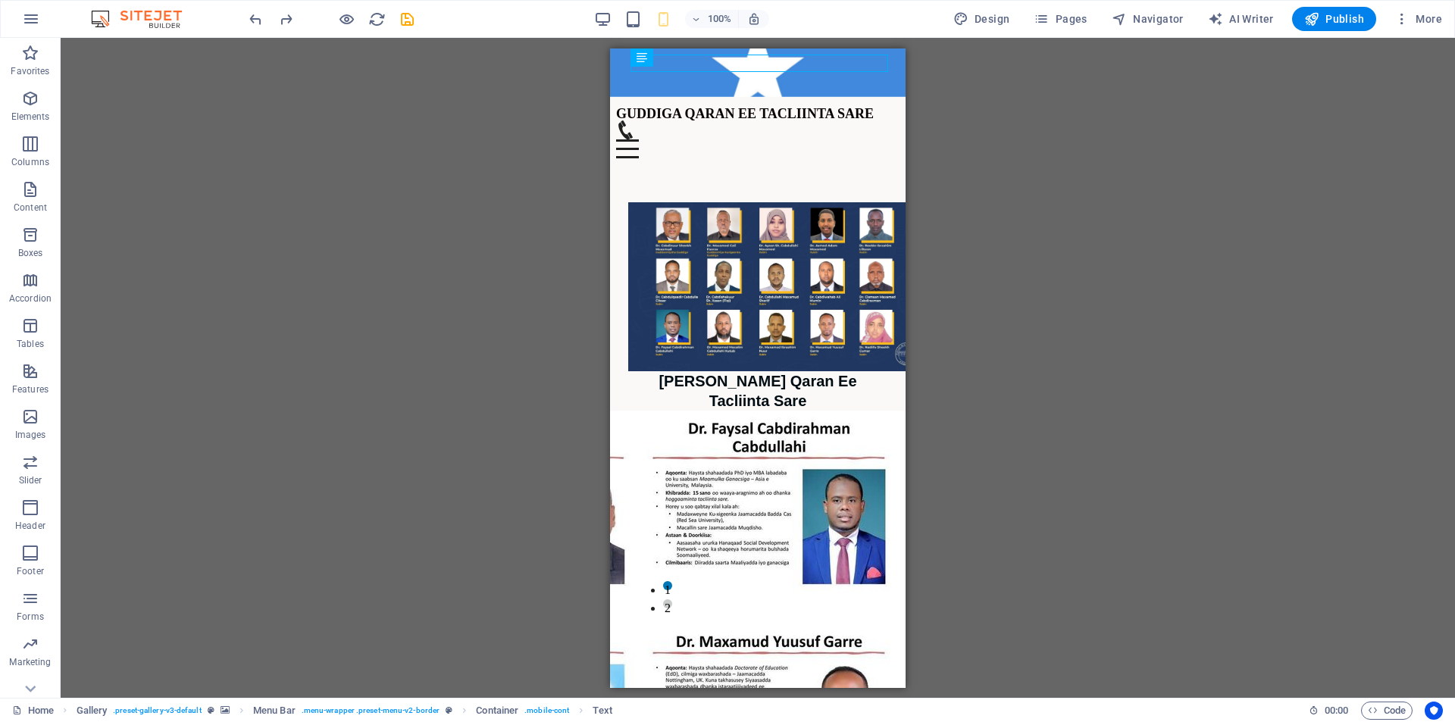
click at [1302, 249] on div "Logo Gallery Menu Bar Gallery Gallery Menu Image HTML Gallery Menu Bar Containe…" at bounding box center [758, 368] width 1394 height 660
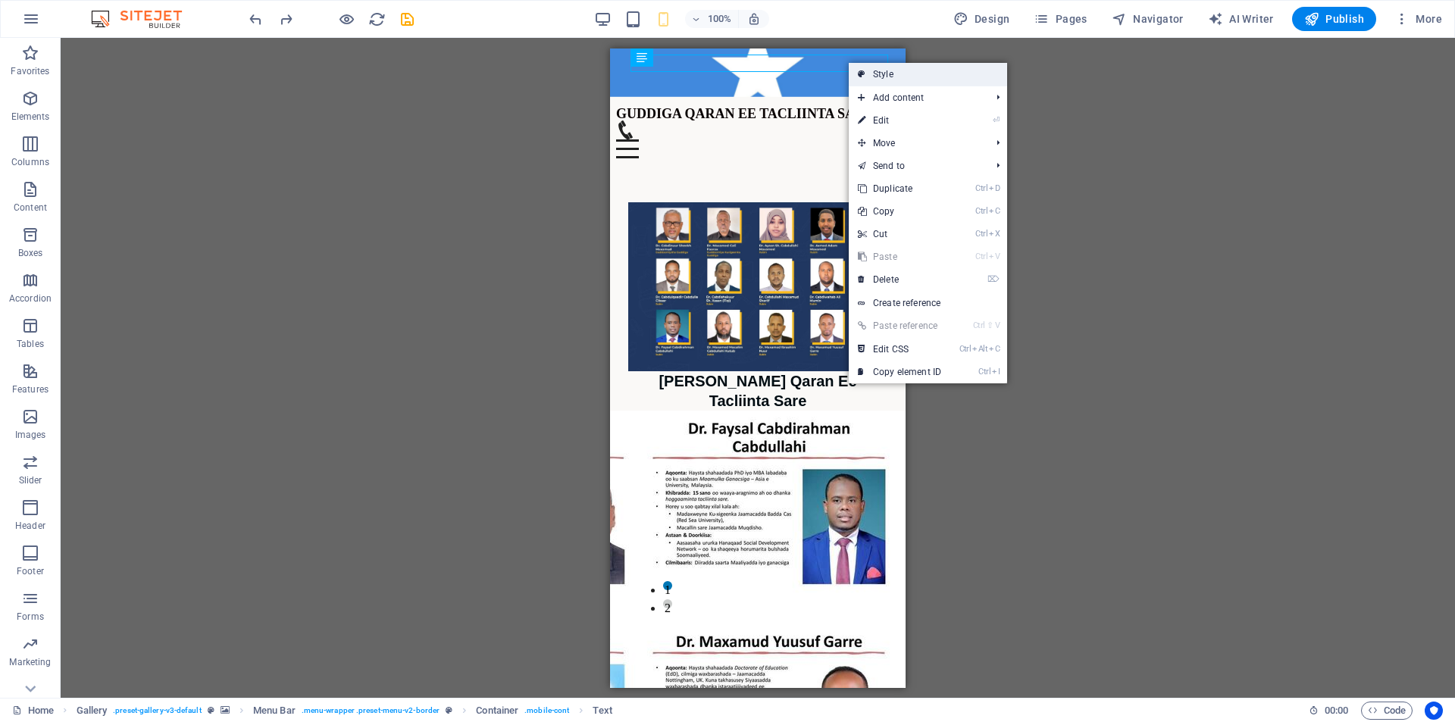
click at [888, 73] on link "Style" at bounding box center [927, 74] width 158 height 23
select select "rem"
select select "preset-menu-v2-border"
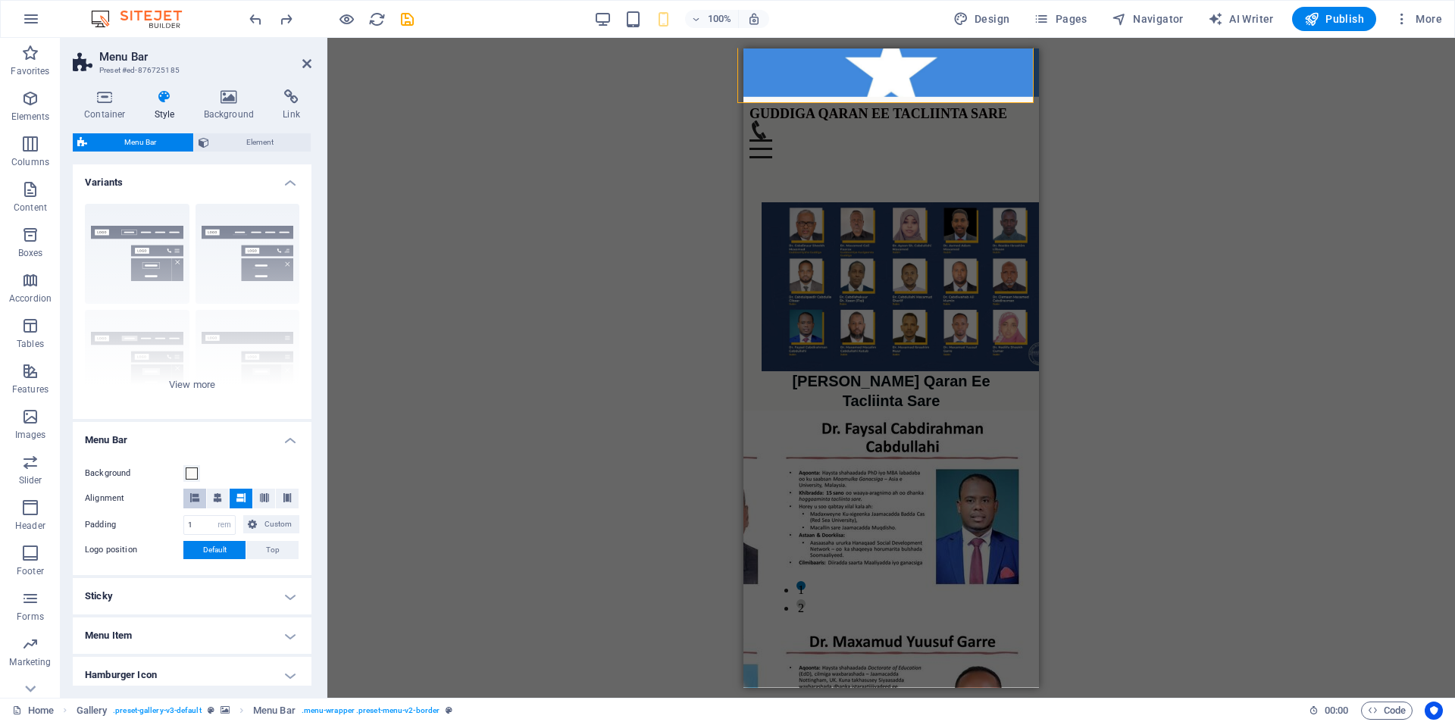
click at [201, 498] on button at bounding box center [194, 499] width 23 height 20
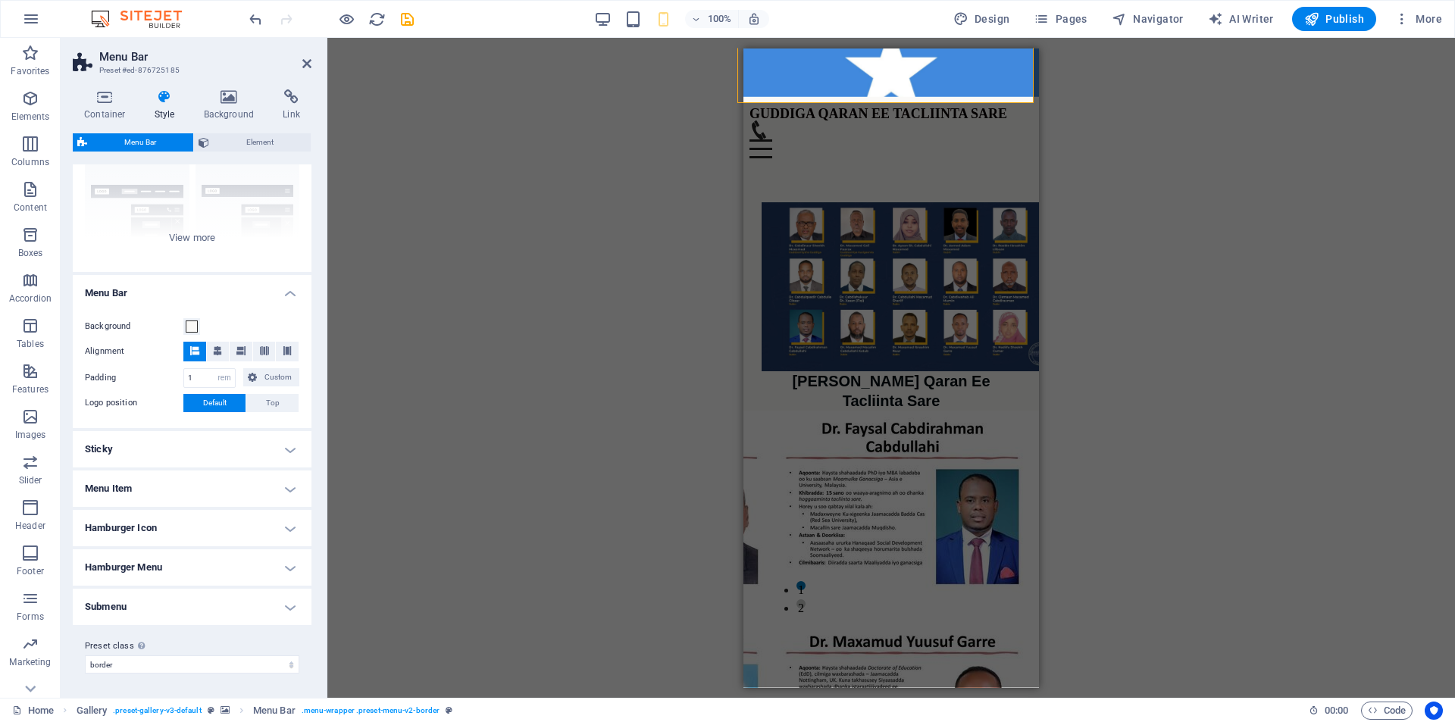
click at [283, 488] on h4 "Menu Item" at bounding box center [192, 488] width 239 height 36
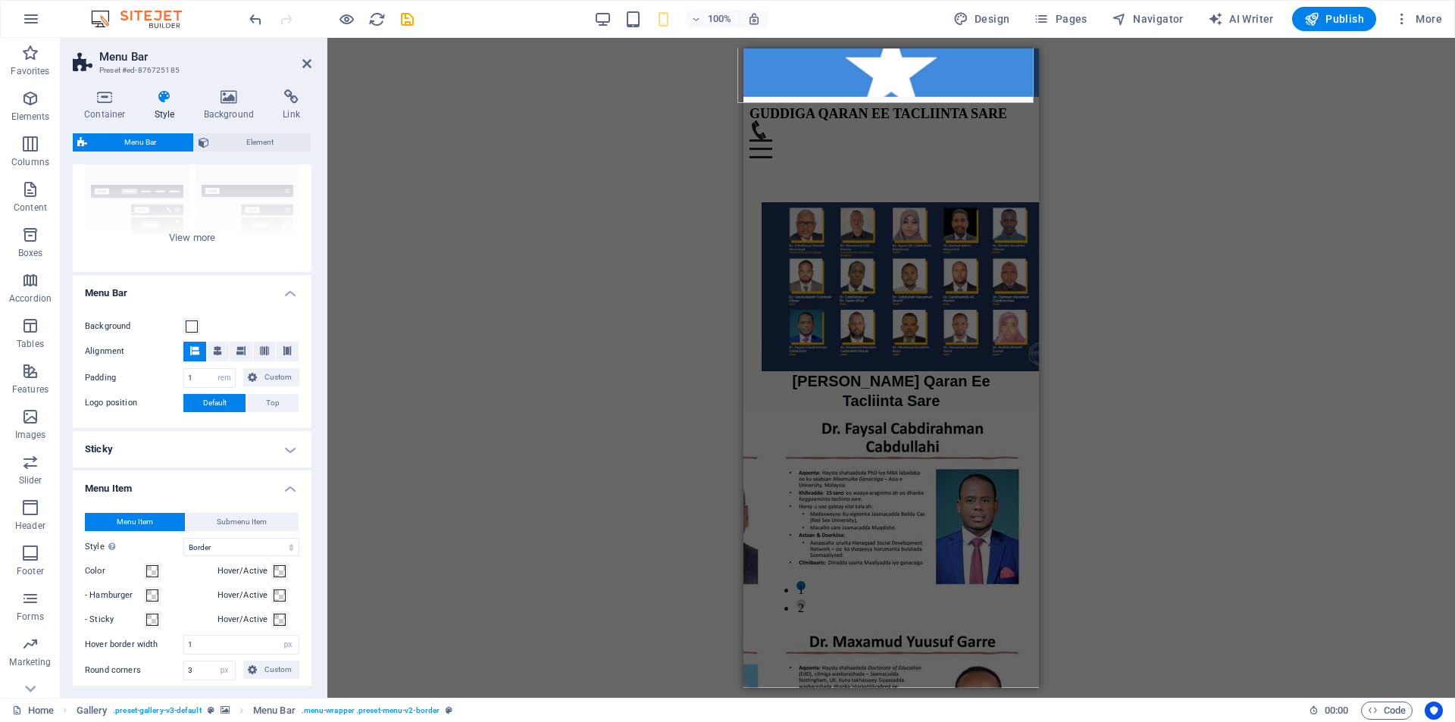
scroll to position [540, 0]
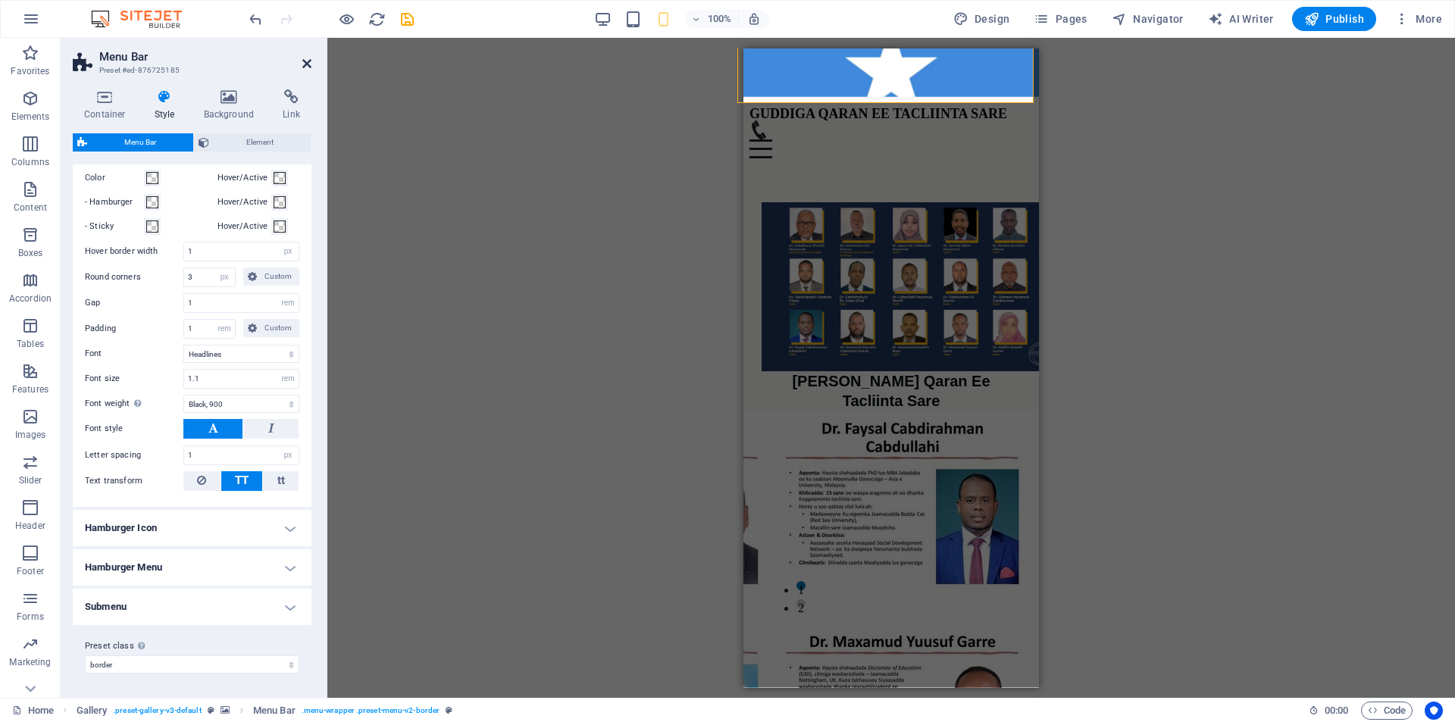
click at [305, 63] on icon at bounding box center [306, 64] width 9 height 12
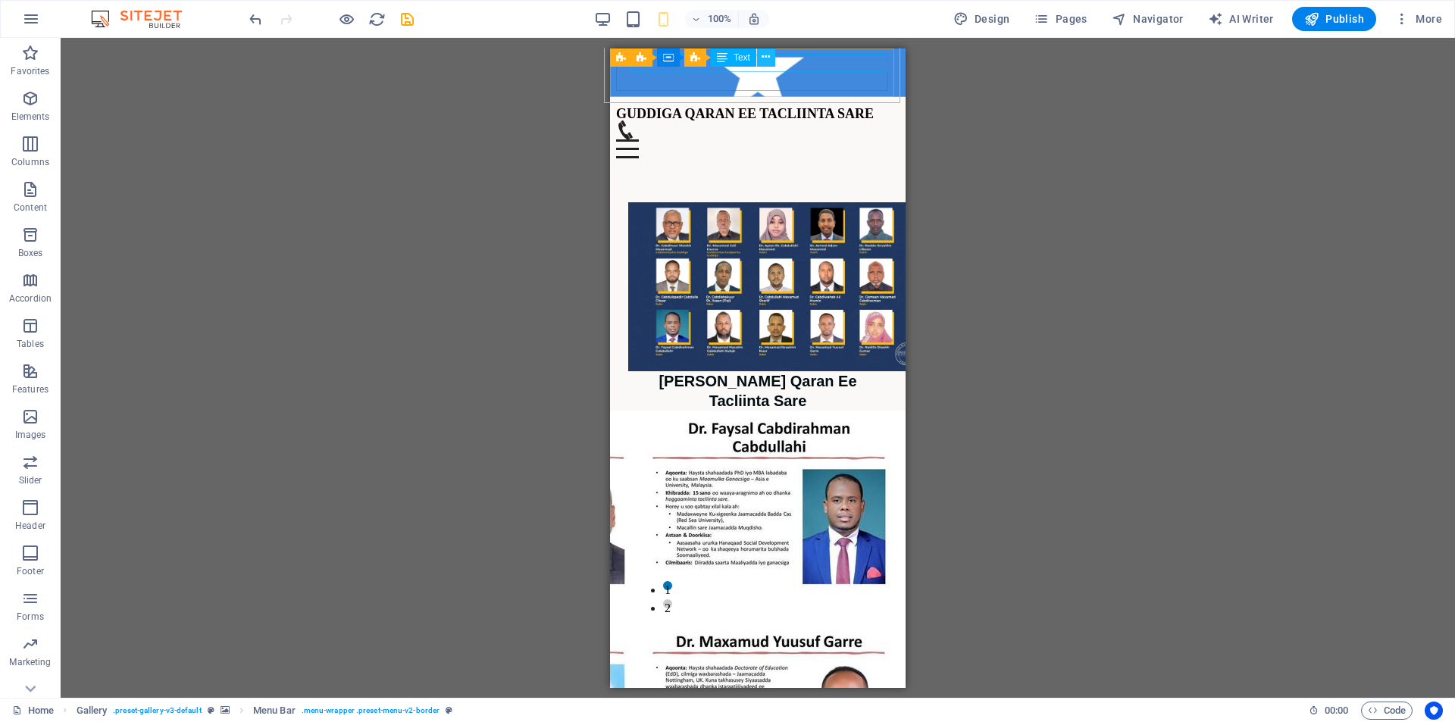
click at [767, 58] on icon at bounding box center [765, 57] width 8 height 16
click at [680, 55] on icon at bounding box center [677, 57] width 8 height 16
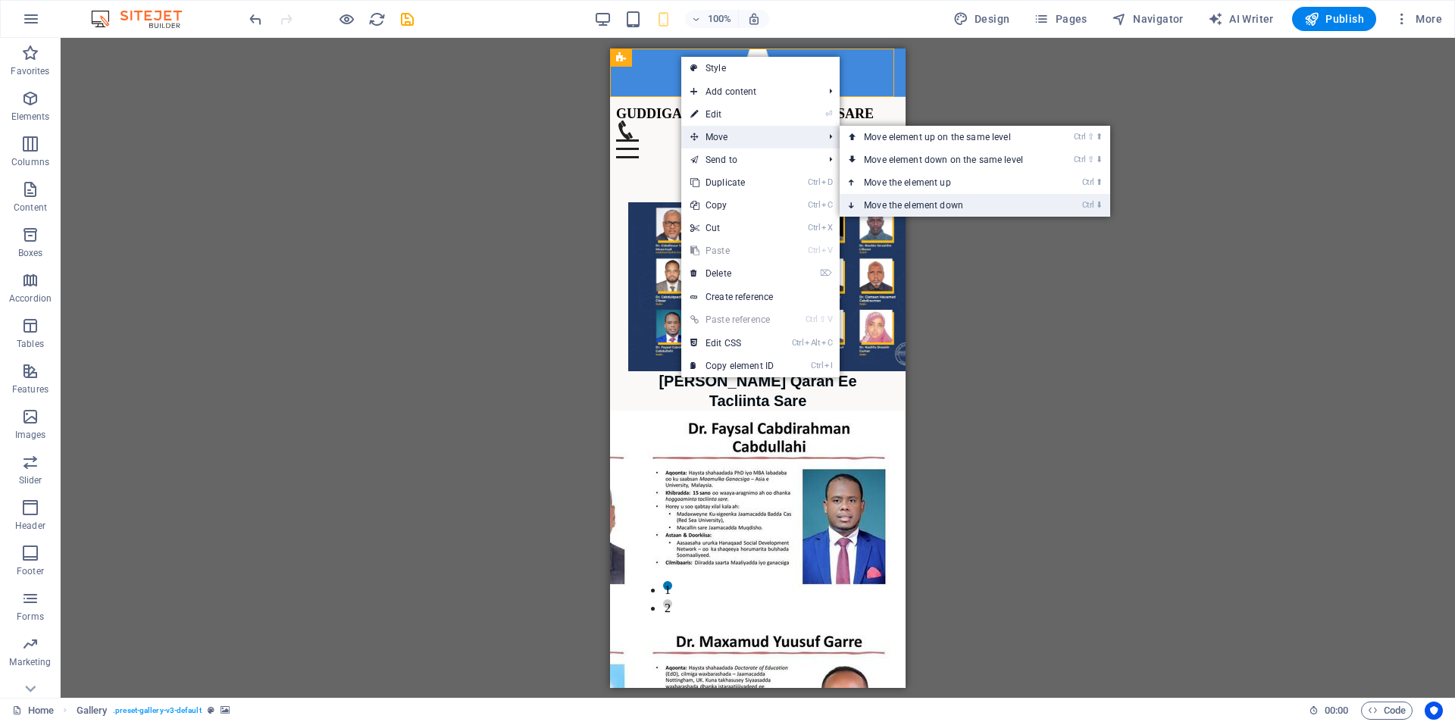
click at [920, 200] on link "Ctrl ⬇ Move the element down" at bounding box center [946, 205] width 214 height 23
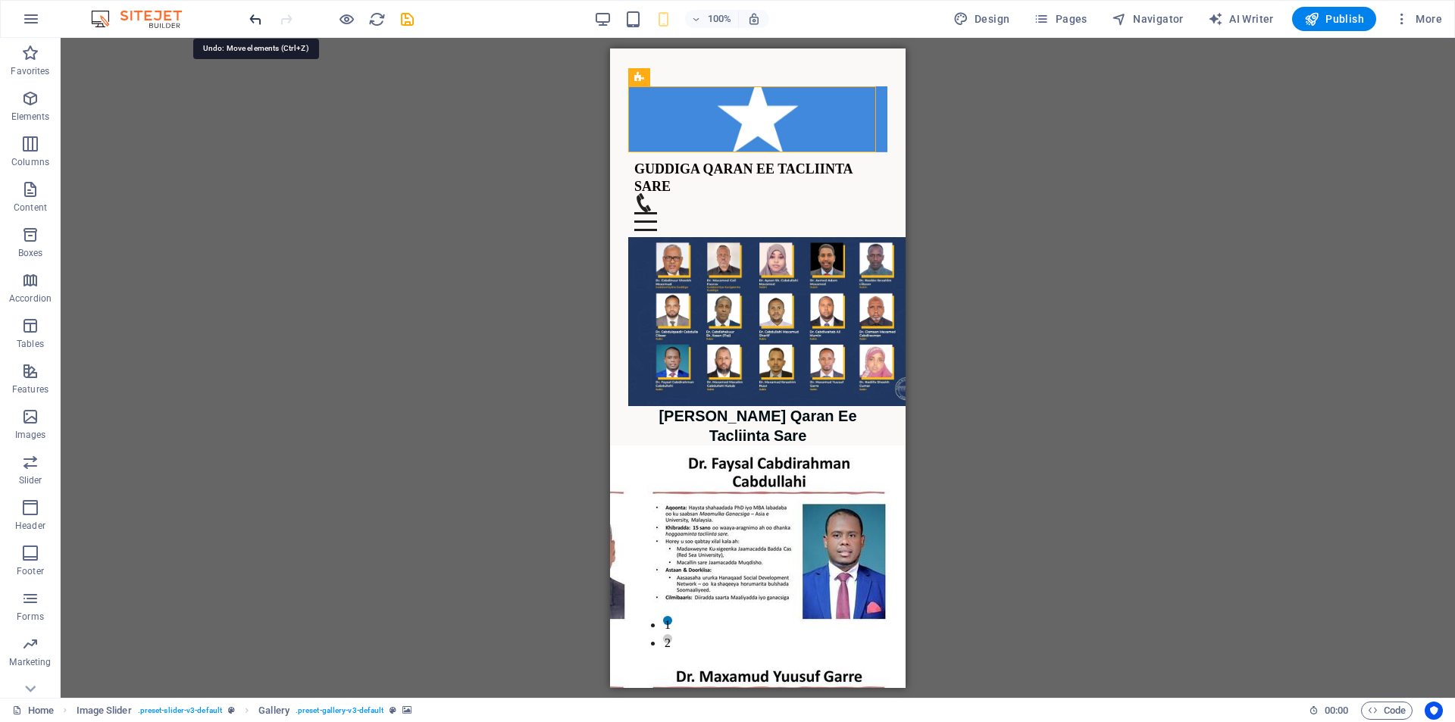
click at [258, 17] on icon "undo" at bounding box center [255, 19] width 17 height 17
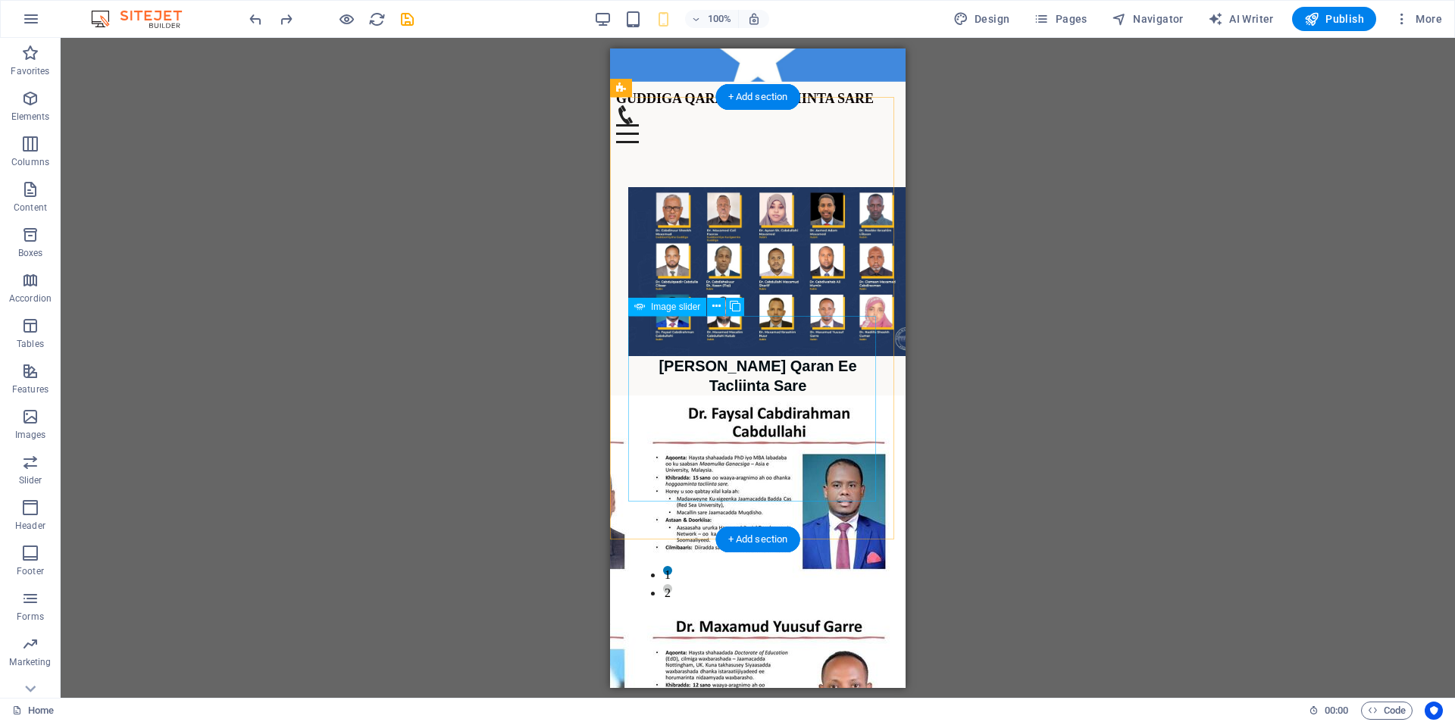
scroll to position [0, 0]
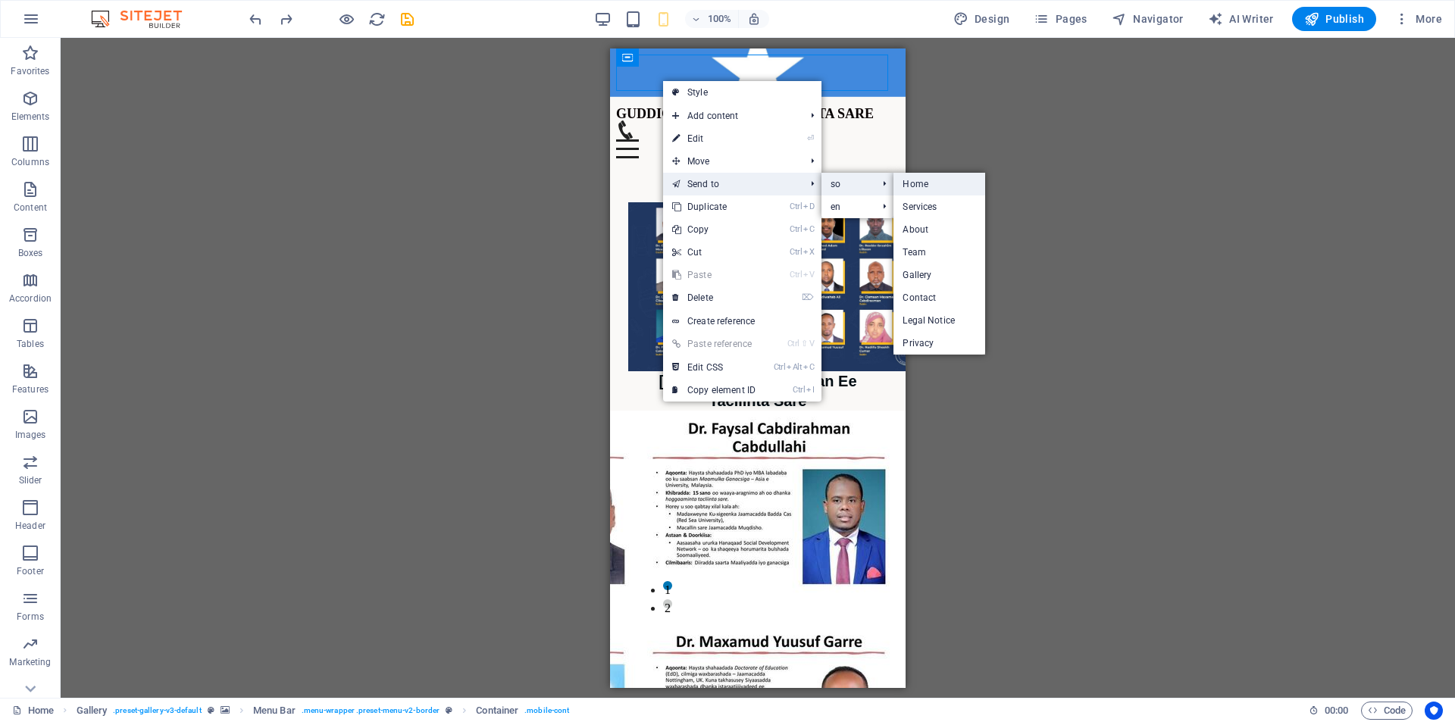
click at [904, 182] on link "Home" at bounding box center [939, 184] width 92 height 23
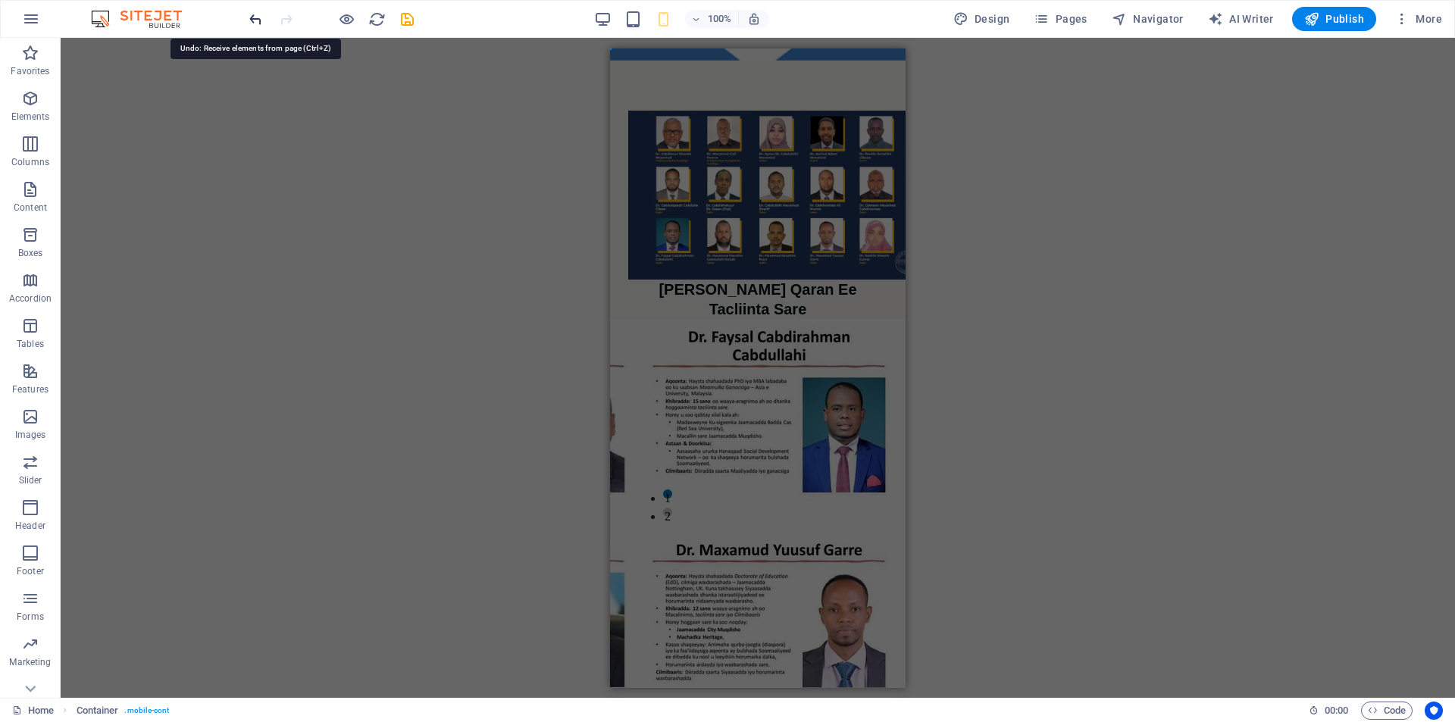
click at [257, 16] on icon "undo" at bounding box center [255, 19] width 17 height 17
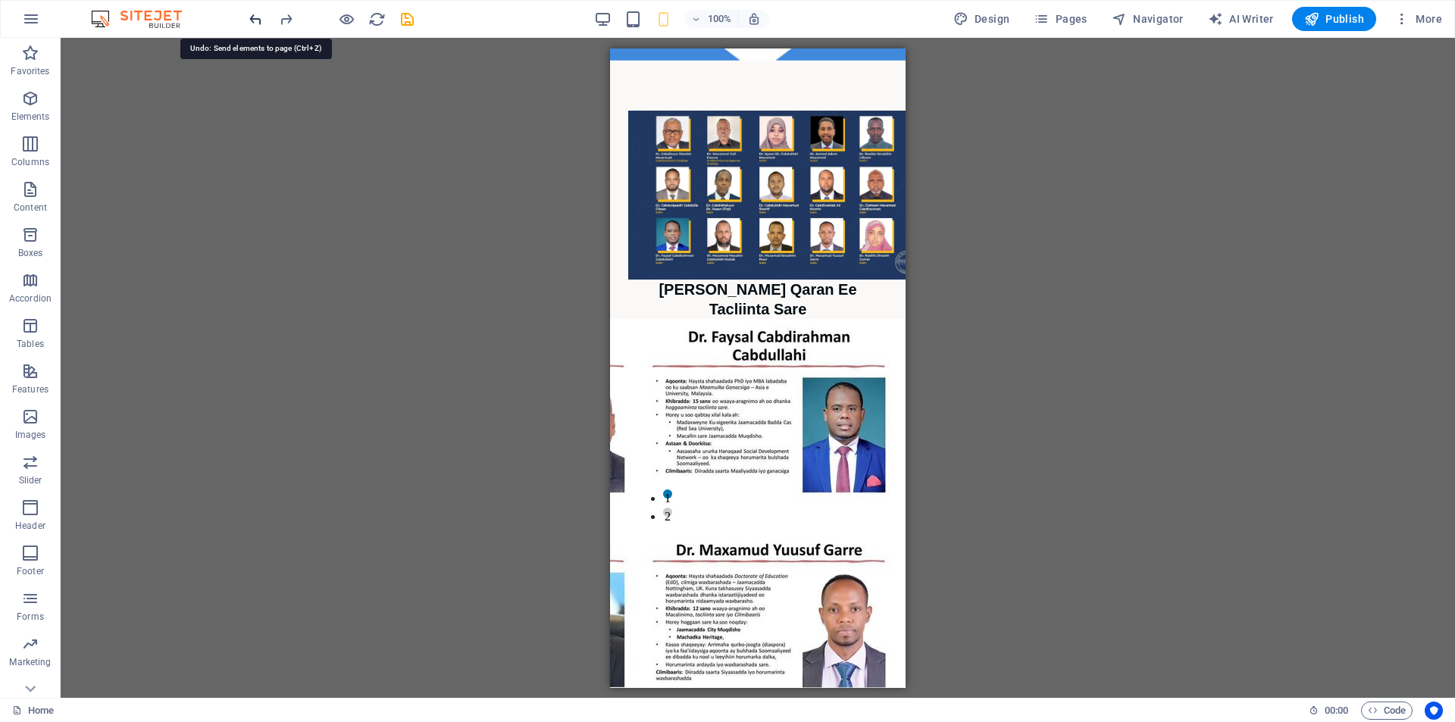
click at [258, 18] on icon "undo" at bounding box center [255, 19] width 17 height 17
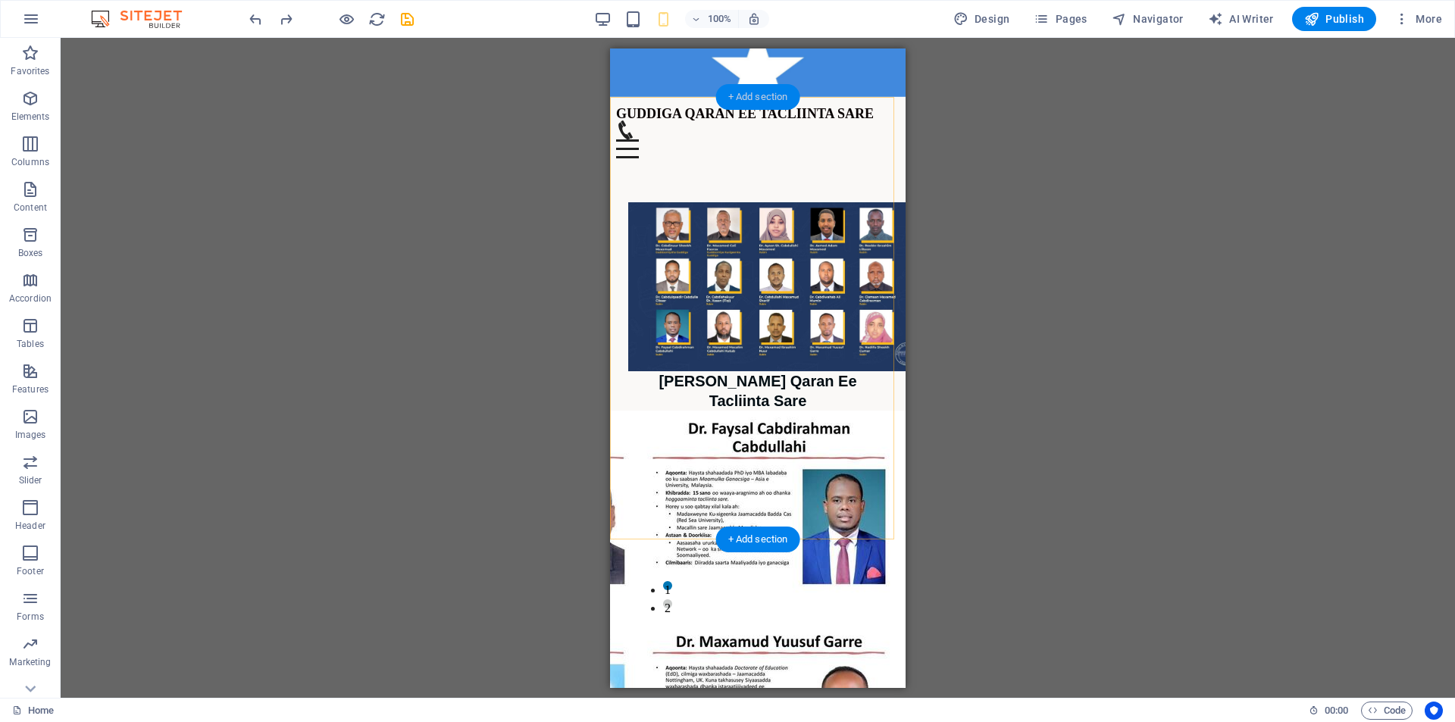
click at [737, 98] on div "+ Add section" at bounding box center [758, 97] width 84 height 26
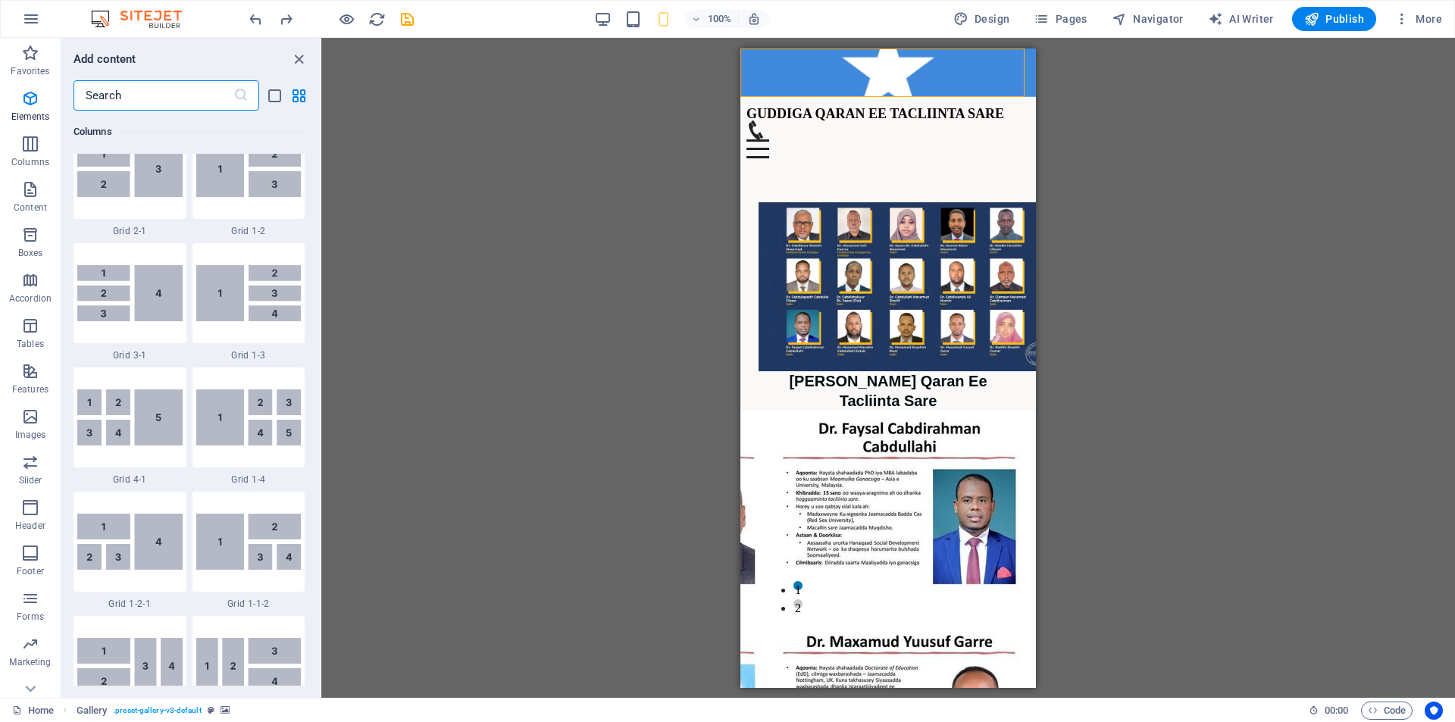
scroll to position [2651, 0]
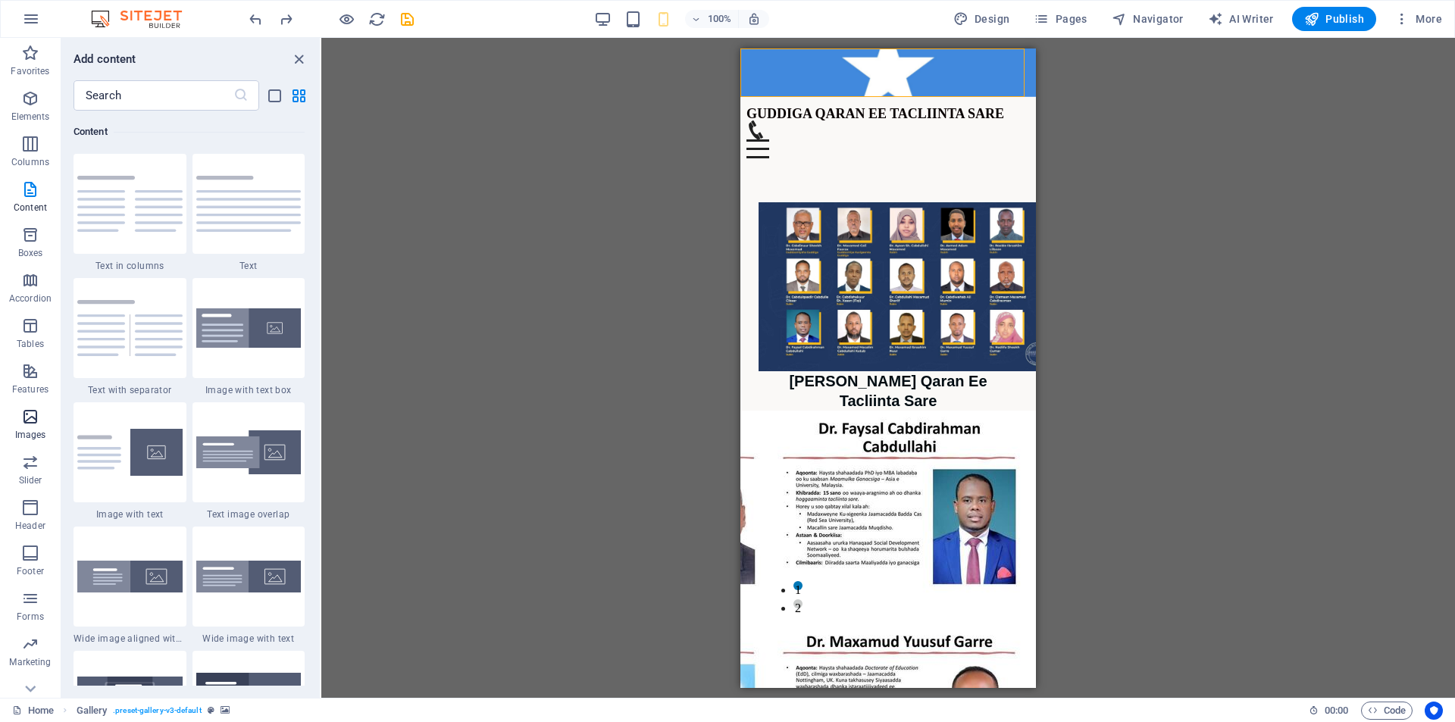
click at [36, 423] on icon "button" at bounding box center [30, 417] width 18 height 18
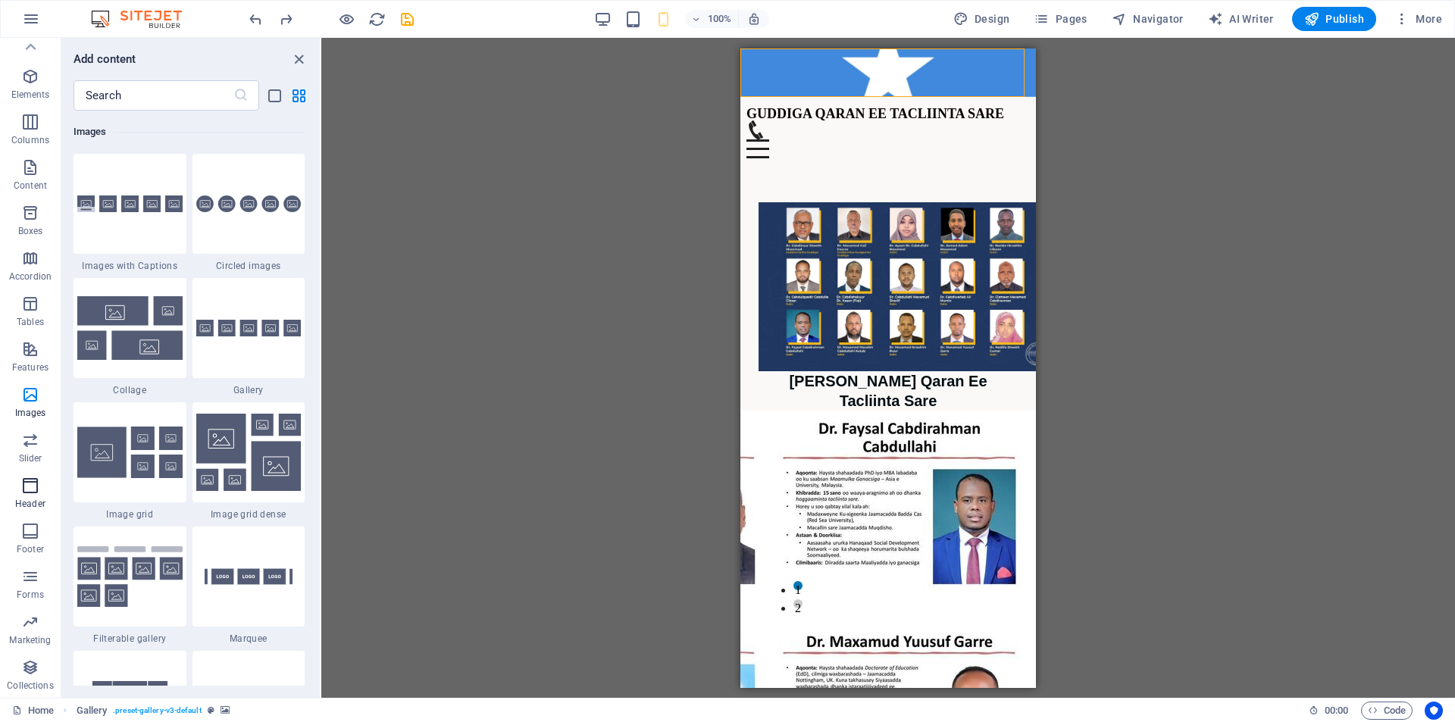
scroll to position [0, 0]
click at [39, 511] on icon "button" at bounding box center [30, 507] width 18 height 18
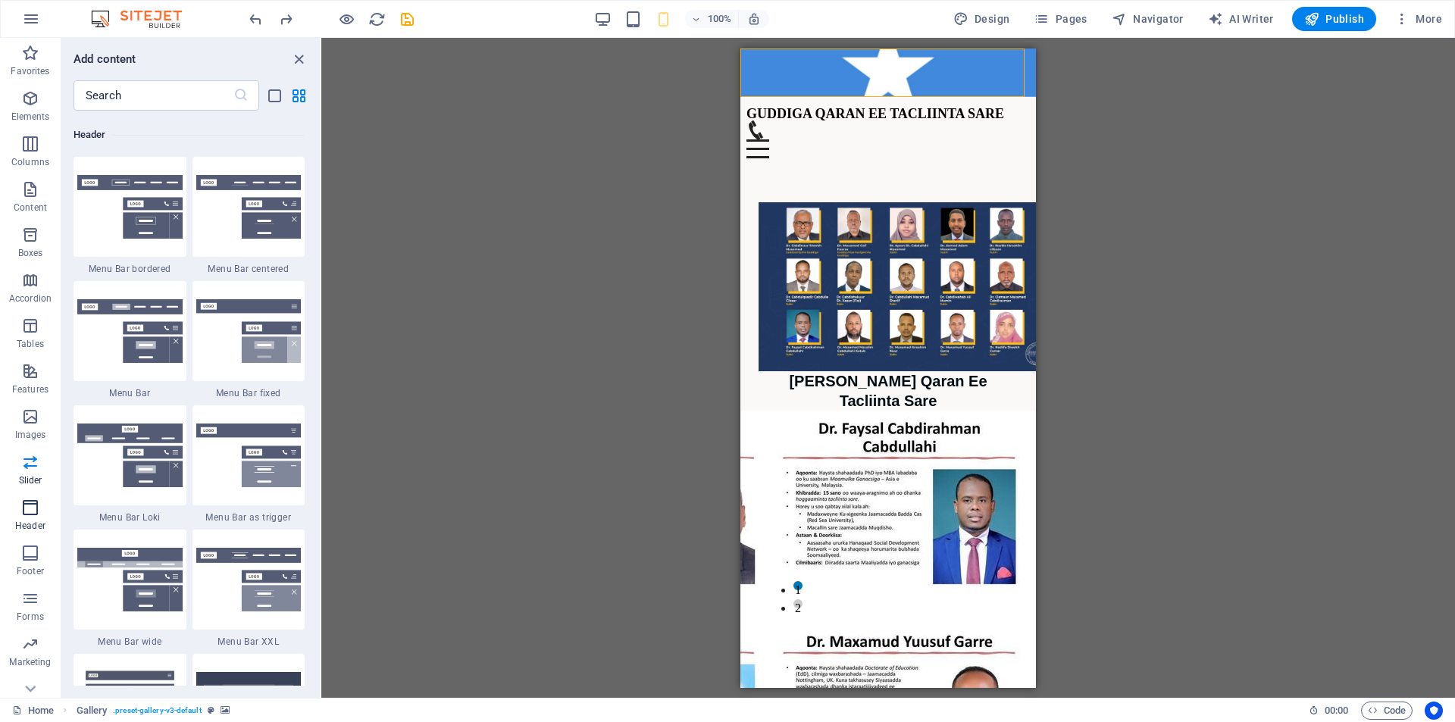
scroll to position [9123, 0]
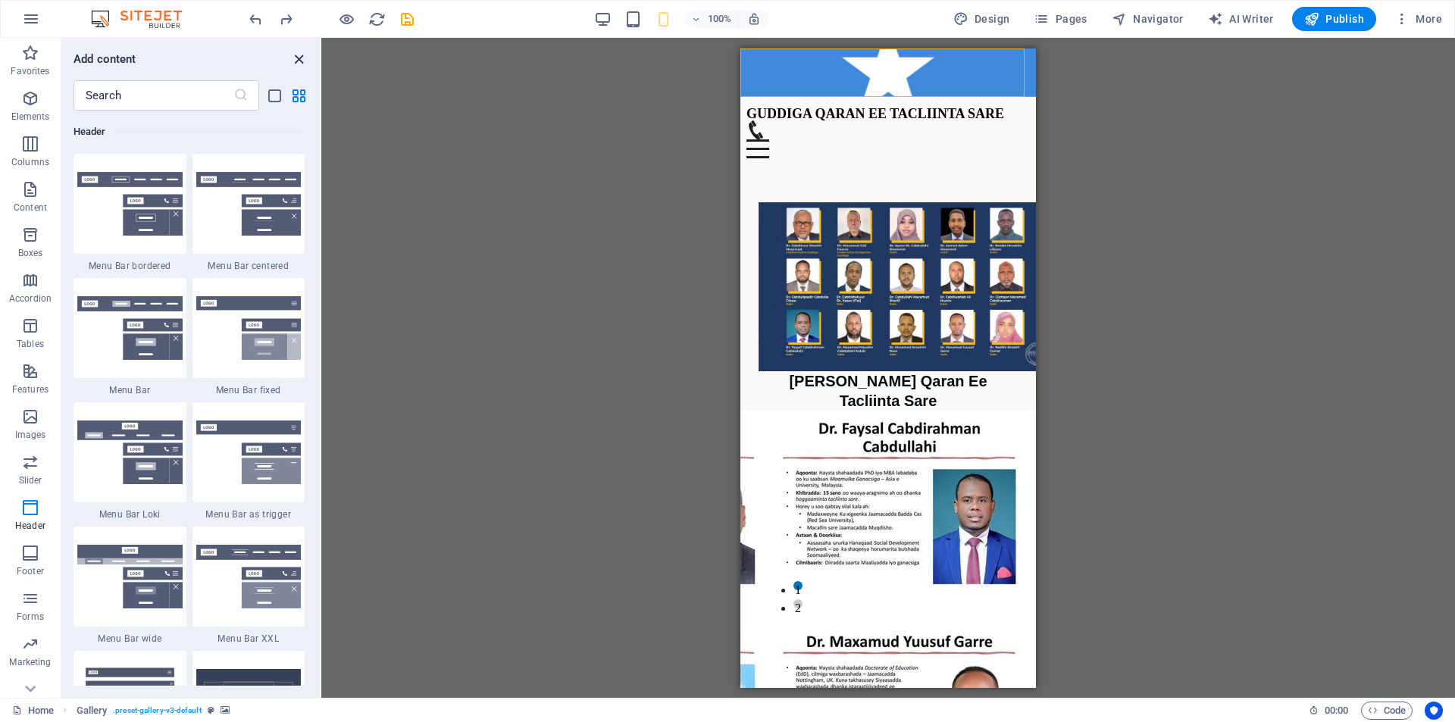
click at [298, 62] on icon "close panel" at bounding box center [298, 59] width 17 height 17
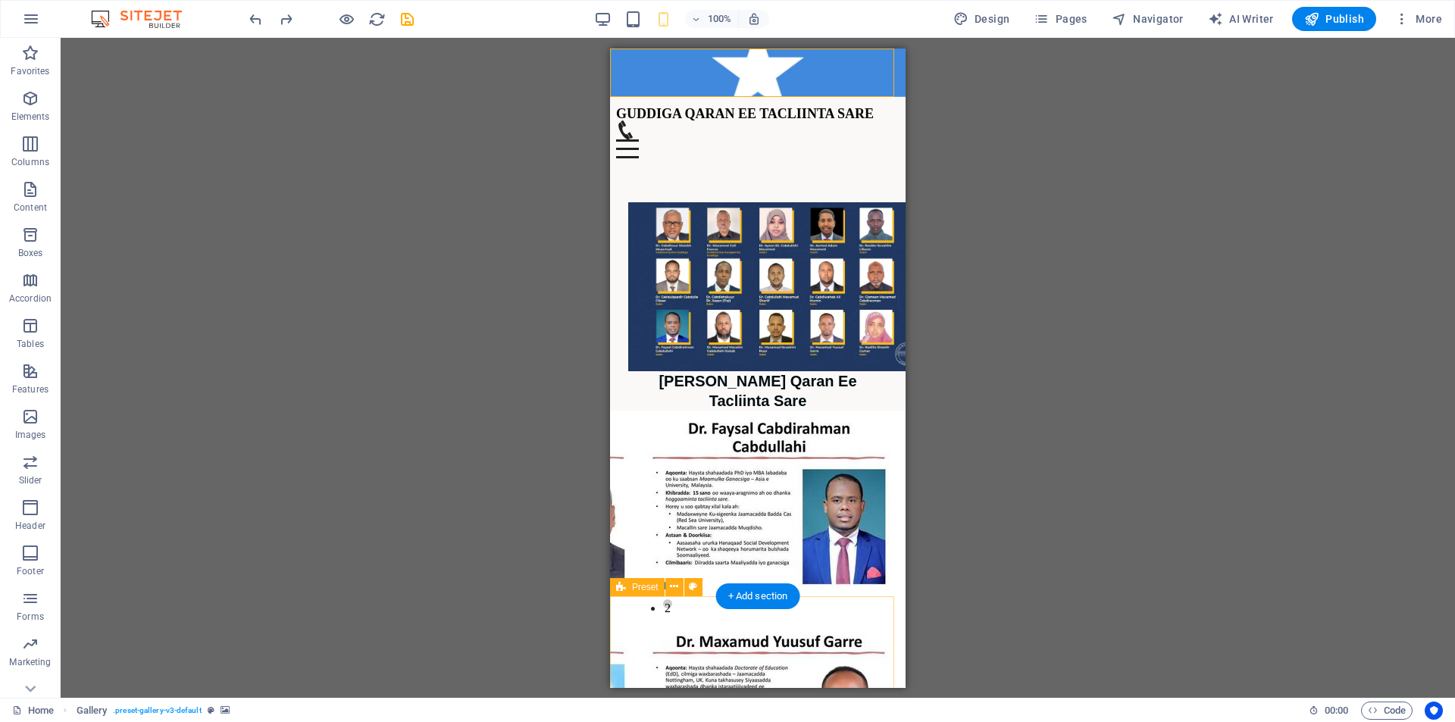
scroll to position [394, 0]
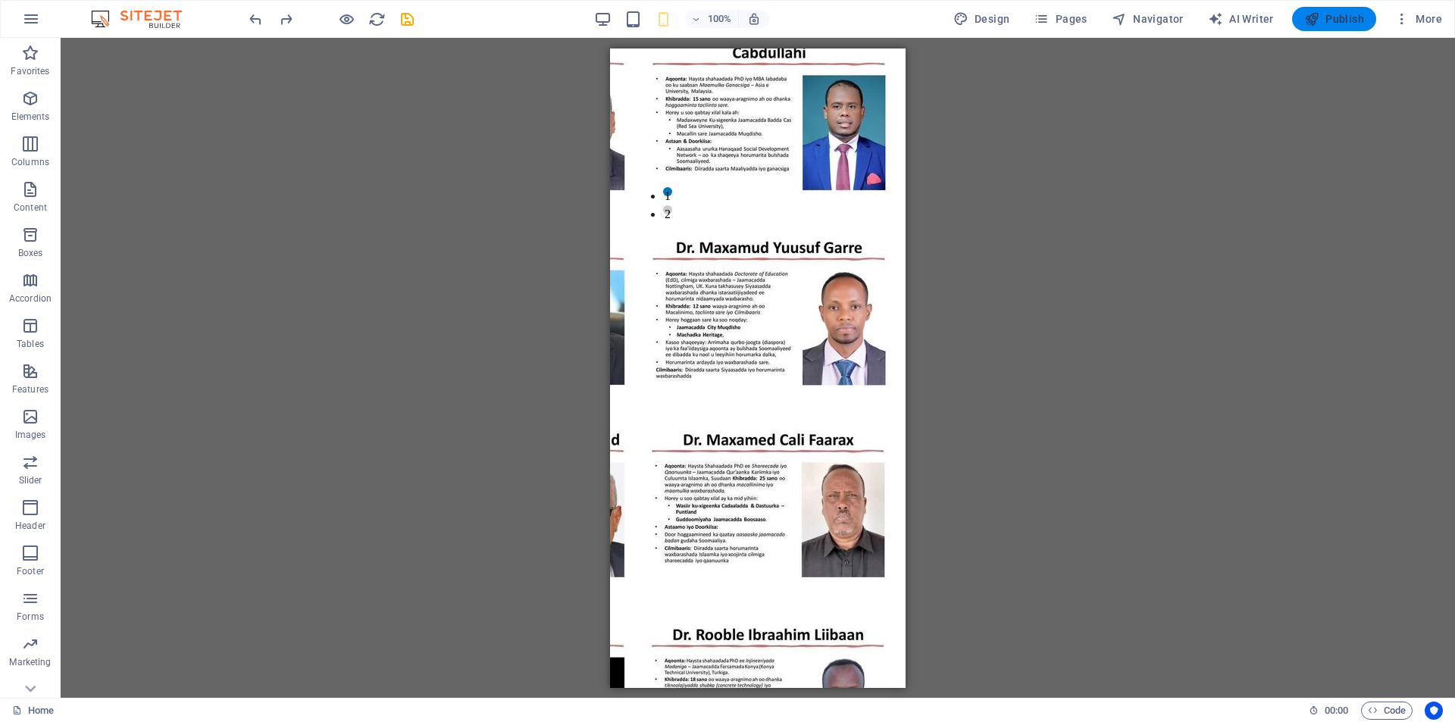
click at [1344, 17] on span "Publish" at bounding box center [1334, 18] width 60 height 15
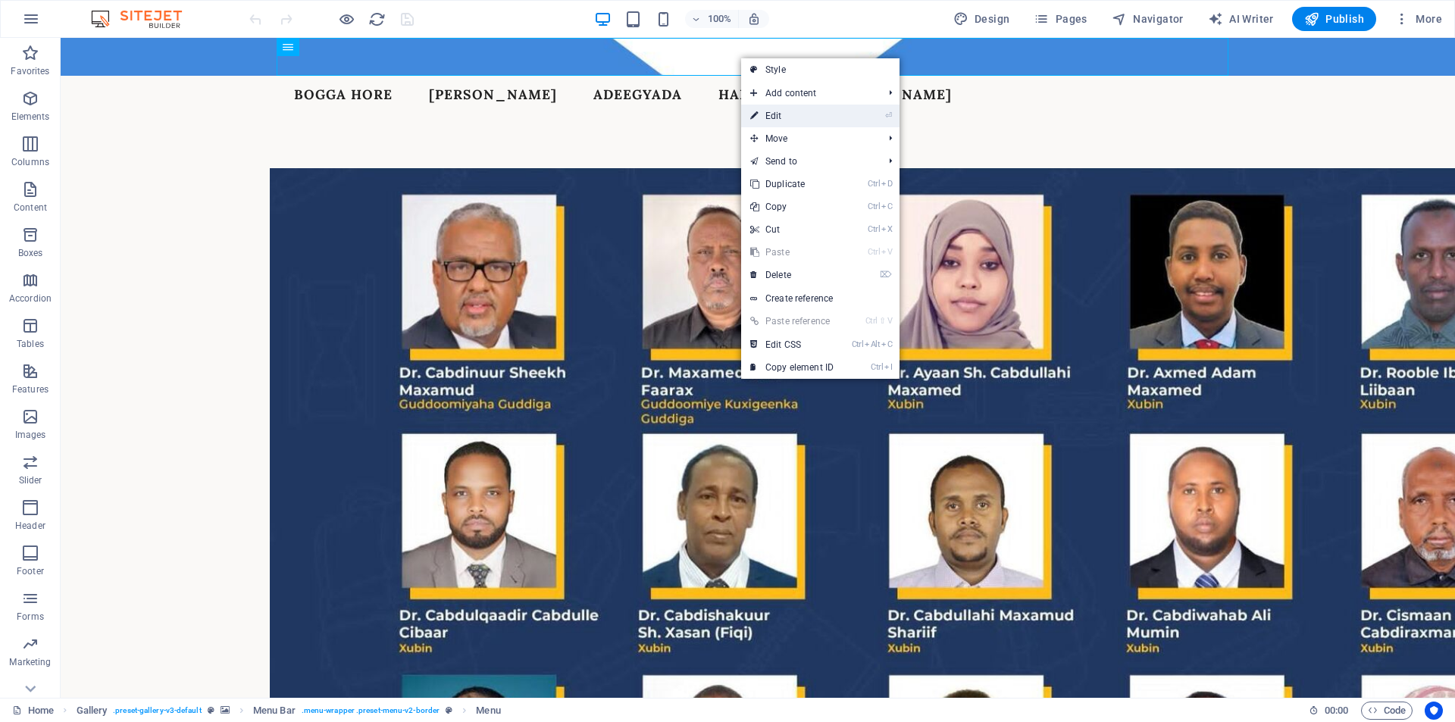
click at [766, 119] on link "⏎ Edit" at bounding box center [792, 116] width 102 height 23
select select
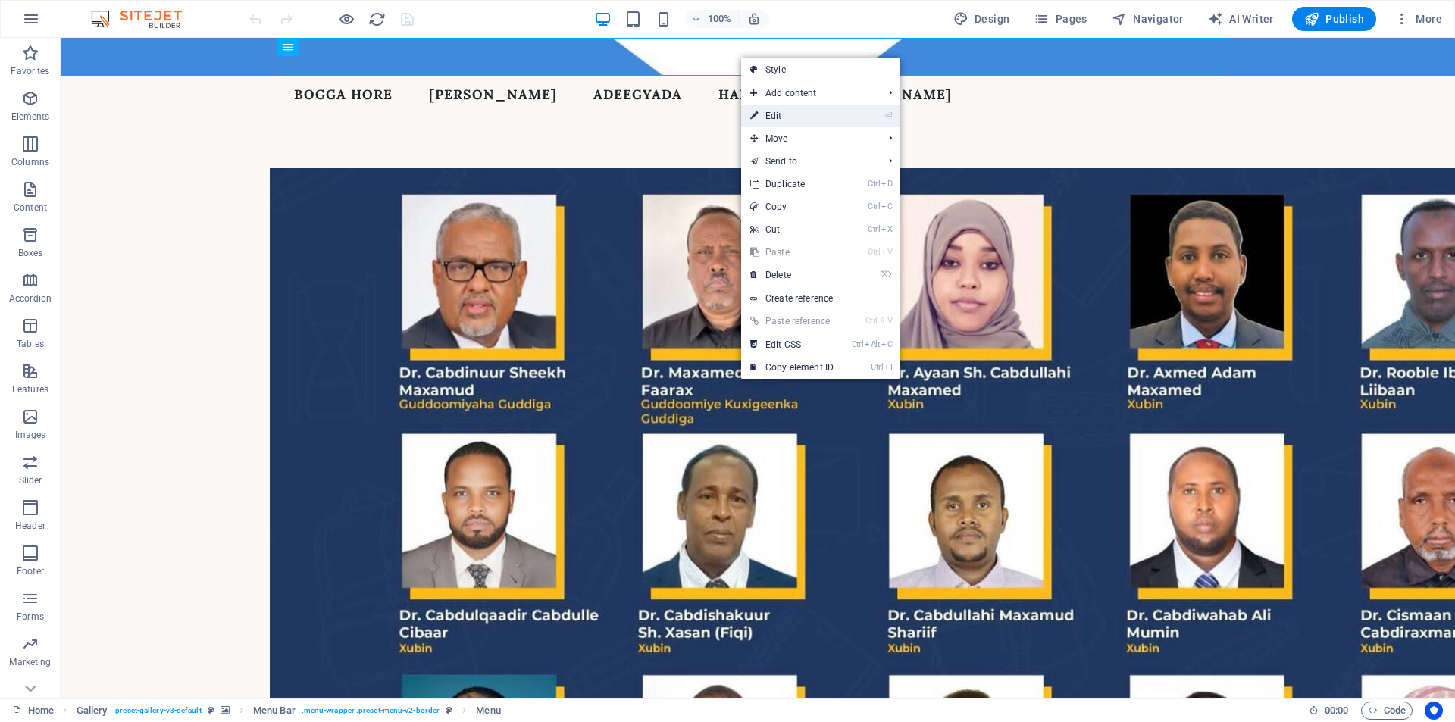
select select
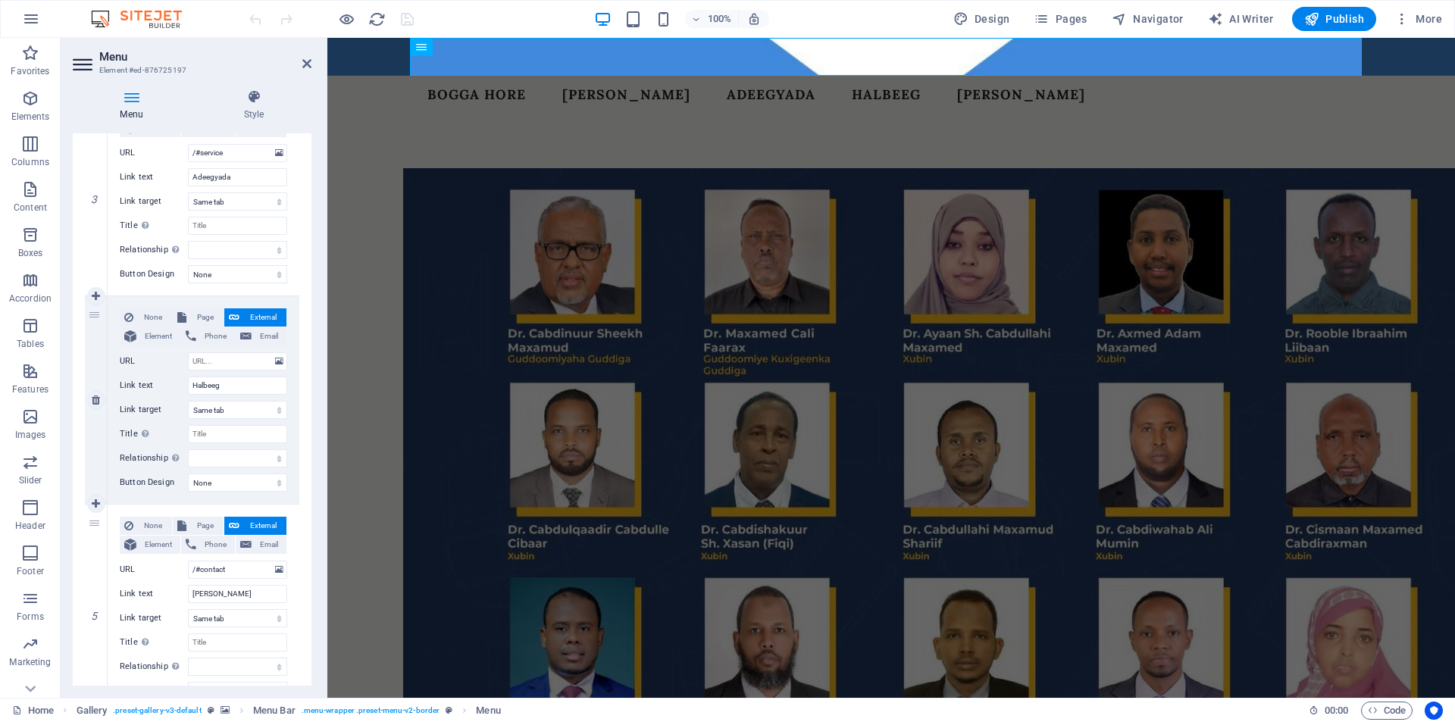
scroll to position [675, 0]
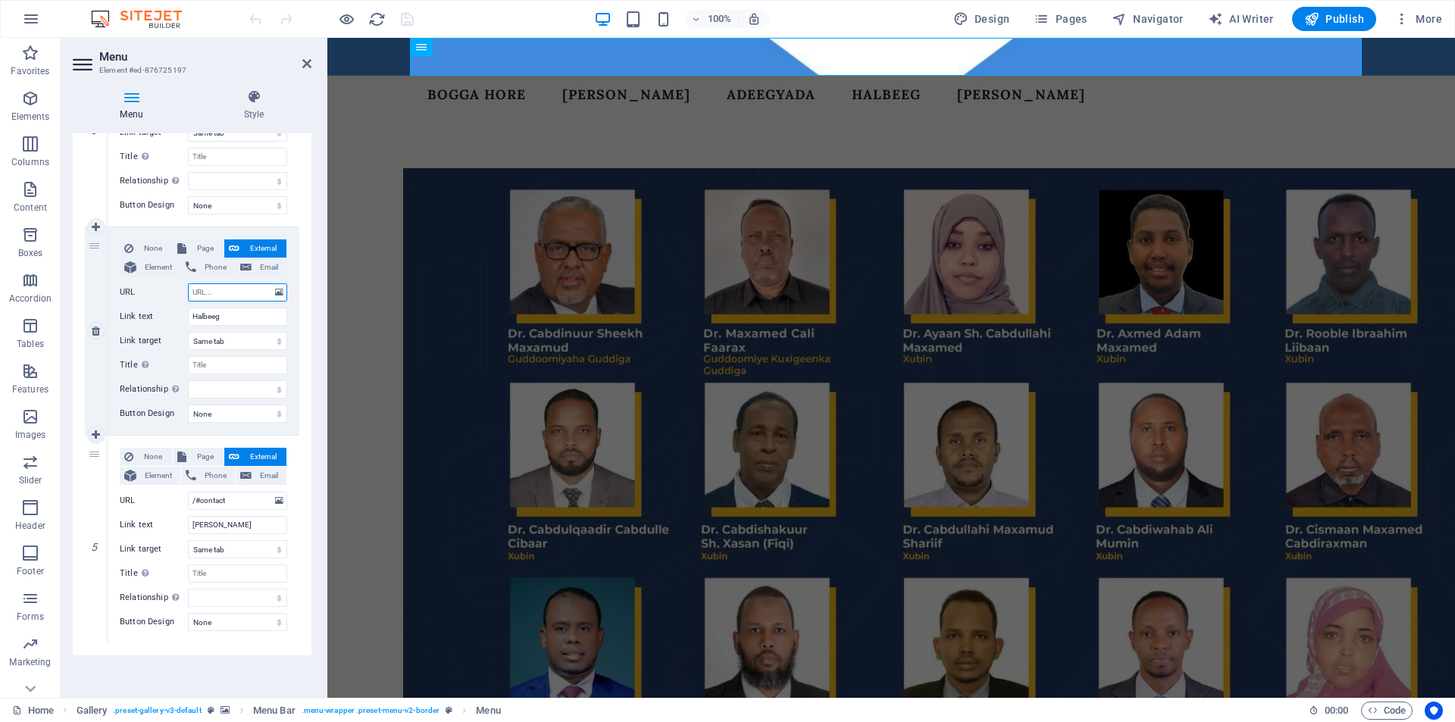
click at [206, 291] on input "URL" at bounding box center [237, 292] width 99 height 18
type input "/"
select select
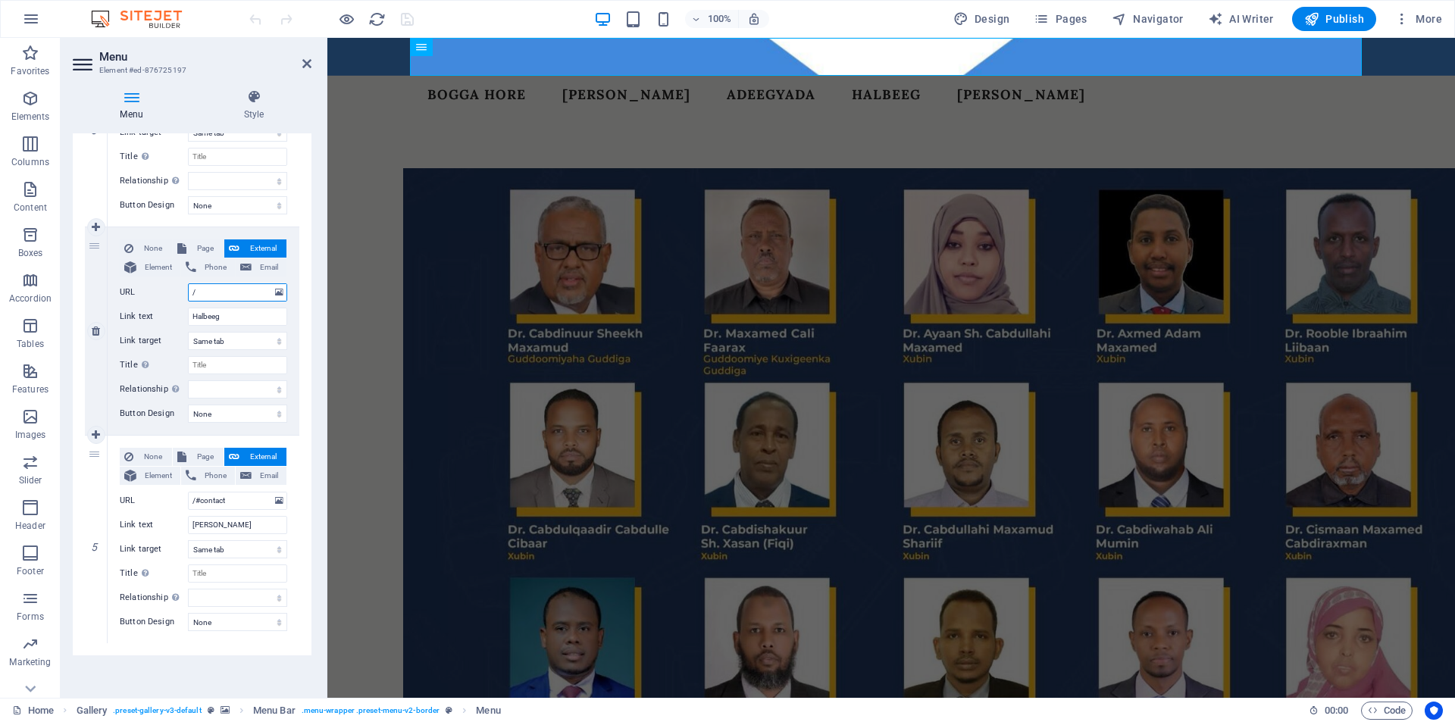
select select
type input "/~"
select select
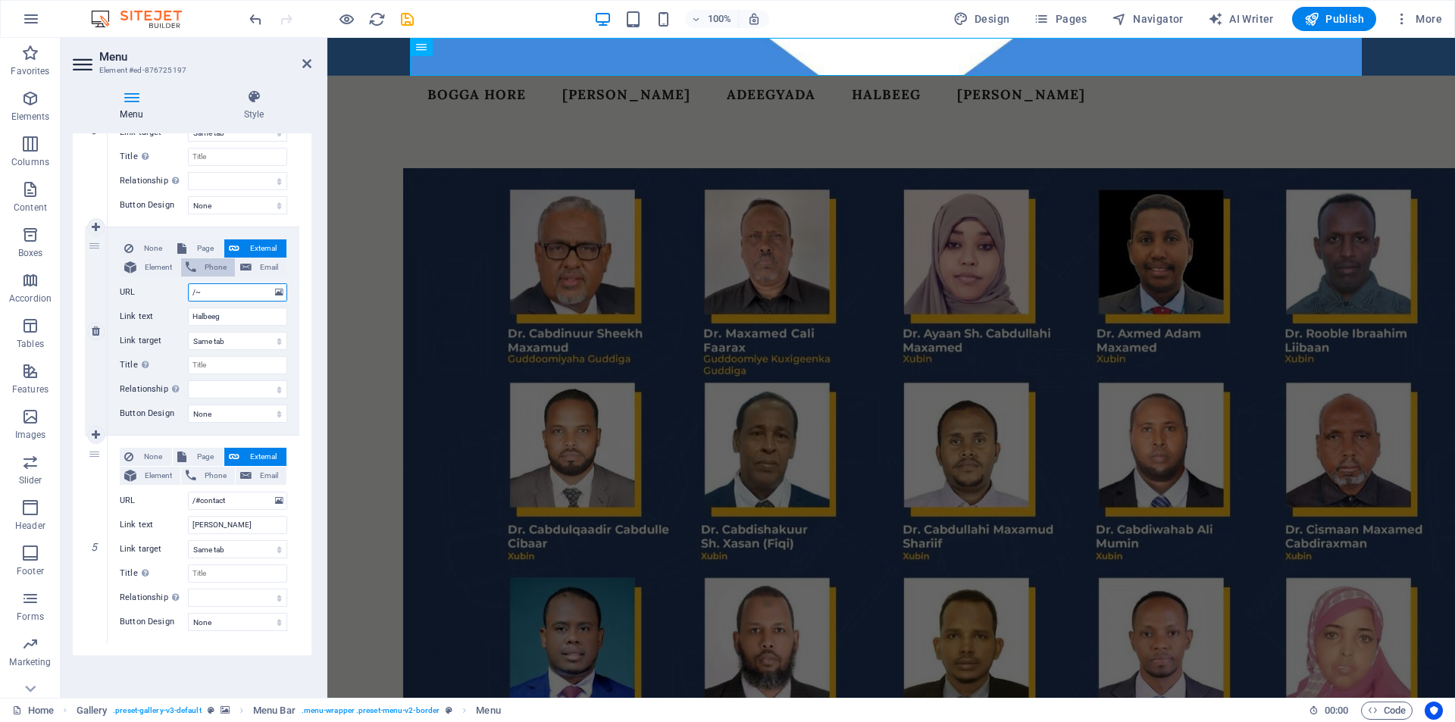
select select
type input "/"
select select
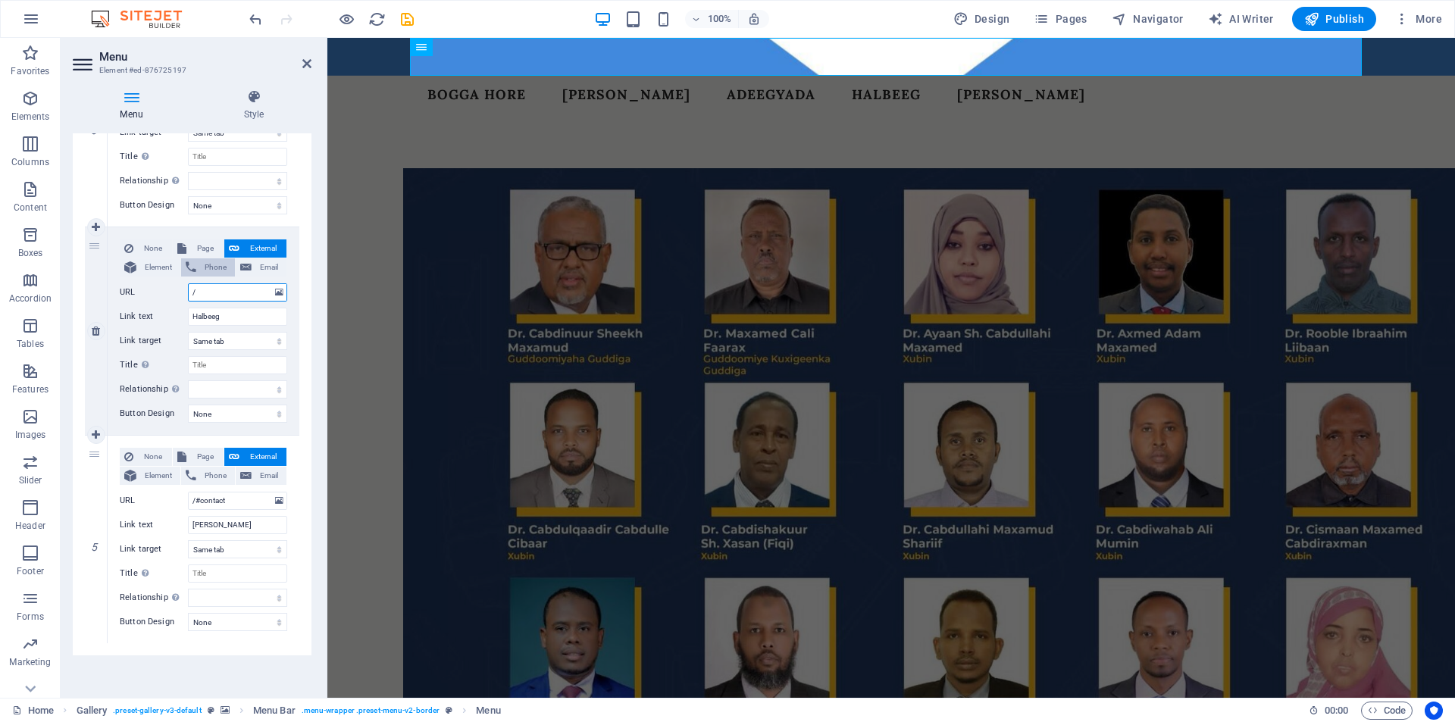
select select
type input "/#"
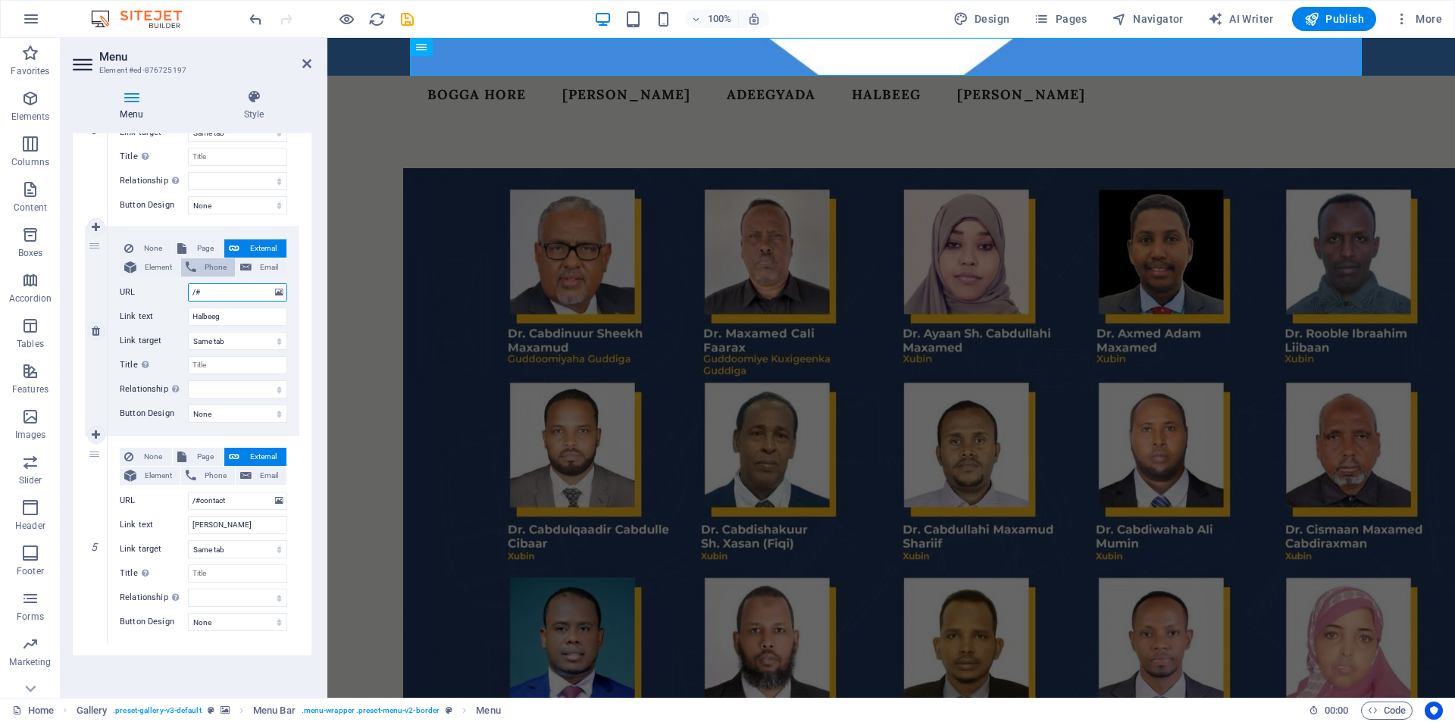
select select
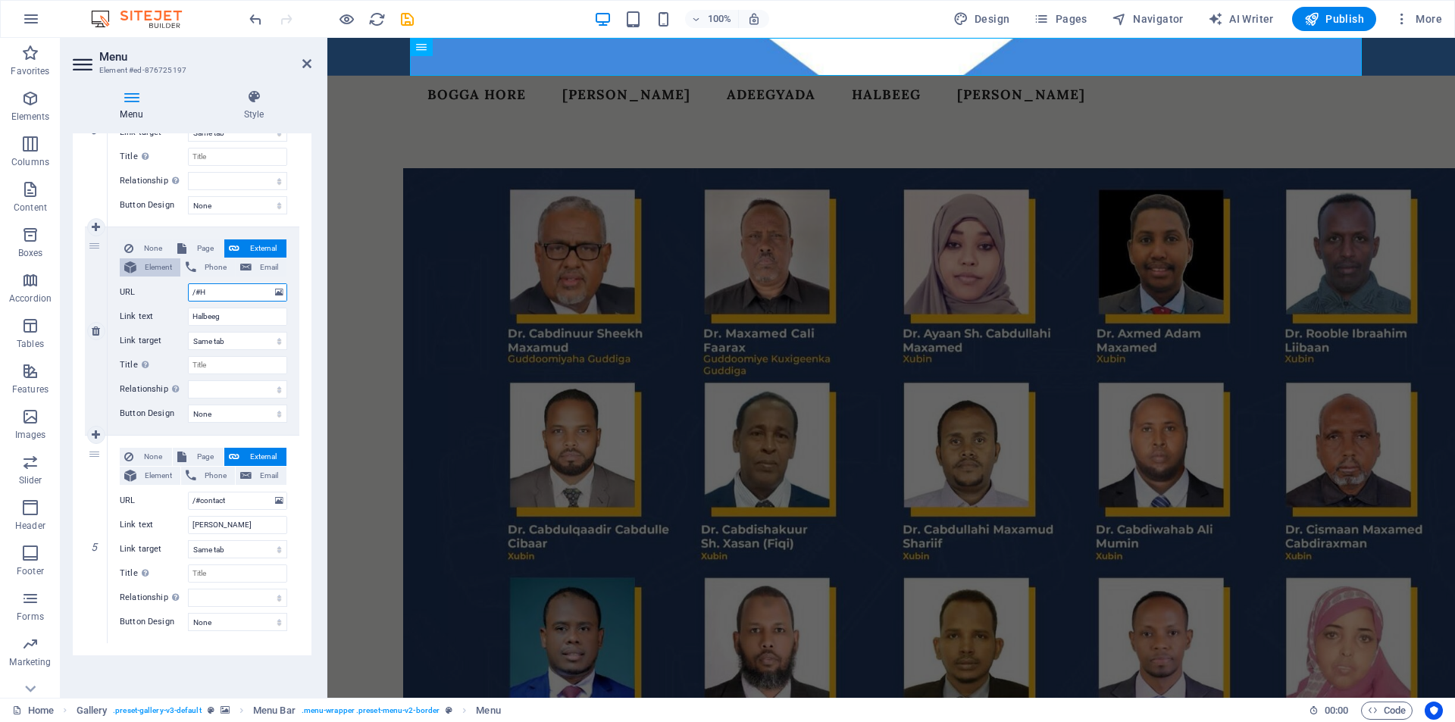
type input "/#Ha"
select select
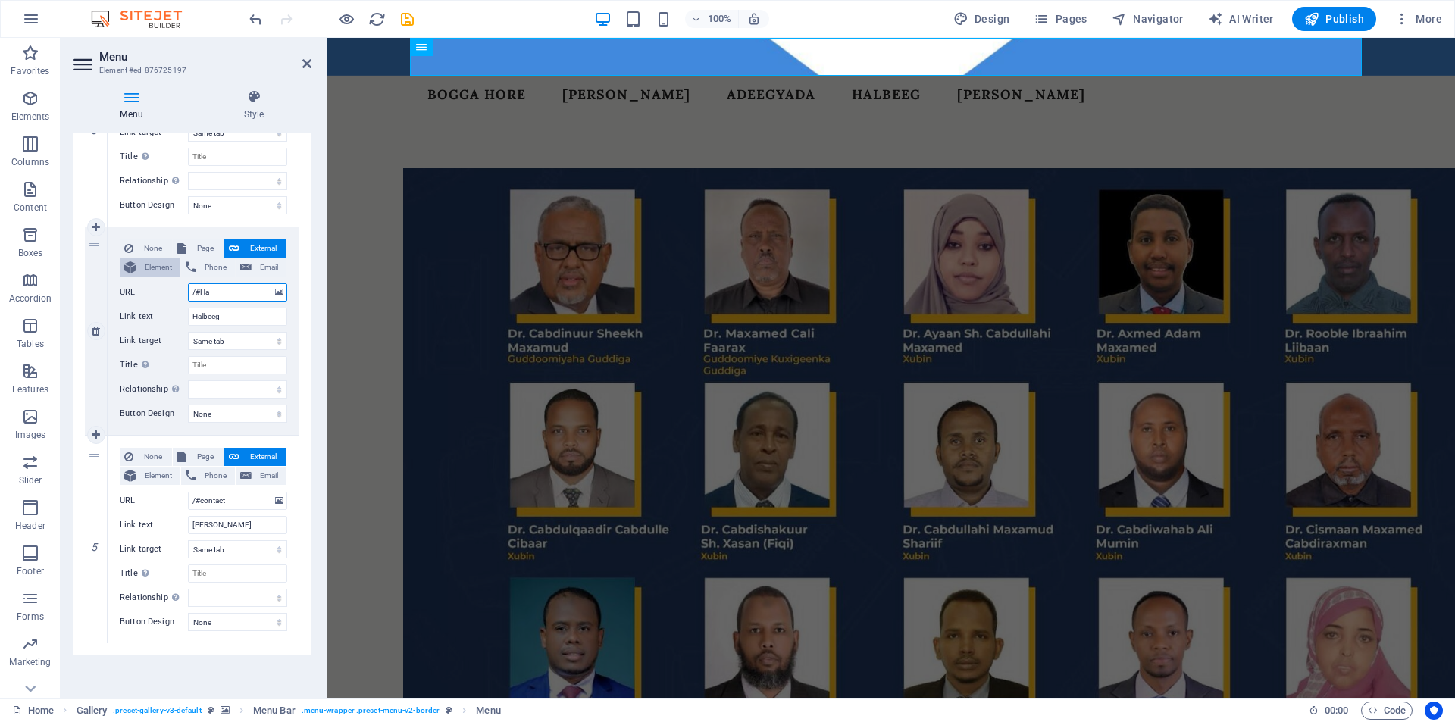
select select
type input "/#Halbeeg"
select select
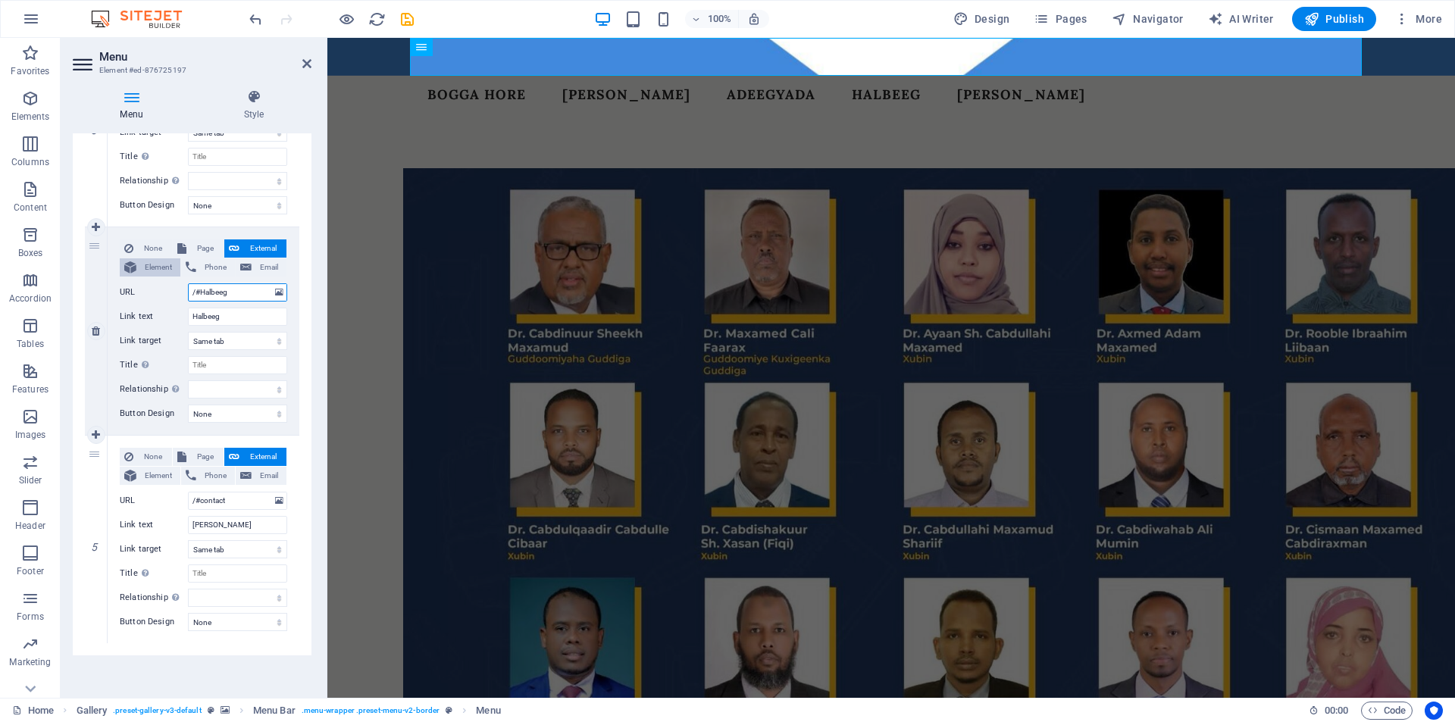
select select
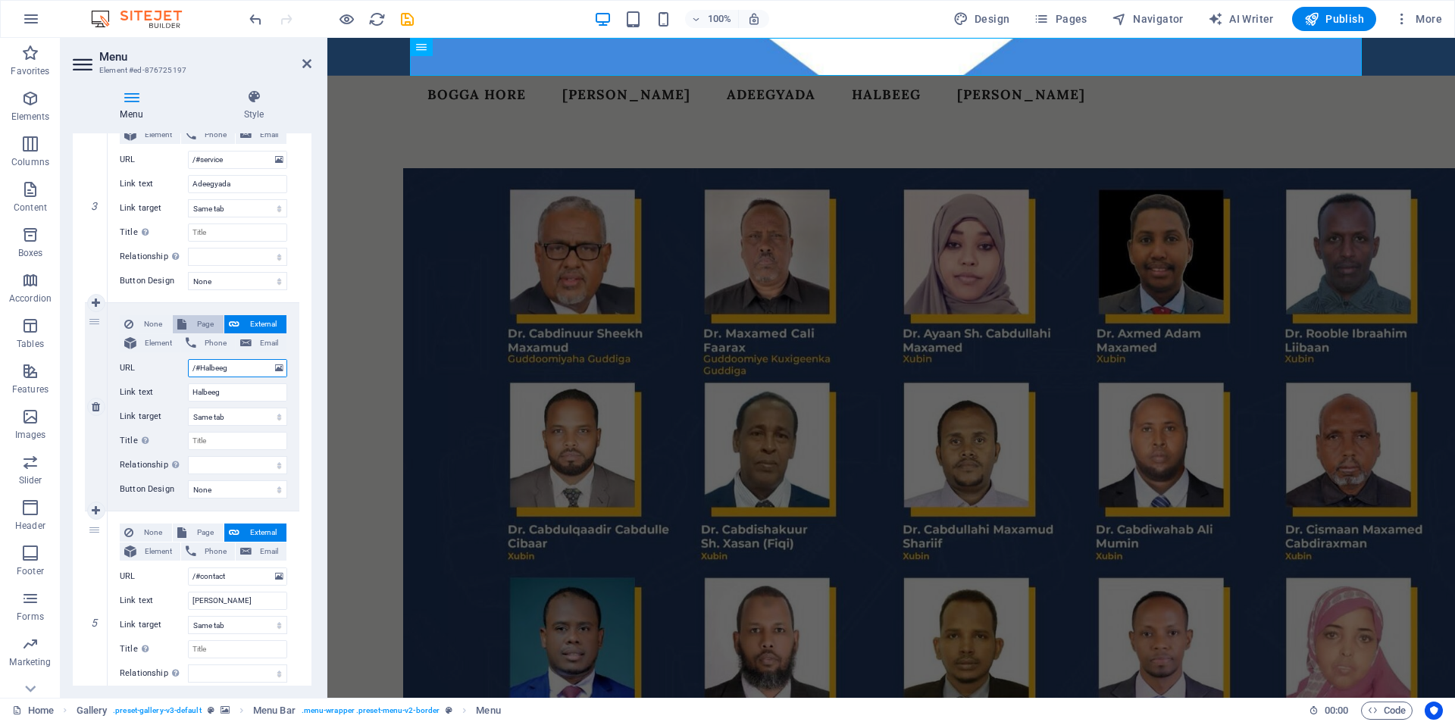
type input "/#Halbeeg"
click at [191, 327] on span "Page" at bounding box center [205, 324] width 28 height 18
select select
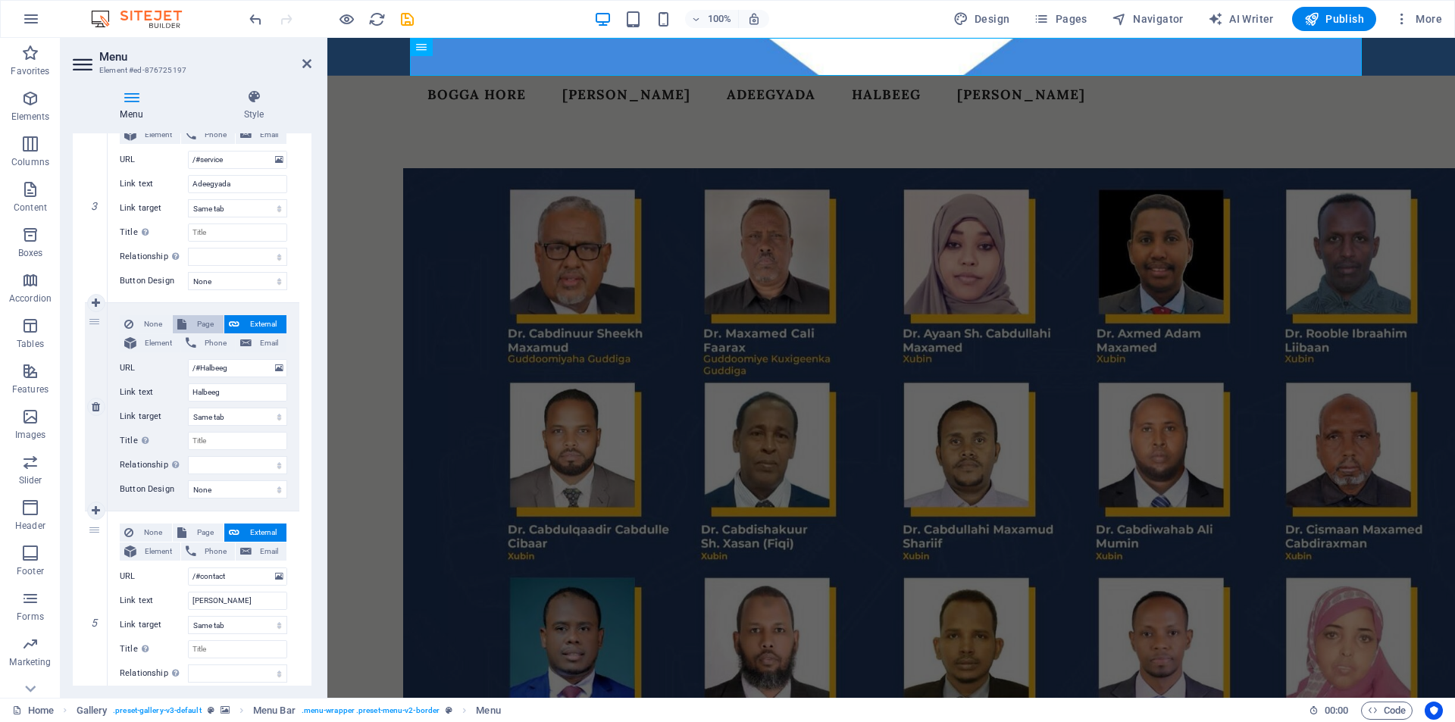
select select
click at [213, 392] on input "Halbeeg" at bounding box center [237, 392] width 99 height 18
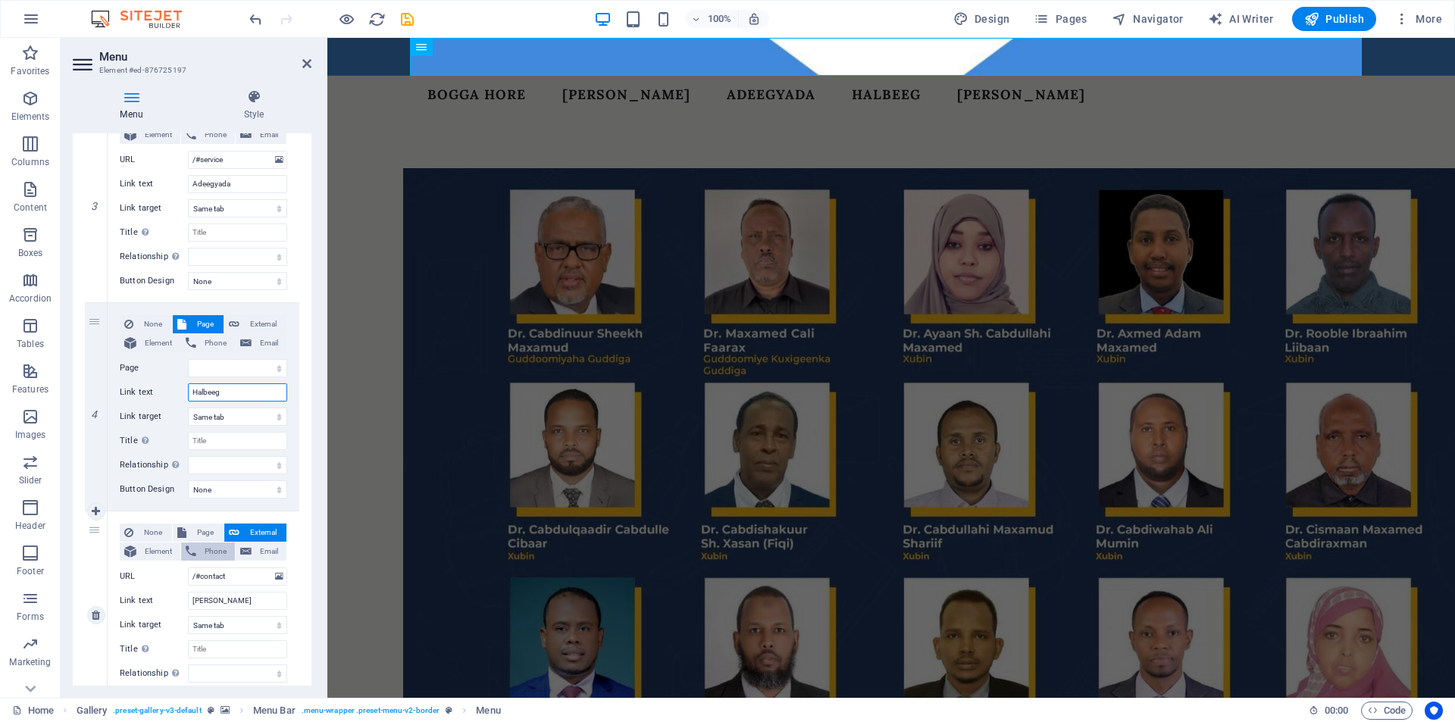
type input "H"
select select
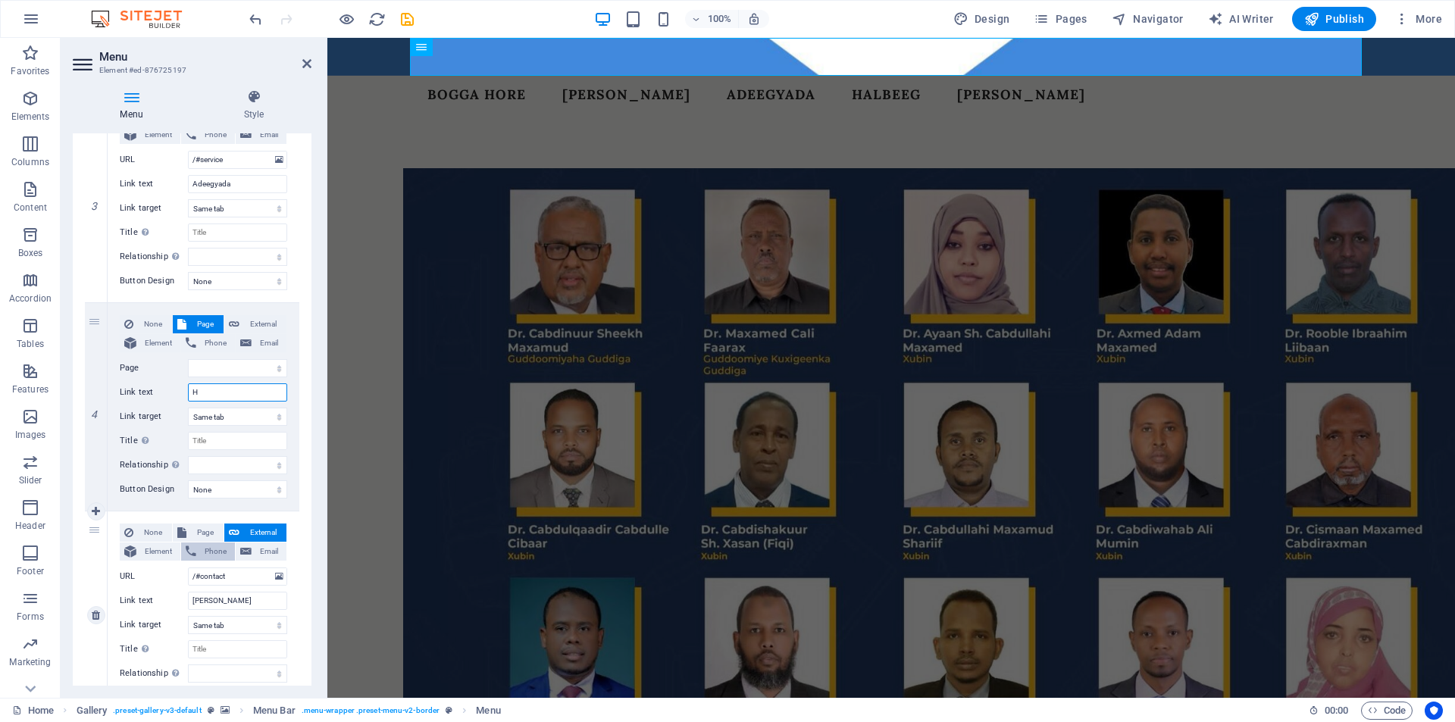
select select
type input "HALBEEG"
select select
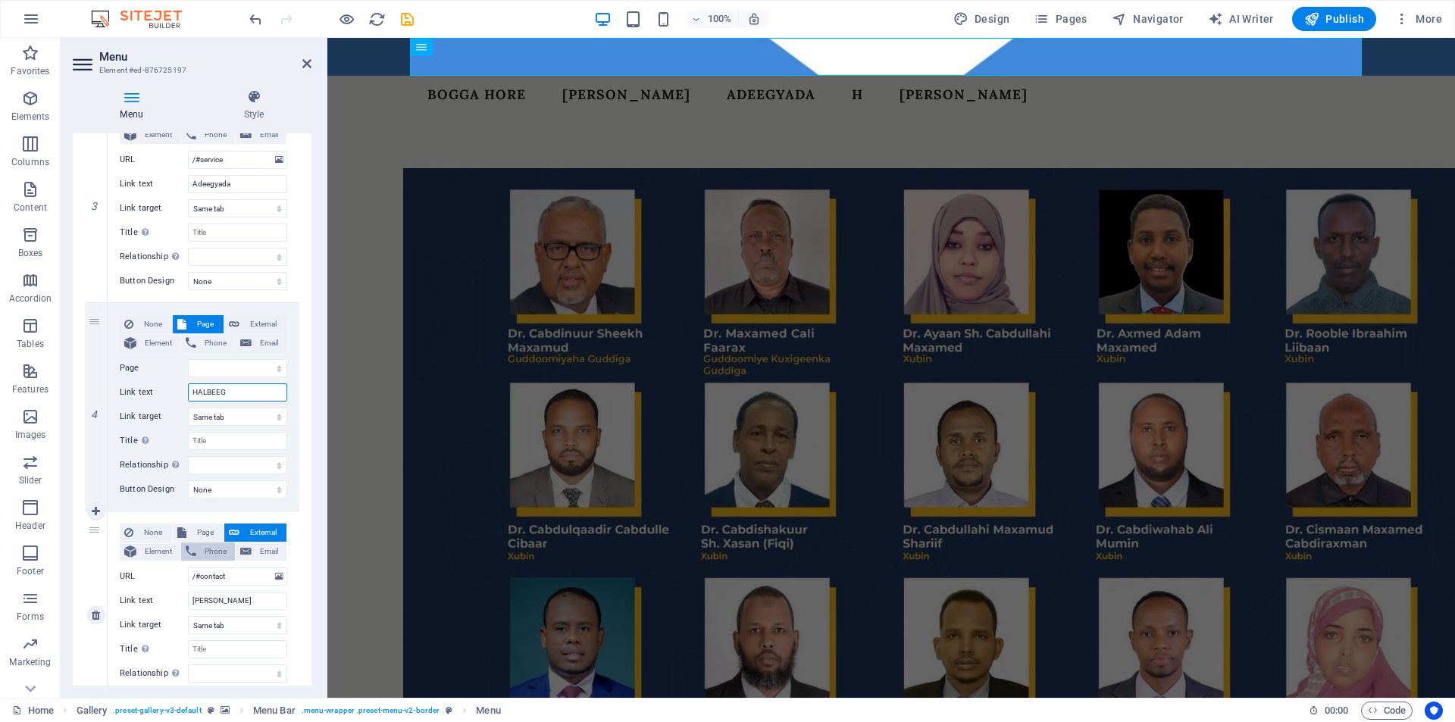
select select
type input "Halbeeg"
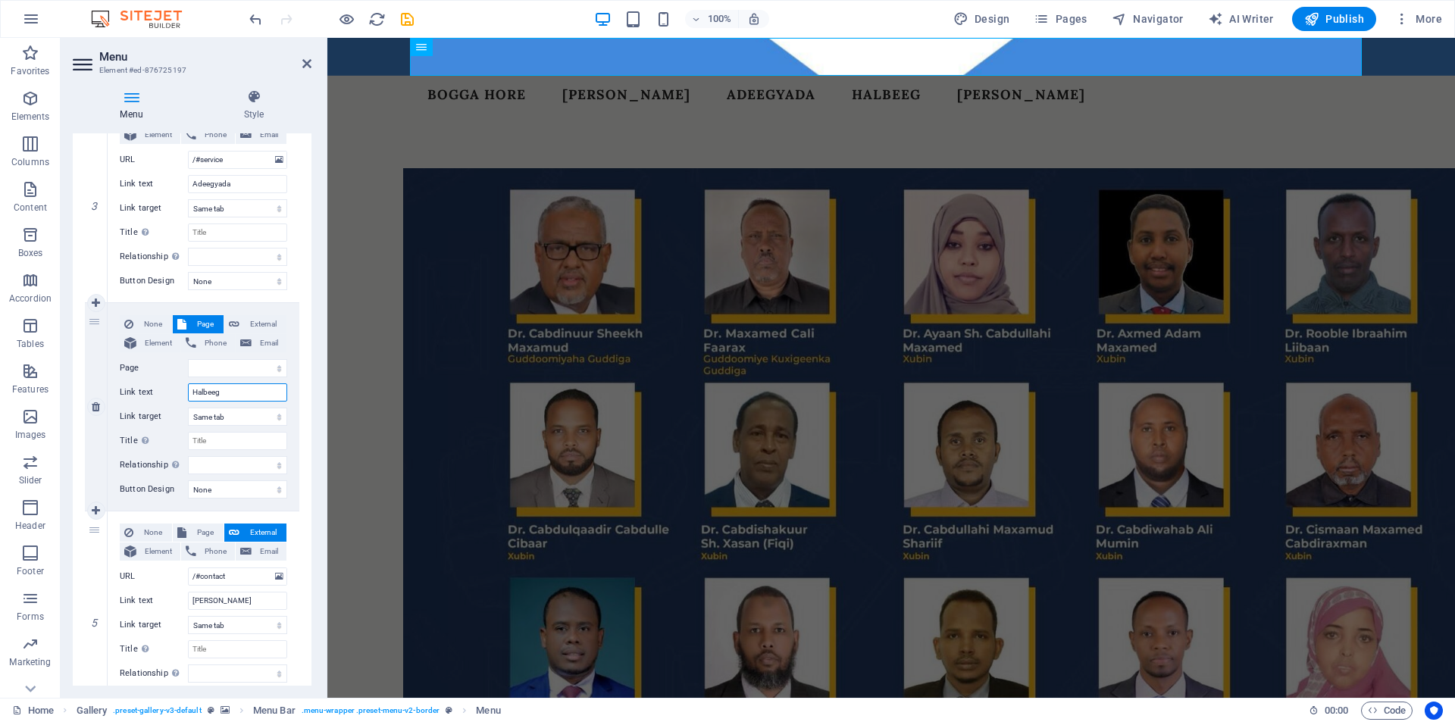
select select
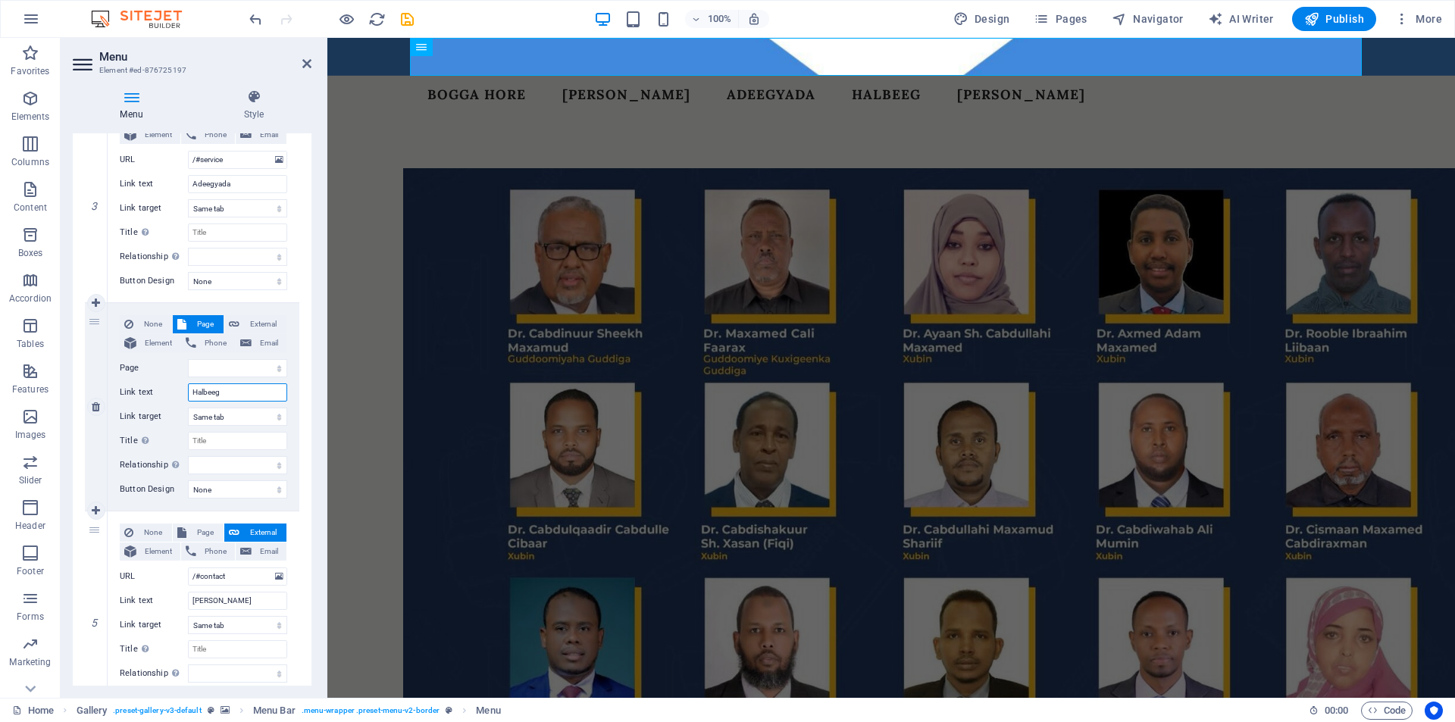
select select
click at [262, 398] on input "Halbeeg" at bounding box center [237, 392] width 99 height 18
type input "HAL"
select select
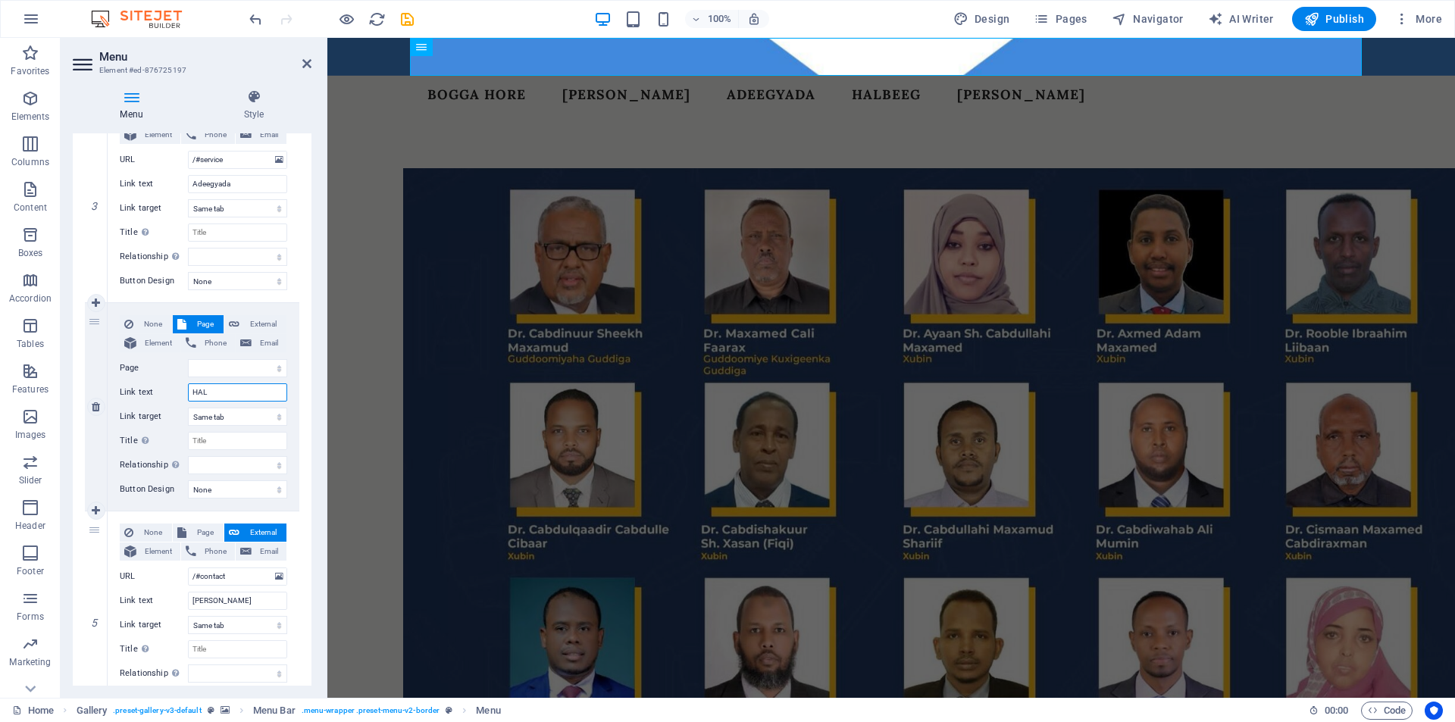
select select
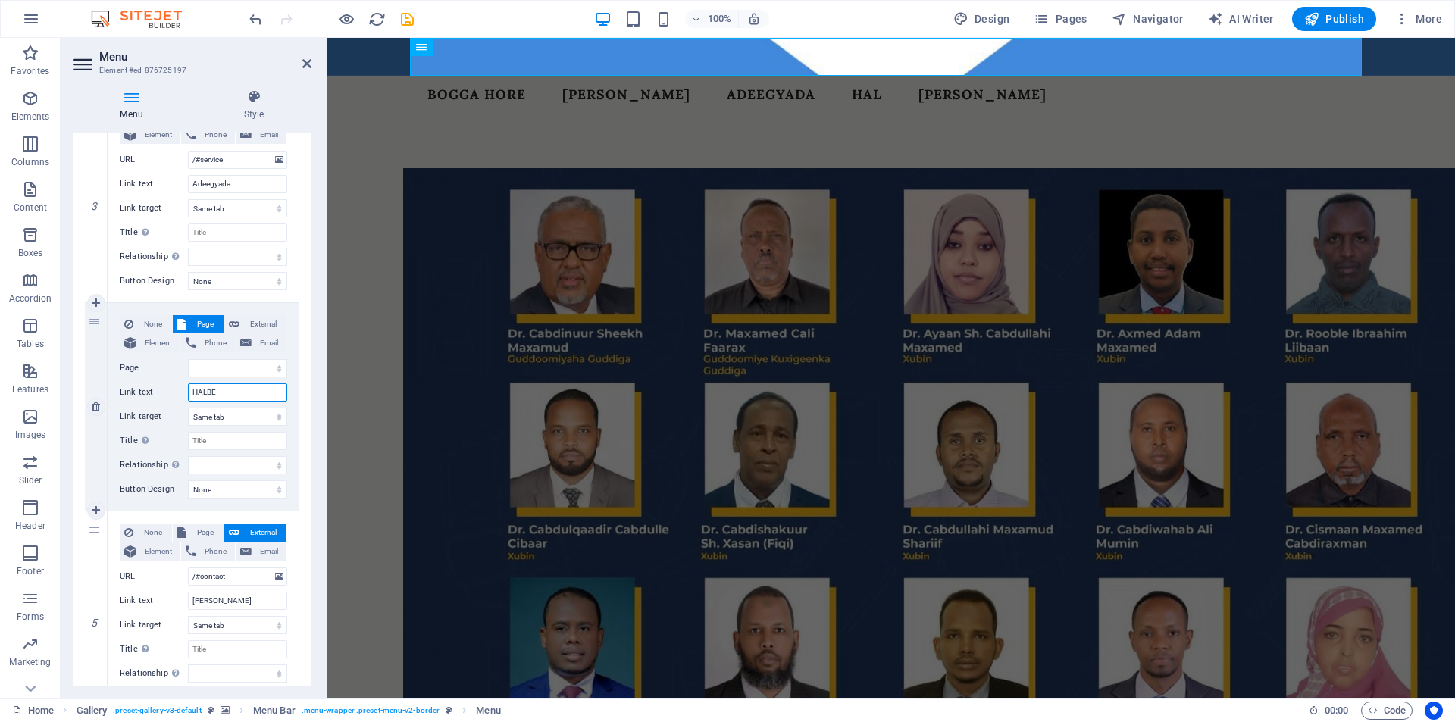
type input "HALBEE"
select select
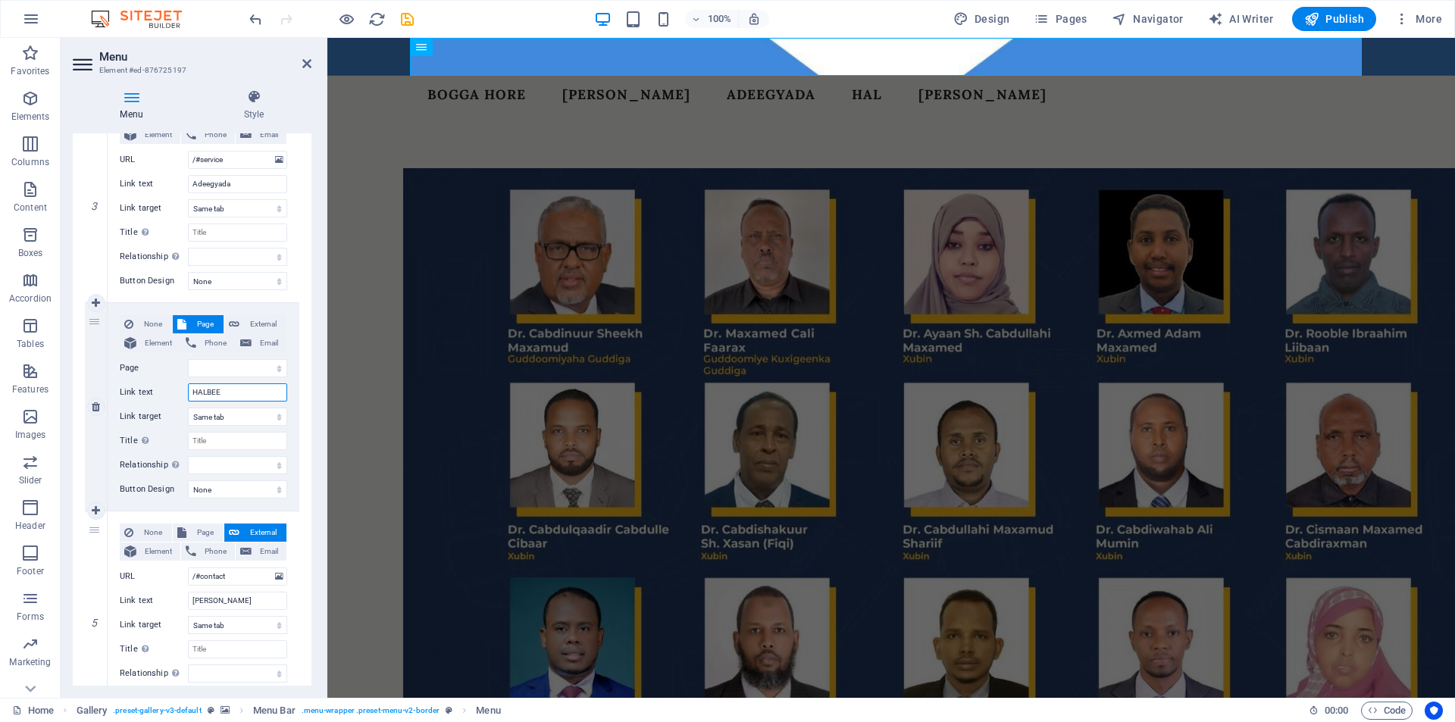
select select
type input "HALBEEG"
select select
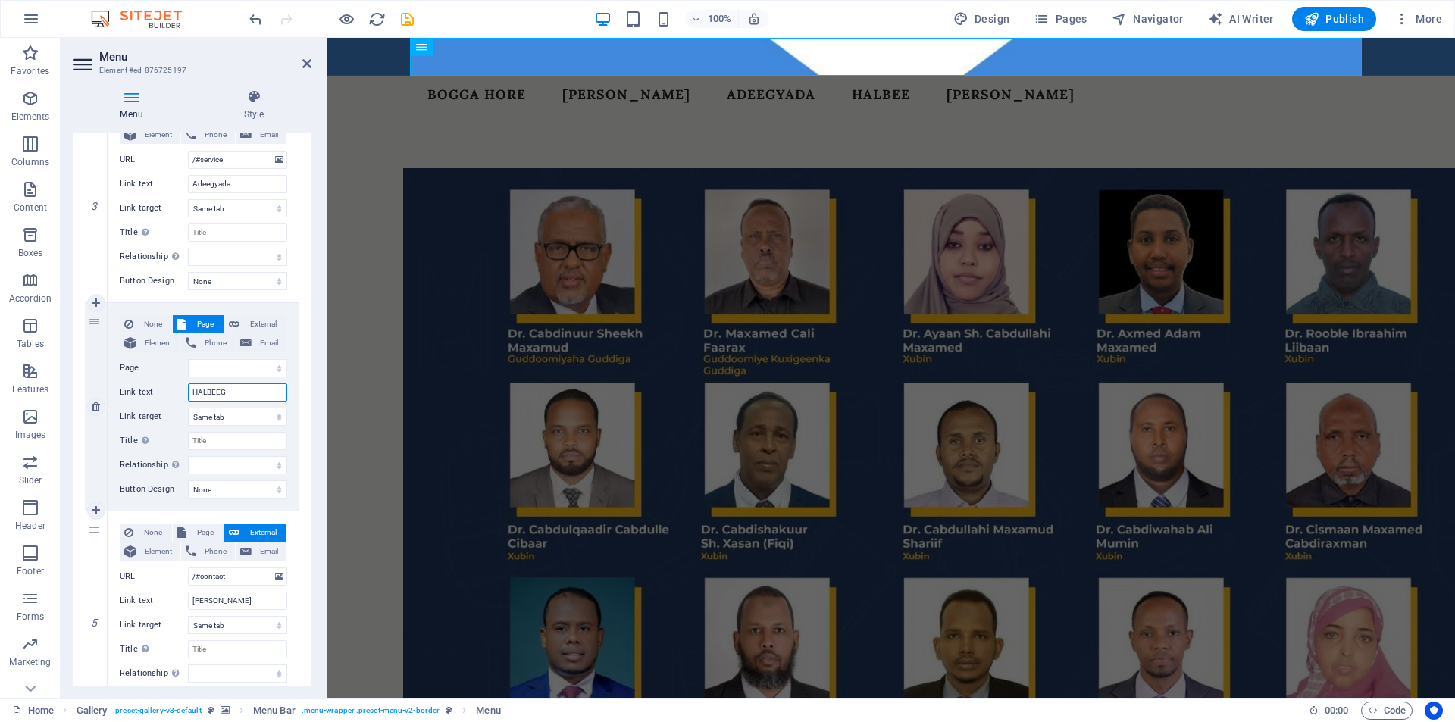
select select
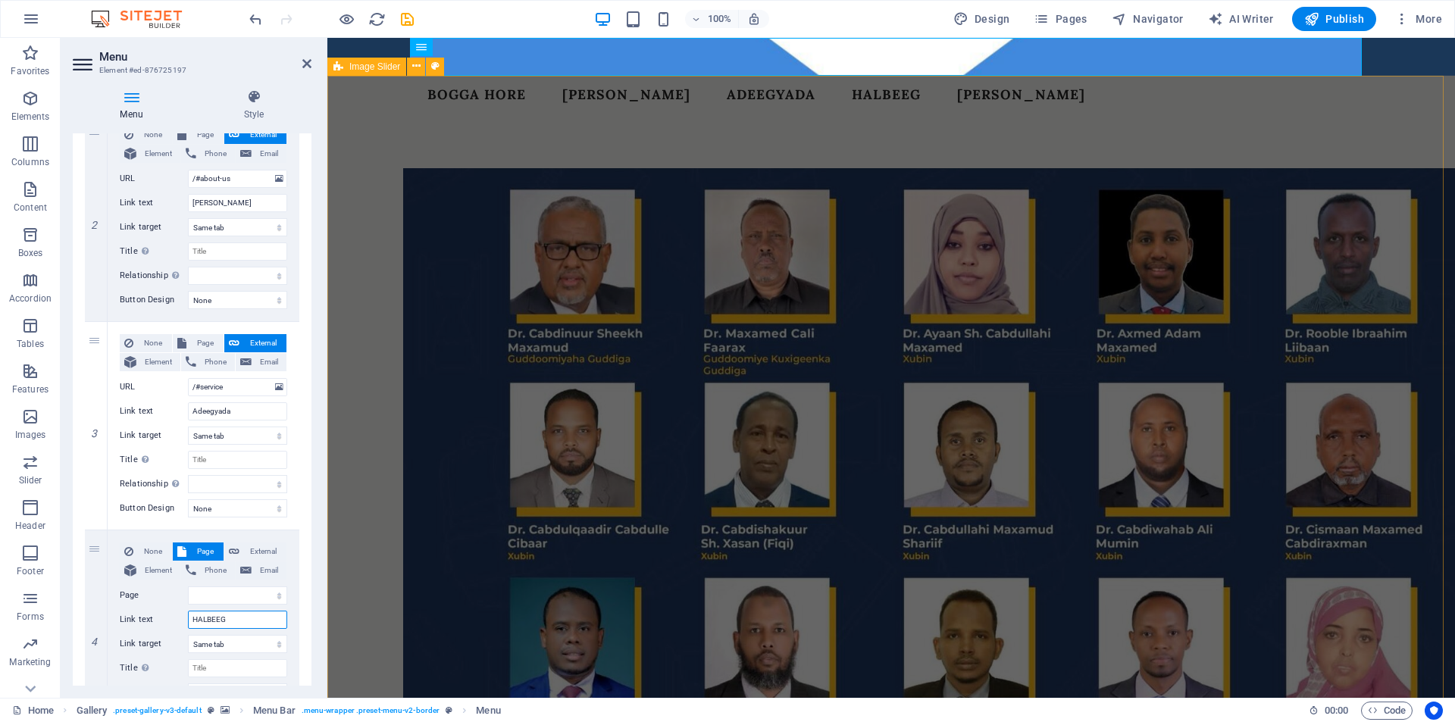
scroll to position [0, 0]
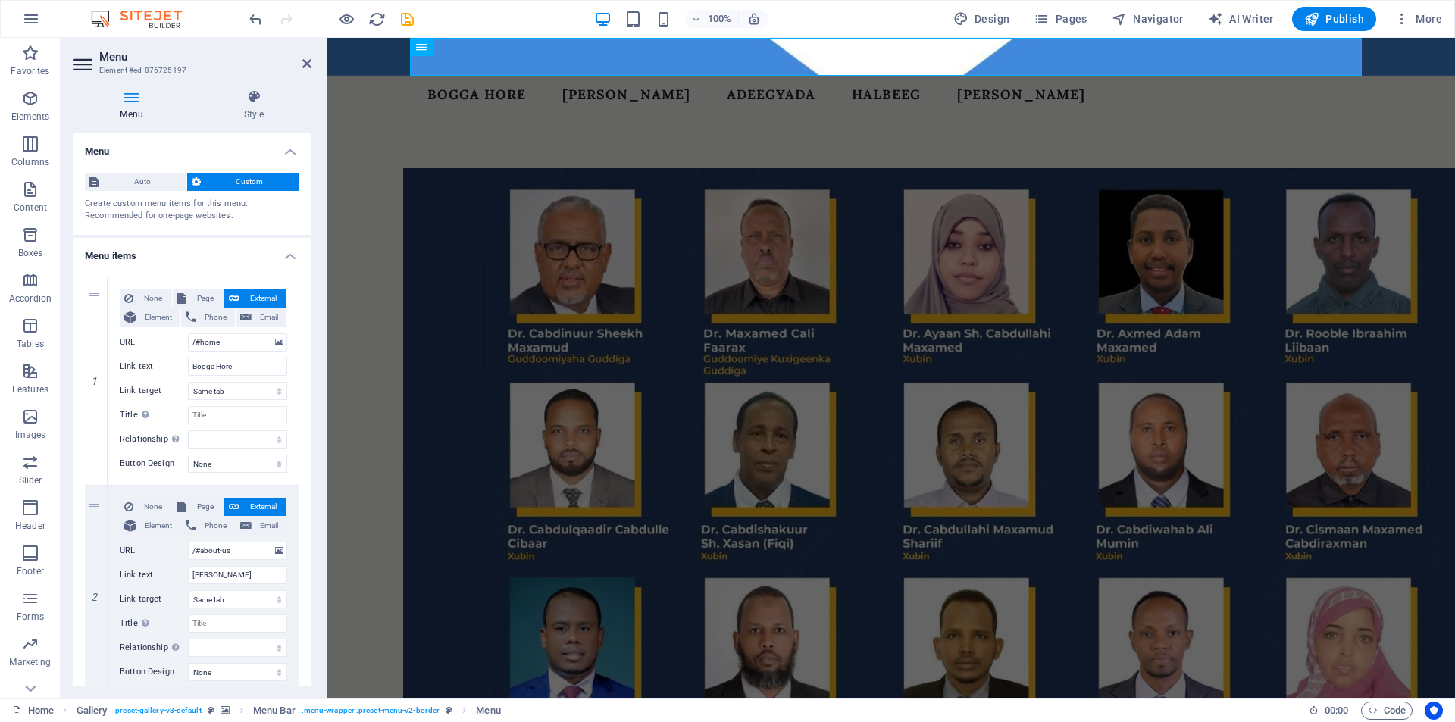
type input "HALBEEG"
click at [265, 218] on div "Create custom menu items for this menu. Recommended for one-page websites." at bounding box center [192, 210] width 214 height 25
click at [308, 64] on icon at bounding box center [306, 64] width 9 height 12
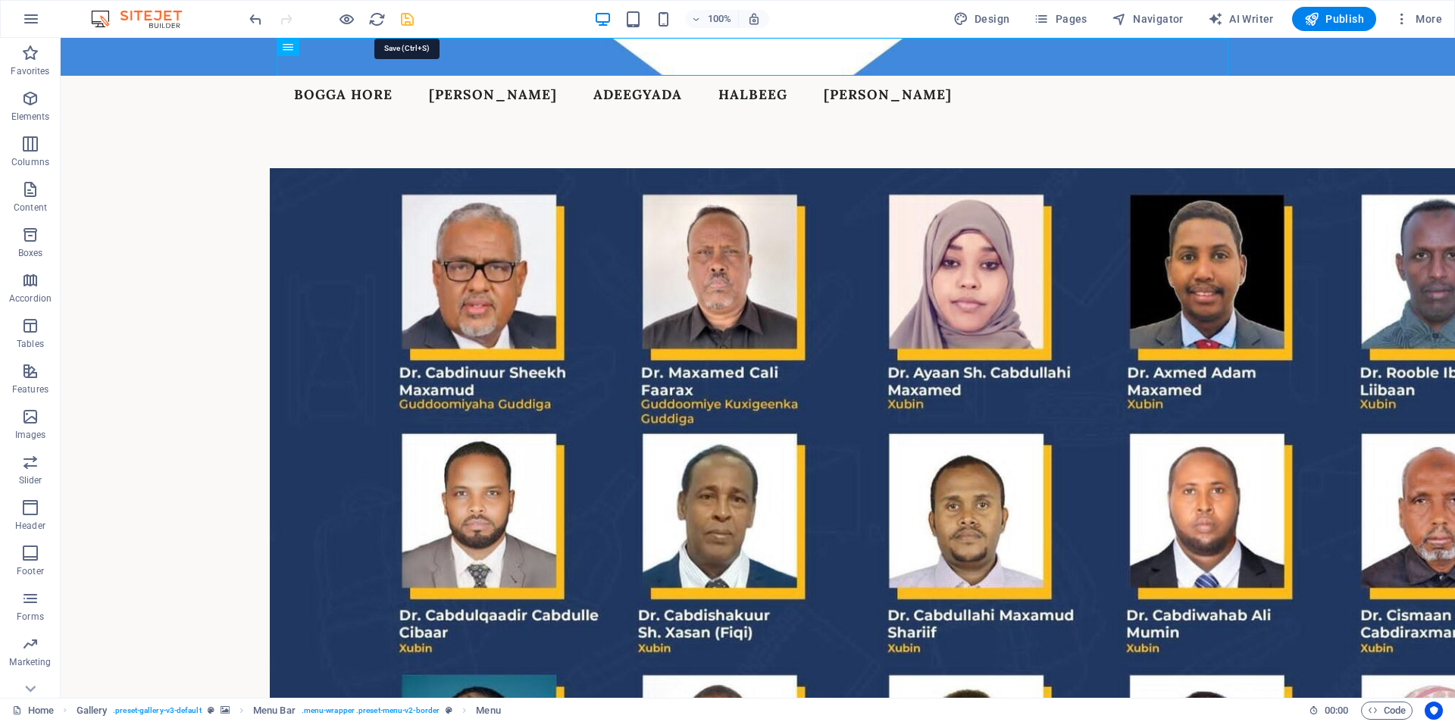
click at [404, 21] on icon "save" at bounding box center [406, 19] width 17 height 17
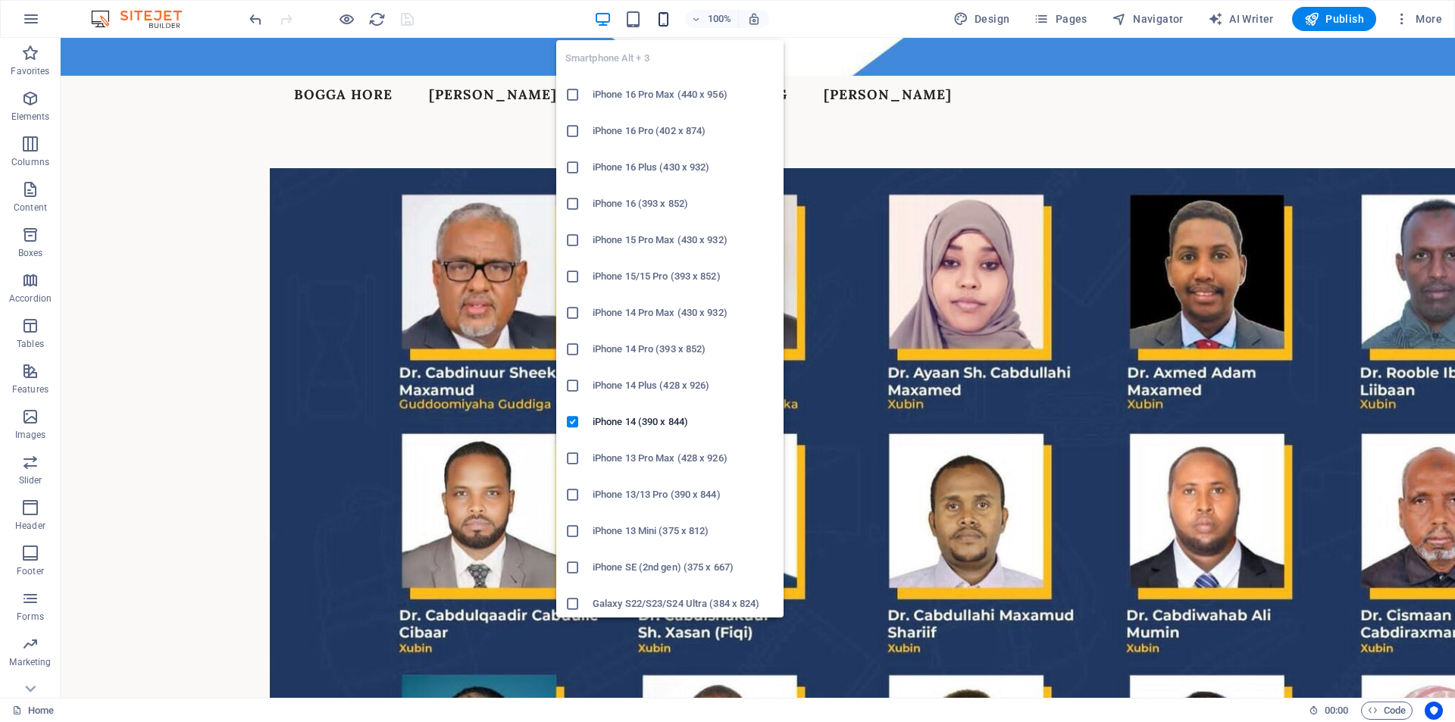
click at [665, 21] on icon "button" at bounding box center [663, 19] width 17 height 17
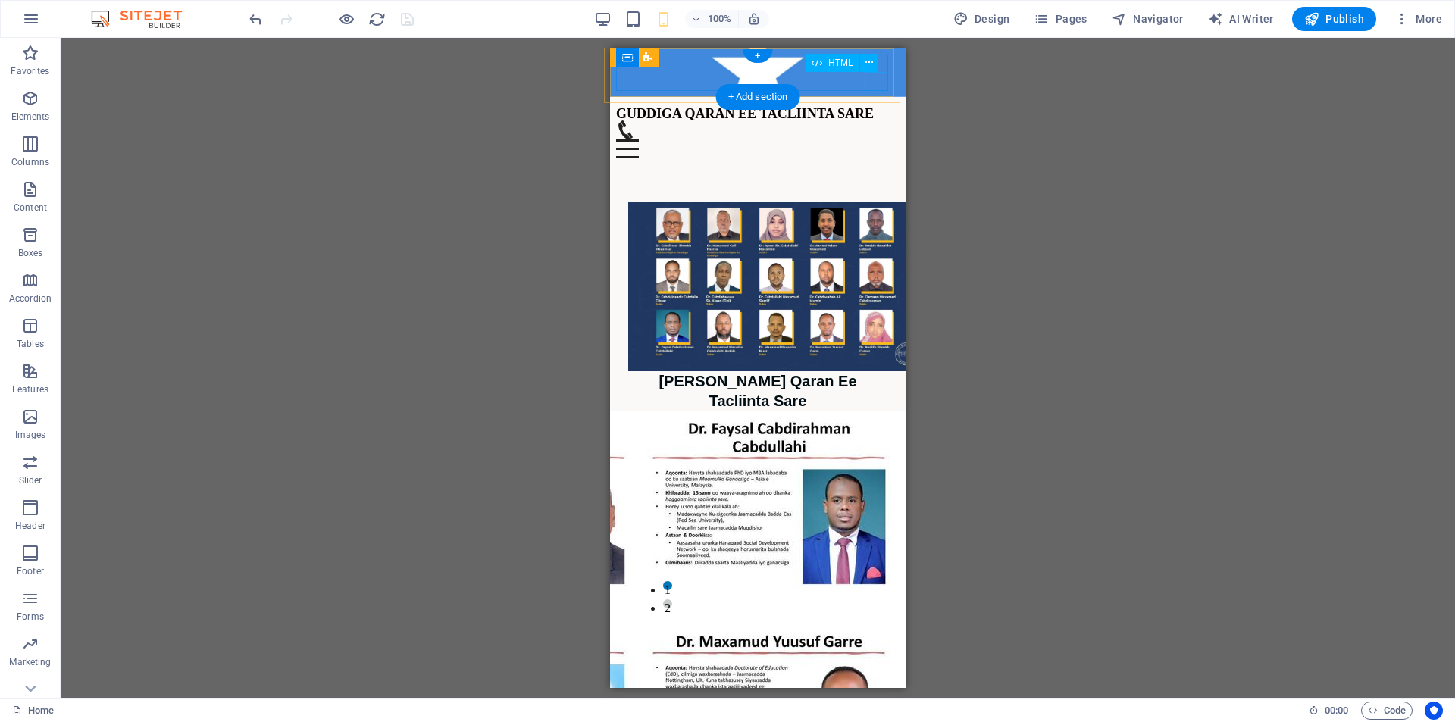
click at [881, 139] on div "Menu" at bounding box center [757, 148] width 283 height 19
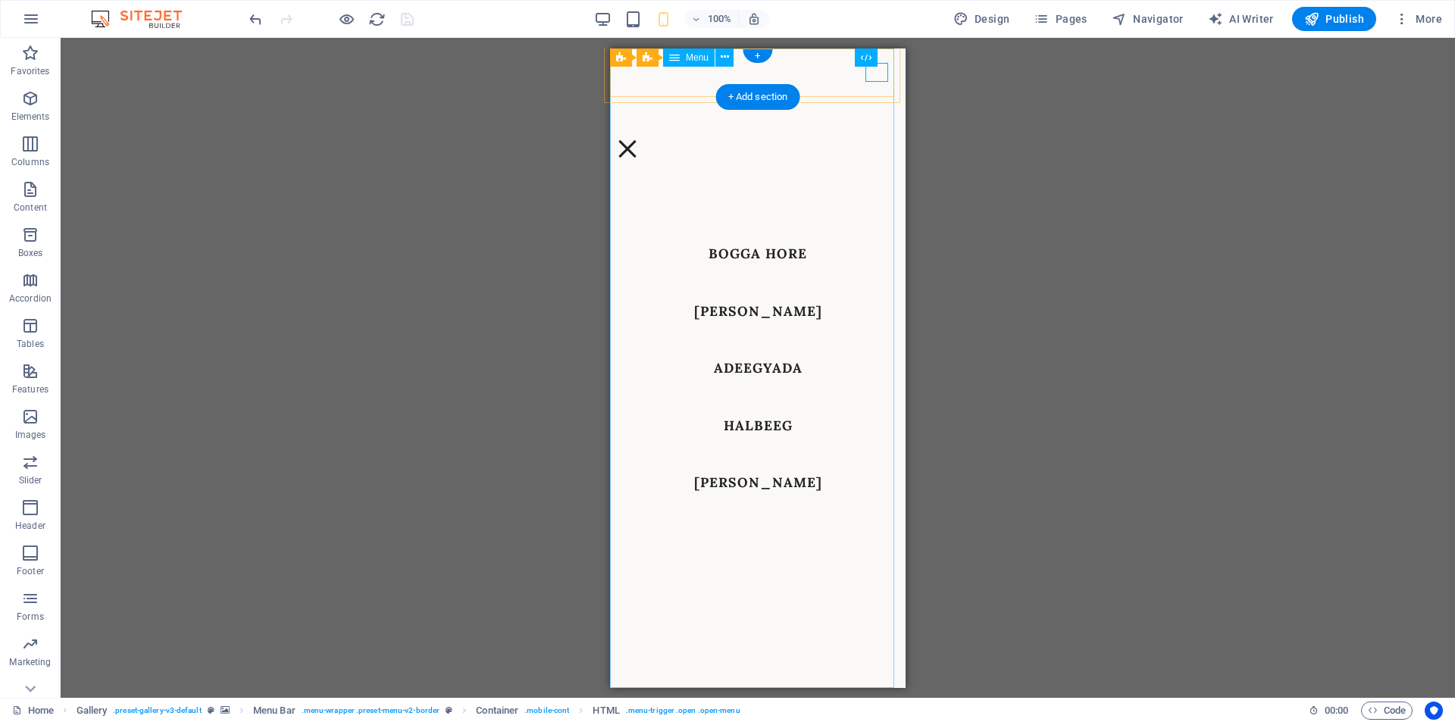
click at [883, 86] on nav "Bogga Hore Nagu Saabsan Adeegyada HALBEEG Nala Soo Xiriir" at bounding box center [757, 367] width 295 height 639
click at [639, 139] on div "Menu" at bounding box center [627, 148] width 23 height 19
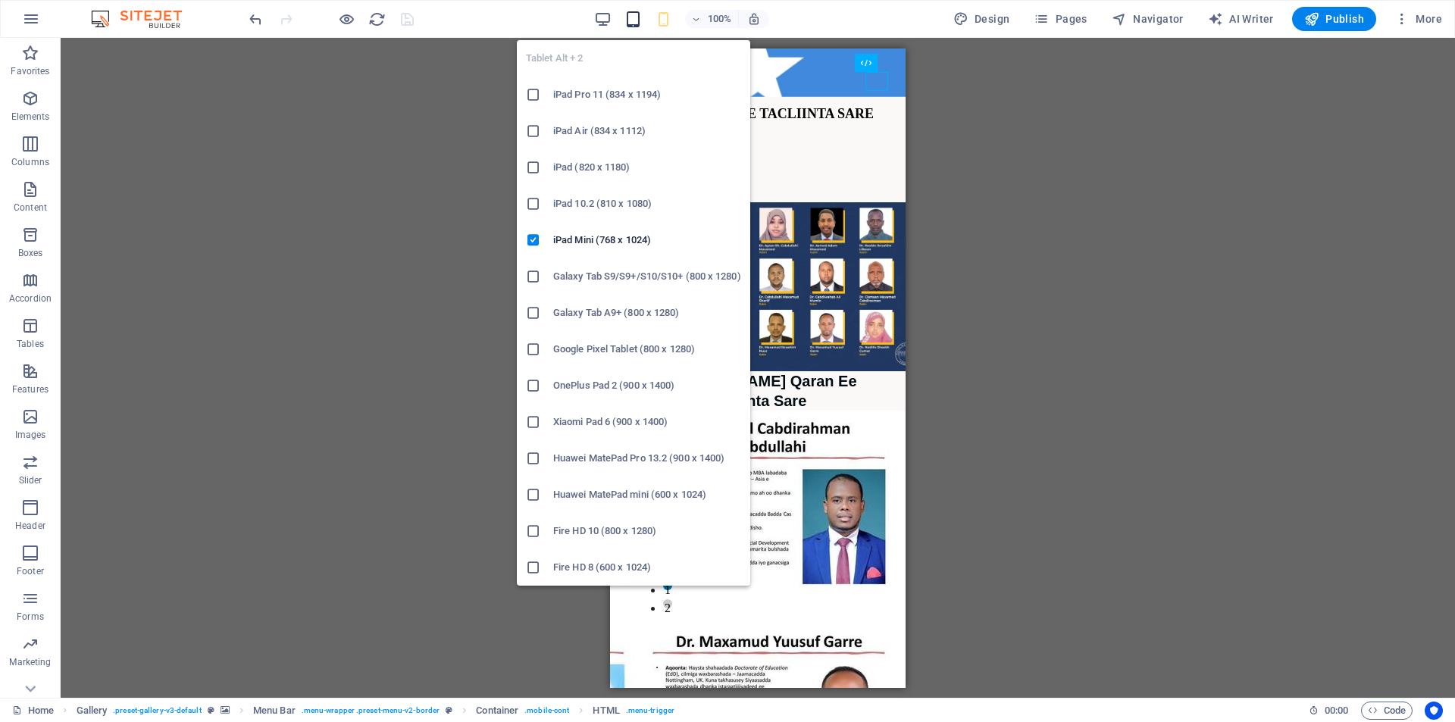
click at [642, 17] on icon "button" at bounding box center [632, 19] width 17 height 17
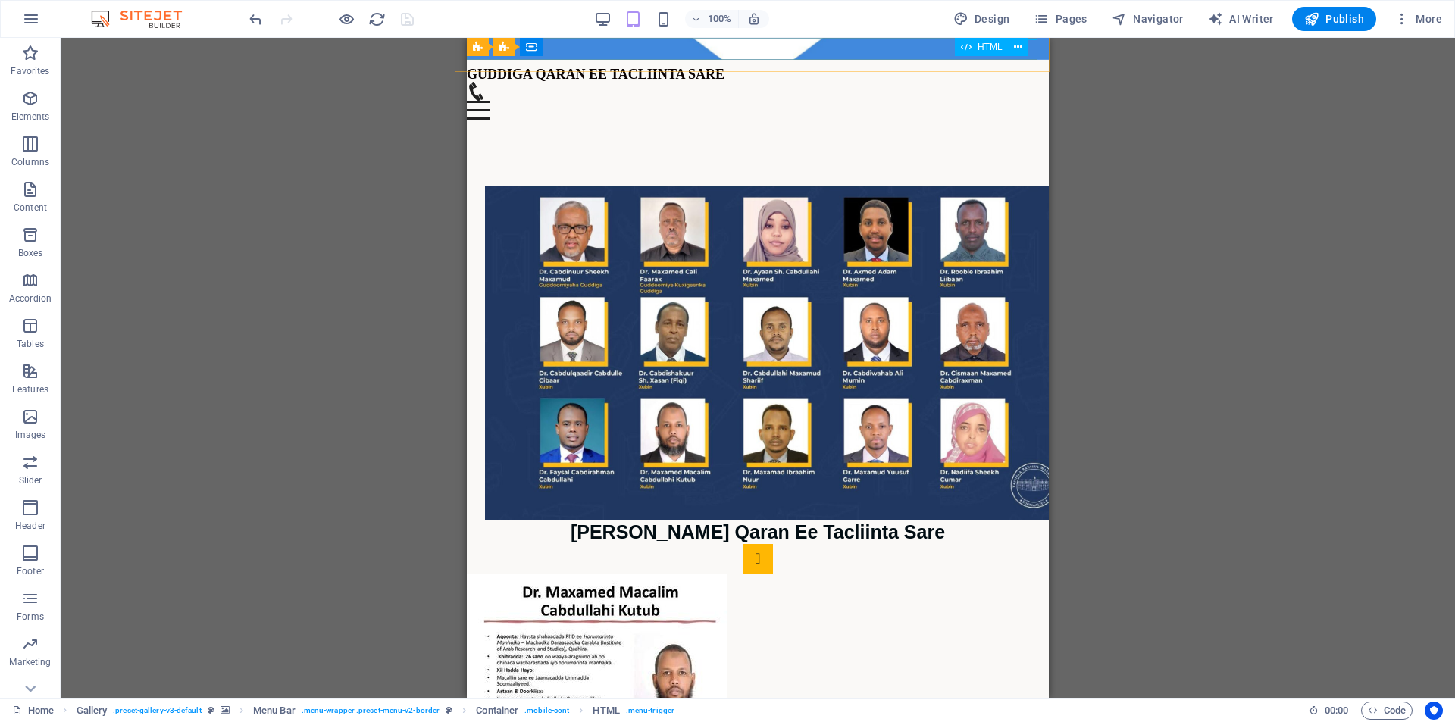
click at [1034, 51] on div "HTML" at bounding box center [996, 47] width 83 height 19
click at [1027, 60] on div "GUDDIGA QARAN EE TACLIINTA SARE Menu" at bounding box center [758, 90] width 582 height 60
click at [1026, 52] on button at bounding box center [1018, 47] width 18 height 18
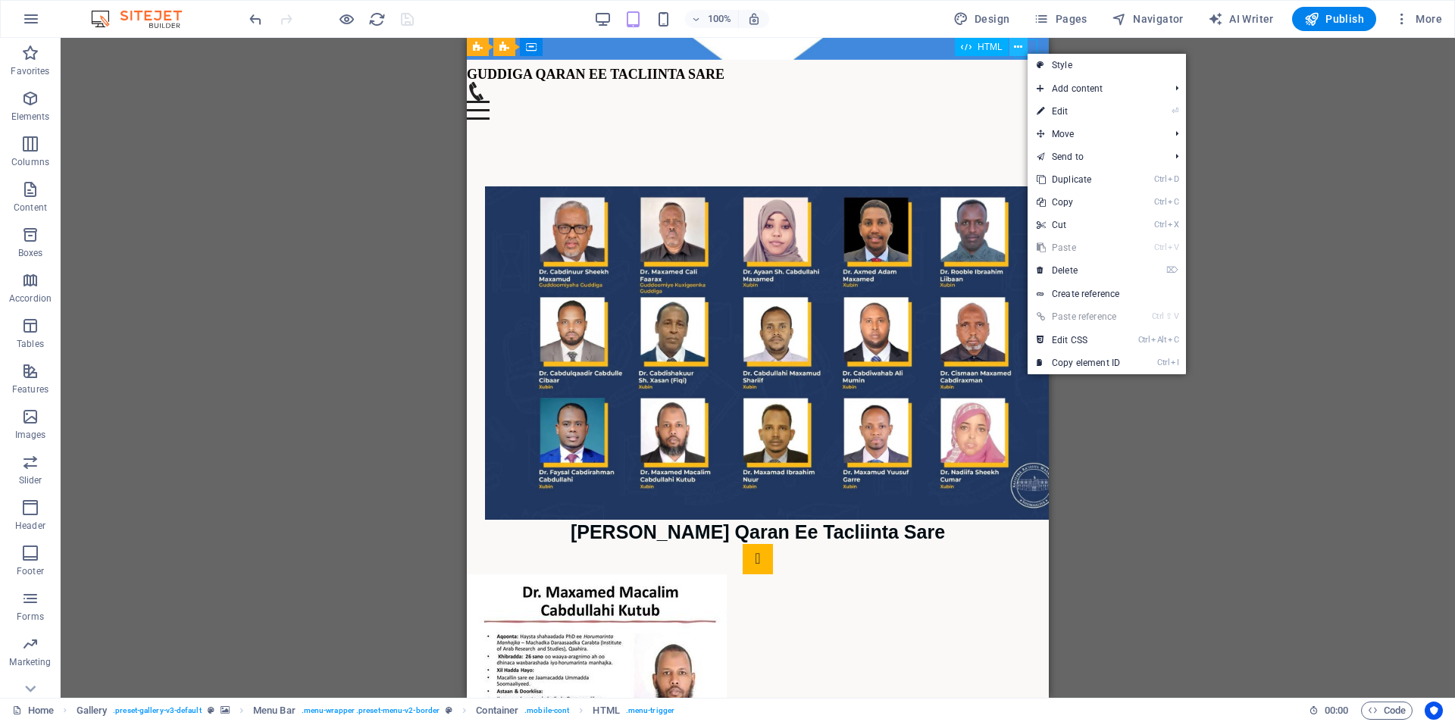
click at [1026, 52] on button at bounding box center [1018, 47] width 18 height 18
click at [1029, 50] on div "HTML" at bounding box center [996, 47] width 83 height 19
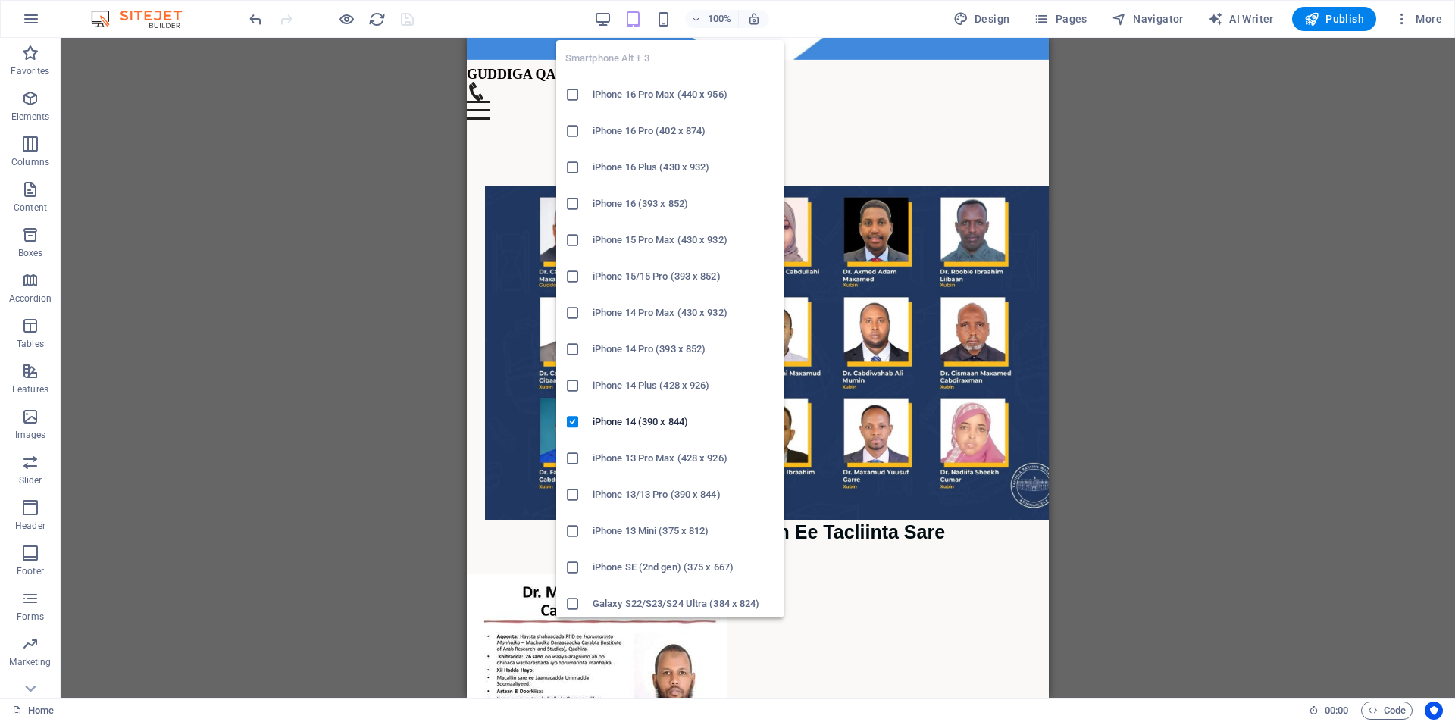
click at [657, 128] on h6 "iPhone 16 Pro (402 x 874)" at bounding box center [683, 131] width 182 height 18
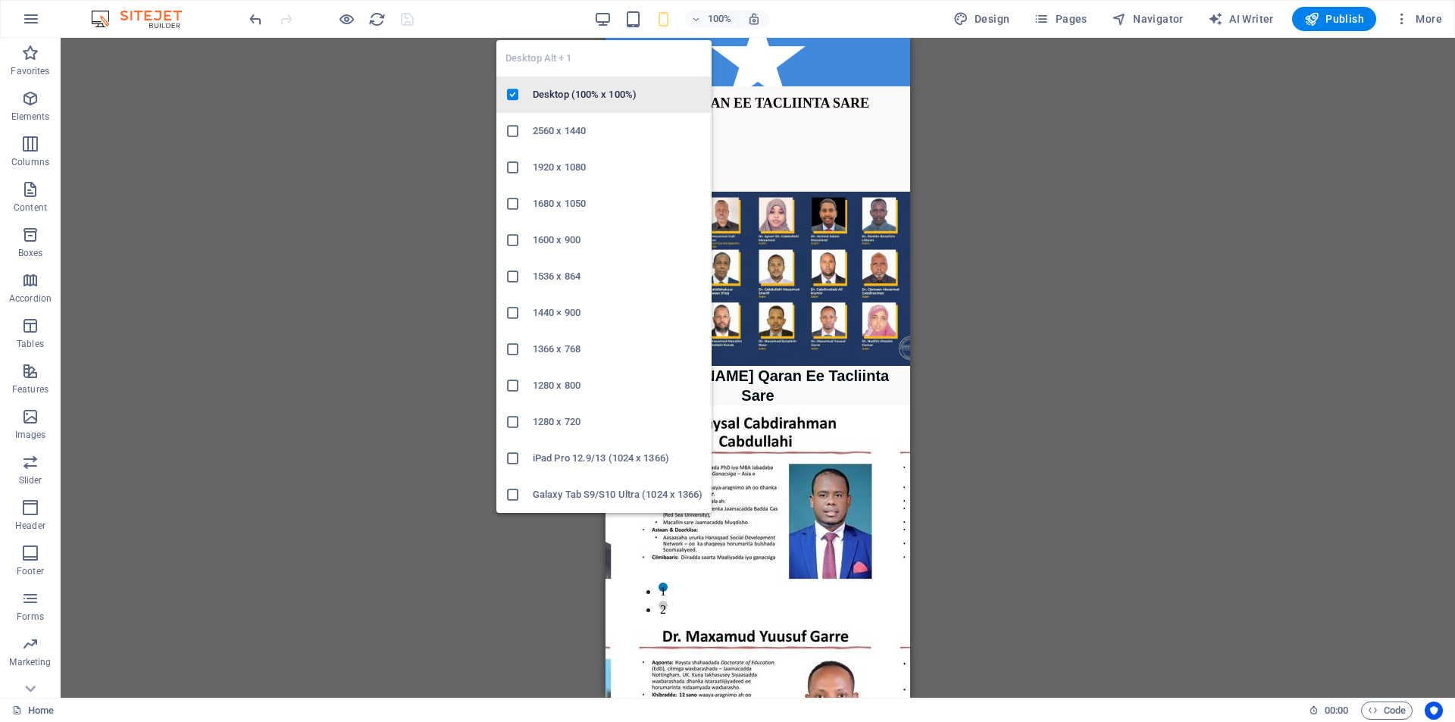
click at [595, 94] on h6 "Desktop (100% x 100%)" at bounding box center [618, 95] width 170 height 18
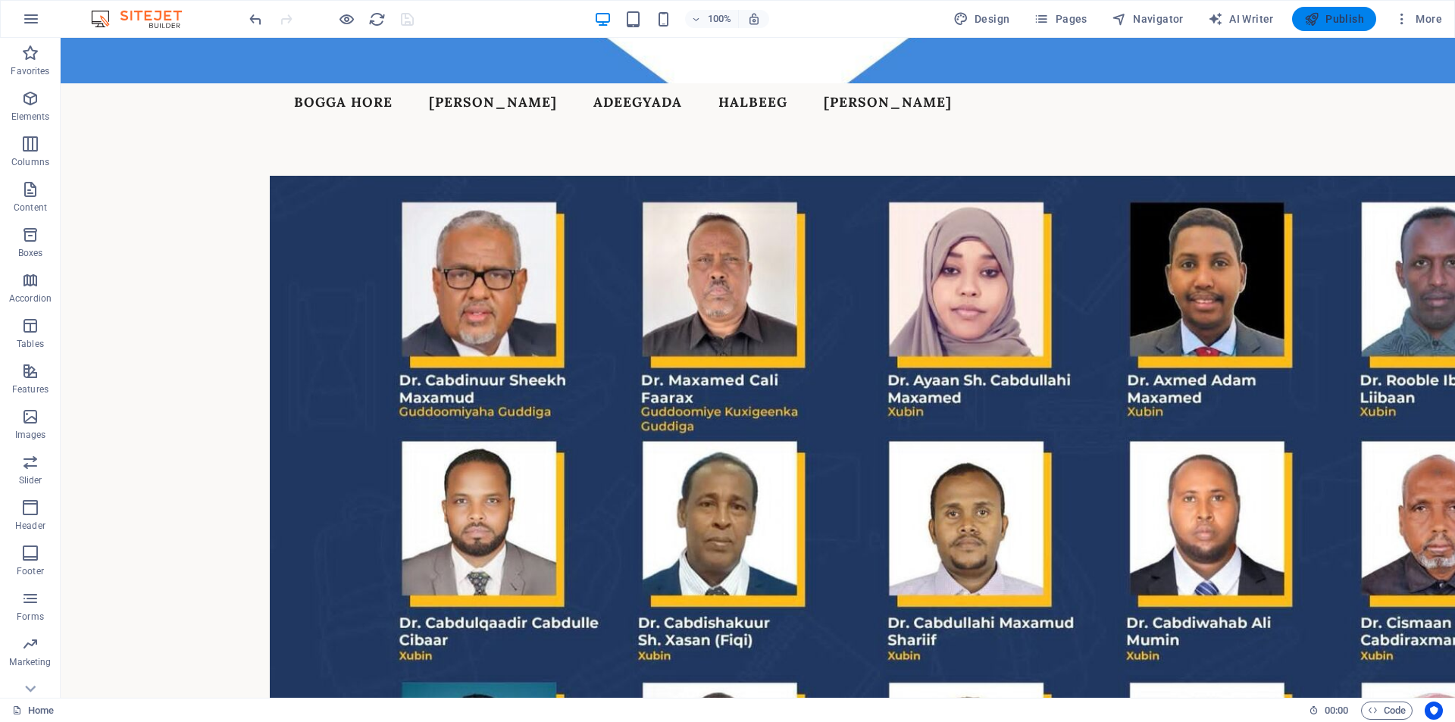
click at [1324, 21] on span "Publish" at bounding box center [1334, 18] width 60 height 15
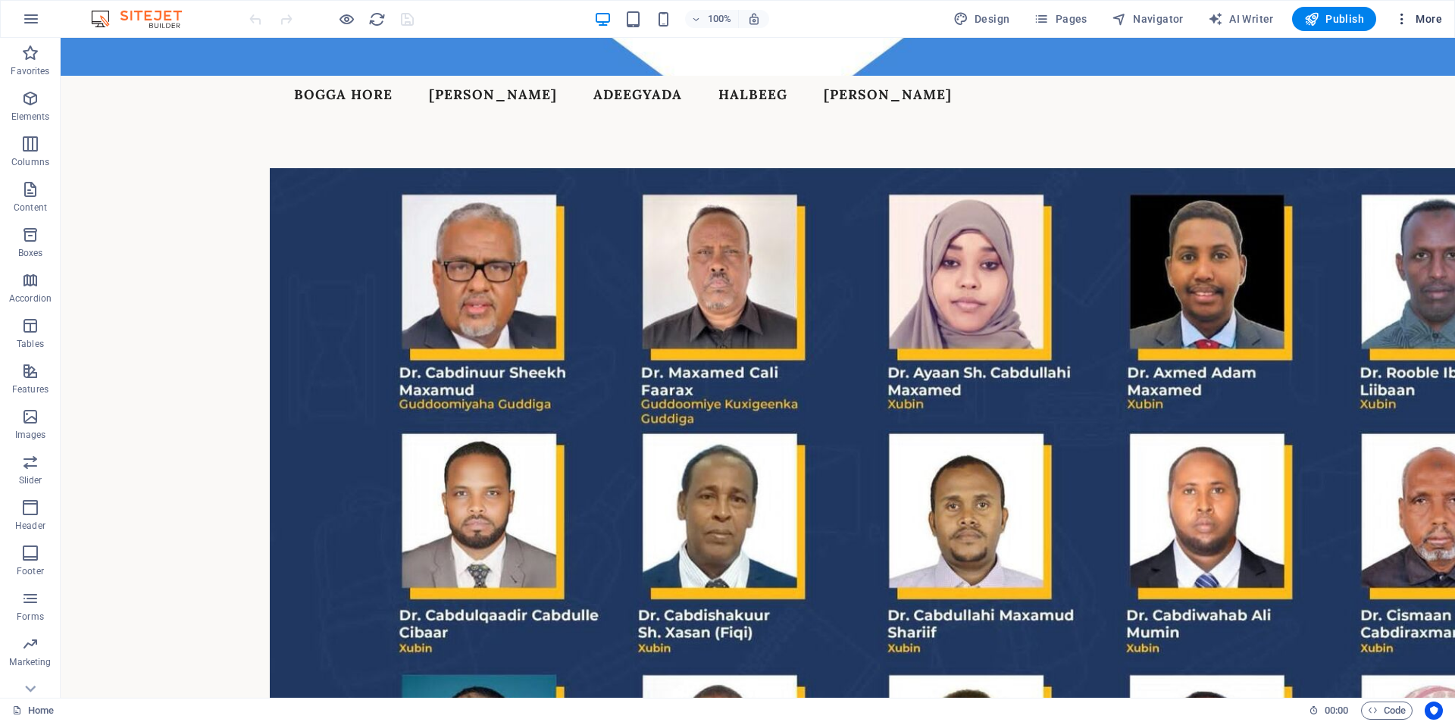
click at [1437, 17] on span "More" at bounding box center [1418, 18] width 48 height 15
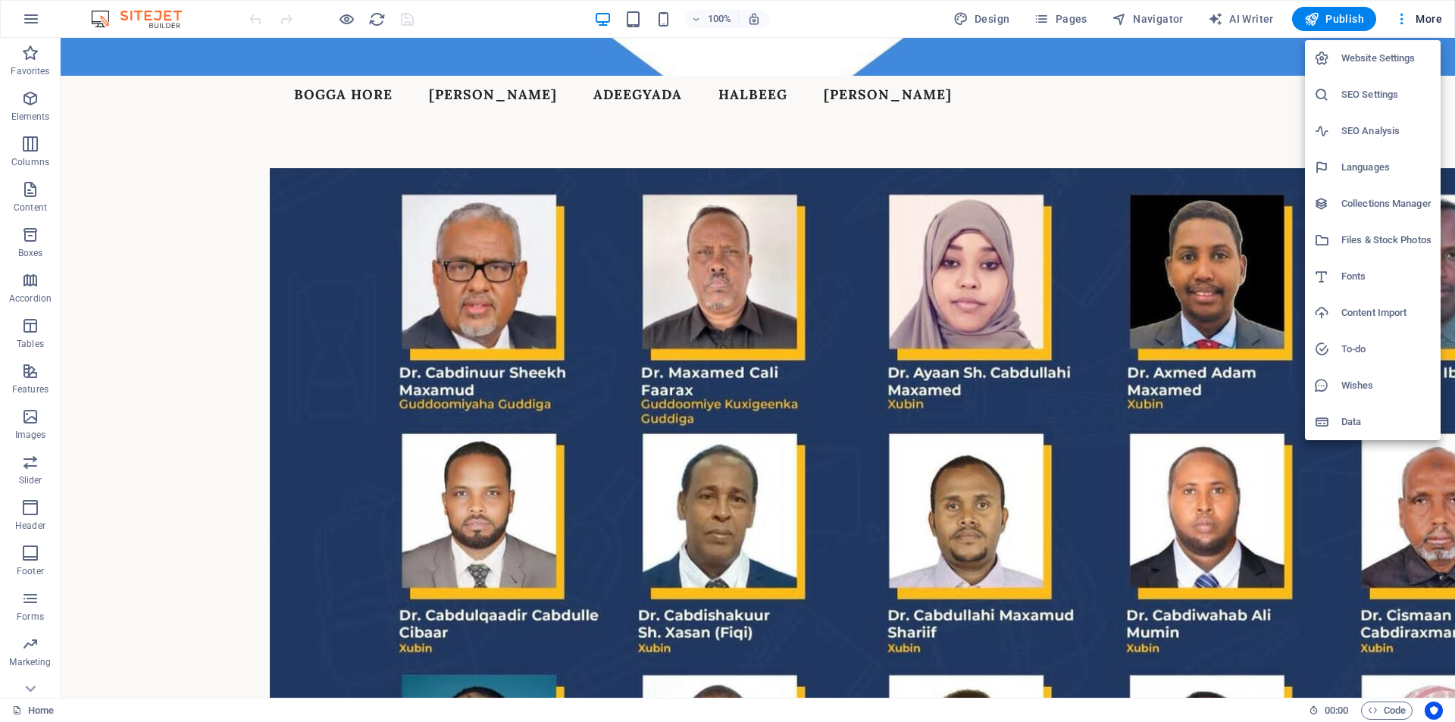
click at [1376, 63] on h6 "Website Settings" at bounding box center [1386, 58] width 90 height 18
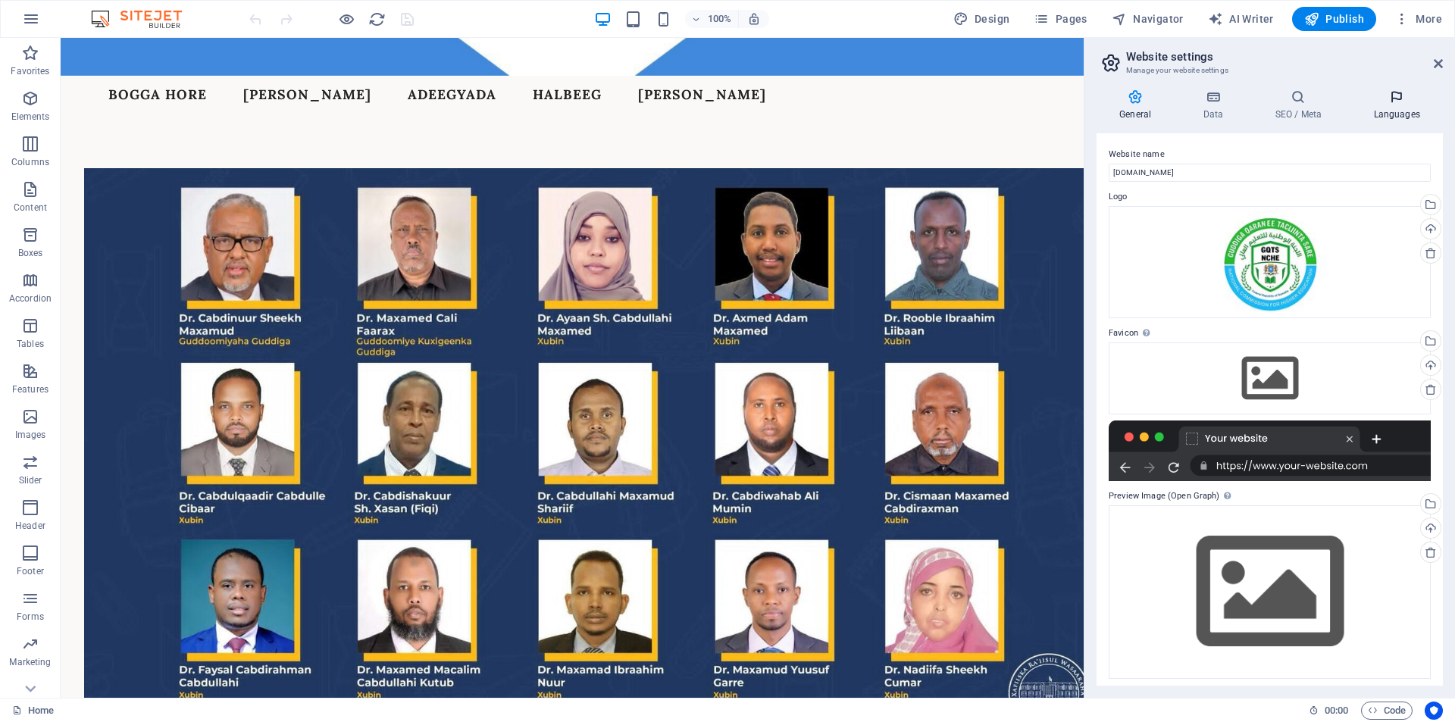
click at [1411, 111] on h4 "Languages" at bounding box center [1396, 105] width 92 height 32
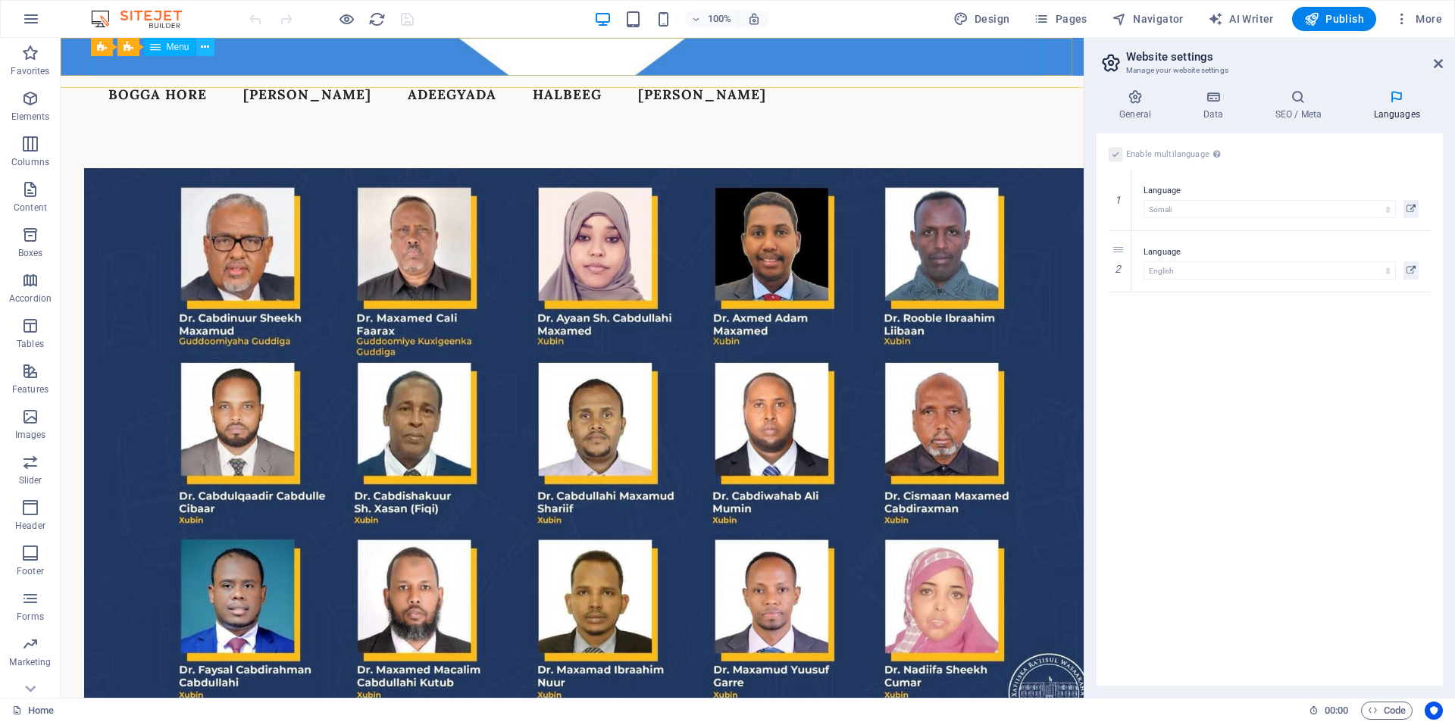
click at [208, 44] on icon at bounding box center [205, 47] width 8 height 16
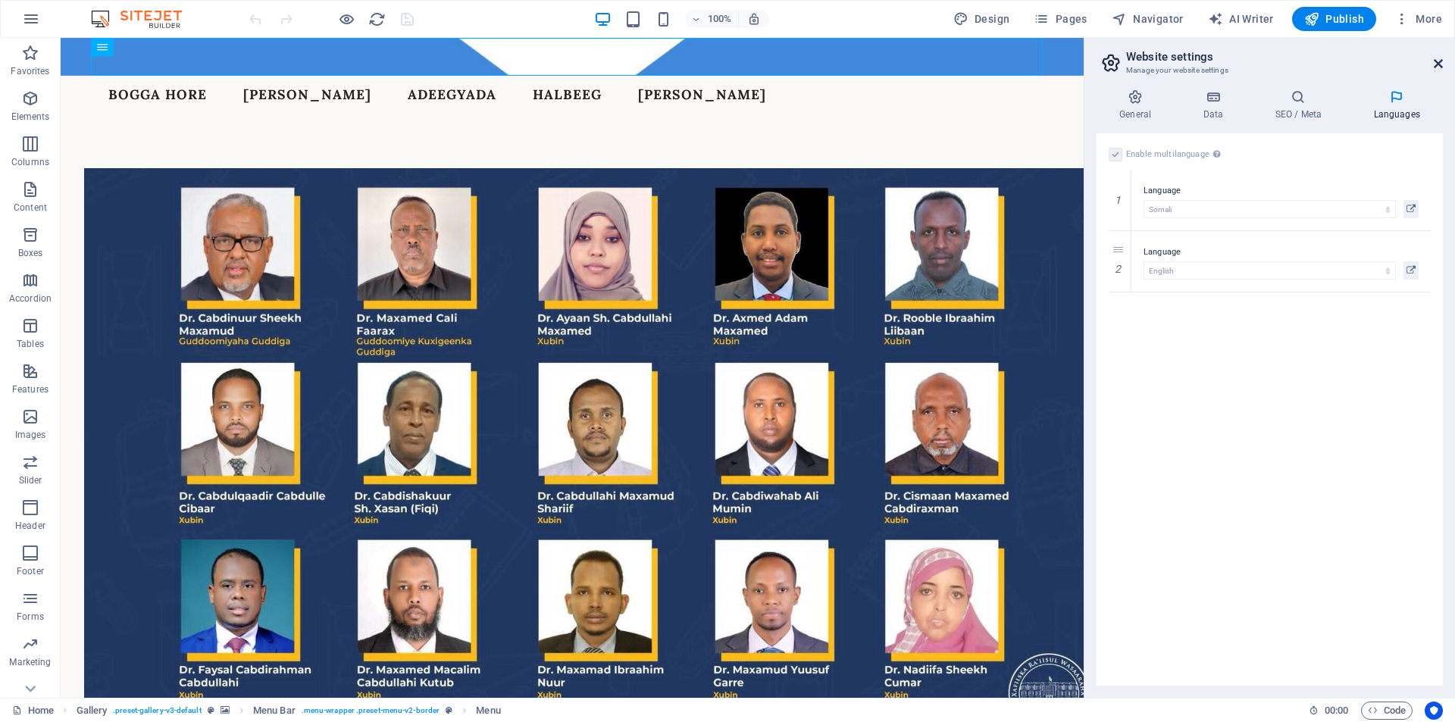
click at [1436, 62] on icon at bounding box center [1437, 64] width 9 height 12
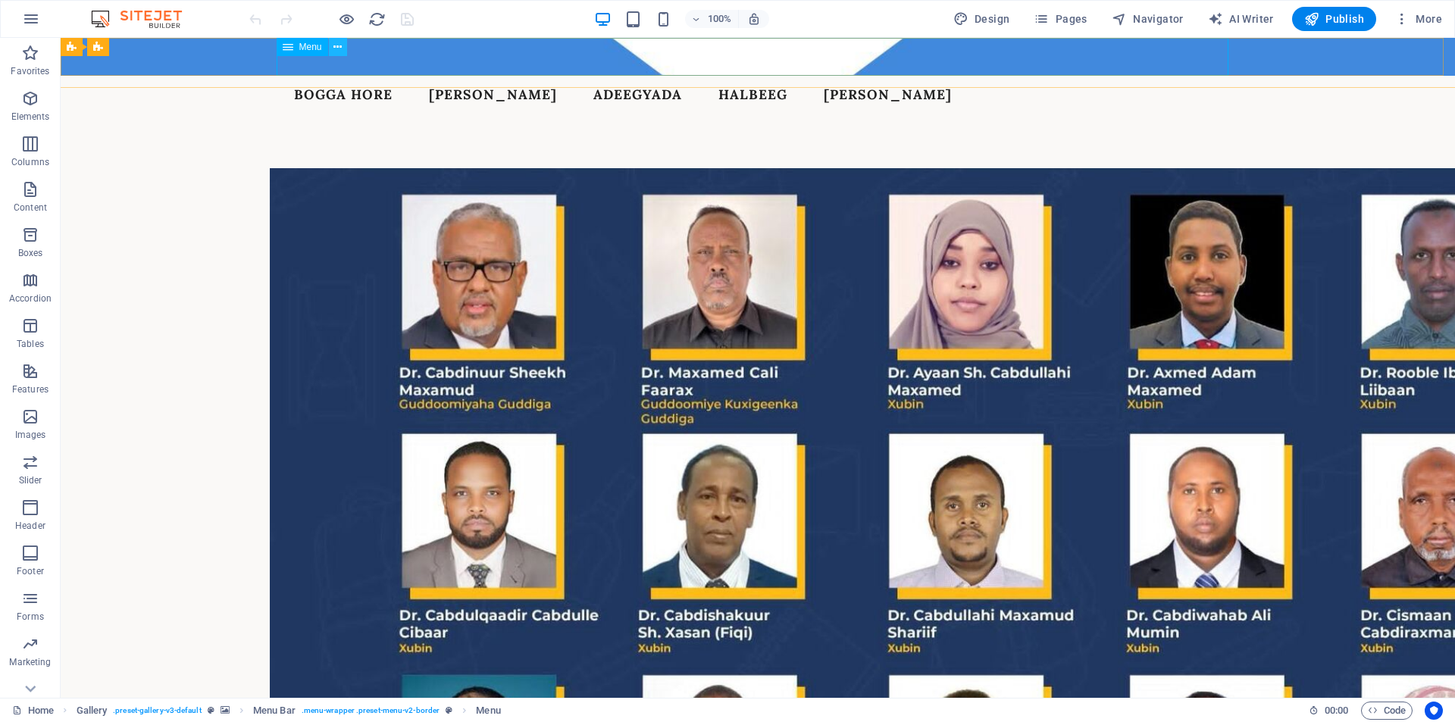
click at [340, 49] on icon at bounding box center [337, 47] width 8 height 16
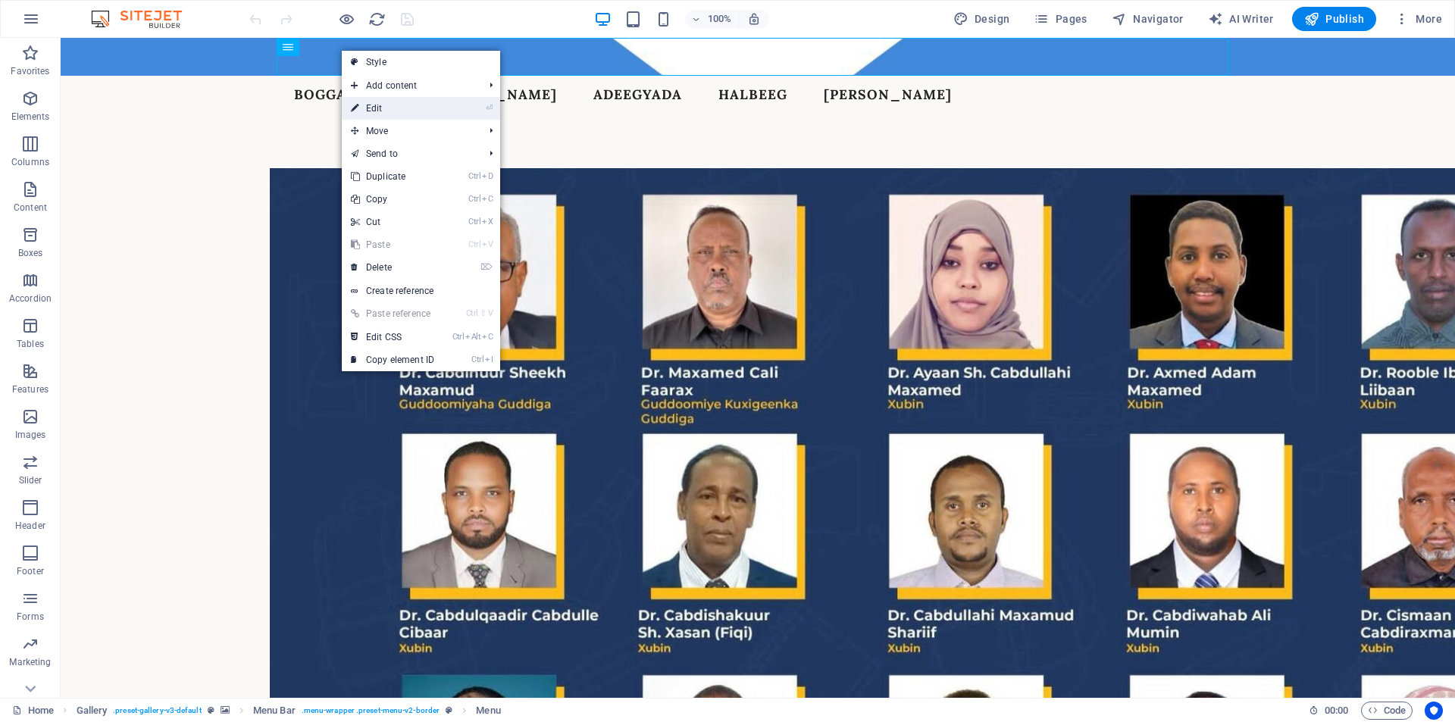
drag, startPoint x: 378, startPoint y: 111, endPoint x: 48, endPoint y: 73, distance: 331.8
click at [378, 111] on link "⏎ Edit" at bounding box center [393, 108] width 102 height 23
select select
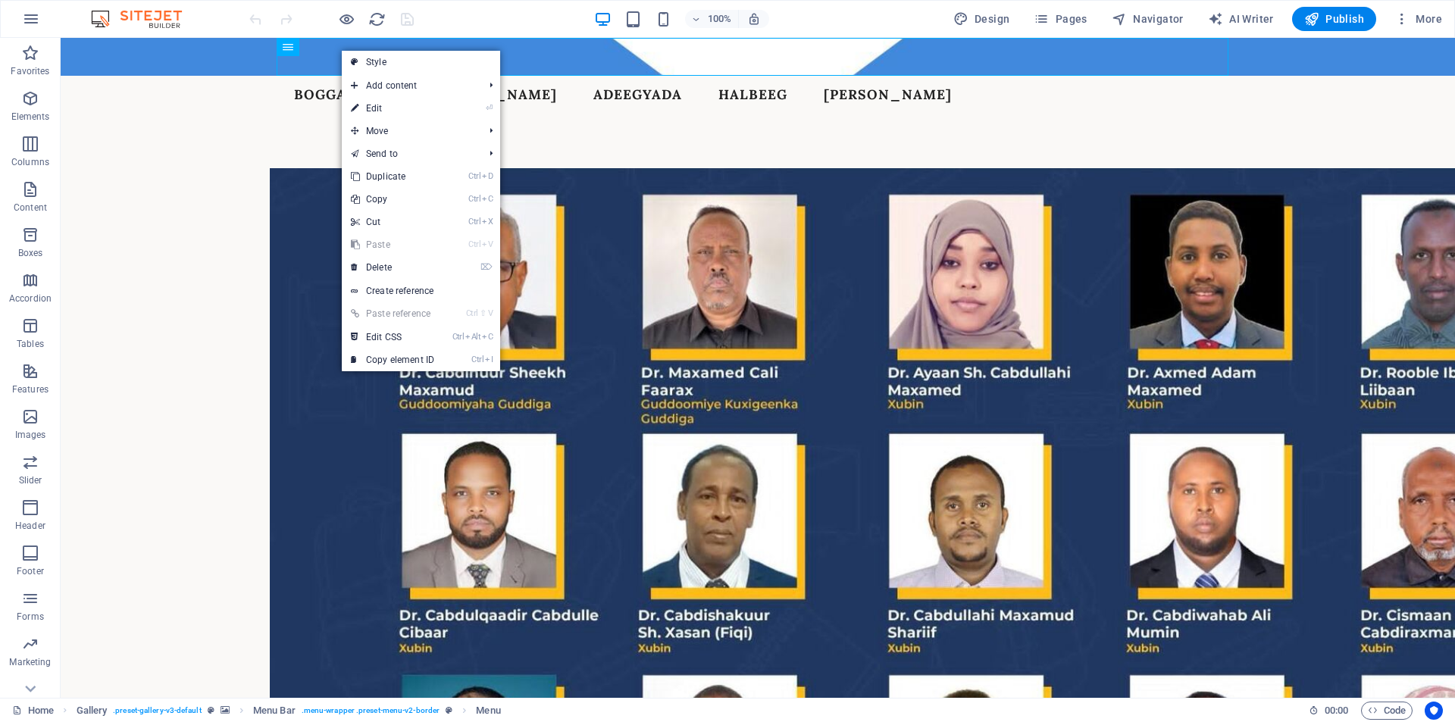
select select
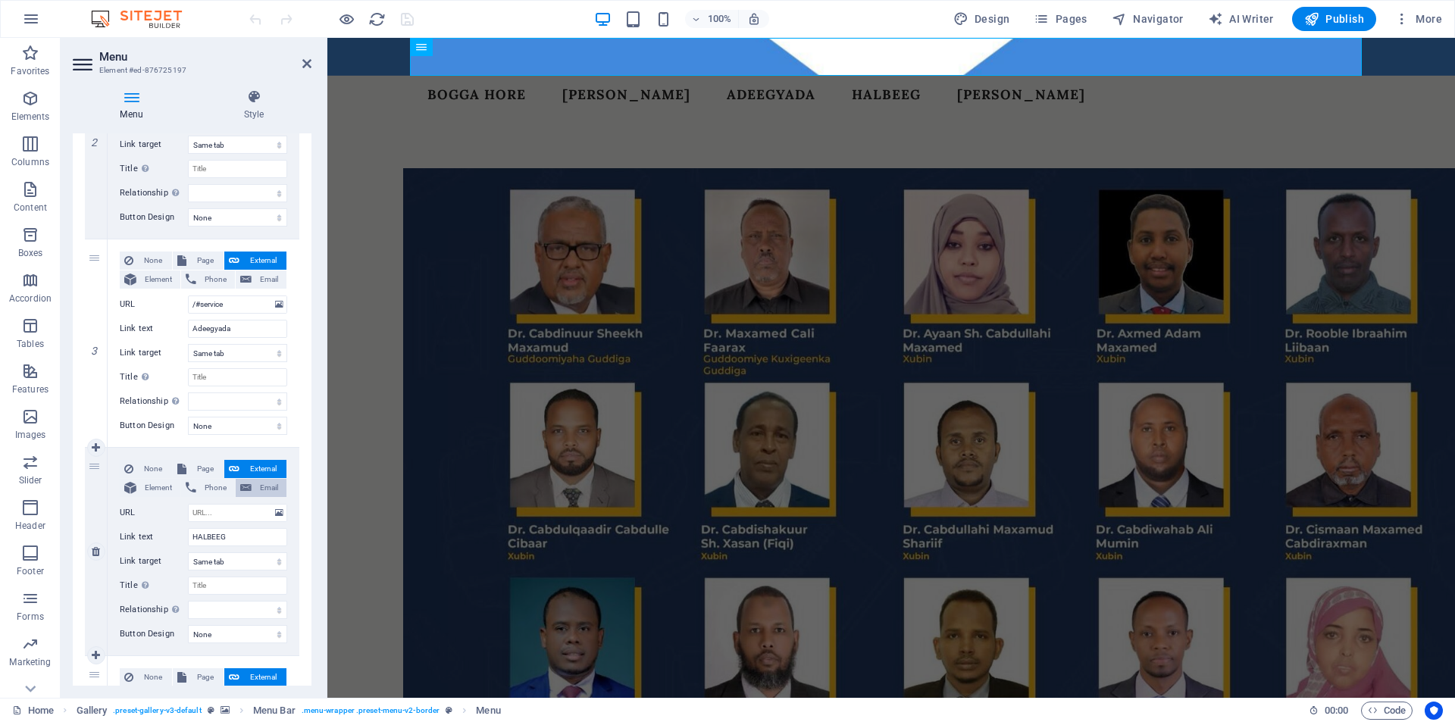
scroll to position [675, 0]
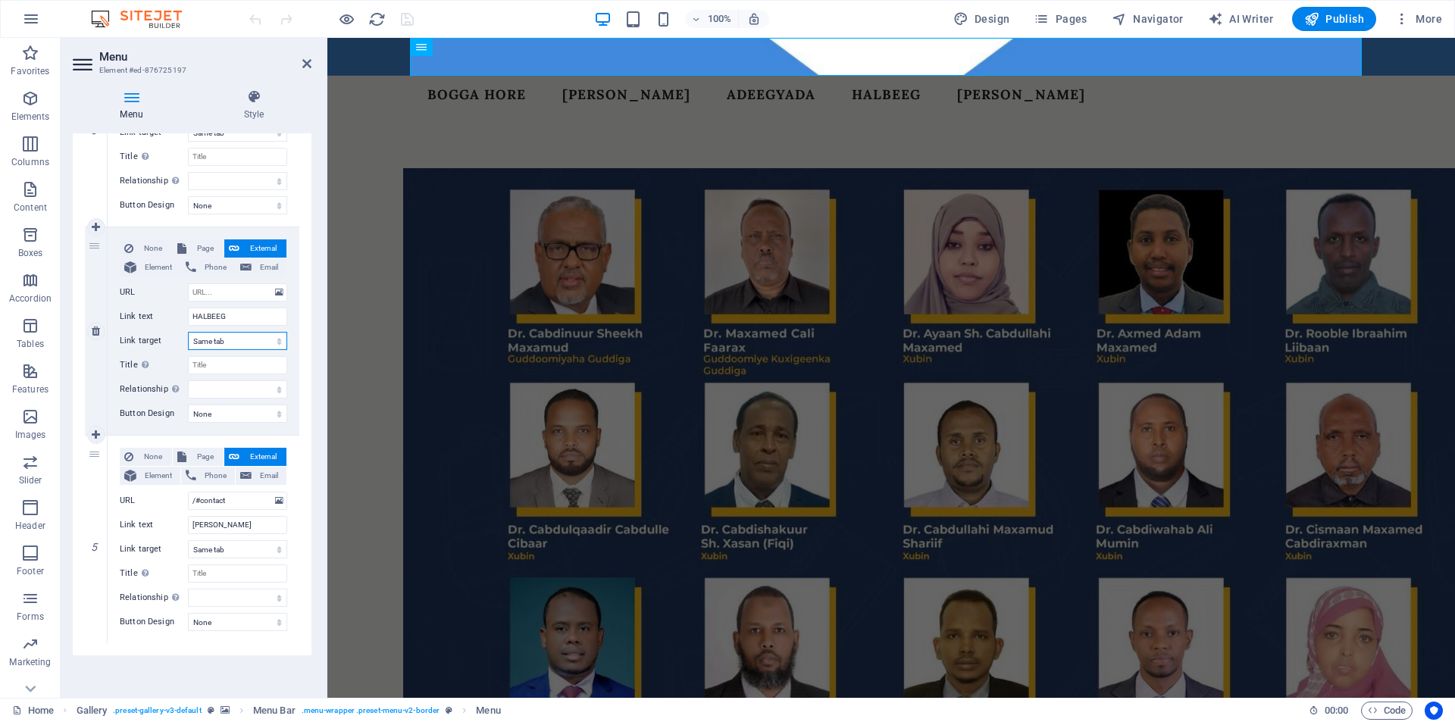
click at [273, 344] on select "New tab Same tab Overlay" at bounding box center [237, 341] width 99 height 18
click at [277, 341] on select "New tab Same tab Overlay" at bounding box center [237, 341] width 99 height 18
click at [240, 248] on button "External" at bounding box center [255, 248] width 62 height 18
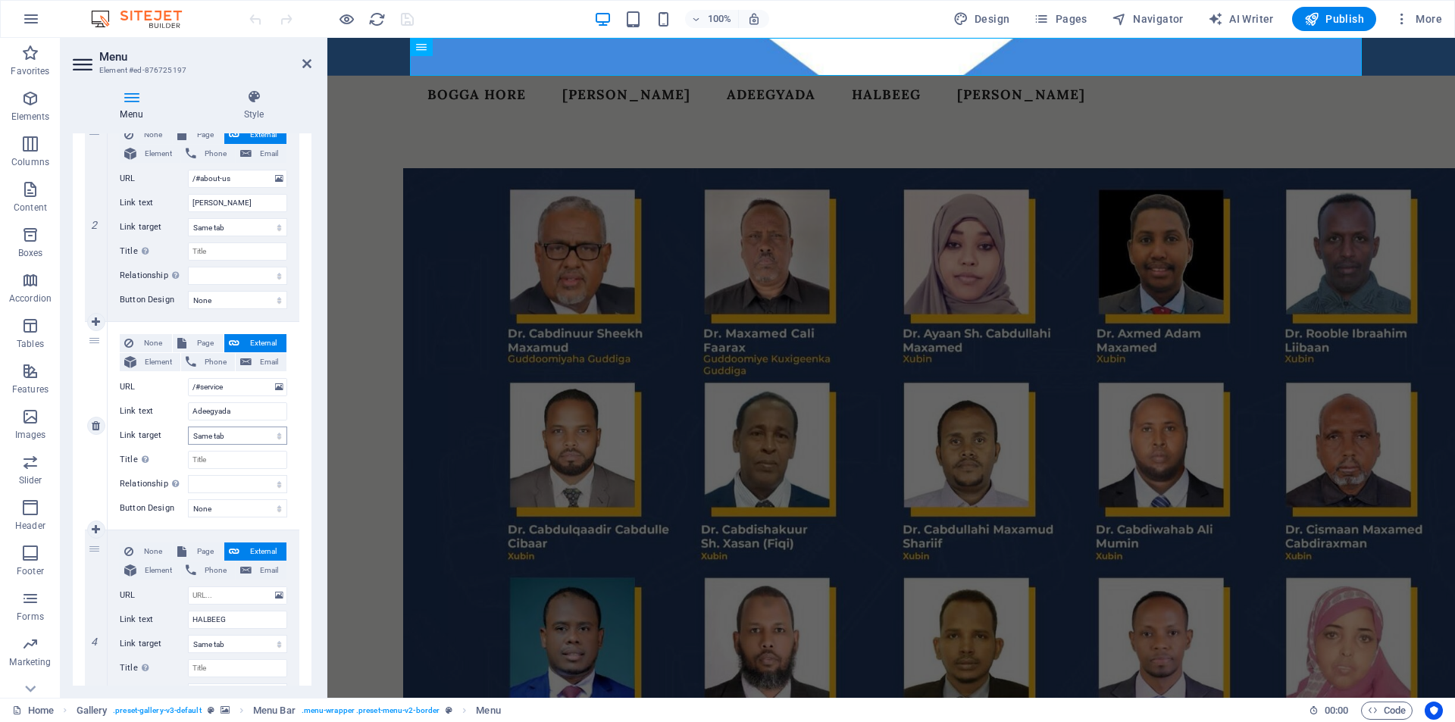
scroll to position [0, 0]
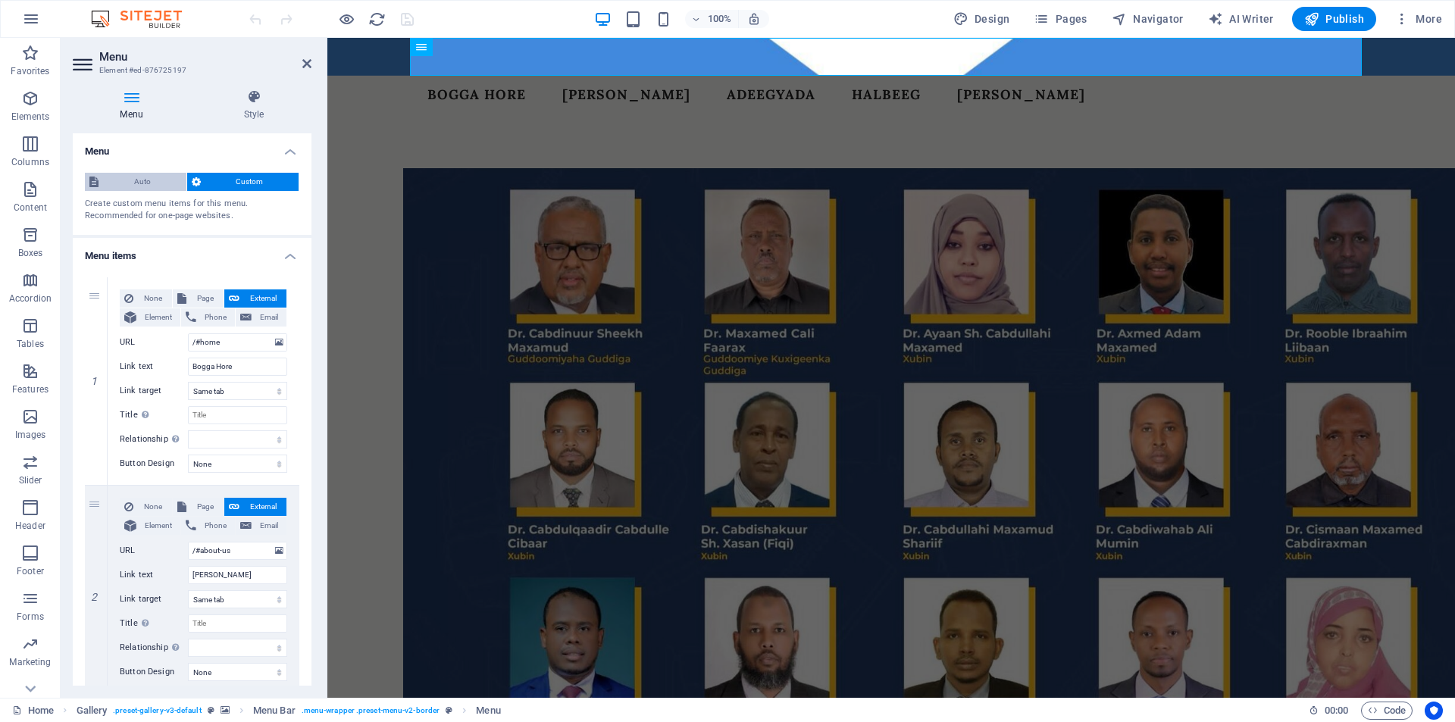
click at [134, 185] on span "Auto" at bounding box center [142, 182] width 79 height 18
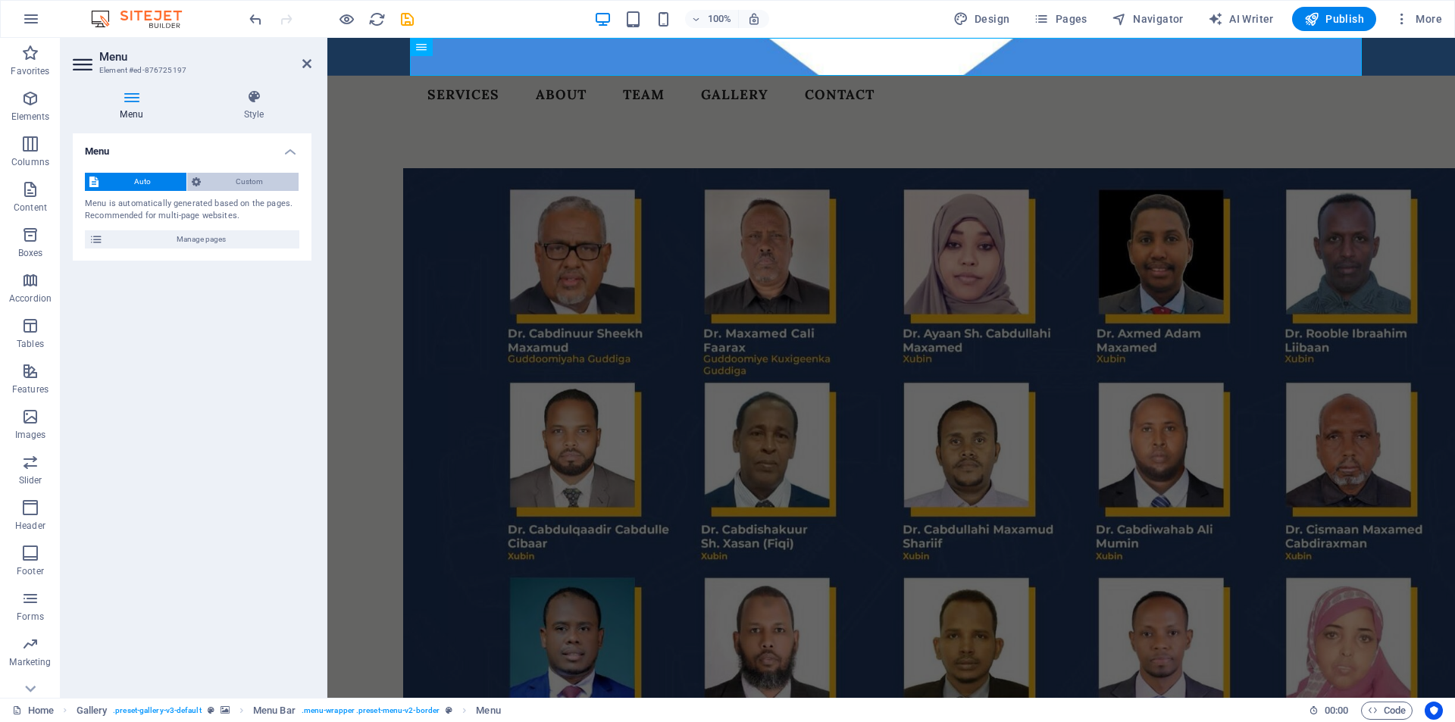
click at [233, 186] on span "Custom" at bounding box center [249, 182] width 89 height 18
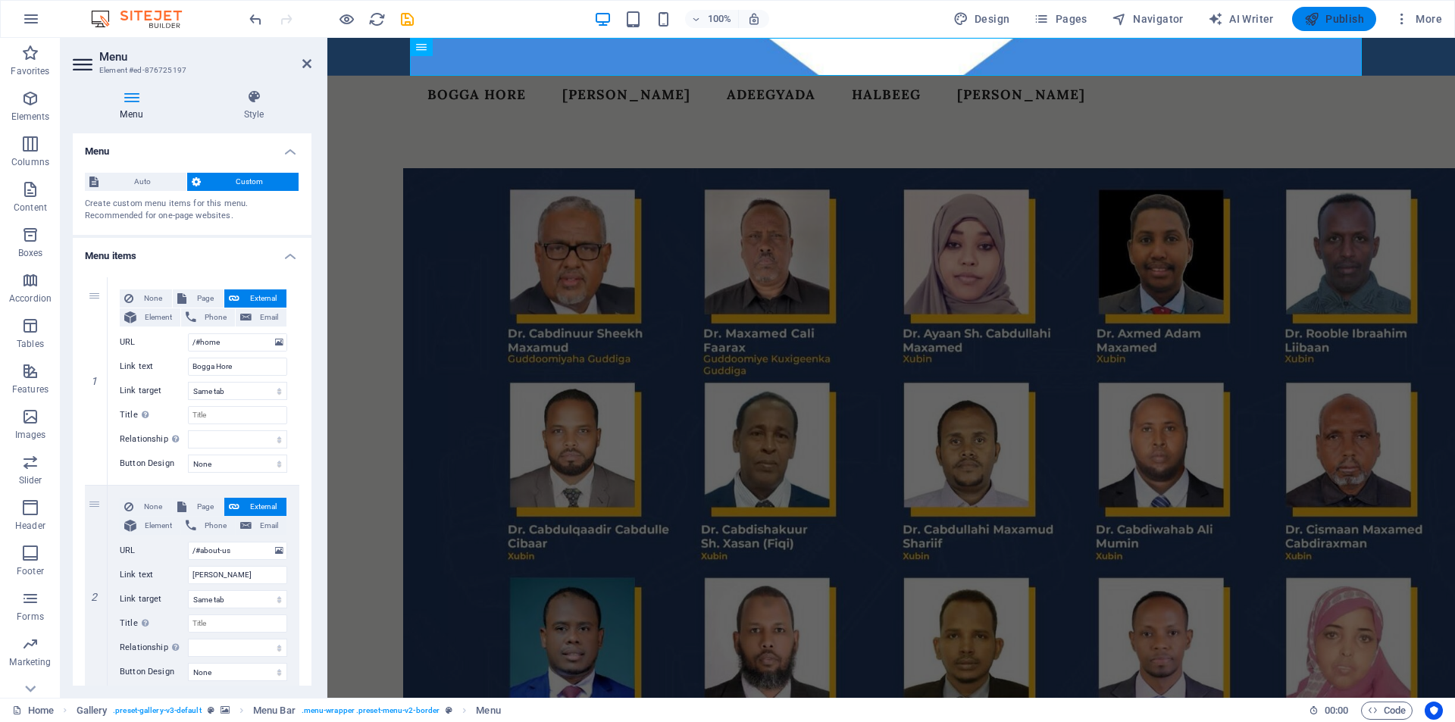
click at [1321, 21] on span "Publish" at bounding box center [1334, 18] width 60 height 15
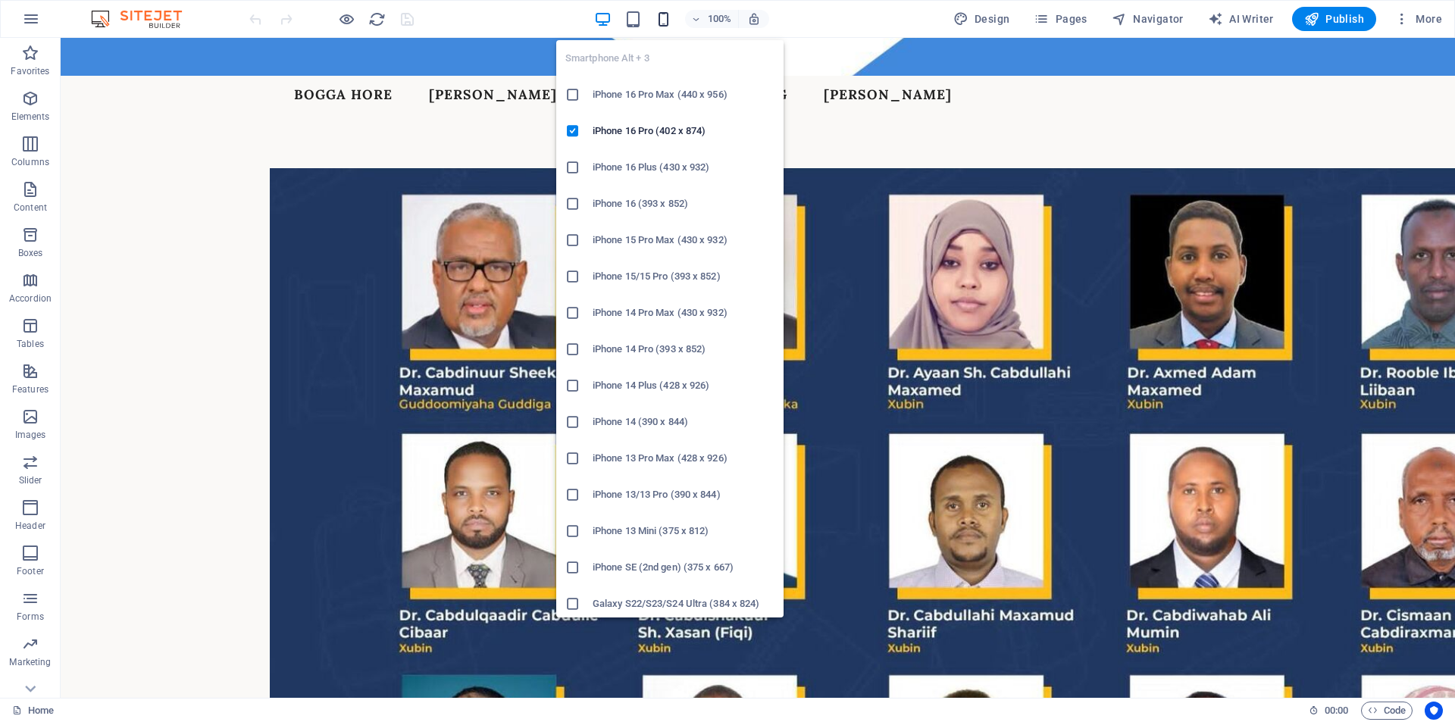
click at [667, 23] on icon "button" at bounding box center [663, 19] width 17 height 17
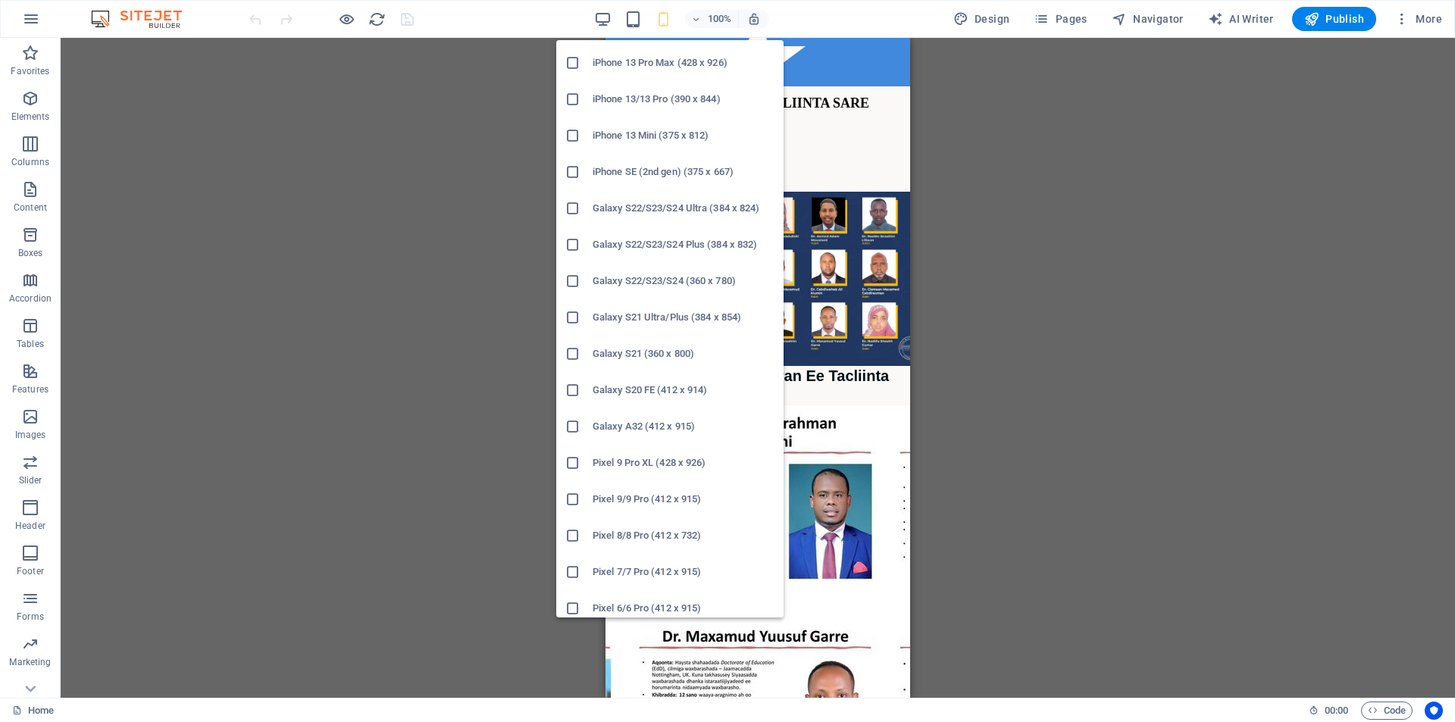
scroll to position [320, 0]
click at [668, 252] on h6 "iPhone SE (2nd gen) (375 x 667)" at bounding box center [683, 248] width 182 height 18
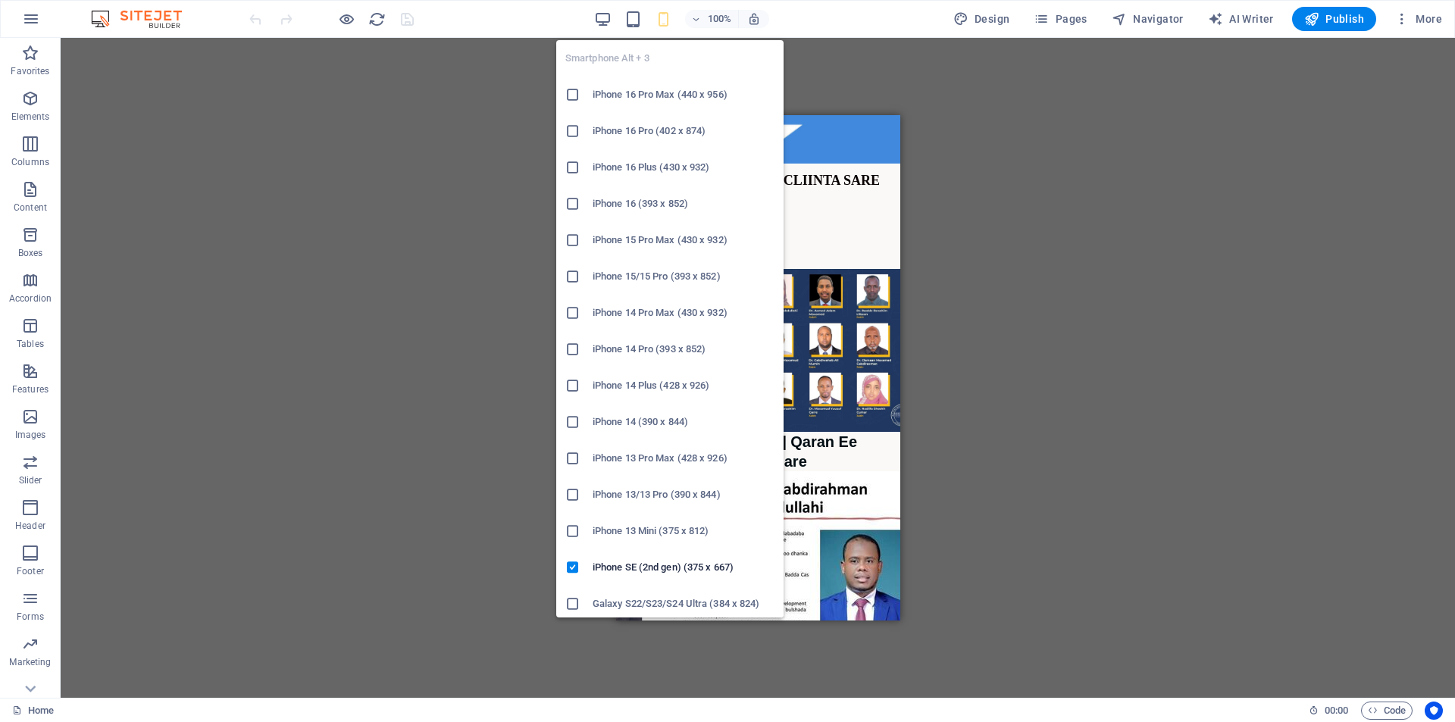
click at [631, 536] on h6 "iPhone 13 Mini (375 x 812)" at bounding box center [683, 531] width 182 height 18
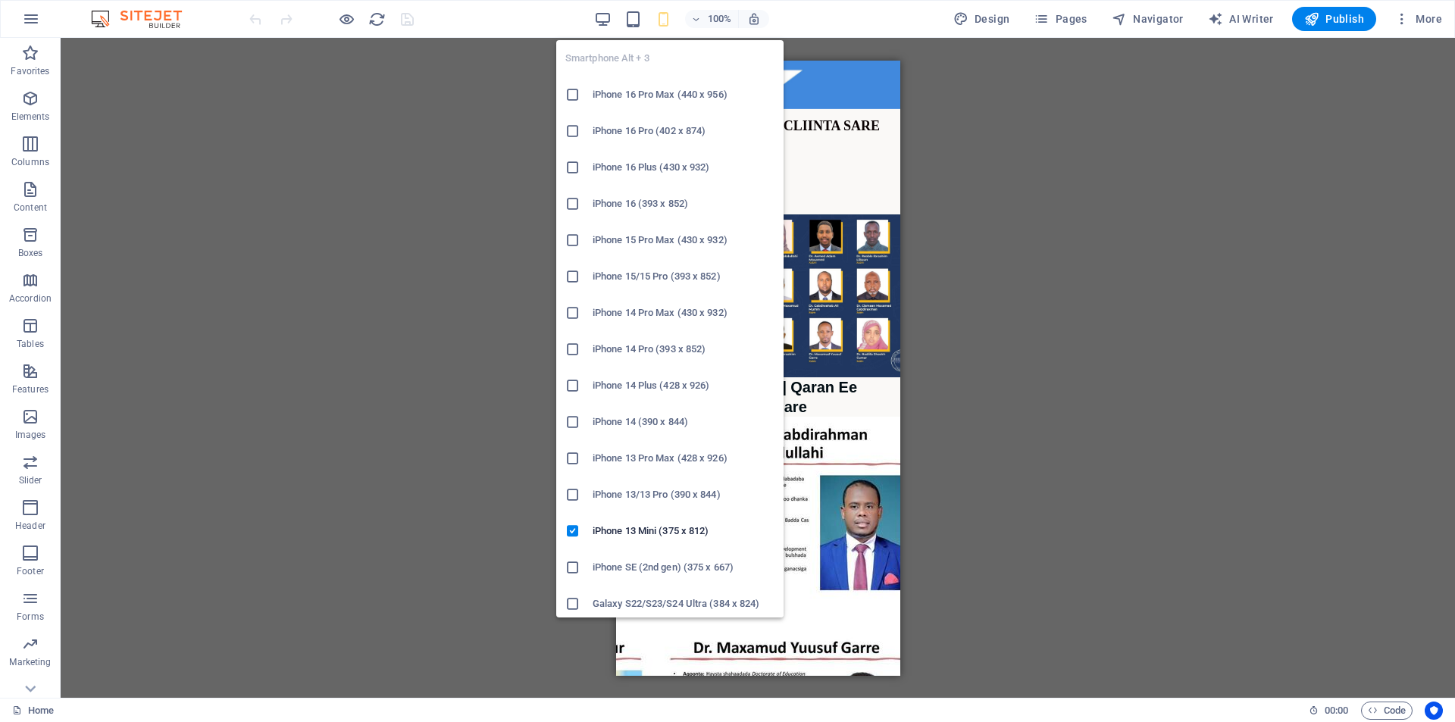
click at [639, 499] on h6 "iPhone 13/13 Pro (390 x 844)" at bounding box center [683, 495] width 182 height 18
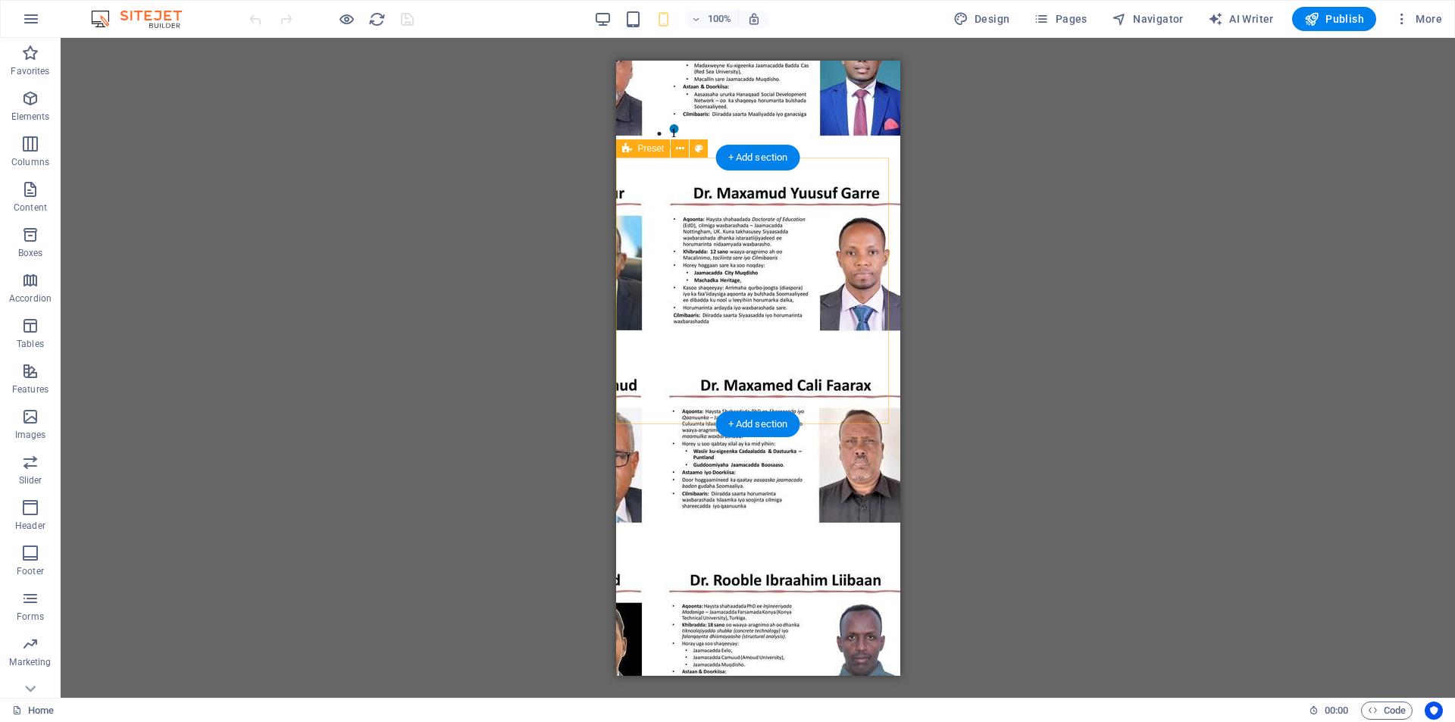
scroll to position [0, 0]
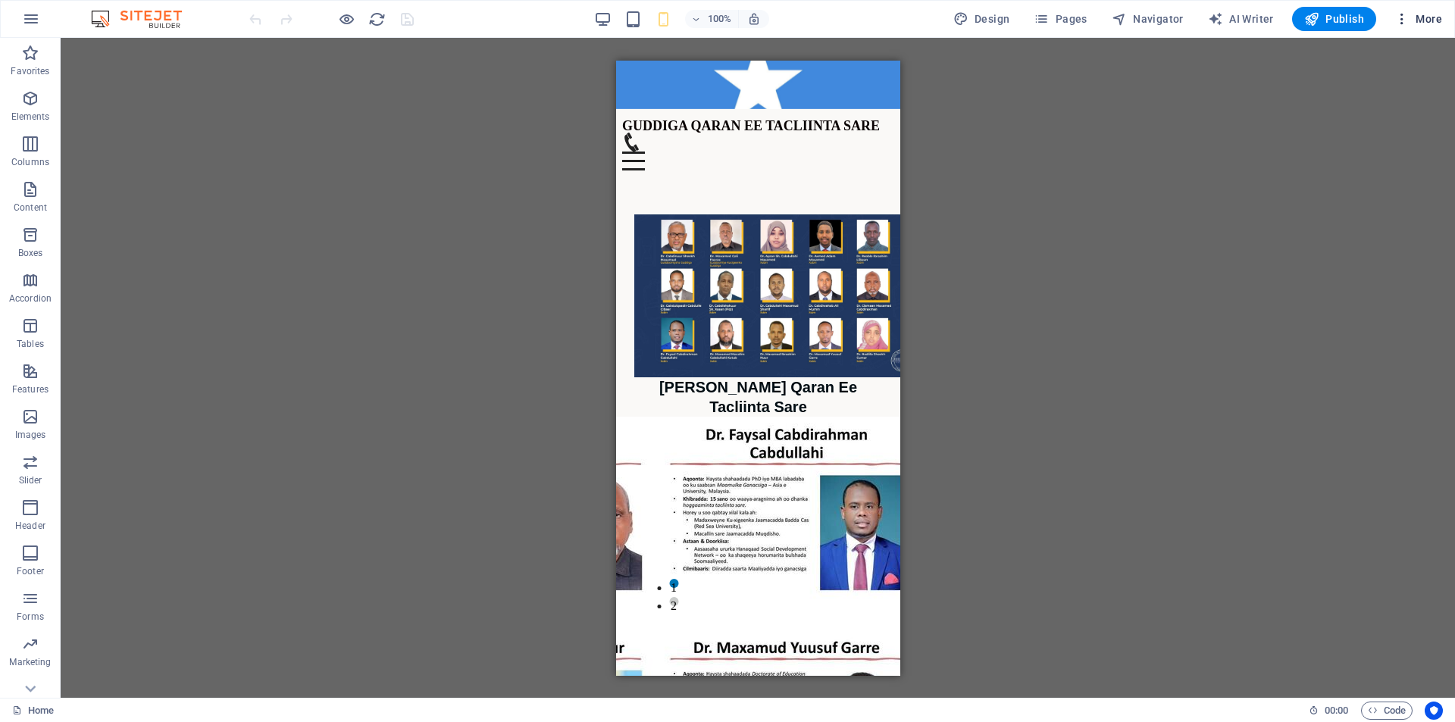
click at [1422, 17] on span "More" at bounding box center [1418, 18] width 48 height 15
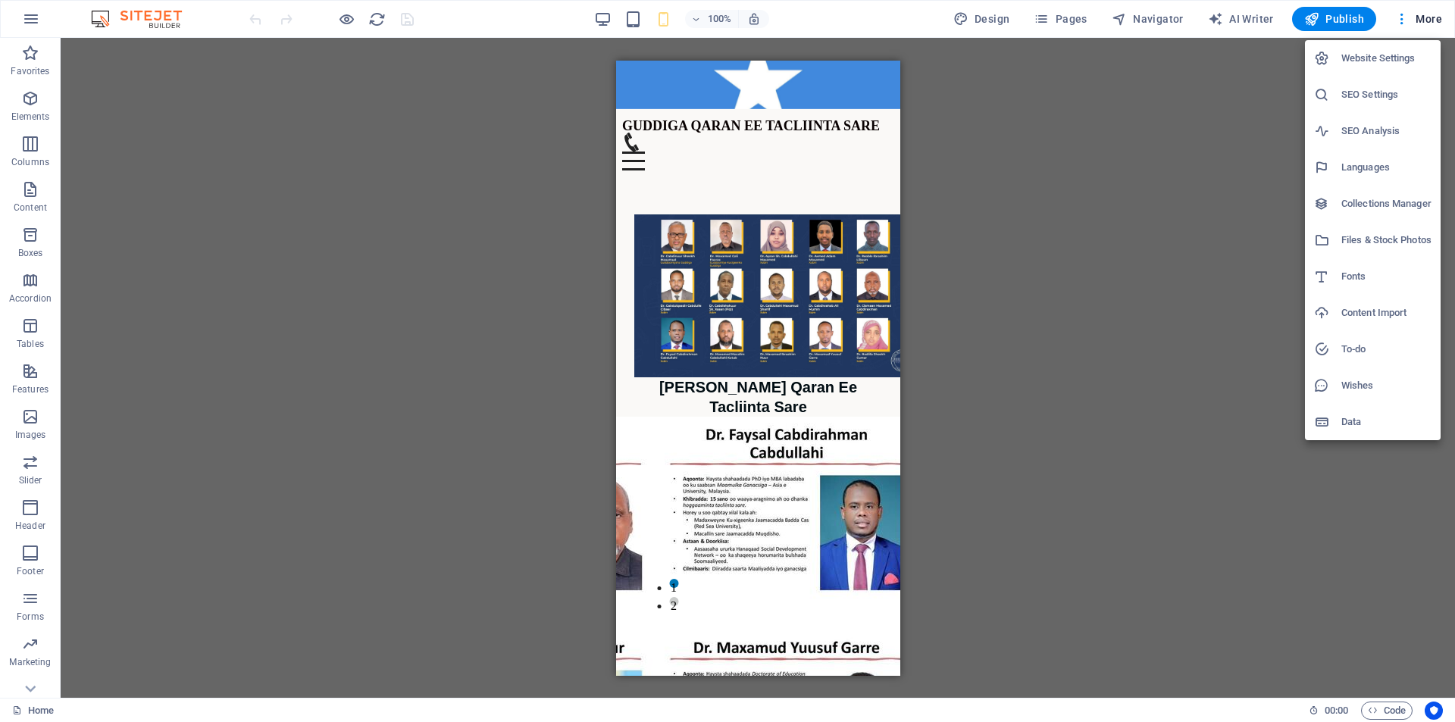
click at [1330, 165] on div at bounding box center [1327, 167] width 27 height 15
select select "145"
select select "41"
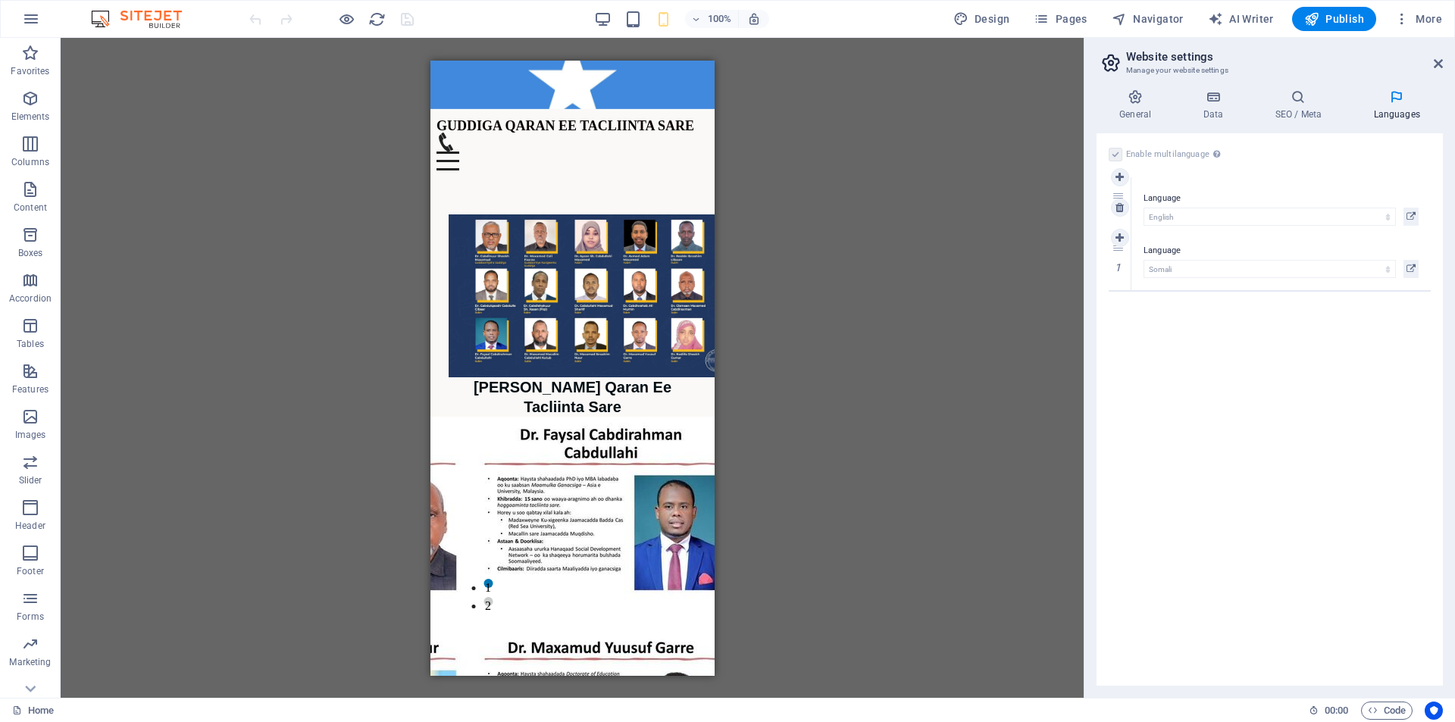
drag, startPoint x: 1119, startPoint y: 247, endPoint x: 1122, endPoint y: 193, distance: 53.9
select select "41"
click at [1333, 18] on span "Publish" at bounding box center [1334, 18] width 60 height 15
